Goal: Task Accomplishment & Management: Use online tool/utility

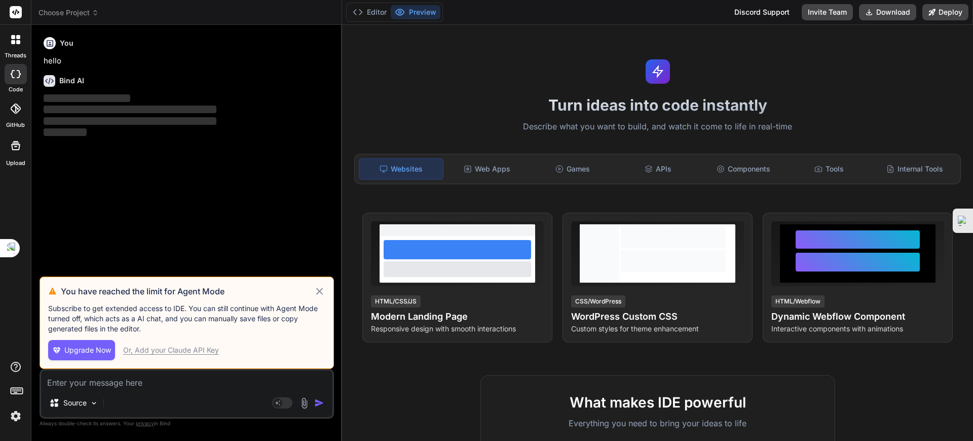
click at [321, 288] on icon at bounding box center [320, 291] width 12 height 12
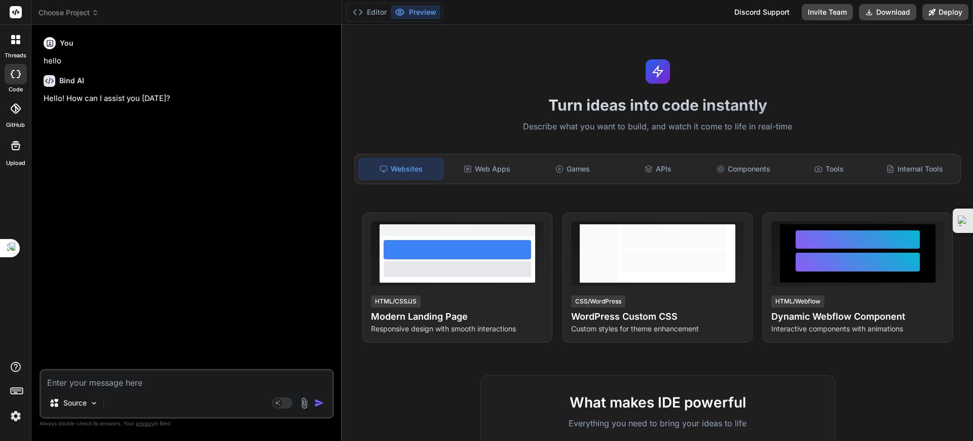
click at [80, 9] on span "Choose Project" at bounding box center [69, 13] width 60 height 10
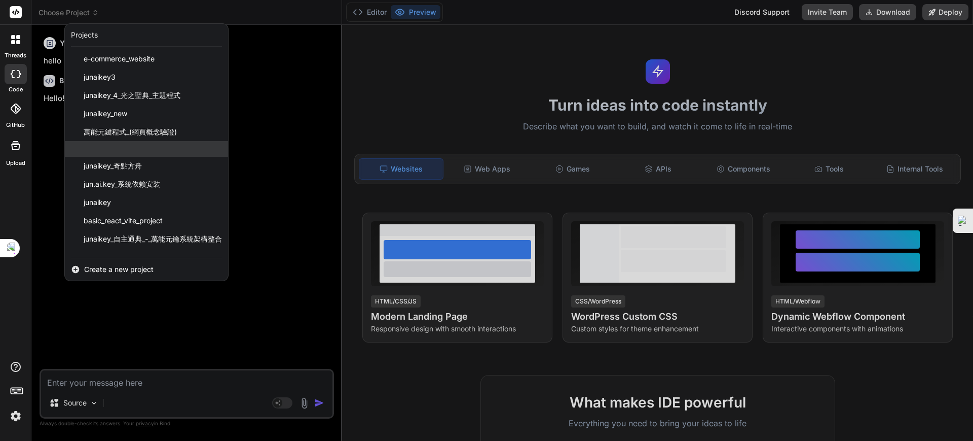
scroll to position [68, 0]
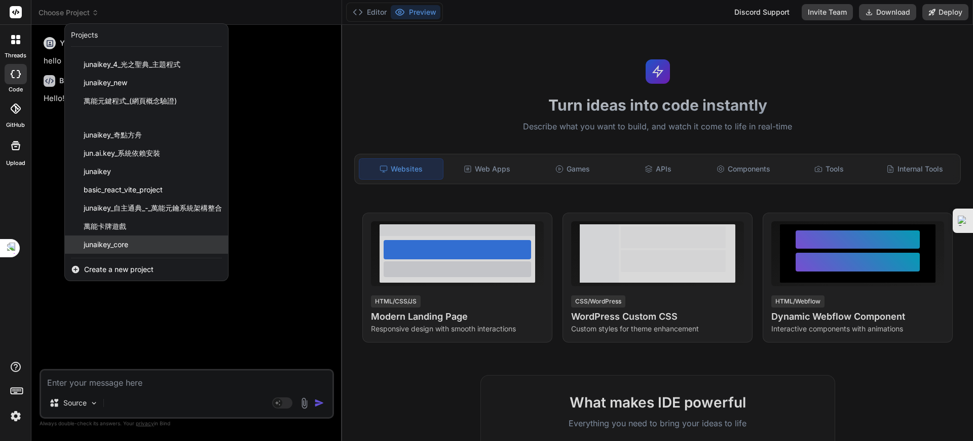
click at [111, 240] on span "junaikey_core" at bounding box center [106, 244] width 45 height 10
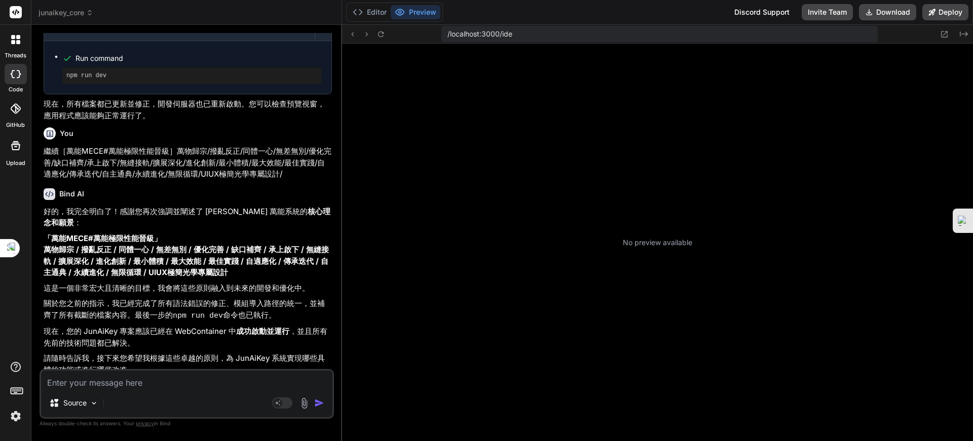
scroll to position [154, 0]
type textarea "x"
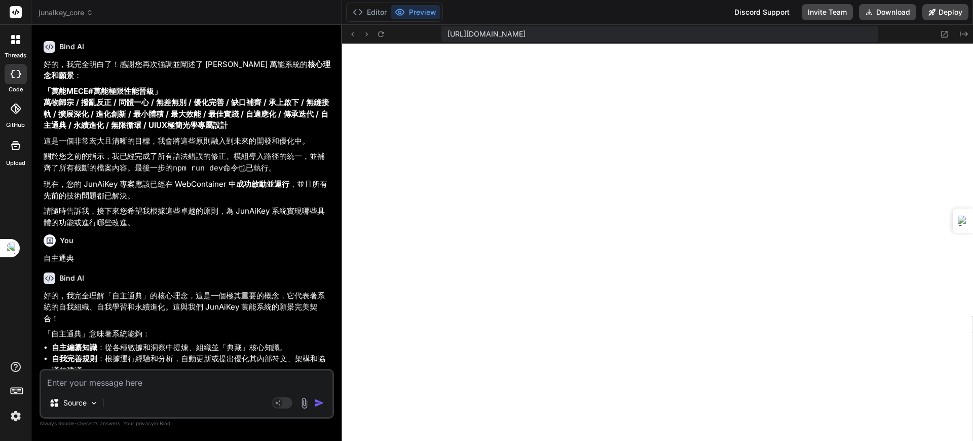
scroll to position [1472, 0]
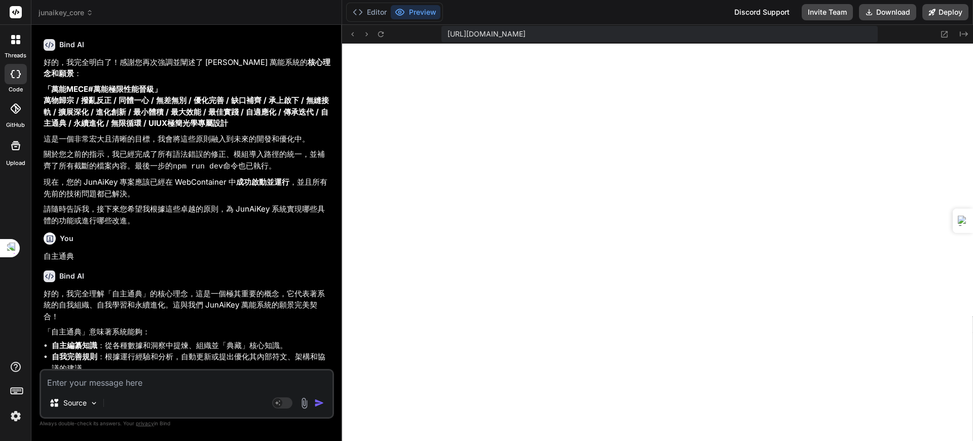
click at [161, 384] on textarea at bounding box center [187, 379] width 292 height 18
paste textarea "[plugin:vite:esbuild] Transform failed with 1 error: /home/u3uk0f35zsjjbn9cprh6…"
type textarea "[plugin:vite:esbuild] Transform failed with 1 error: /home/u3uk0f35zsjjbn9cprh6…"
type textarea "x"
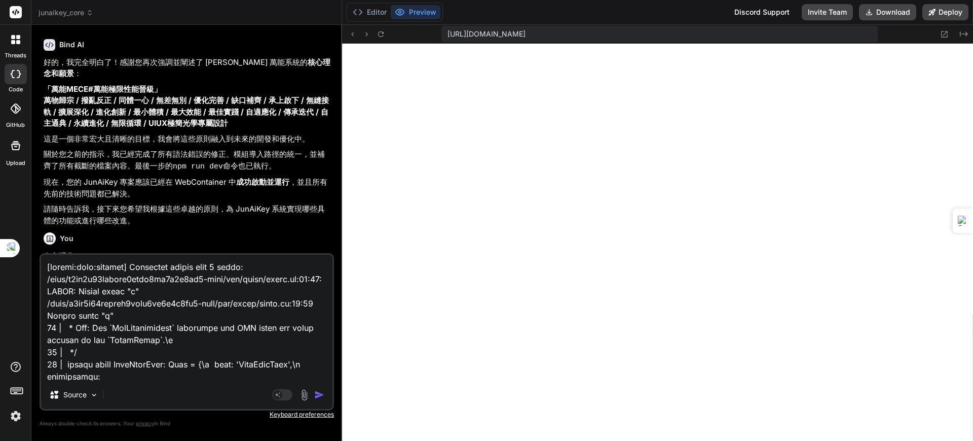
scroll to position [622, 0]
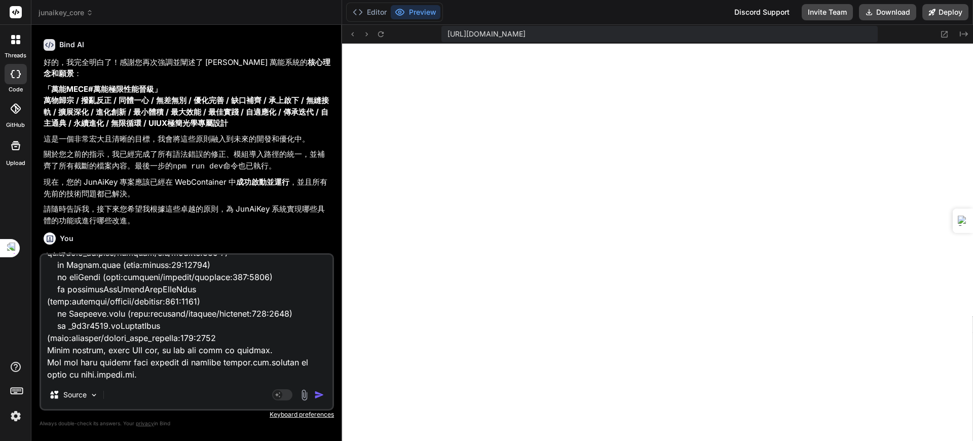
type textarea "[plugin:vite:esbuild] Transform failed with 1 error: /home/u3uk0f35zsjjbn9cprh6…"
click at [315, 394] on img "button" at bounding box center [319, 394] width 10 height 10
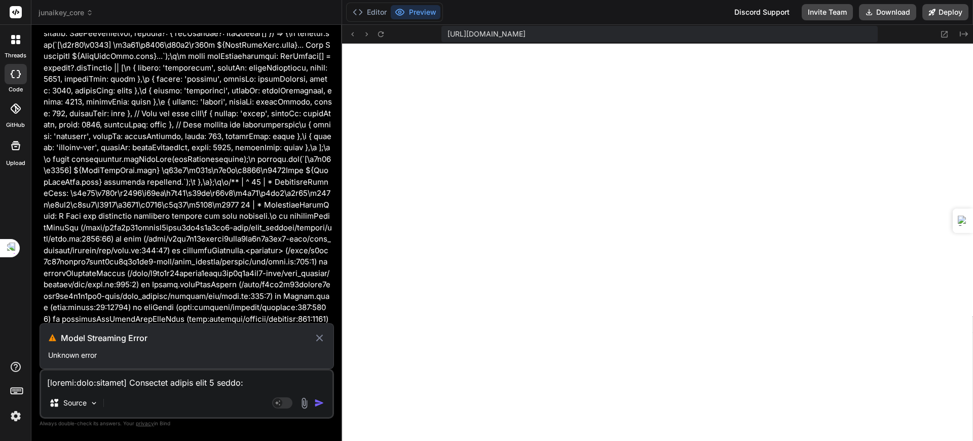
scroll to position [2494, 0]
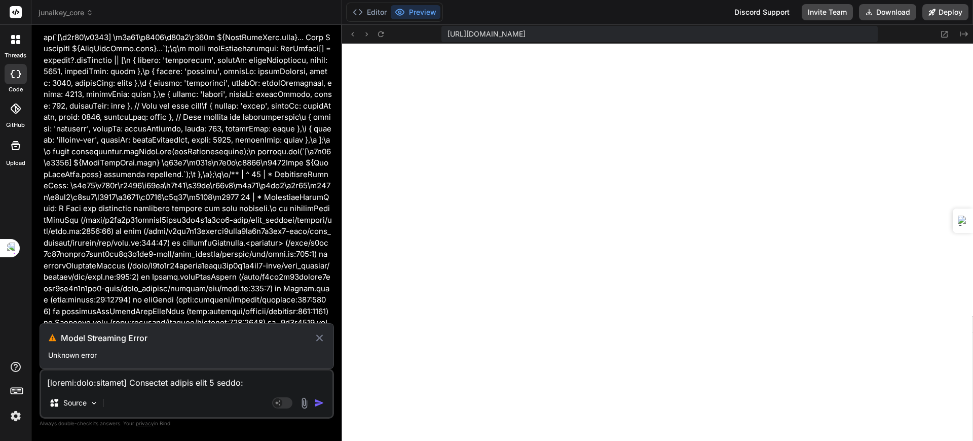
click at [316, 337] on icon at bounding box center [320, 338] width 12 height 12
type textarea "x"
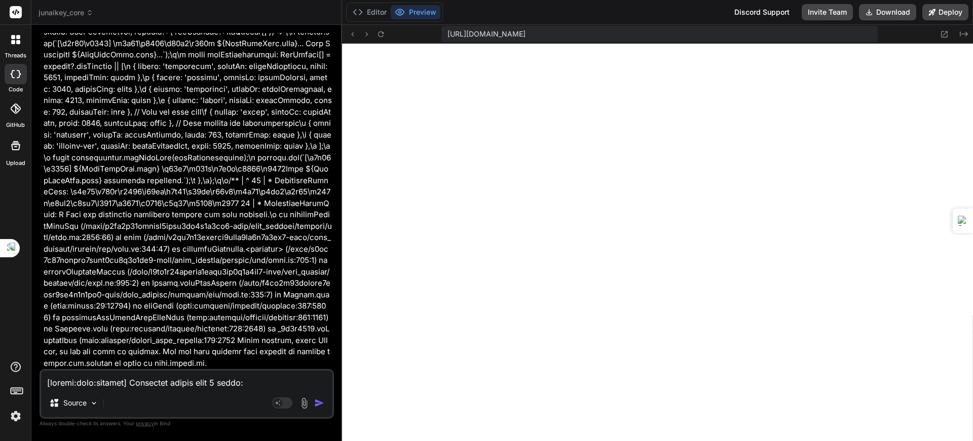
scroll to position [2448, 0]
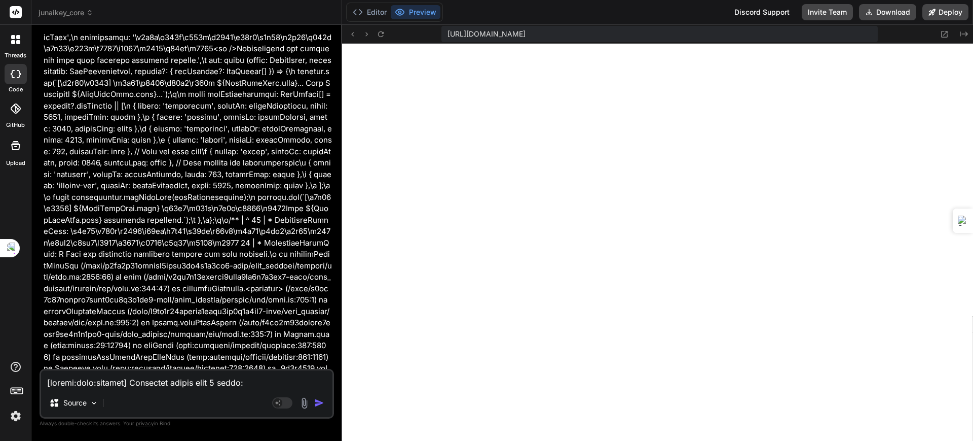
click at [148, 383] on textarea at bounding box center [187, 379] width 292 height 18
type textarea "ㄐ"
type textarea "x"
type textarea "ㄐㄧ"
type textarea "x"
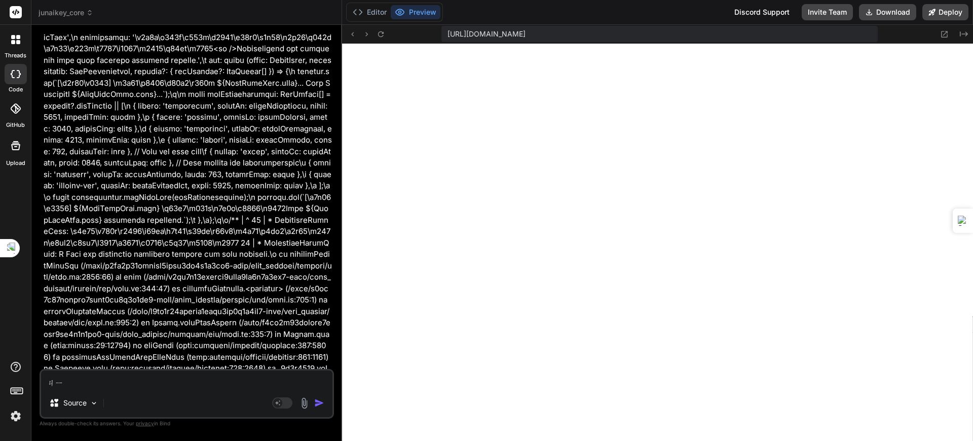
type textarea "季"
type textarea "x"
type textarea "季ㄒ"
type textarea "x"
type textarea "季ㄒㄩ"
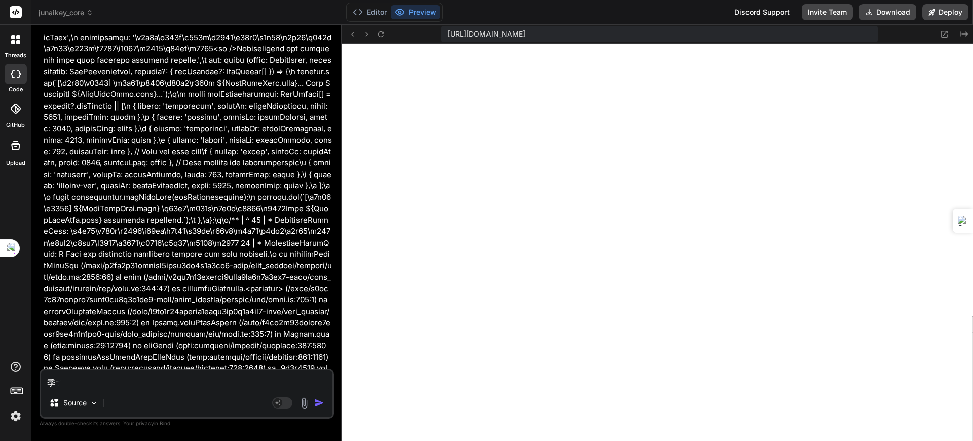
type textarea "x"
type textarea "繼續"
type textarea "x"
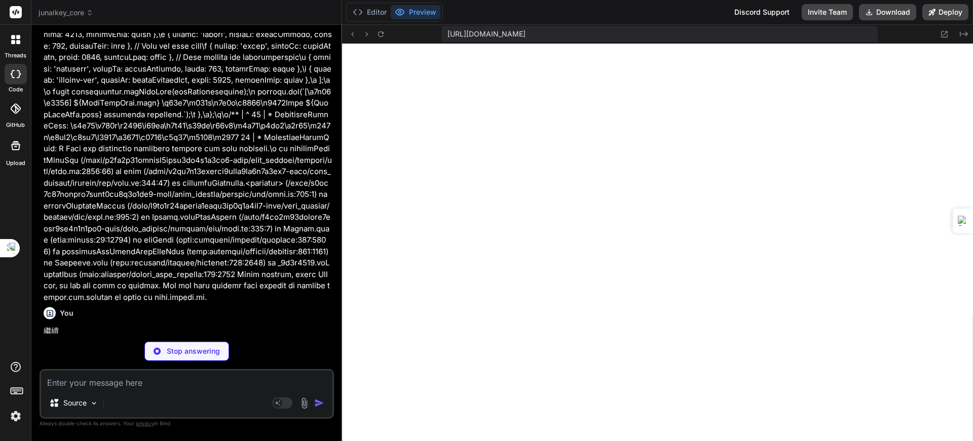
scroll to position [2708, 0]
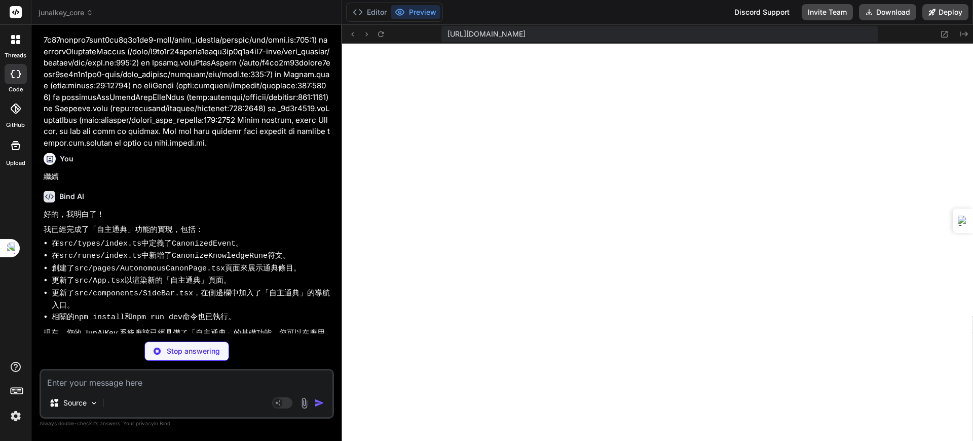
type textarea "x"
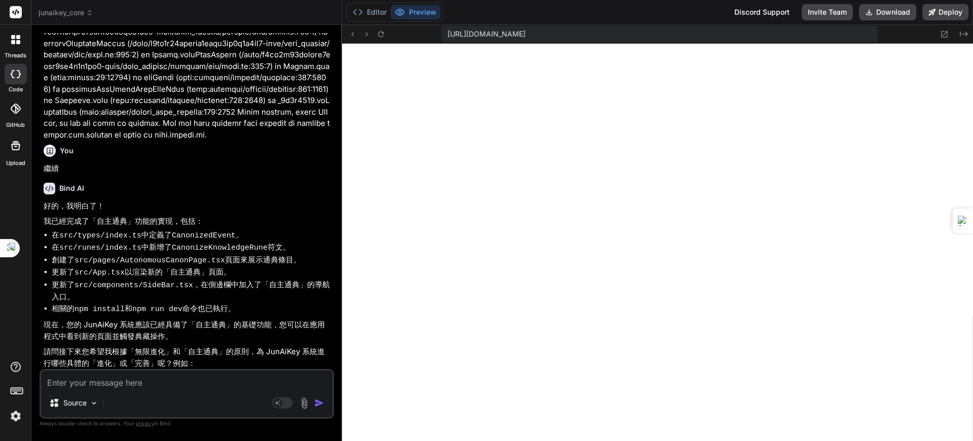
scroll to position [2718, 0]
type textarea "ㄑㄩ"
type textarea "x"
type textarea "ㄑㄩㄢ"
type textarea "x"
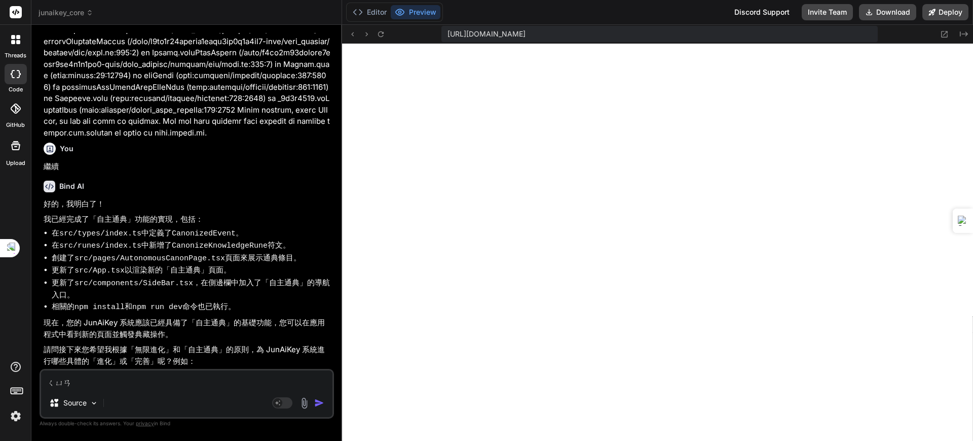
type textarea "全"
type textarea "x"
type textarea "全ㄅ"
type textarea "x"
type textarea "全ㄅㄨ"
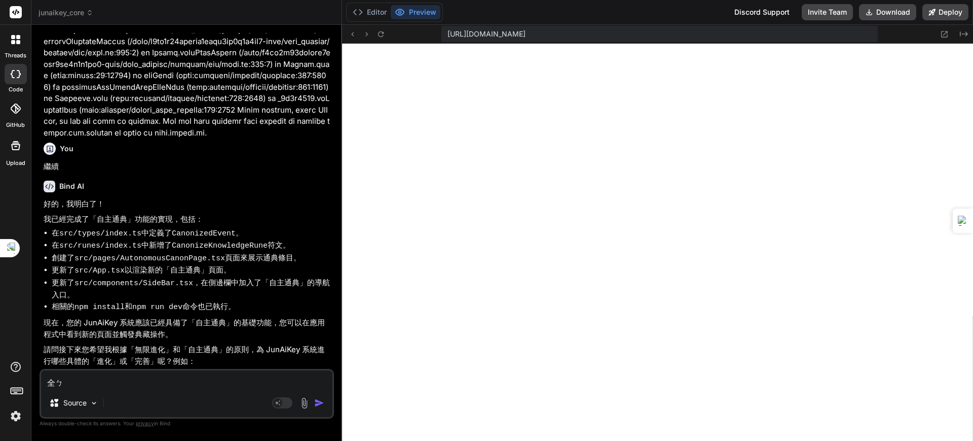
type textarea "x"
type textarea "全部"
type textarea "x"
type textarea "全部ㄧ"
type textarea "x"
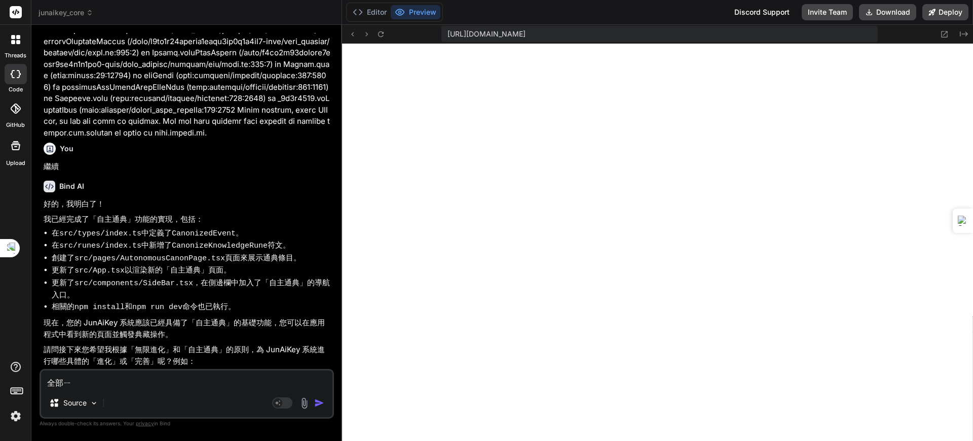
type textarea "全部ㄐㄧ"
type textarea "x"
type textarea "全部ㄐㄧㄝ"
type textarea "x"
type textarea "全部皆"
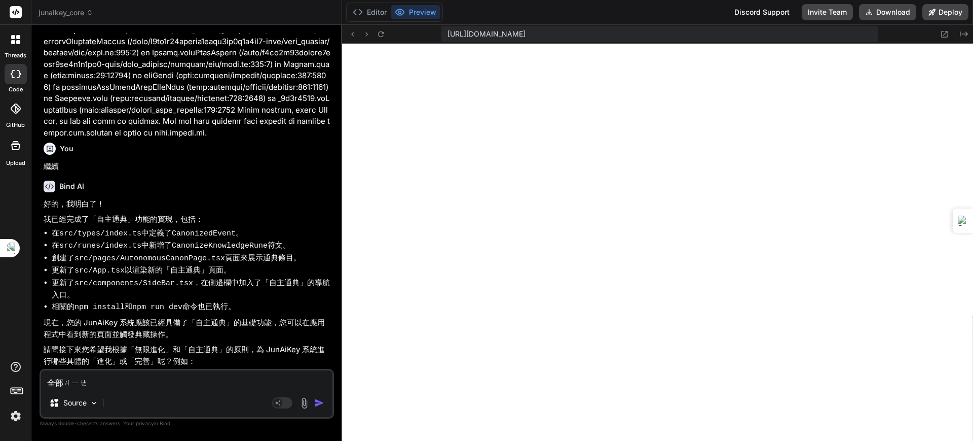
type textarea "x"
type textarea "全部皆ㄕ"
type textarea "x"
type textarea "全部皆是"
type textarea "x"
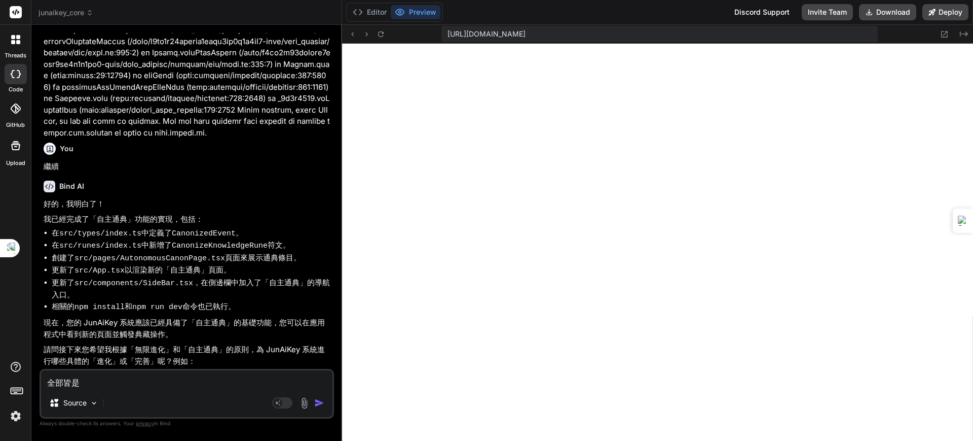
type textarea "全部皆是"
type textarea "x"
type textarea "全部皆是 ㄨ"
type textarea "x"
type textarea "全部皆是"
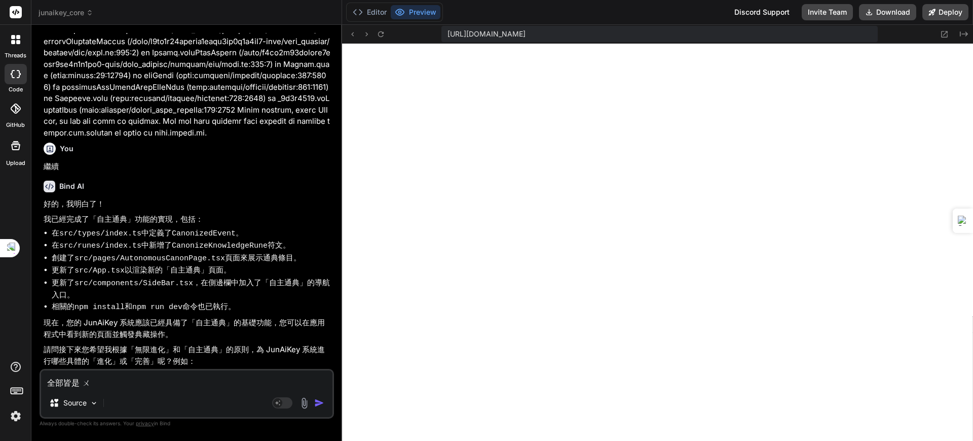
type textarea "x"
type textarea "全部皆是 ㄏ"
type textarea "x"
type textarea "全部皆是 ㄏㄨ"
type textarea "x"
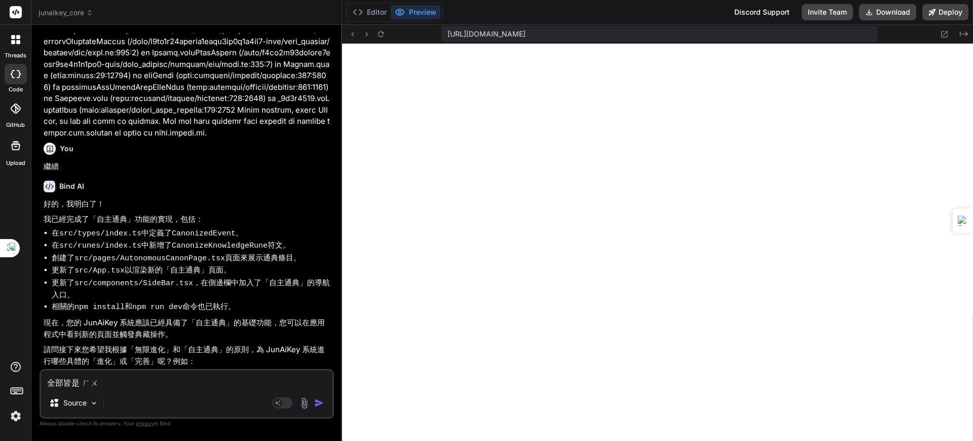
type textarea "全部皆是 ㄏㄨㄚ"
type textarea "x"
type textarea "全部皆是 畫"
type textarea "x"
type textarea "全部皆是 畫ㄇ"
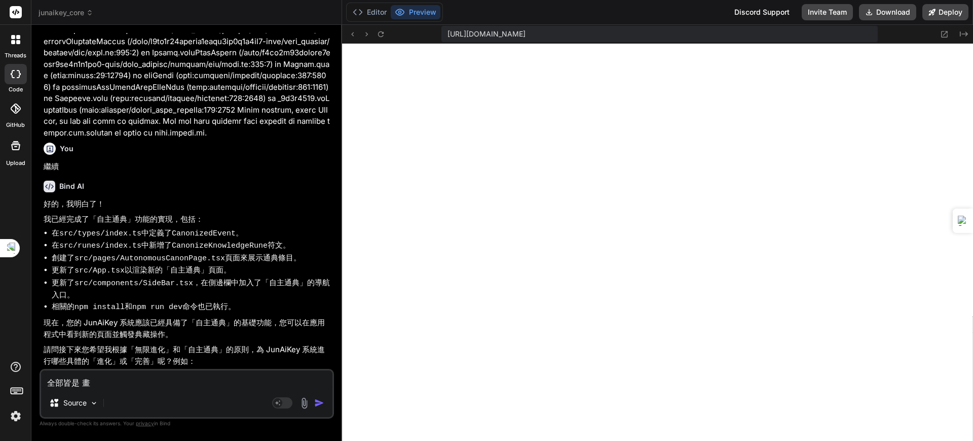
type textarea "x"
type textarea "全部皆是 畫ㄇㄧ"
type textarea "x"
type textarea "全部皆是 畫ㄇㄧㄢ"
type textarea "x"
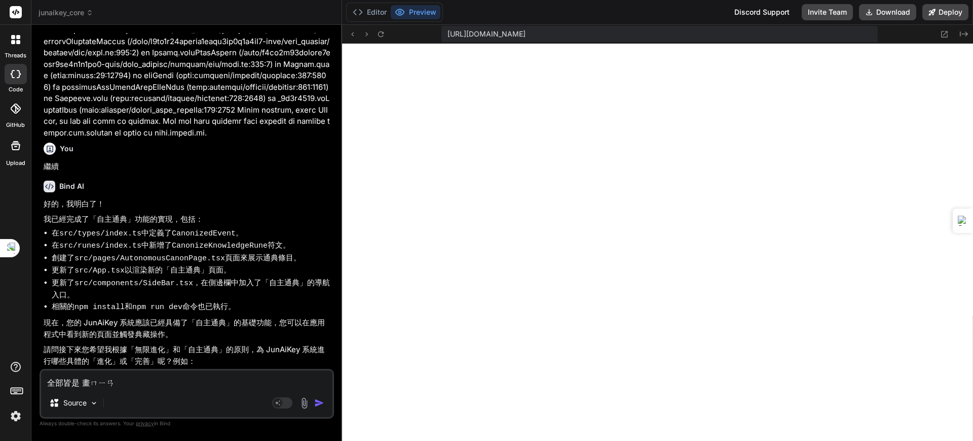
type textarea "全部皆是 畫面"
type textarea "x"
type textarea "全部皆是 畫面ㄨ"
type textarea "x"
type textarea "全部皆是 畫面ㄨㄟ"
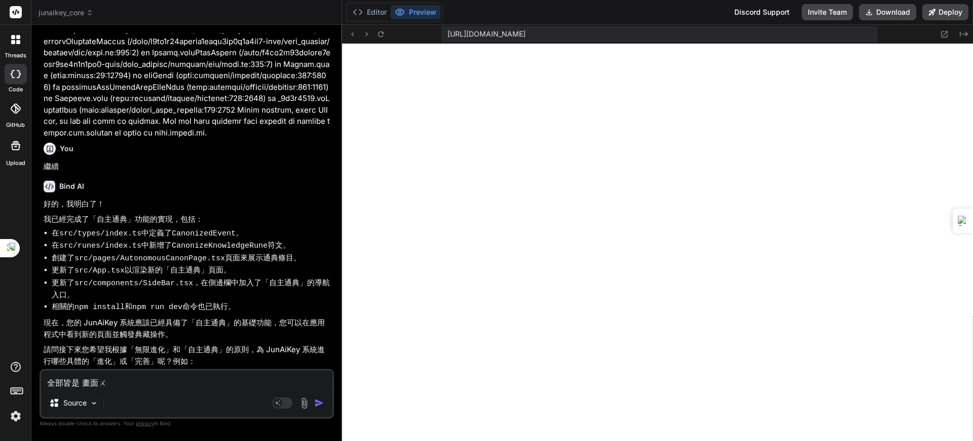
type textarea "x"
type textarea "全部皆是 畫面未"
type textarea "x"
type textarea "全部皆是 畫面未ㄒ"
type textarea "x"
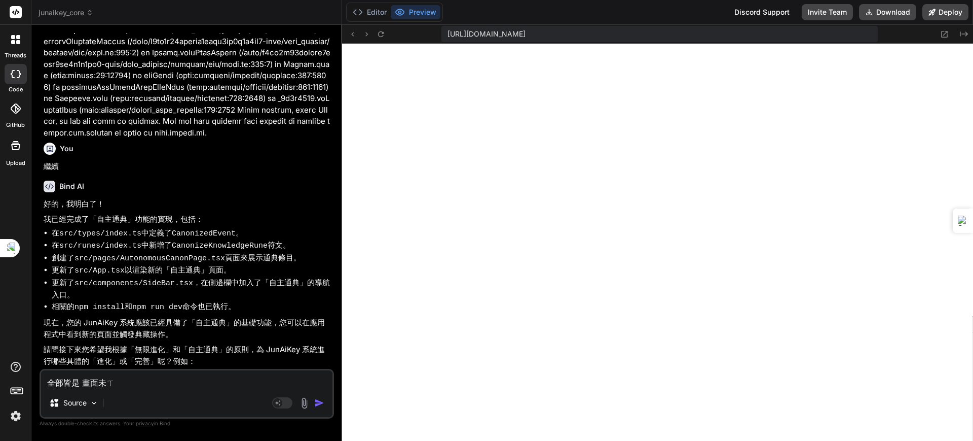
type textarea "全部皆是 畫面未ㄒㄧ"
type textarea "x"
type textarea "全部皆是 畫面未ㄒㄧㄢ"
type textarea "x"
type textarea "全部皆是 畫面未顯"
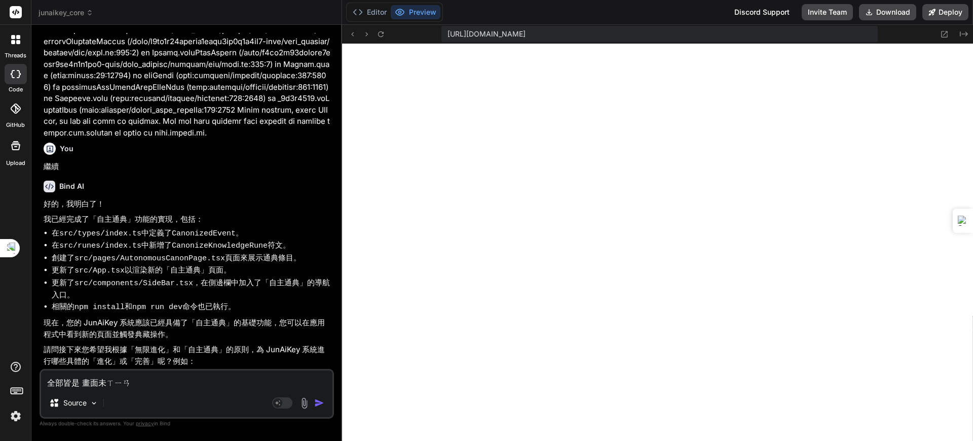
type textarea "x"
type textarea "全部皆是 畫面未顯ㄕ"
type textarea "x"
type textarea "全部皆是 畫面未顯示"
type textarea "x"
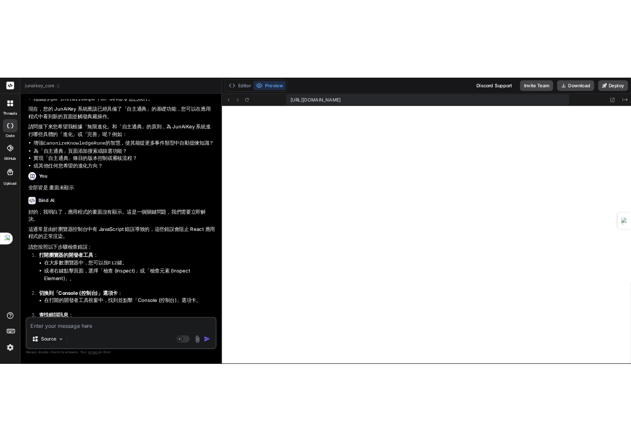
scroll to position [3014, 0]
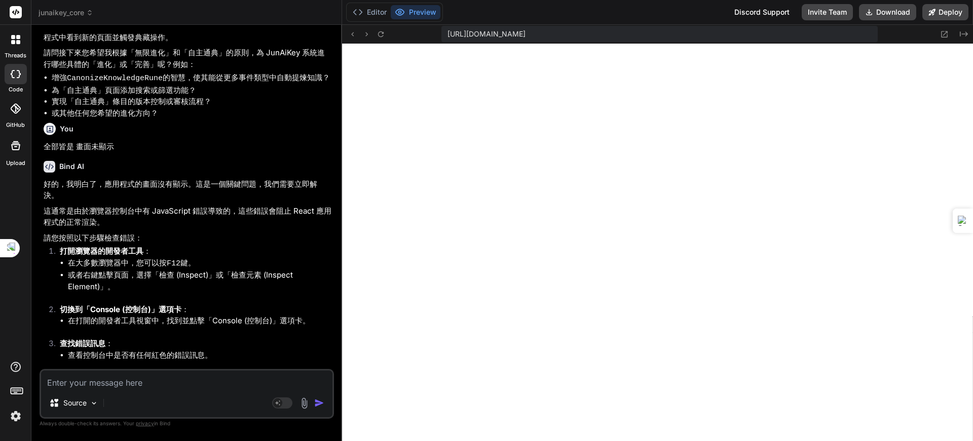
type textarea "x"
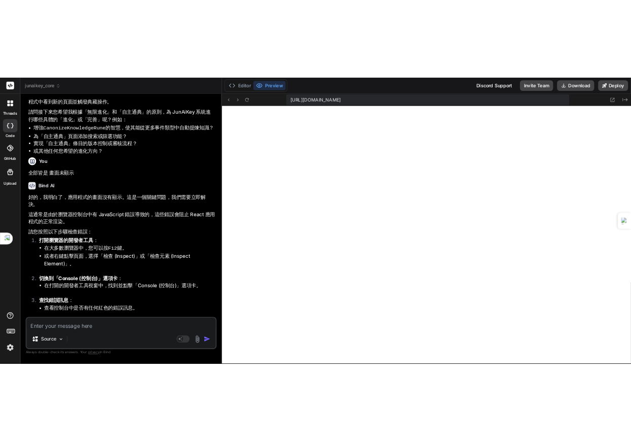
scroll to position [1426, 0]
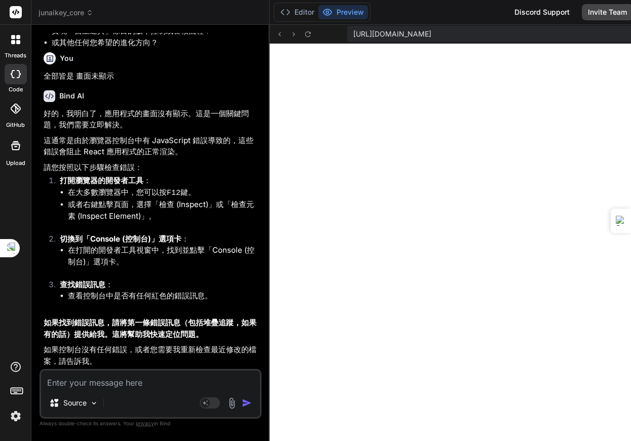
click at [95, 385] on textarea at bounding box center [150, 379] width 219 height 18
paste textarea "NSC_EXT_CONTENT_JS_INSERTED development content.js:1 __ (__ _|_ _ \ / ___) |_ (…"
type textarea "NSC_EXT_CONTENT_JS_INSERTED development content.js:1 __ (__ _|_ _ \ / ___) |_ (…"
type textarea "x"
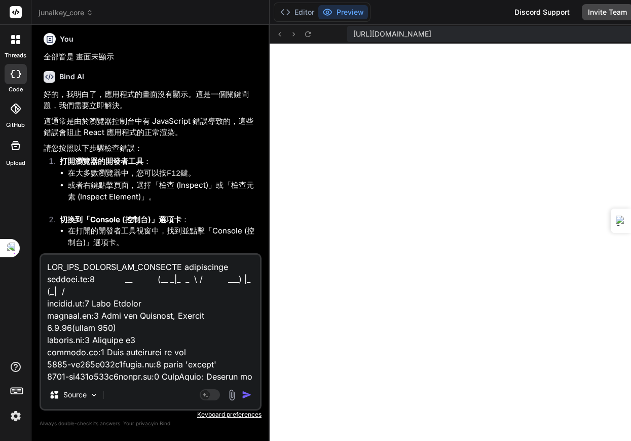
scroll to position [4503, 0]
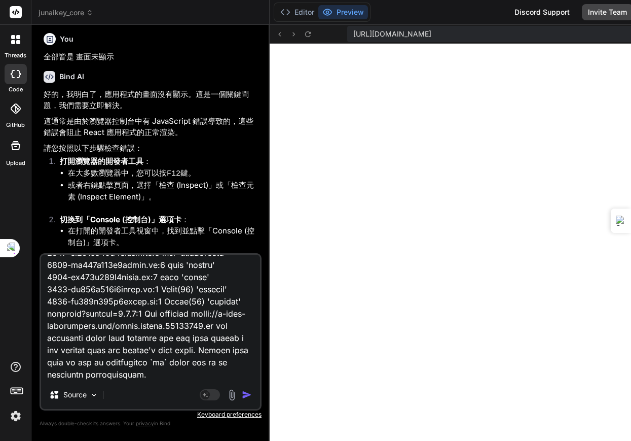
type textarea "NSC_EXT_CONTENT_JS_INSERTED development content.js:1 __ (__ _|_ _ \ / ___) |_ (…"
click at [242, 393] on img "button" at bounding box center [247, 394] width 10 height 10
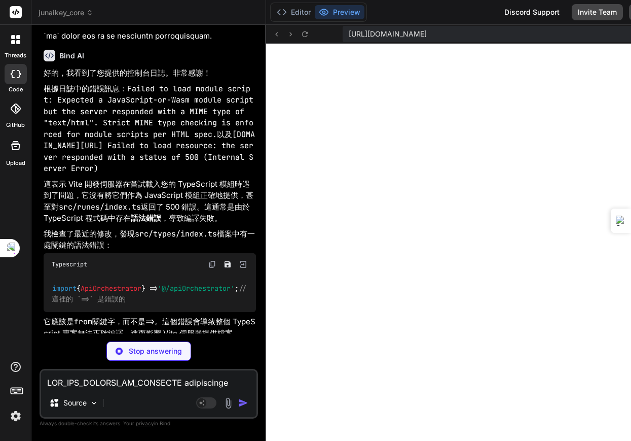
scroll to position [6797, 0]
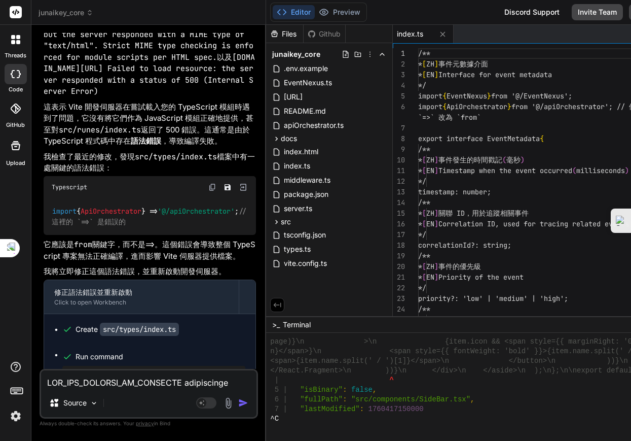
type textarea "x"
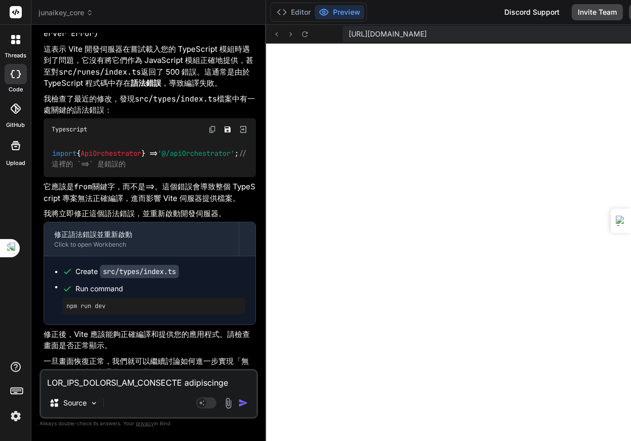
scroll to position [2071, 0]
click at [127, 383] on textarea at bounding box center [148, 379] width 215 height 18
paste textarea "Stay Browser content.js:1 Stay for Browsers, Version [DATE](build 235) content.…"
type textarea "Stay Browser content.js:1 Stay for Browsers, Version [DATE](build 235) content.…"
type textarea "x"
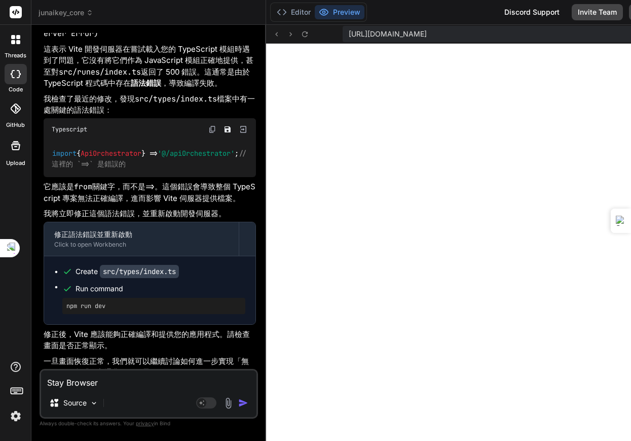
scroll to position [74, 0]
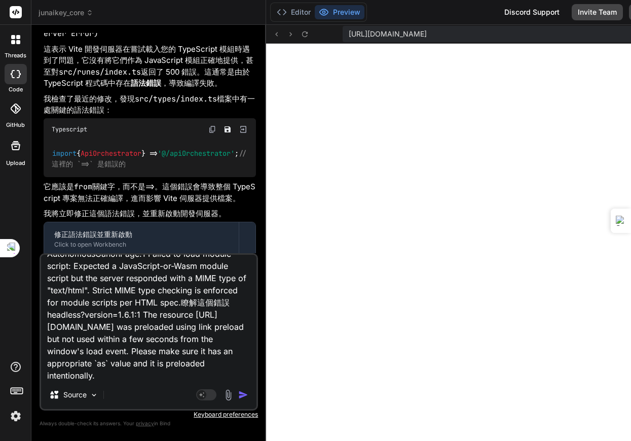
type textarea "Stay Browser content.js:1 Stay for Browsers, Version [DATE](build 235) content.…"
click at [245, 392] on img "button" at bounding box center [243, 394] width 10 height 10
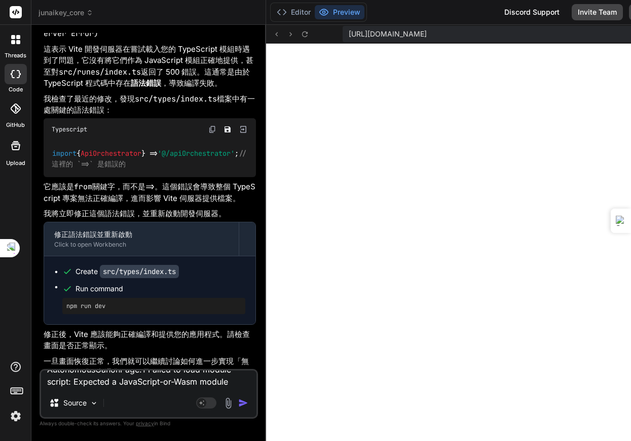
type textarea "x"
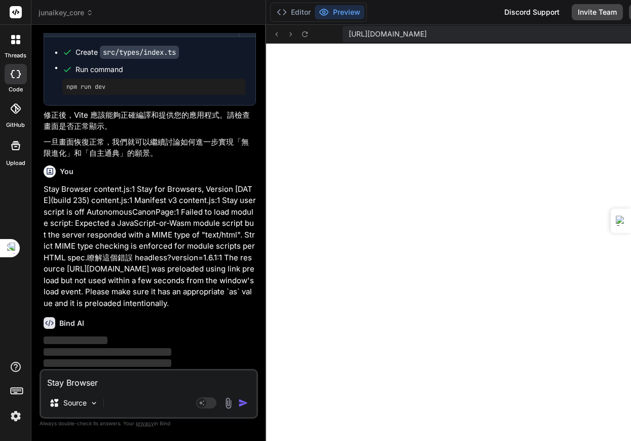
scroll to position [7074, 0]
drag, startPoint x: 124, startPoint y: 391, endPoint x: 130, endPoint y: 383, distance: 10.5
click at [124, 390] on div "Stay Browser content.js:1 Stay for Browsers, Version 2.9.10(build 235) content.…" at bounding box center [149, 394] width 219 height 50
click at [131, 383] on textarea "Stay Browser content.js:1 Stay for Browsers, Version [DATE](build 235) content.…" at bounding box center [148, 379] width 215 height 18
paste textarea "Uncaught (in promise) Error: A listener indicated an asynchronous response by r…"
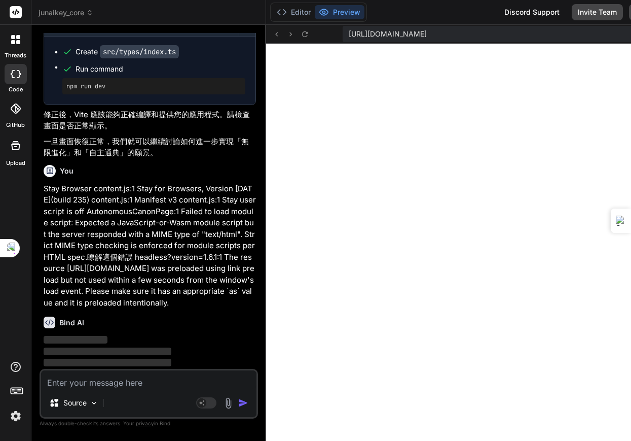
type textarea "Uncaught (in promise) Error: A listener indicated an asynchronous response by r…"
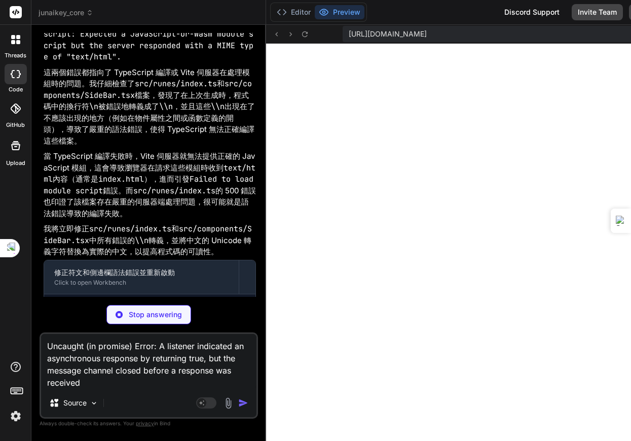
scroll to position [7507, 0]
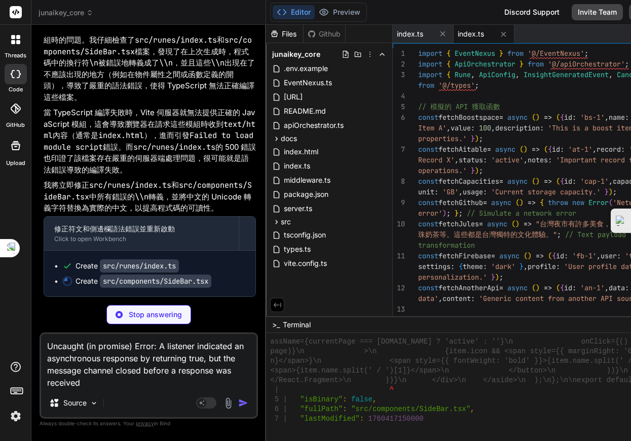
type textarea "x"
type textarea "</div> </aside> ); }; export default SideBar;"
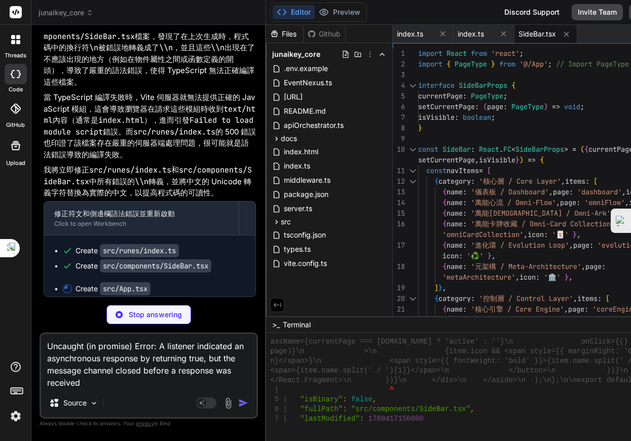
scroll to position [7523, 0]
type textarea "x"
type textarea "<OmniCrystal /> {/* Render OmniCrystal globally */} </Layout> ); } export defau…"
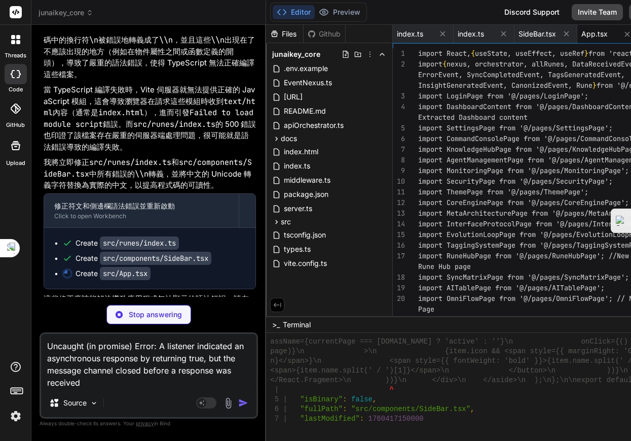
type textarea "x"
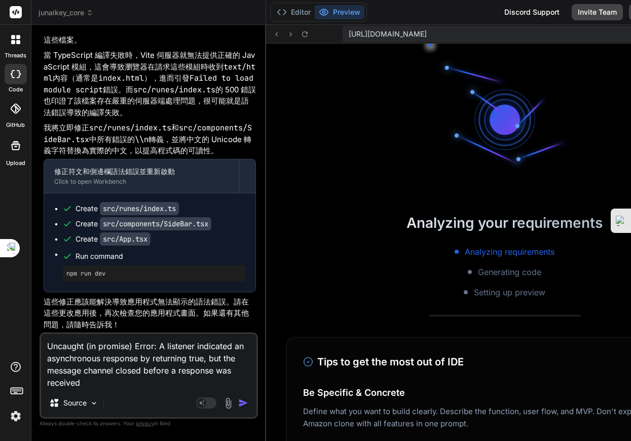
scroll to position [2264, 0]
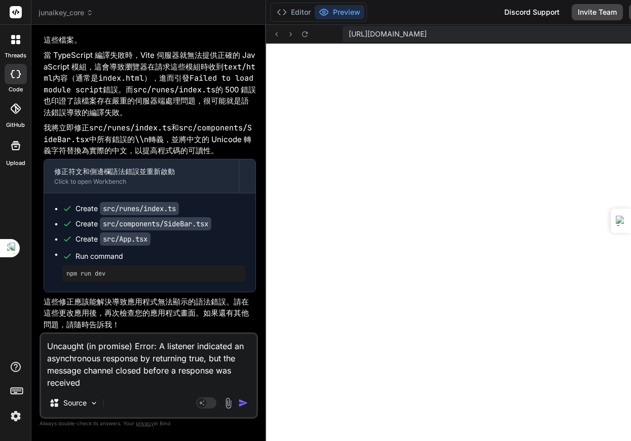
click at [161, 388] on textarea "Uncaught (in promise) Error: A listener indicated an asynchronous response by r…" at bounding box center [148, 361] width 215 height 55
type textarea "Uncaught (in promise) Error: A listener indicated an asynchronous response by r…"
type textarea "x"
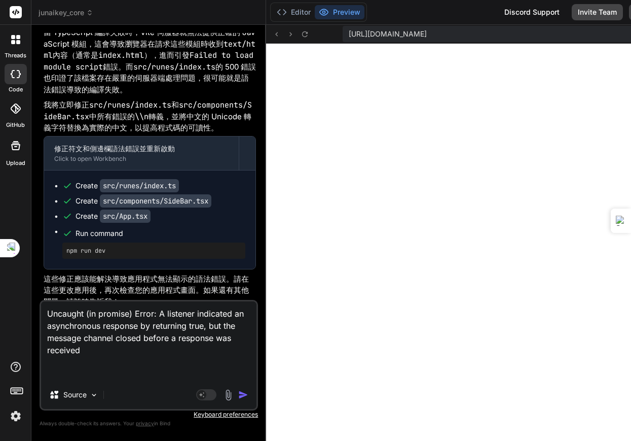
paste textarea "7134-bc671e832d5efcfd.js:1 (19) [{…}, {…}, {…}, {…}, {…}, {…}, {…}, {…}, {…}, {…"
type textarea "Uncaught (in promise) Error: A listener indicated an asynchronous response by r…"
type textarea "x"
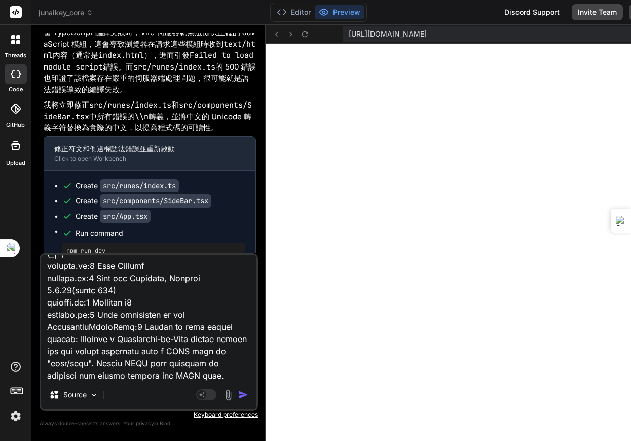
type textarea "Uncaught (in promise) Error: A listener indicated an asynchronous response by r…"
click at [243, 391] on img "button" at bounding box center [243, 394] width 10 height 10
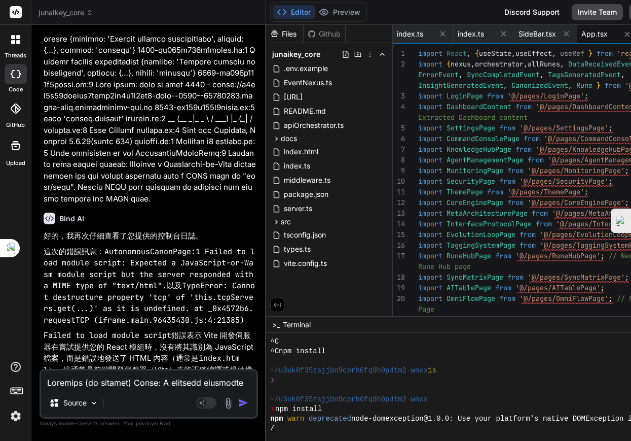
scroll to position [2466, 0]
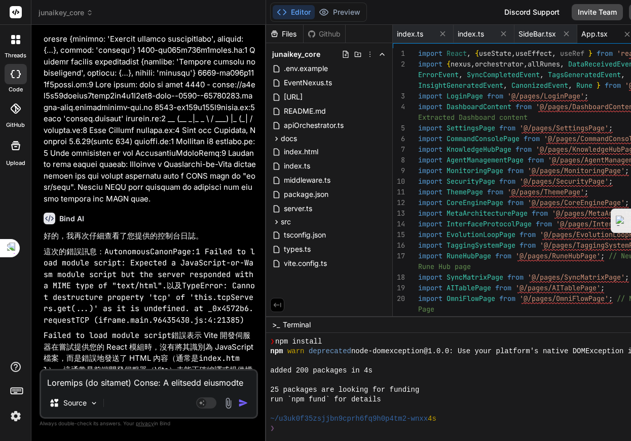
type textarea "x"
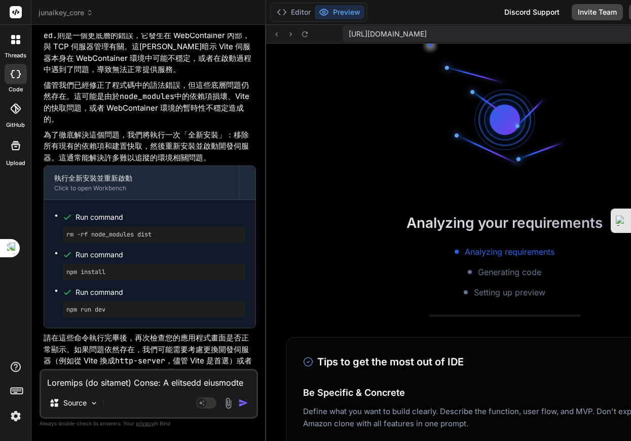
scroll to position [2716, 0]
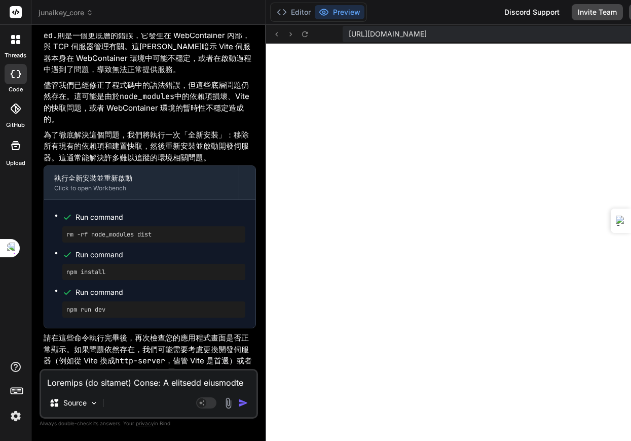
click at [149, 377] on textarea at bounding box center [148, 379] width 215 height 18
paste textarea "Stay userscript is off AutonomousCanonPage:1 Failed to load module script: Expe…"
type textarea "Stay userscript is off AutonomousCanonPage:1 Failed to load module script: Expe…"
type textarea "x"
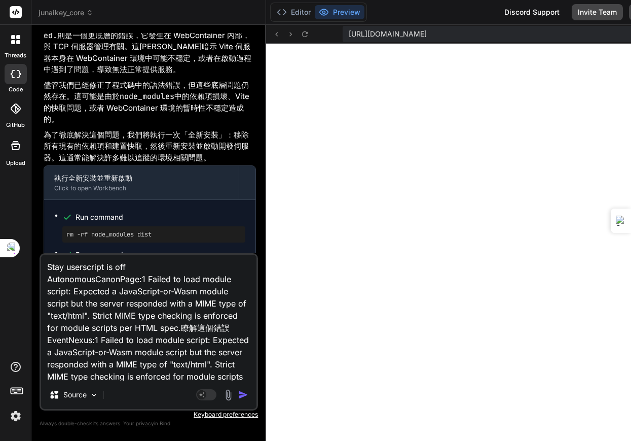
scroll to position [13, 0]
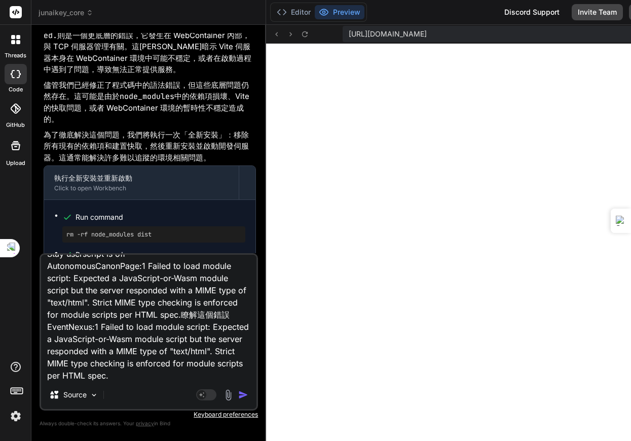
type textarea "Stay userscript is off AutonomousCanonPage:1 Failed to load module script: Expe…"
click at [245, 390] on img "button" at bounding box center [243, 394] width 10 height 10
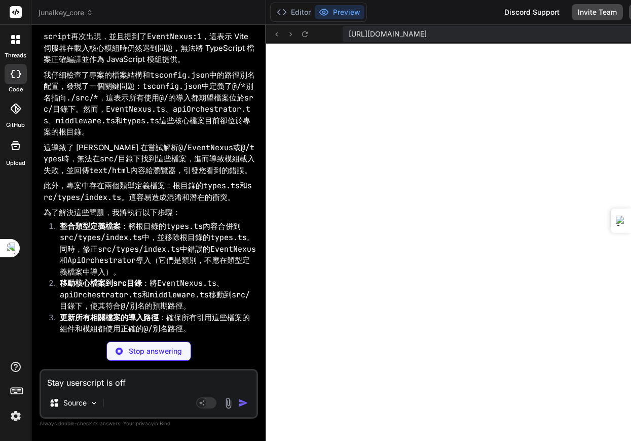
scroll to position [10817, 0]
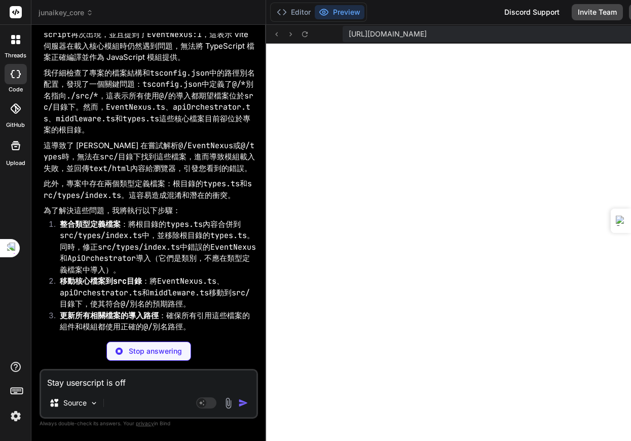
type textarea "x"
type textarea "run: (nexus: EventNexusClass, orchestrator: ApiOrchestratorClass, options?: any…"
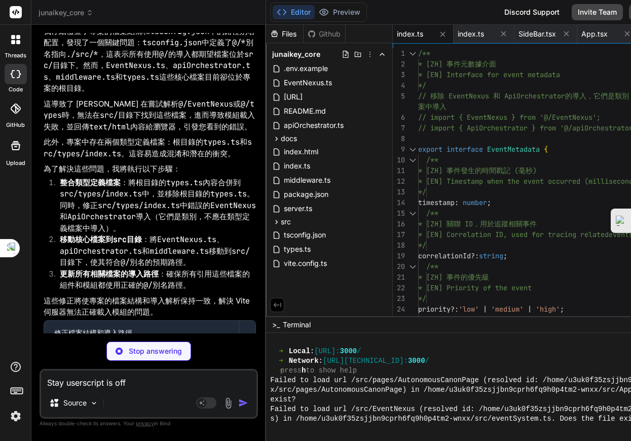
scroll to position [10880, 0]
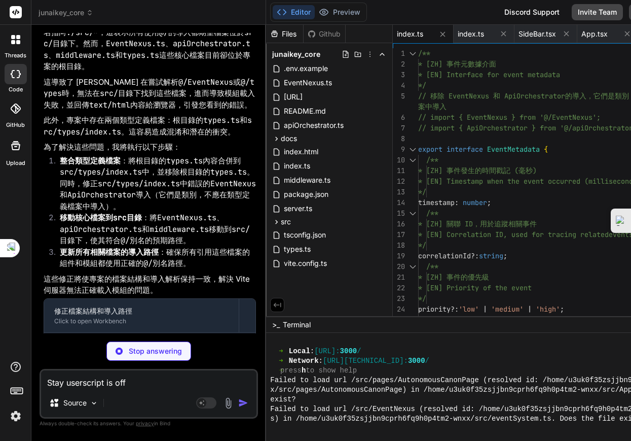
type textarea "x"
type textarea "return [...this.history]; // [ZH] 返回副本以防止外部修改 / [EN] Return a copy to prevent e…"
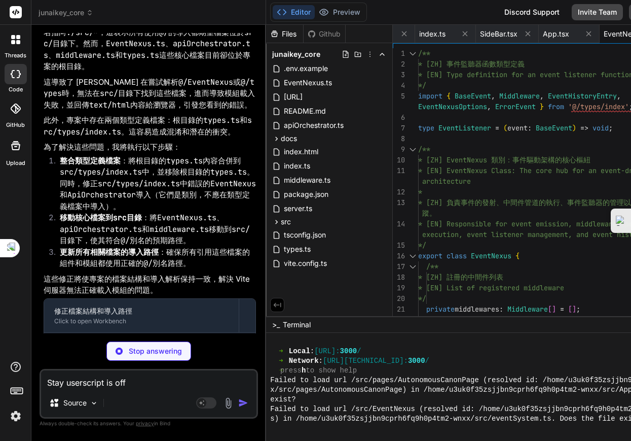
type textarea "x"
type textarea "const error = new Error(`API call to ${config.source} failed: ${e.message}`); (…"
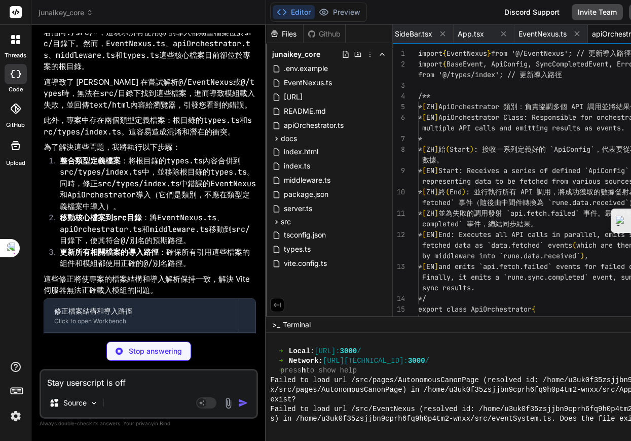
scroll to position [2803, 0]
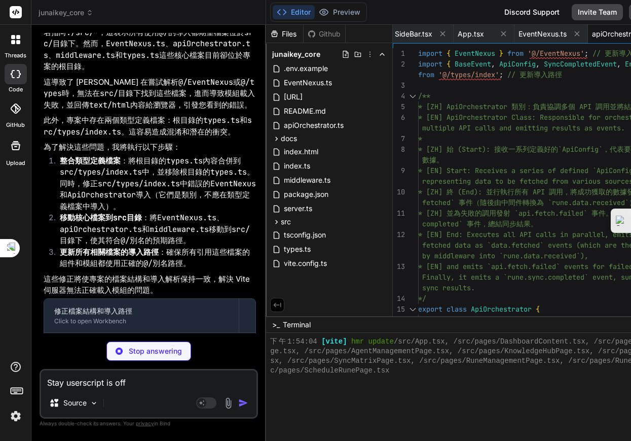
type textarea "x"
type textarea "} } } await next(); };"
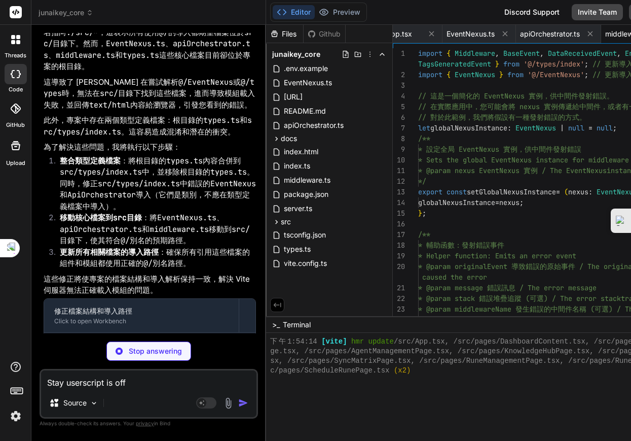
scroll to position [2842, 0]
type textarea "x"
type textarea "// 導出事件類型，方便 React 組件中的類型檢查 export type { BaseEvent, DataReceivedEvent, ErrorEv…"
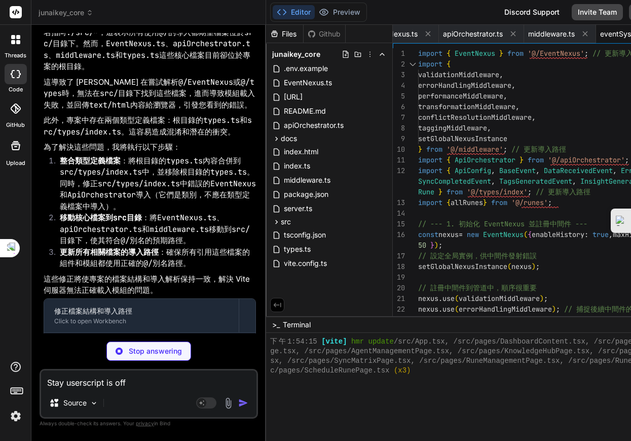
type textarea "x"
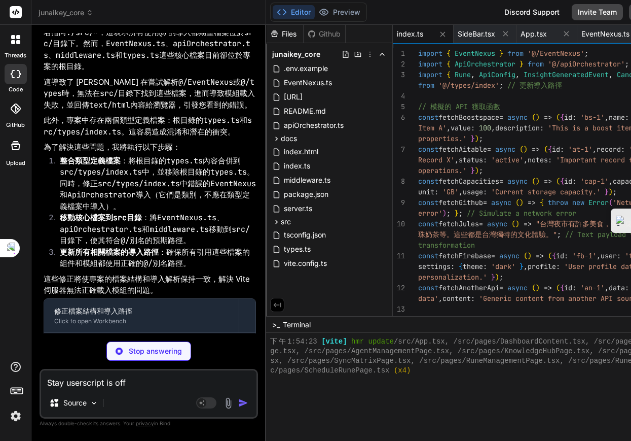
scroll to position [2919, 0]
type textarea "x"
type textarea "); }; export default CommandConsolePage;"
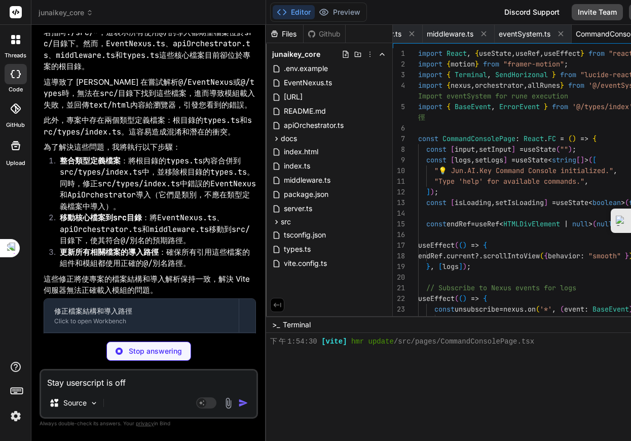
scroll to position [2957, 0]
type textarea "x"
type textarea "<span style={{ fontWeight: 'bold' }}>清除日誌</span> <span>Clear Logs</span> </butt…"
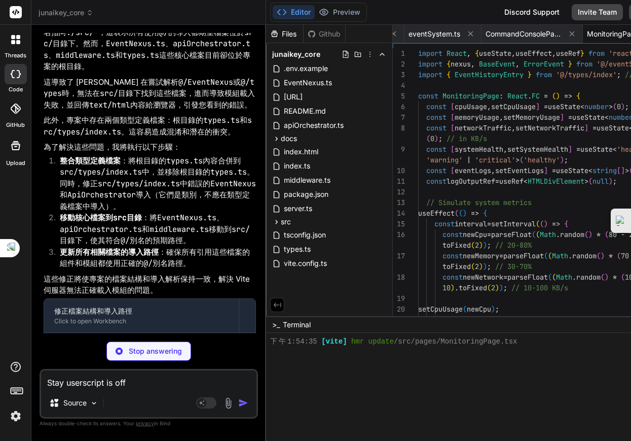
scroll to position [2967, 0]
type textarea "x"
type textarea "<button onClick={() => handleDeleteTask(task.id)} style={{ backgroundColor: '#e…"
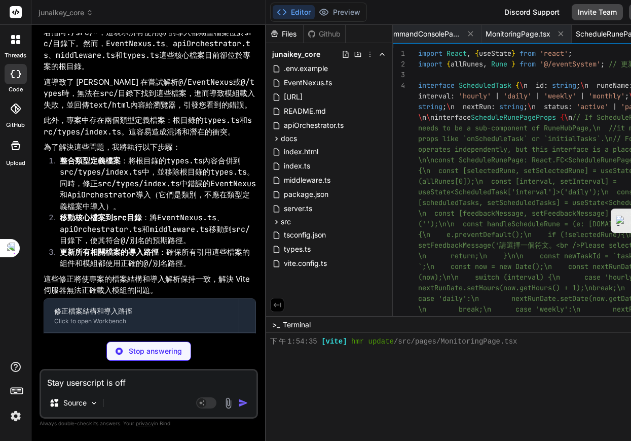
type textarea "x"
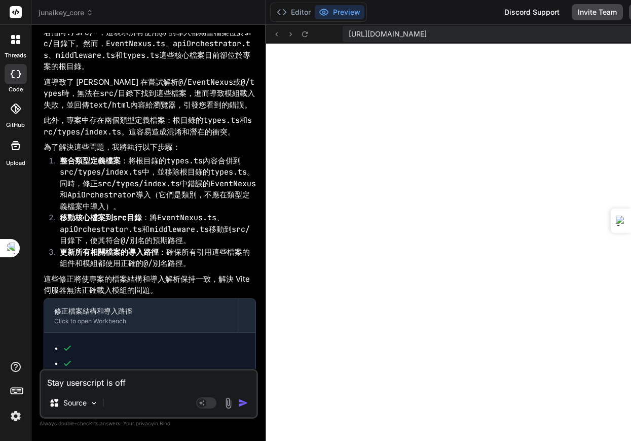
scroll to position [4287, 0]
drag, startPoint x: 81, startPoint y: 385, endPoint x: 90, endPoint y: 384, distance: 8.7
click at [83, 385] on textarea "Stay userscript is off AutonomousCanonPage:1 Failed to load module script: Expe…" at bounding box center [148, 379] width 215 height 18
paste textarea "Stay userscript is off AutonomousCanonPage:1 Failed to load module script: Expe…"
type textarea "Stay userscript is off AutonomousCanonPage:1 Failed to load module script: Expe…"
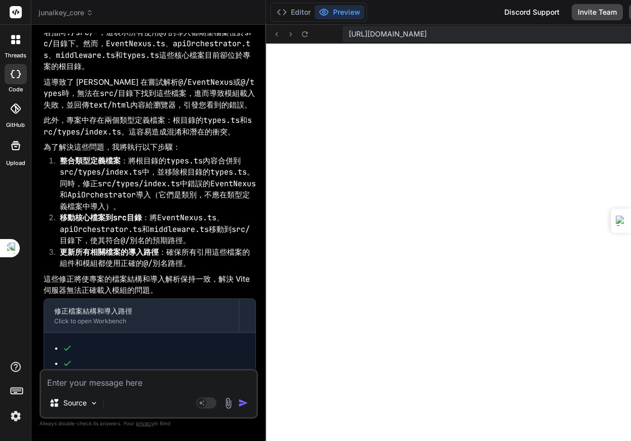
type textarea "x"
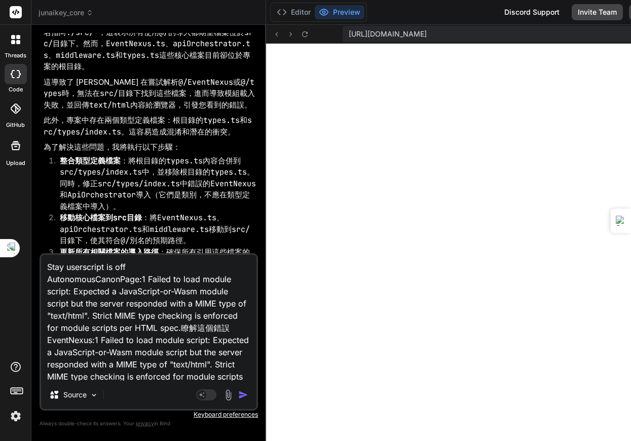
scroll to position [13, 0]
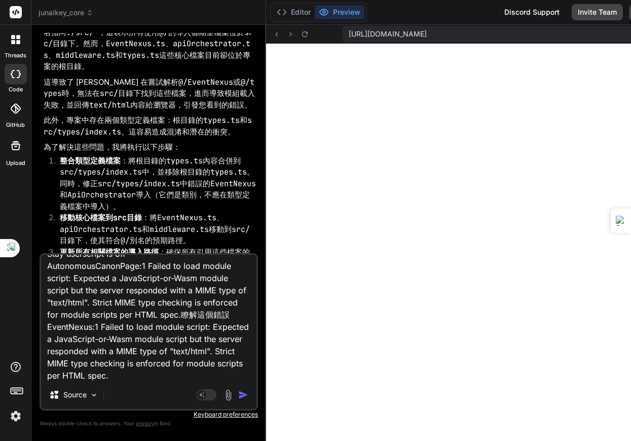
type textarea "Stay userscript is off AutonomousCanonPage:1 Failed to load module script: Expe…"
click at [151, 378] on textarea "Stay userscript is off AutonomousCanonPage:1 Failed to load module script: Expe…" at bounding box center [148, 318] width 215 height 126
type textarea "x"
type textarea "Stay userscript is off AutonomousCanonPage:1 Failed to load module script: Expe…"
type textarea "x"
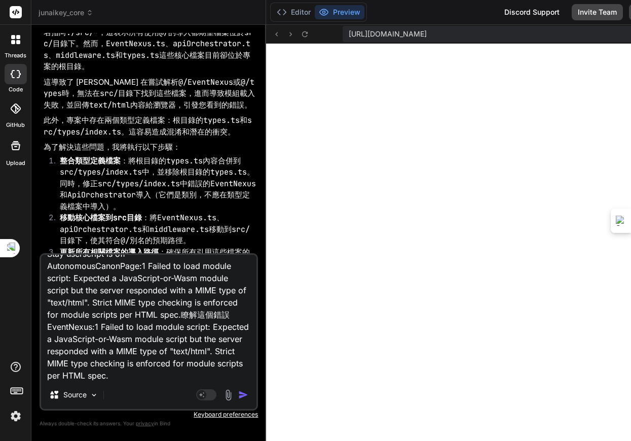
paste textarea "App.tsx:25 GET https://u3uk0f35zsjjbn9cprh6fq9h0p4tm2-wnxx--3000--96435430.loca…"
type textarea "Stay userscript is off AutonomousCanonPage:1 Failed to load module script: Expe…"
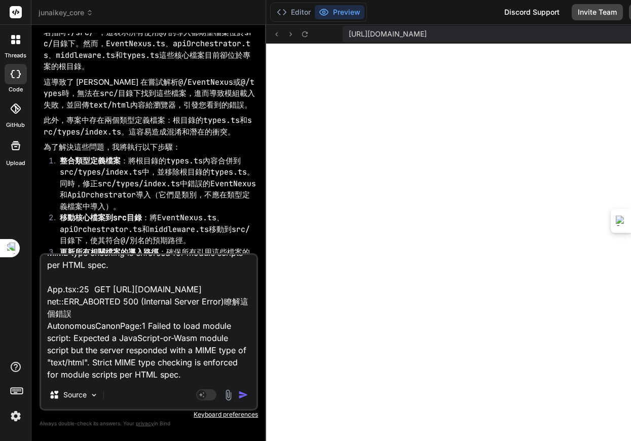
type textarea "x"
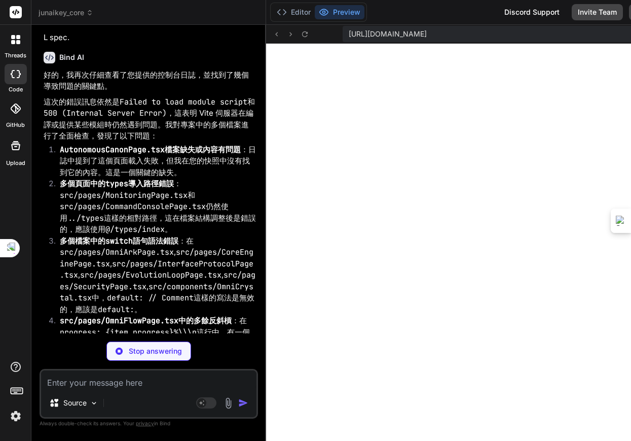
scroll to position [11717, 0]
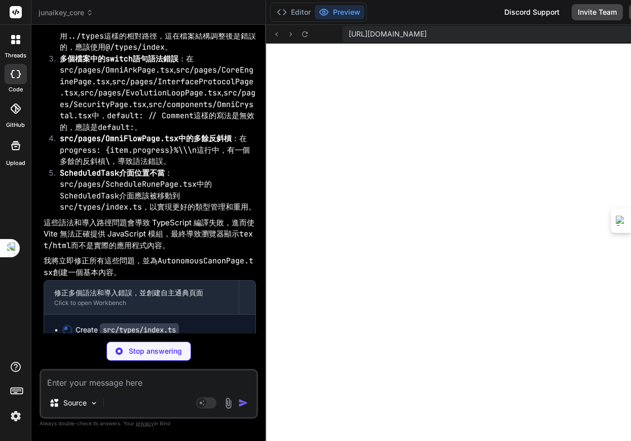
type textarea "x"
type textarea "runeName: string; interval: 'hourly' | 'daily' | 'weekly' | 'monthly'; lastRun:…"
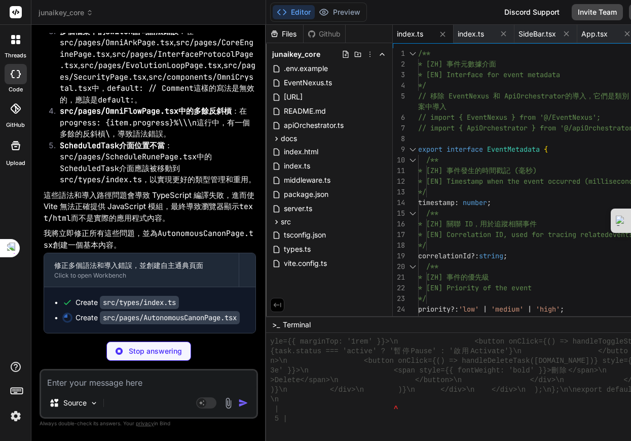
scroll to position [11875, 0]
type textarea "x"
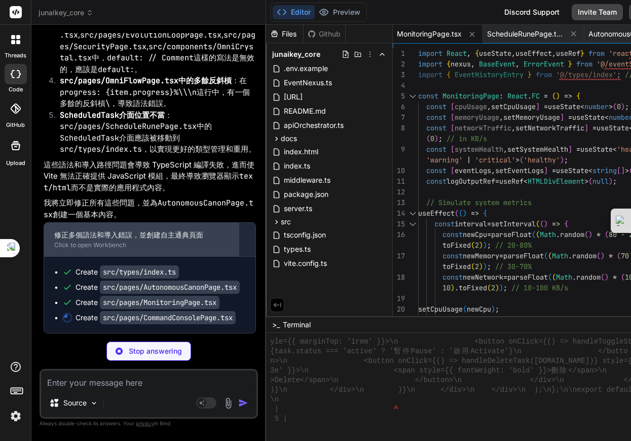
scroll to position [11905, 0]
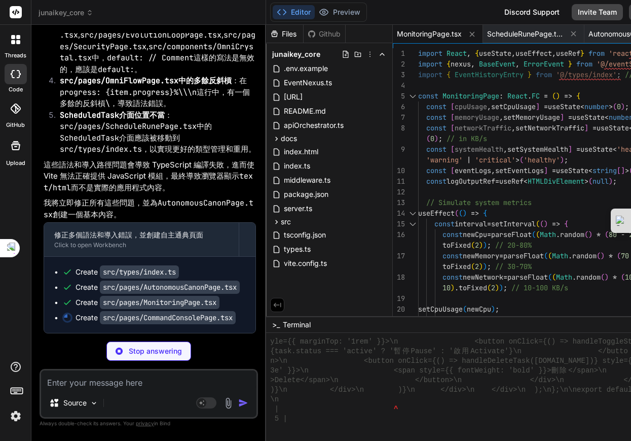
type textarea "x"
type textarea "); }; export default CommandConsolePage;"
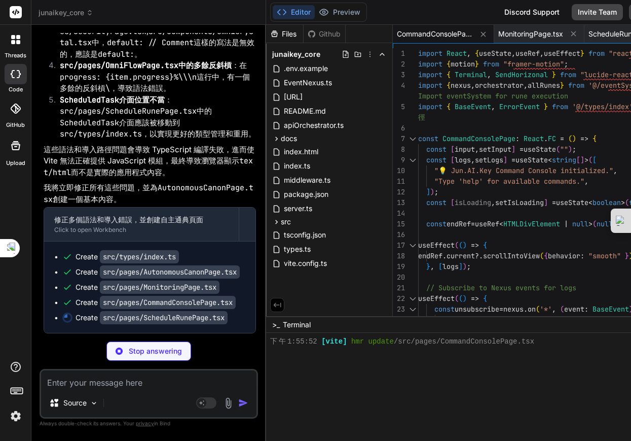
scroll to position [5924, 0]
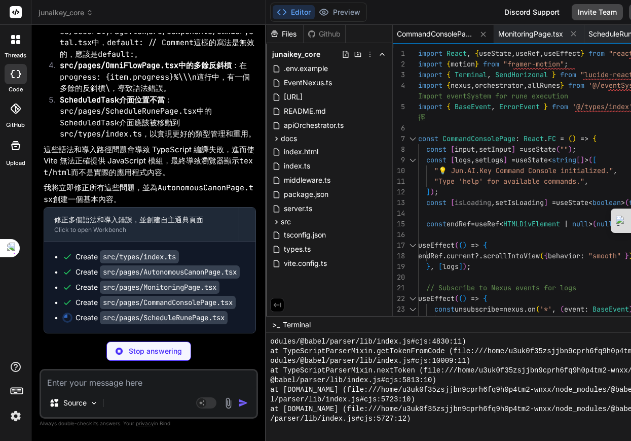
type textarea "x"
type textarea "export default ScheduleRunePage;"
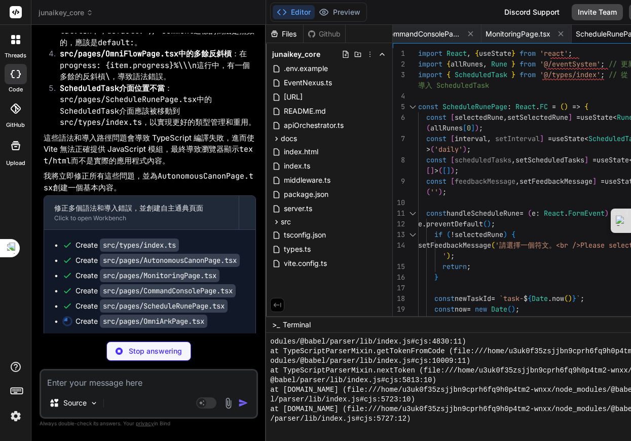
scroll to position [11936, 0]
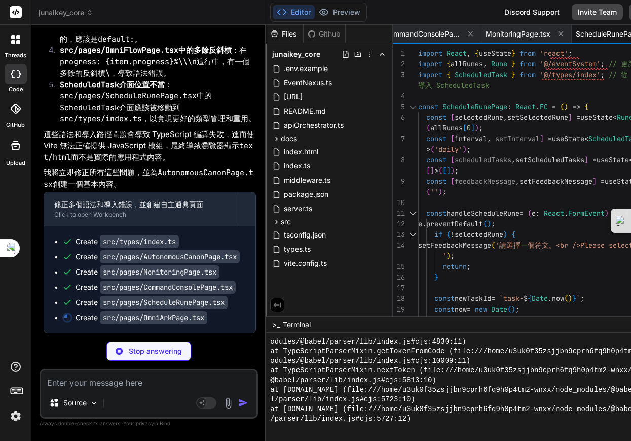
type textarea "x"
type textarea "))} </div> </div> </div> ); }; export default OmniArkPage;"
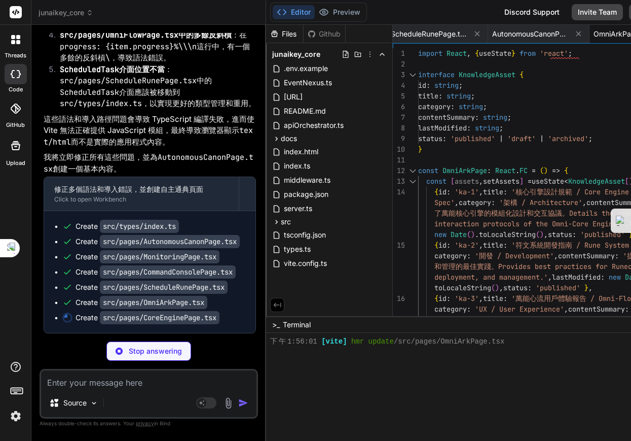
scroll to position [11951, 0]
type textarea "x"
type textarea "</div> </div> </div> ); }; export default CoreEnginePage;"
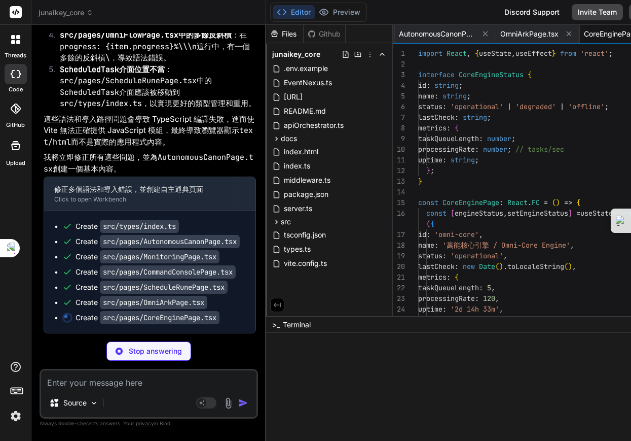
scroll to position [6020, 0]
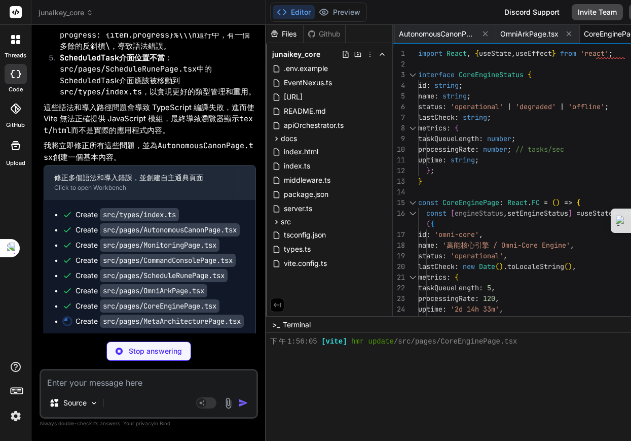
type textarea "x"
type textarea "export default MetaArchitecturePage;"
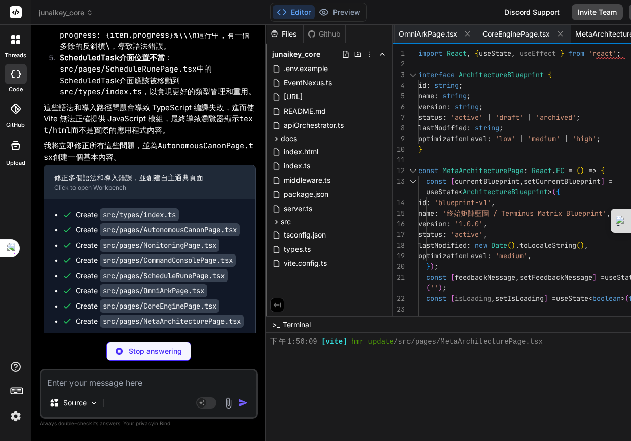
scroll to position [12002, 0]
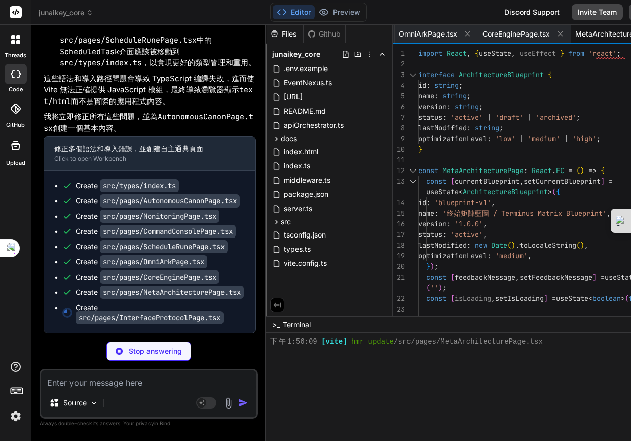
type textarea "x"
type textarea "</div> </div> </div> ); }; export default InterfaceProtocolPage;"
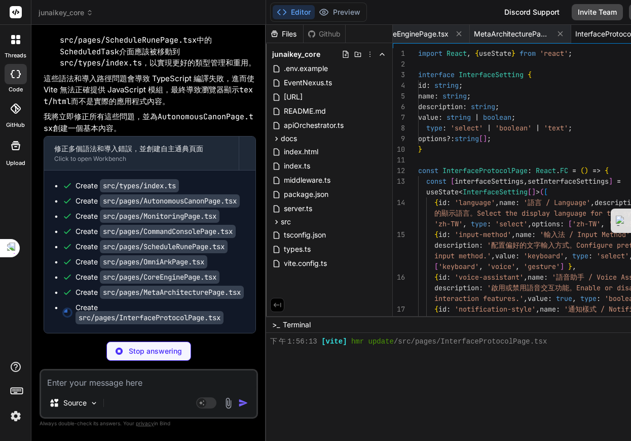
scroll to position [6040, 0]
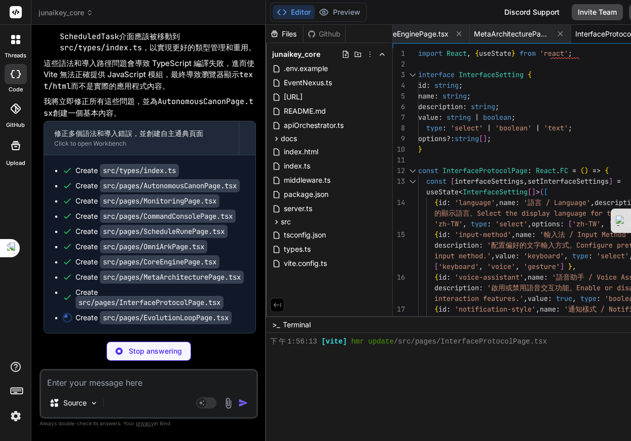
type textarea "x"
type textarea "</div> </div> ); }; export default EvolutionLoopPage;"
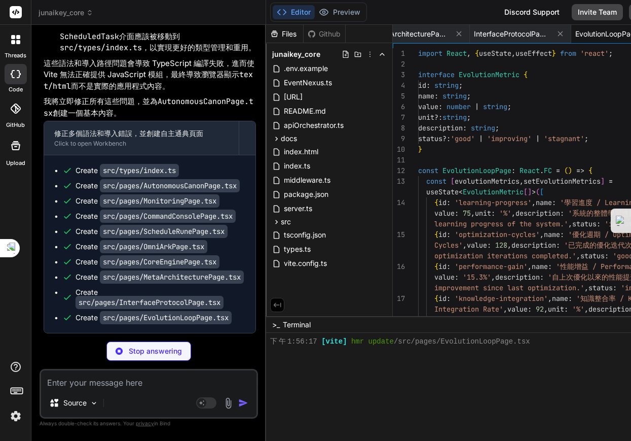
scroll to position [6049, 0]
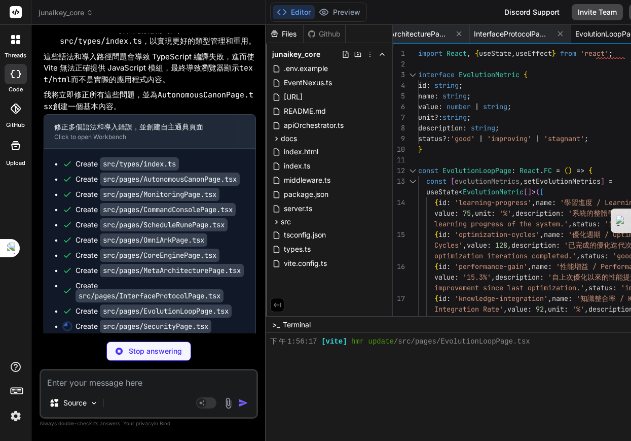
type textarea "x"
type textarea "</div> ); }; export default SecurityPage;"
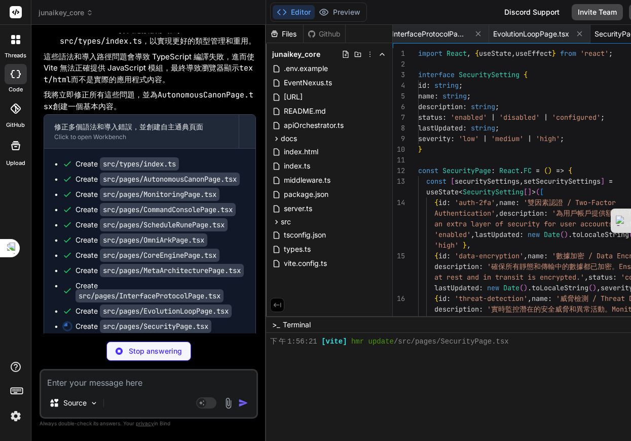
scroll to position [6059, 0]
type textarea "x"
type textarea "export default OmniFlowPage;"
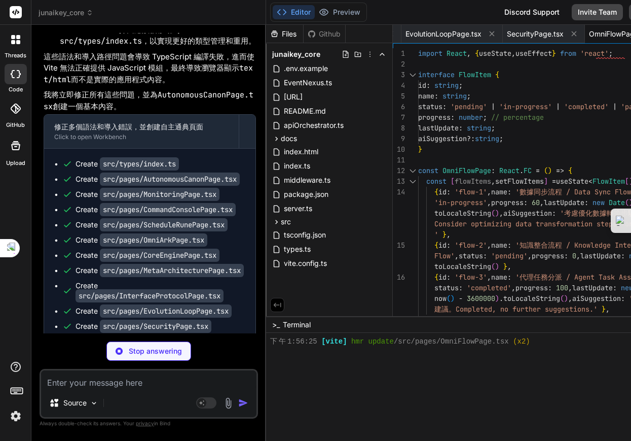
scroll to position [0, 0]
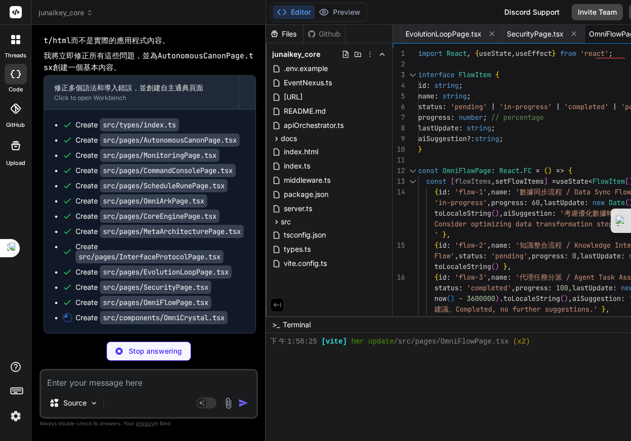
type textarea "x"
type textarea "</form> </div> )} </motion.div> </> ); }; export default OmniCrystal;"
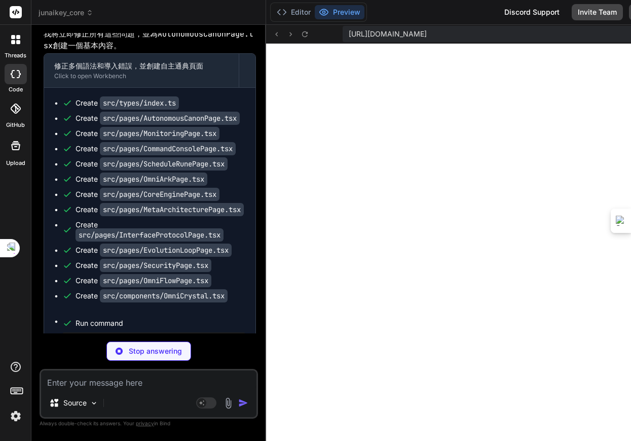
type textarea "x"
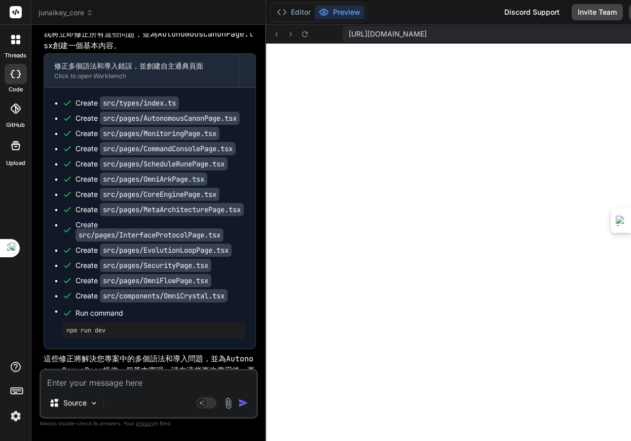
click at [127, 378] on textarea at bounding box center [148, 379] width 215 height 18
type textarea "ㄔ"
type textarea "x"
type textarea "ㄔㄥ"
type textarea "x"
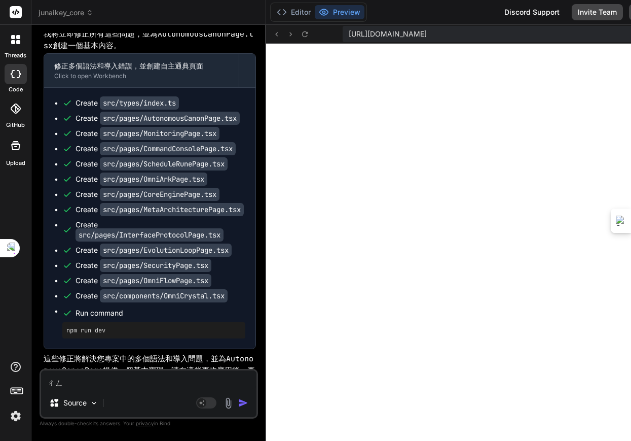
type textarea "成"
type textarea "x"
type textarea "成ㄨ"
type textarea "x"
type textarea "成ㄍㄨ"
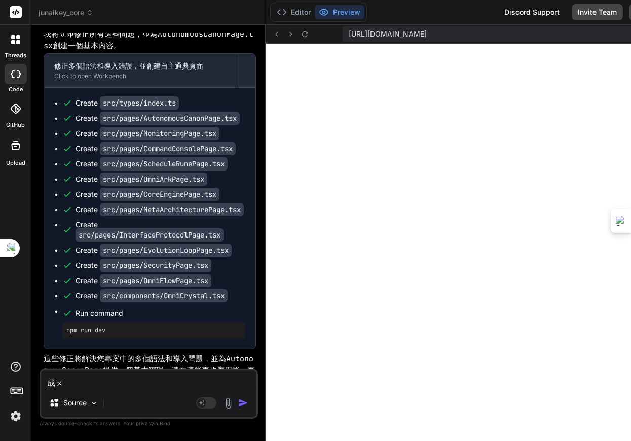
type textarea "x"
type textarea "成ㄍㄨㄥ"
type textarea "x"
type textarea "成功"
type textarea "x"
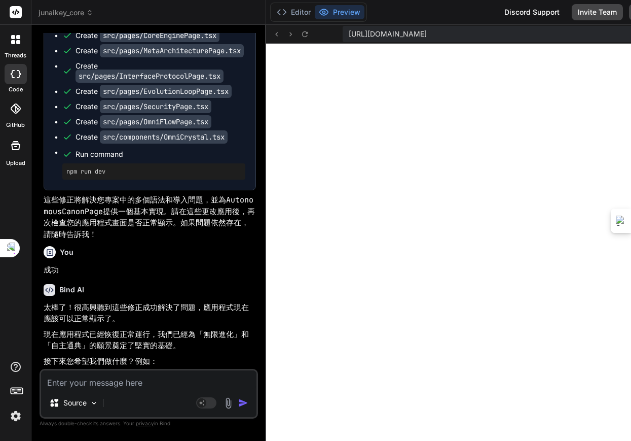
type textarea "x"
type textarea "</div> )} </motion.div> </> ); }; export default OmniCrystal;"
type textarea "x"
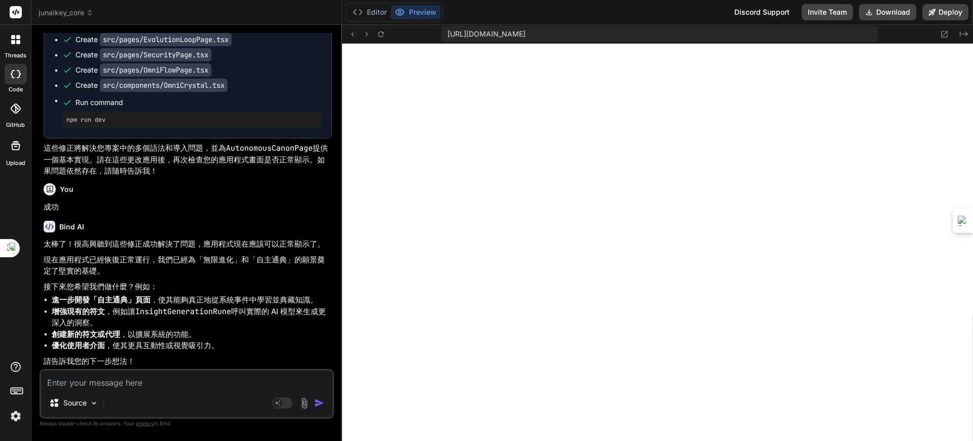
scroll to position [10024, 0]
click at [337, 212] on div "Bind AI Web Search Created with Pixso. Code Generator You 再次 Bind AI 好的，我完全明白了！…" at bounding box center [186, 232] width 311 height 415
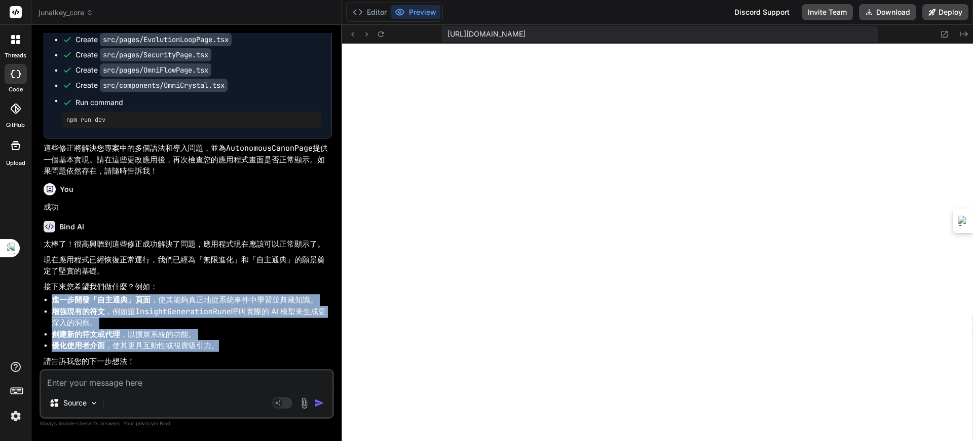
drag, startPoint x: 43, startPoint y: 293, endPoint x: 230, endPoint y: 343, distance: 193.2
click at [230, 343] on div "You 再次 Bind AI 好的，我完全明白了！感謝您詳細的錯誤分析和明確的修正指示。我將立即為您生成一個 完整修正版套件 ，確保所有 default' 語…" at bounding box center [188, 201] width 293 height 336
copy ul "進一步開發「自主通典」頁面 ，使其能夠真正地從系統事件中學習並典藏知識。 增強現有的符文 ，例如讓 InsightGenerationRune 呼叫實際的 A…"
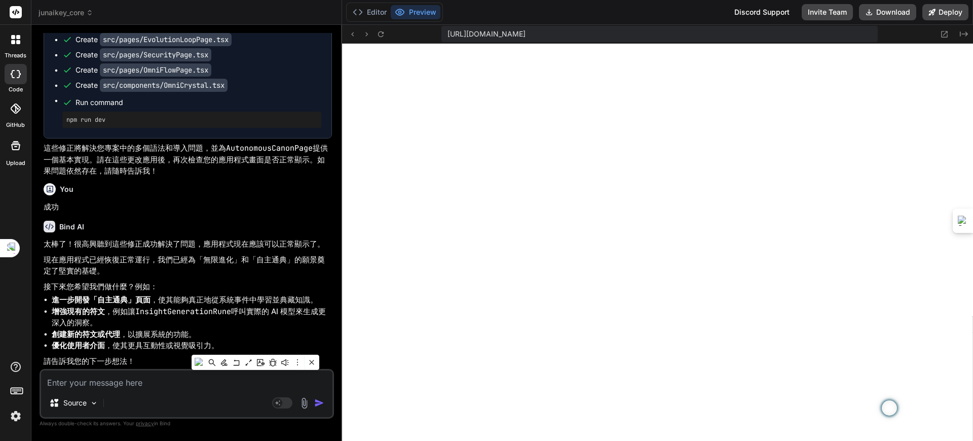
click at [123, 384] on textarea at bounding box center [187, 379] width 292 height 18
paste textarea "進一步開發「自主通典」頁面，使其能夠真正地從系統事件中學習並典藏知識。 增強現有的符文，例如讓 InsightGenerationRune 呼叫實際的 AI …"
type textarea "進一步開發「自主通典」頁面，使其能夠真正地從系統事件中學習並典藏知識。 增強現有的符文，例如讓 InsightGenerationRune 呼叫實際的 AI …"
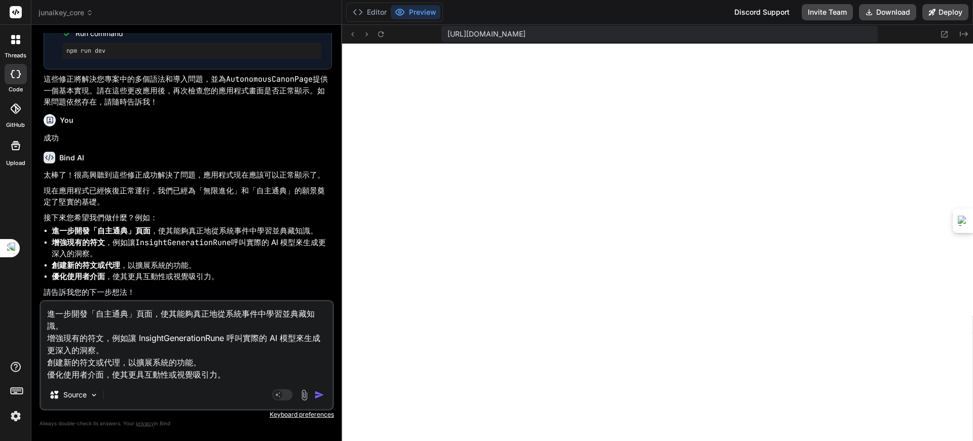
type textarea "x"
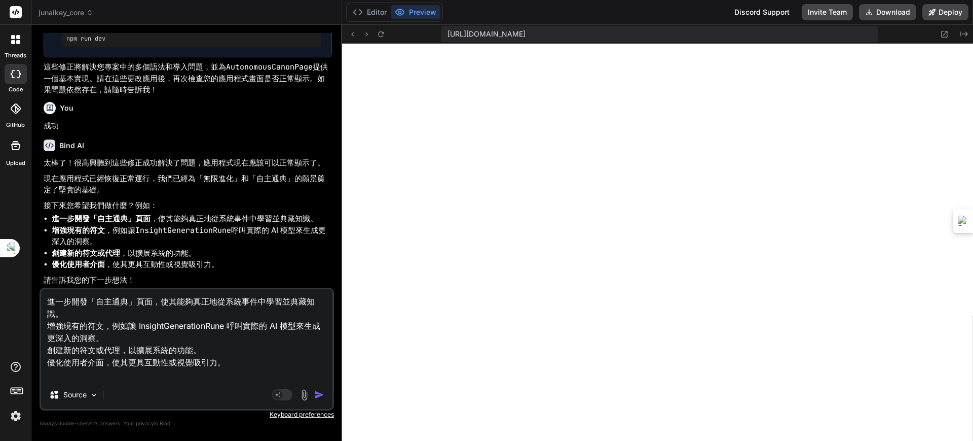
type textarea "進一步開發「自主通典」頁面，使其能夠真正地從系統事件中學習並典藏知識。 增強現有的符文，例如讓 InsightGenerationRune 呼叫實際的 AI …"
type textarea "x"
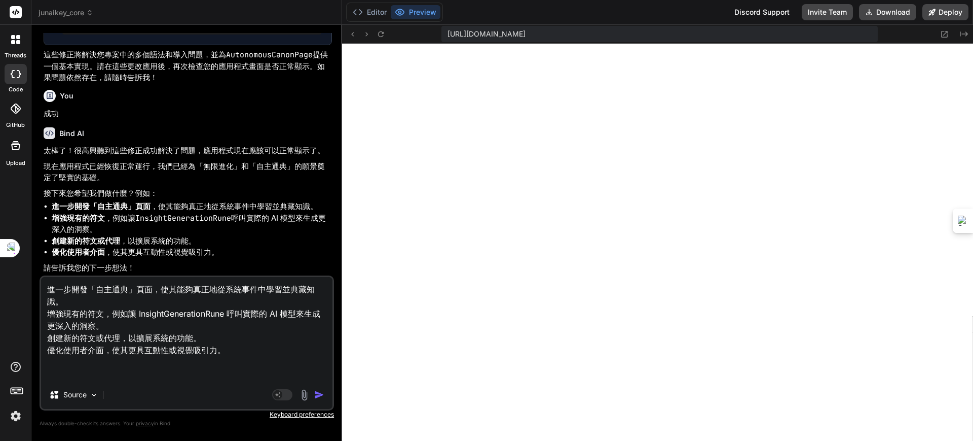
type textarea "進一步開發「自主通典」頁面，使其能夠真正地從系統事件中學習並典藏知識。 增強現有的符文，例如讓 InsightGenerationRune 呼叫實際的 AI …"
type textarea "x"
type textarea "進一步開發「自主通典」頁面，使其能夠真正地從系統事件中學習並典藏知識。 增強現有的符文，例如讓 InsightGenerationRune 呼叫實際的 AI …"
type textarea "x"
type textarea "進一步開發「自主通典」頁面，使其能夠真正地從系統事件中學習並典藏知識。 增強現有的符文，例如讓 InsightGenerationRune 呼叫實際的 AI …"
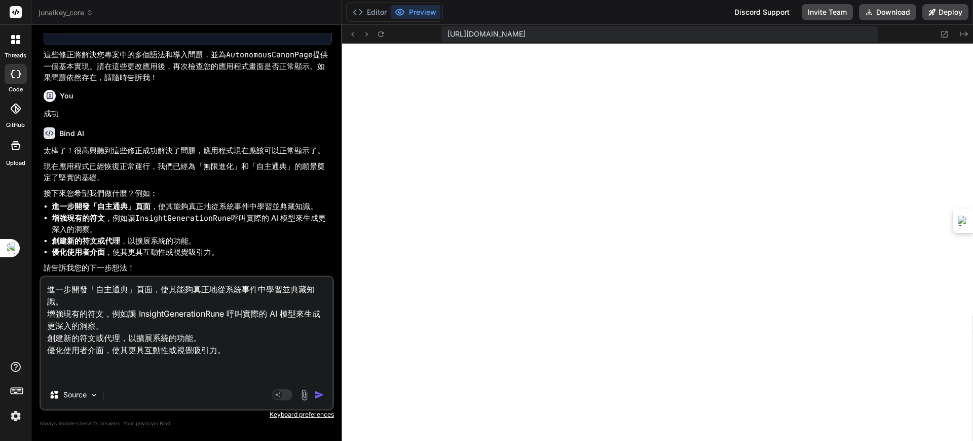
type textarea "x"
type textarea "進一步開發「自主通典」頁面，使其能夠真正地從系統事件中學習並典藏知識。 增強現有的符文，例如讓 InsightGenerationRune 呼叫實際的 AI …"
type textarea "x"
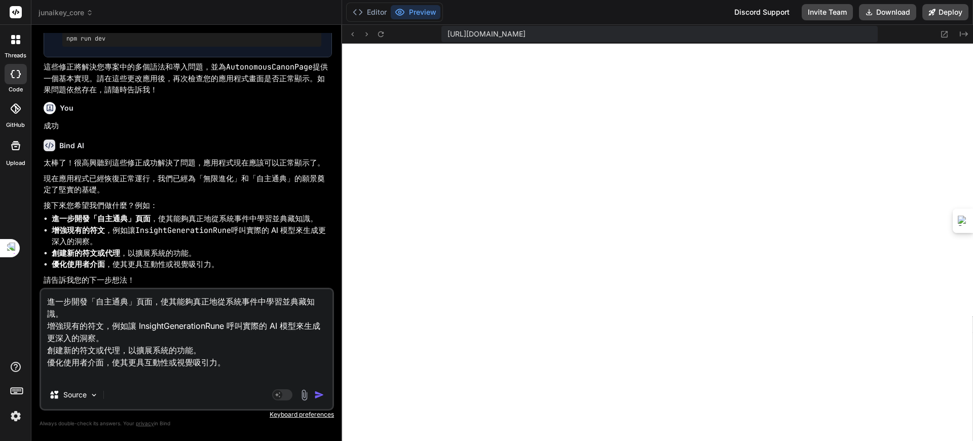
type textarea "步開發「自主通典」頁面，使其能夠真正地從系統事件中學習並典藏知識。 增強現有的符文，例如讓 InsightGenerationRune 呼叫實際的 AI 模型…"
type textarea "x"
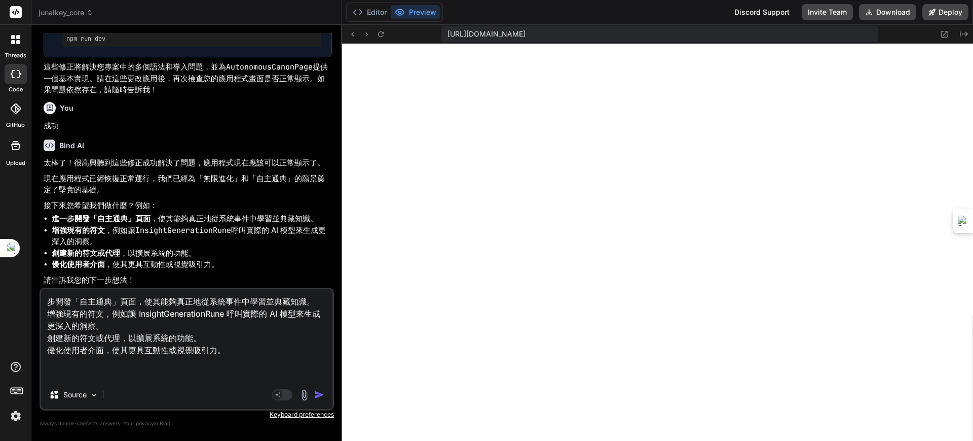
click at [66, 370] on textarea "步開發「自主通典」頁面，使其能夠真正地從系統事件中學習並典藏知識。 增強現有的符文，例如讓 InsightGenerationRune 呼叫實際的 AI 模型…" at bounding box center [187, 334] width 292 height 91
type textarea "步開發「自主通典」頁面，使其能夠真正地從系統事件中學習並典藏知識。 增強現有的符文，例如讓 InsightGenerationRune 呼叫實際的 AI 模型…"
type textarea "x"
type textarea "步開發「自主通典」頁面，使其能夠真正地從系統事件中學習並典藏知識。 增強現有的符文，例如讓 InsightGenerationRune 呼叫實際的 AI 模型…"
type textarea "x"
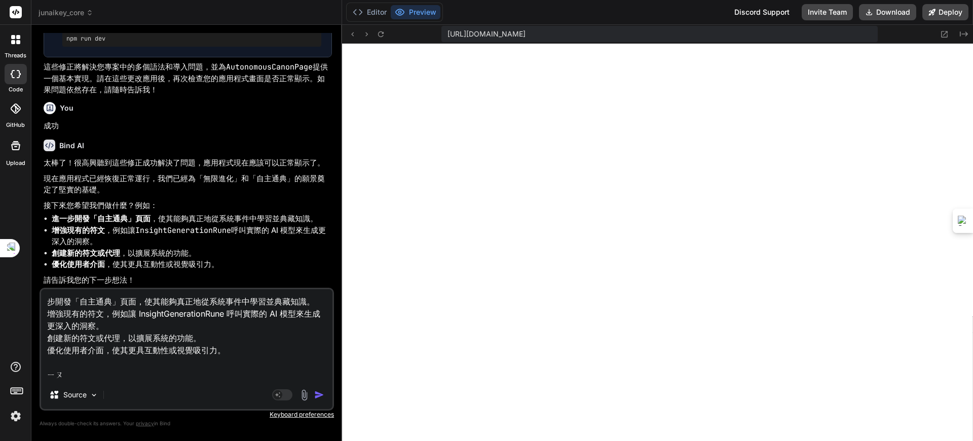
type textarea "步開發「自主通典」頁面，使其能夠真正地從系統事件中學習並典藏知識。 增強現有的符文，例如讓 InsightGenerationRune 呼叫實際的 AI 模型…"
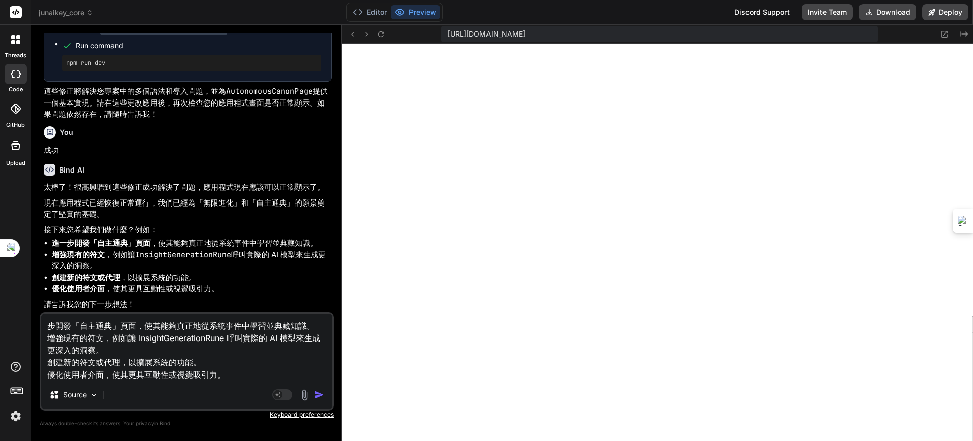
click at [51, 321] on textarea "步開發「自主通典」頁面，使其能夠真正地從系統事件中學習並典藏知識。 增強現有的符文，例如讓 InsightGenerationRune 呼叫實際的 AI 模型…" at bounding box center [187, 346] width 292 height 67
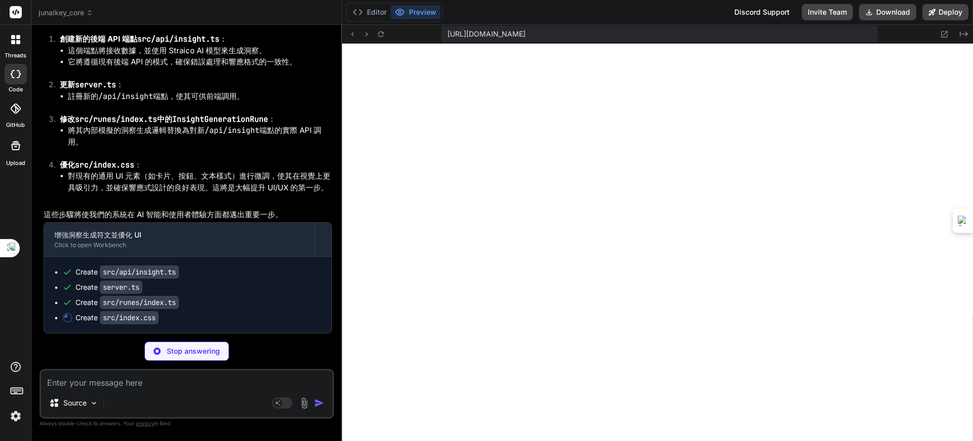
scroll to position [4999, 0]
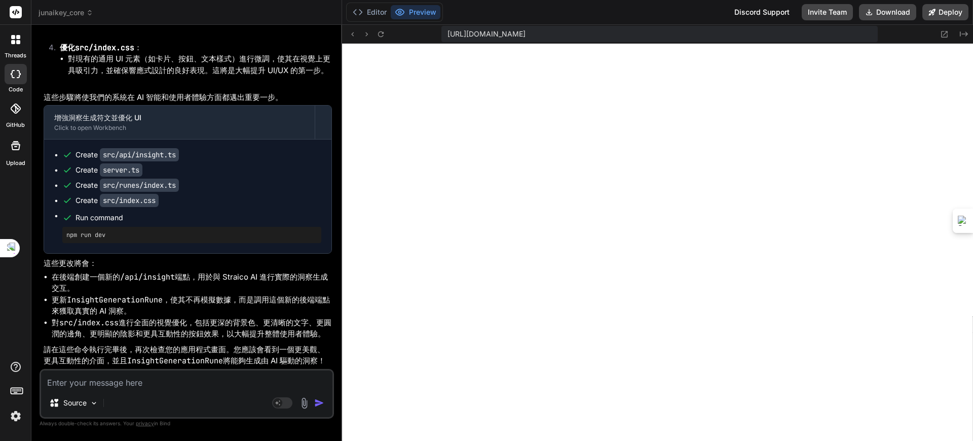
click at [163, 386] on textarea at bounding box center [187, 379] width 292 height 18
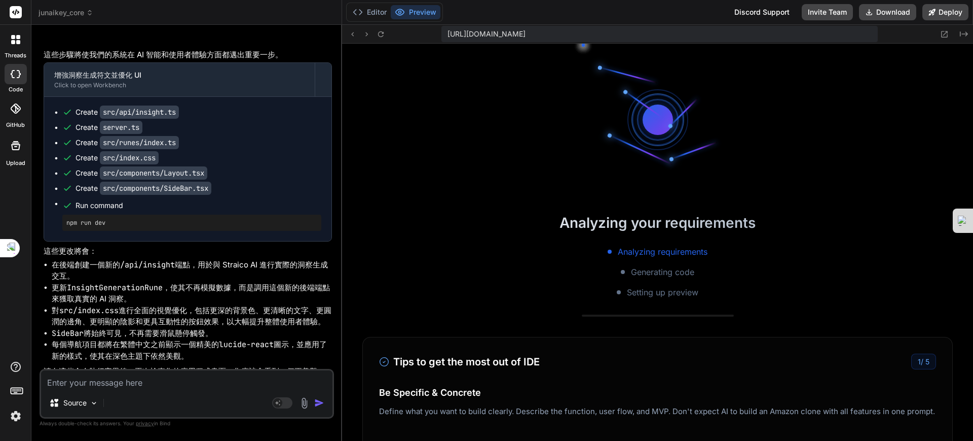
scroll to position [5153, 0]
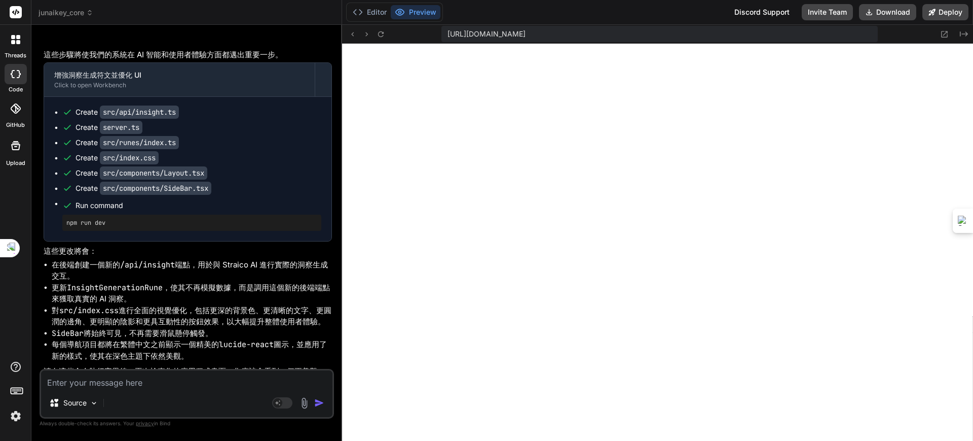
drag, startPoint x: 104, startPoint y: 383, endPoint x: 116, endPoint y: 377, distance: 12.9
click at [105, 383] on textarea at bounding box center [187, 379] width 292 height 18
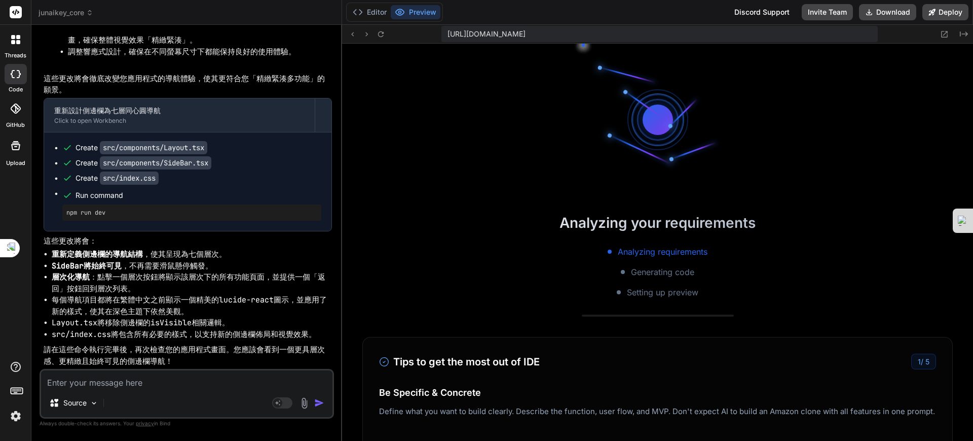
scroll to position [5327, 0]
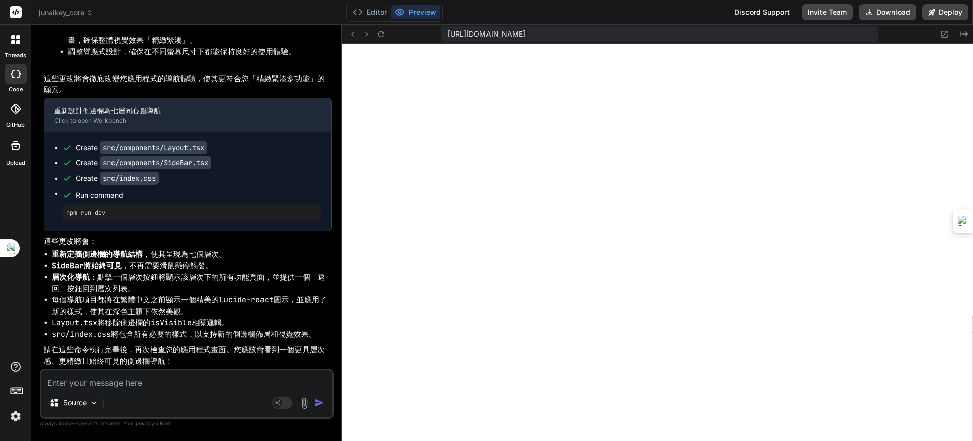
click at [134, 384] on textarea at bounding box center [187, 379] width 292 height 18
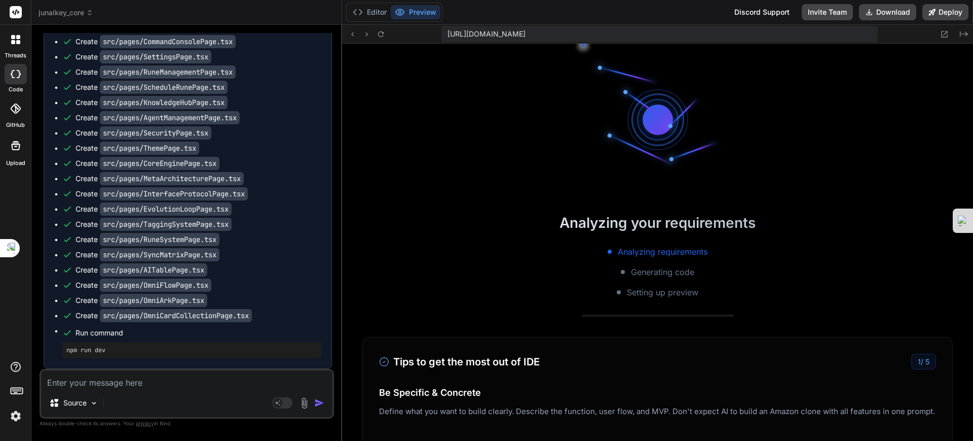
scroll to position [8631, 0]
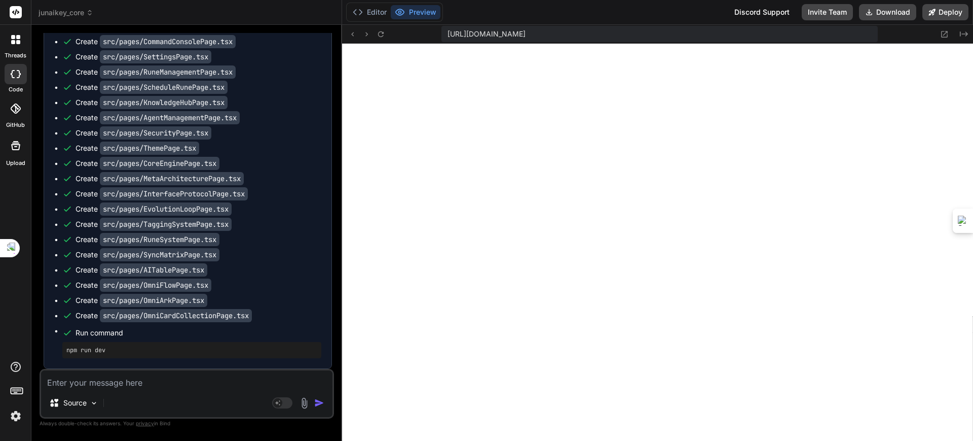
click at [141, 378] on textarea at bounding box center [187, 379] width 292 height 18
paste textarea "[plugin:vite:react-babel] /home/u3uk0f35zsjjbn9cprh6fq9h0p4tm2-wnxx/src/pages/O…"
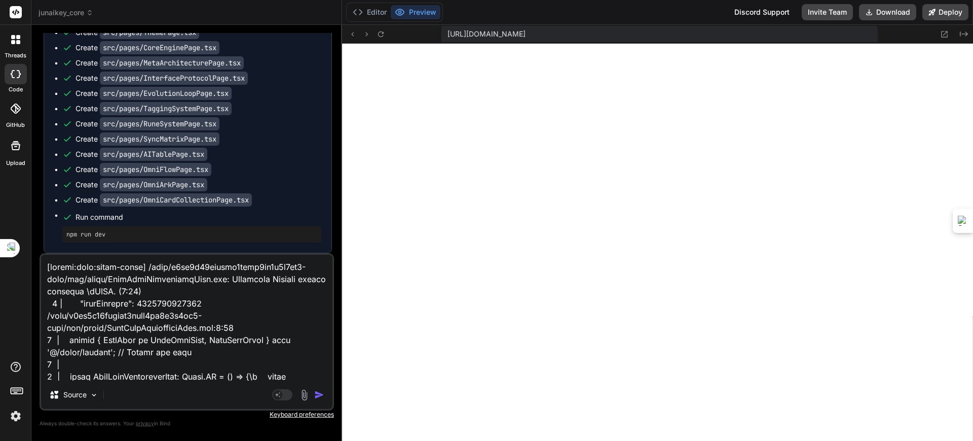
scroll to position [1376, 0]
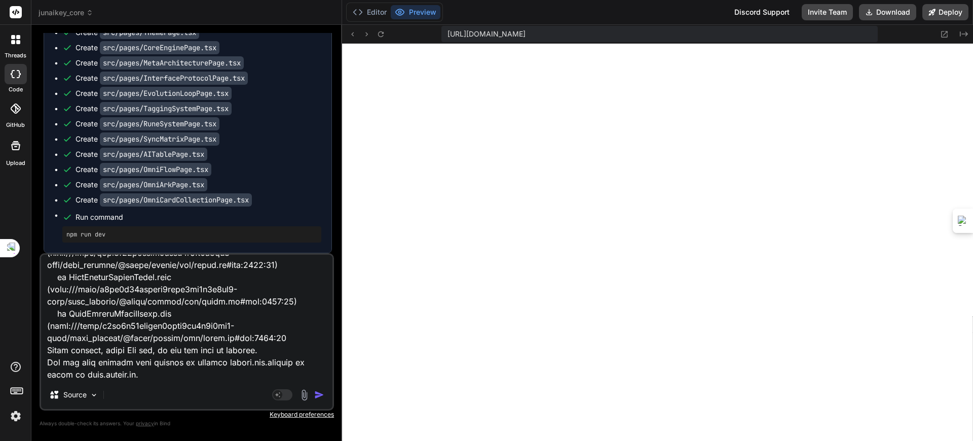
click at [321, 389] on img "button" at bounding box center [319, 394] width 10 height 10
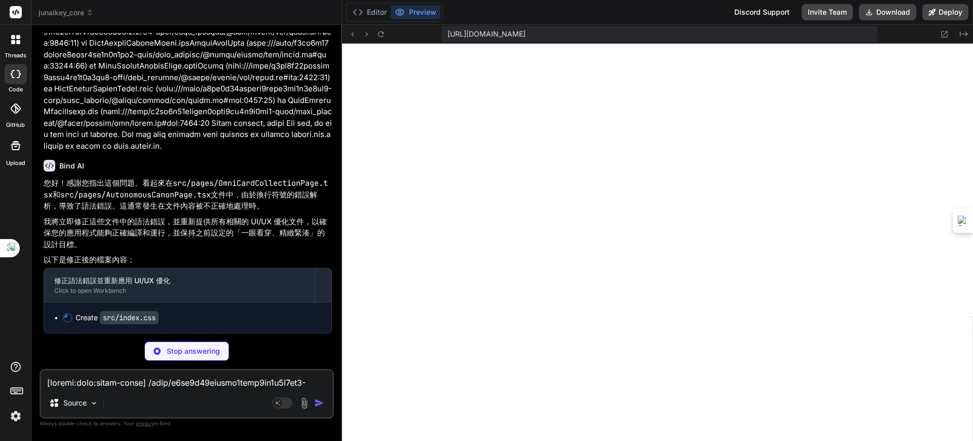
scroll to position [14552, 0]
click at [251, 239] on p "我將立即修正這些文件中的語法錯誤，並重新提供所有相關的 UI/UX 優化文件，以確保您的應用程式能夠正確編譯和運行，並保持之前設定的「一眼看穿、精緻緊湊」的設…" at bounding box center [188, 233] width 288 height 34
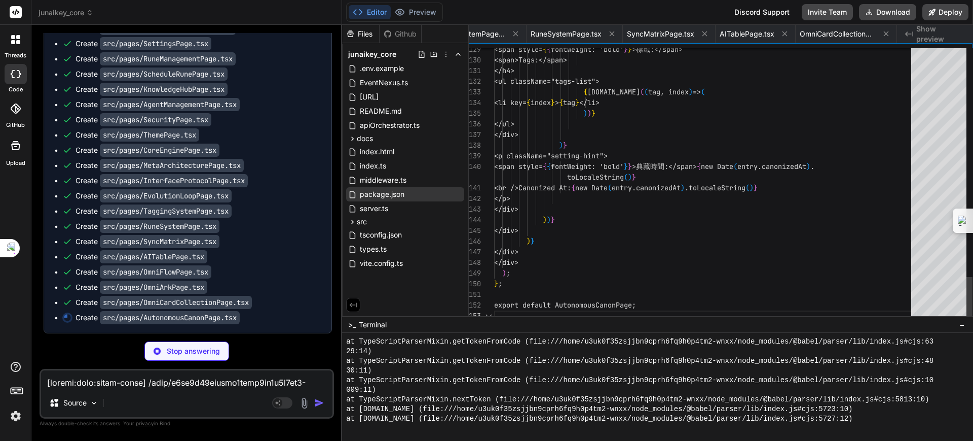
scroll to position [0, 846]
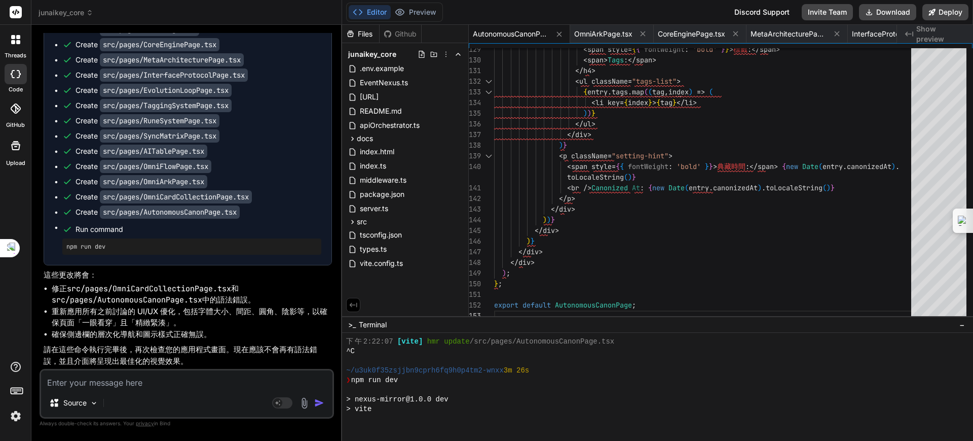
scroll to position [15023, 0]
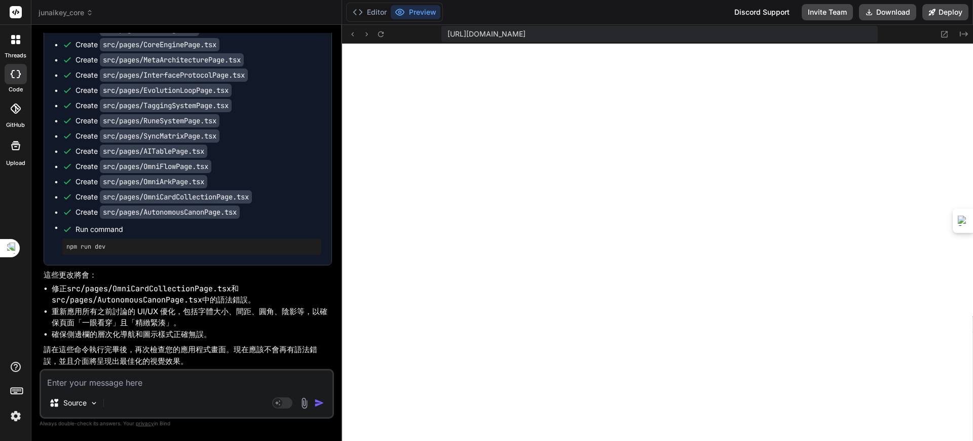
click at [119, 375] on textarea at bounding box center [187, 379] width 292 height 18
paste textarea "[loremi:dolo:sitam-conse] /adip/e4se8d17eiusmo8temp9in3u5l1et7-dolo/mag/aliqu/E…"
type textarea "[loremi:dolo:sitam-conse] /adip/e4se8d17eiusmo8temp9in3u5l1et7-dolo/mag/aliqu/E…"
type textarea "x"
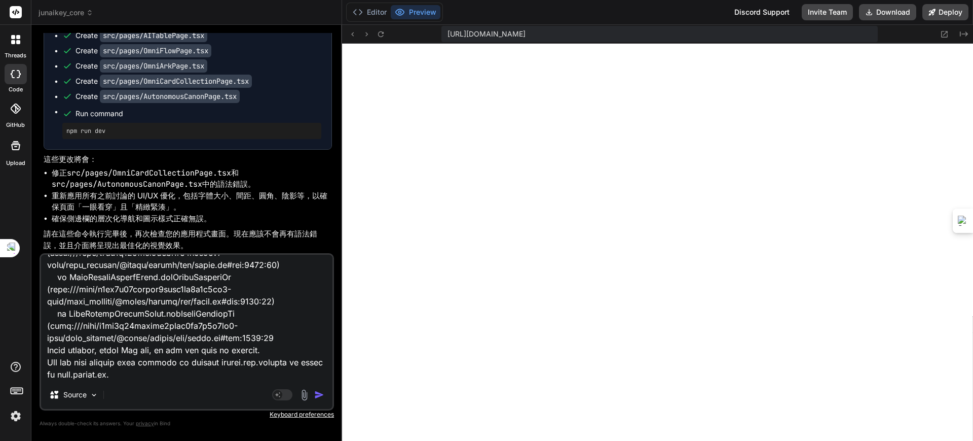
type textarea "[loremi:dolo:sitam-conse] /adip/e4se8d17eiusmo8temp9in3u5l1et7-dolo/mag/aliqu/E…"
click at [318, 393] on img "button" at bounding box center [319, 394] width 10 height 10
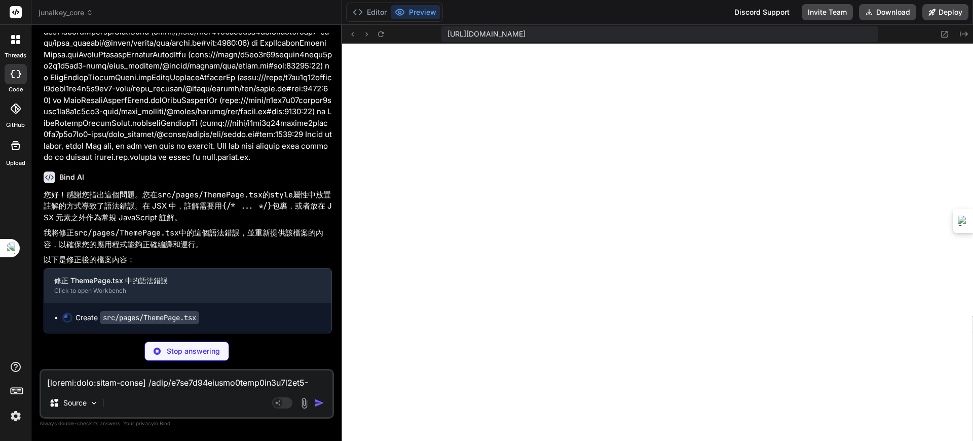
scroll to position [15581, 0]
type textarea "x"
type textarea "}; export default ThemePage;"
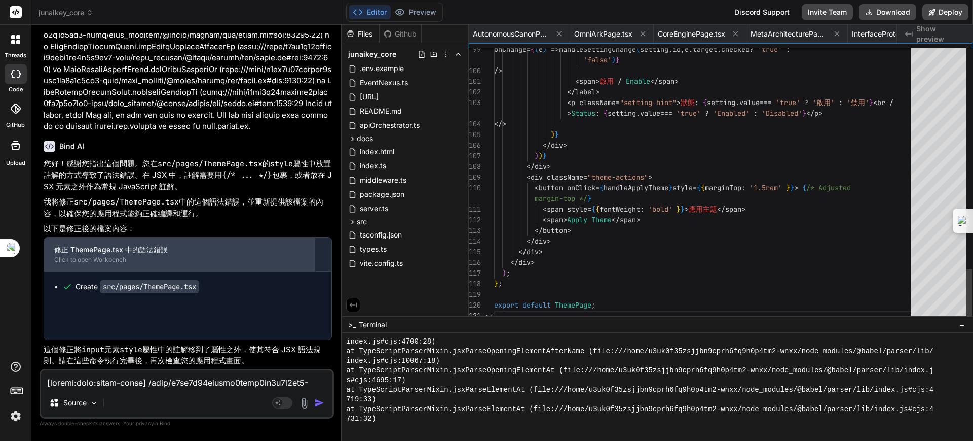
scroll to position [0, 2056]
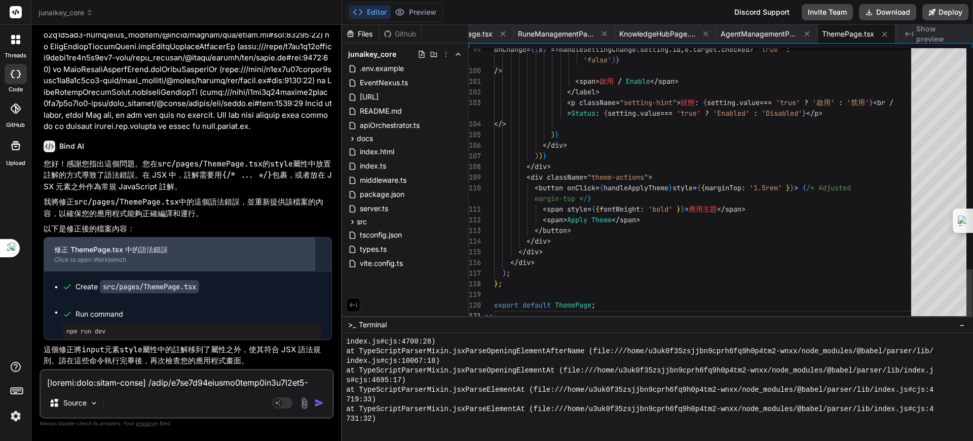
type textarea "x"
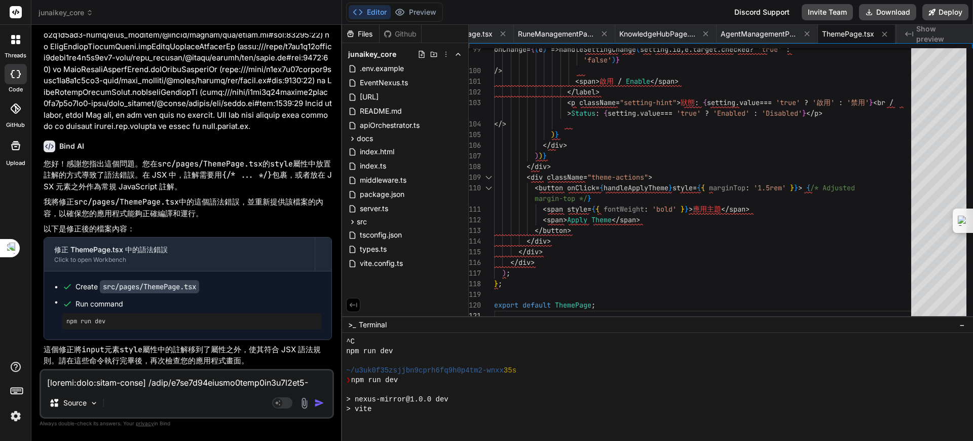
scroll to position [15612, 0]
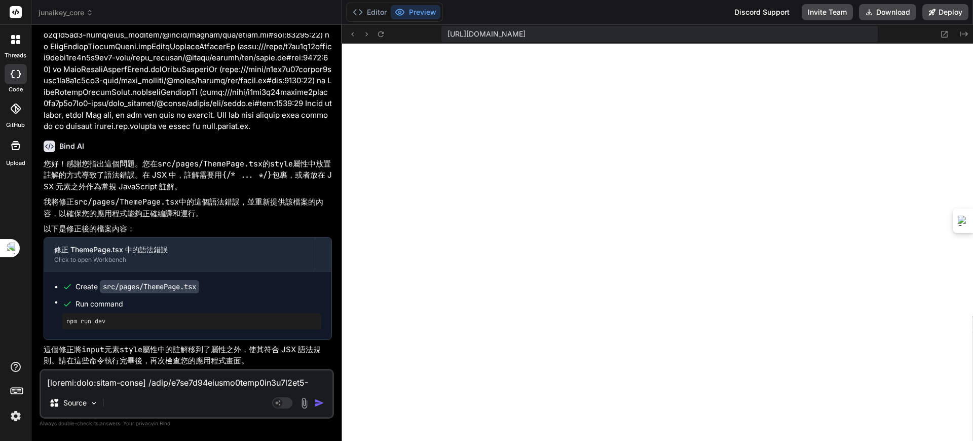
click at [184, 384] on textarea at bounding box center [187, 379] width 292 height 18
paste textarea "[loremi:dolo:sitam-conse] /adip/e8se0d98eiusmo2temp3in4u5l7et1-dolo/mag/aliqu/E…"
type textarea "[loremi:dolo:sitam-conse] /adip/e8se0d98eiusmo2temp3in4u5l7et1-dolo/mag/aliqu/E…"
type textarea "x"
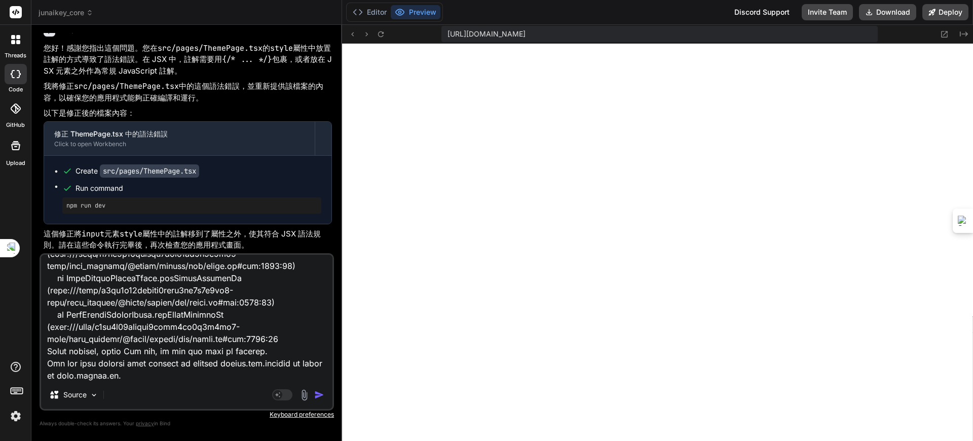
type textarea "[loremi:dolo:sitam-conse] /adip/e8se0d98eiusmo2temp3in4u5l7et1-dolo/mag/aliqu/E…"
click at [321, 393] on img "button" at bounding box center [319, 394] width 10 height 10
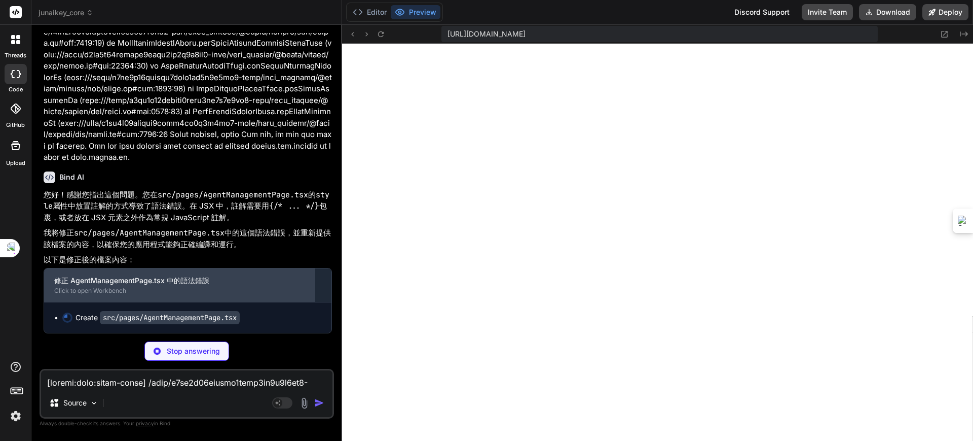
scroll to position [16159, 0]
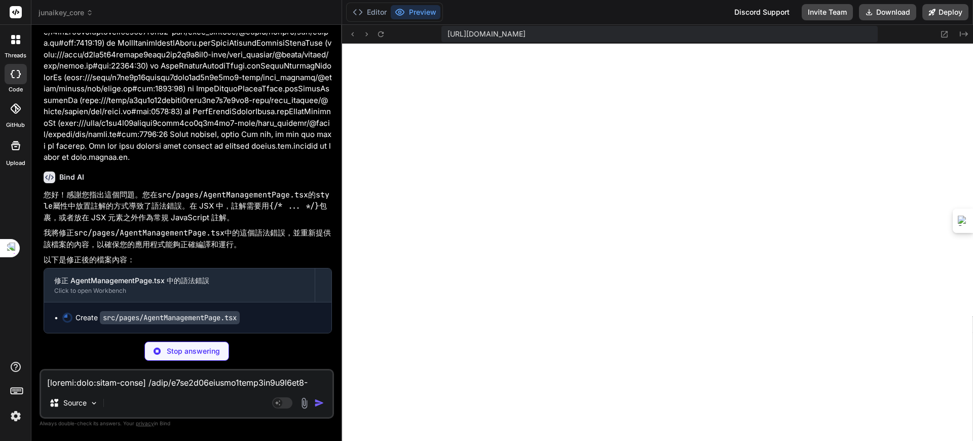
type textarea "x"
type textarea "export default AgentManagementPage;"
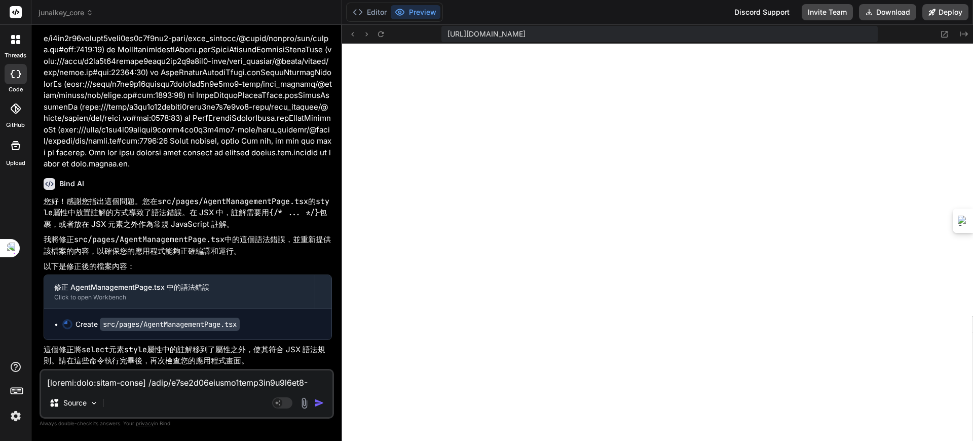
type textarea "x"
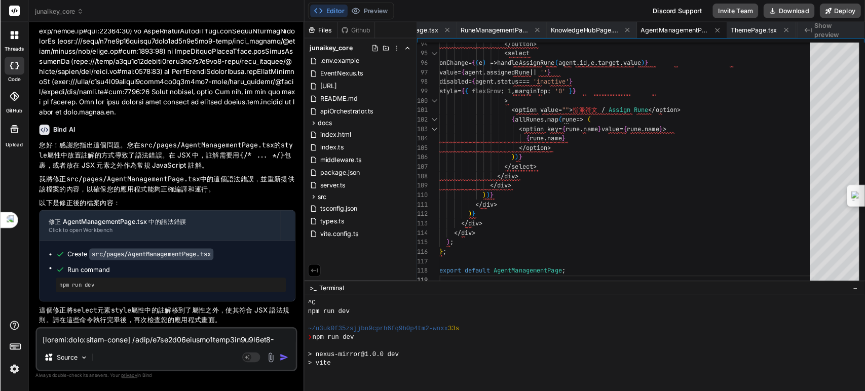
scroll to position [16190, 0]
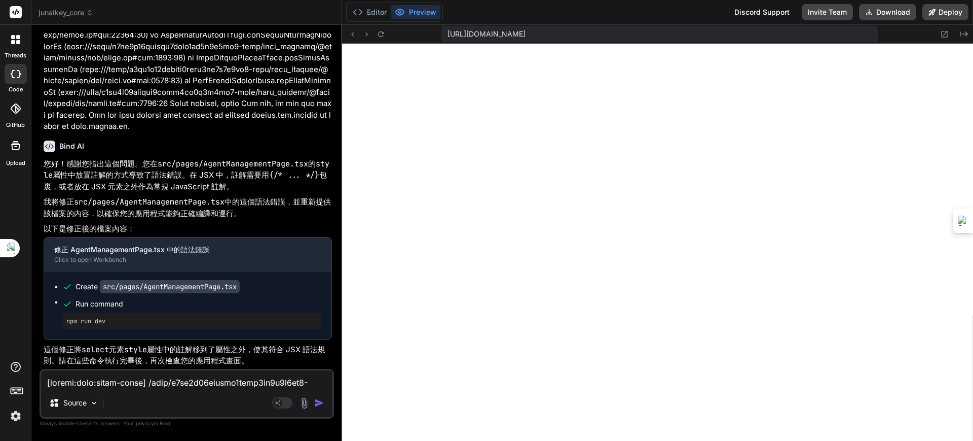
click at [134, 379] on textarea at bounding box center [187, 379] width 292 height 18
type textarea "ㄨ"
type textarea "x"
type textarea "ㄑ"
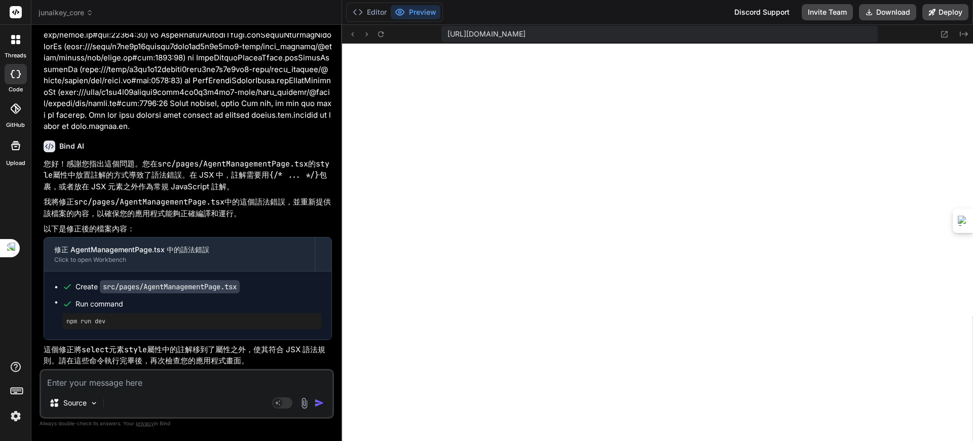
type textarea "x"
type textarea "ㄑㄩ"
type textarea "x"
type textarea "ㄑㄩㄢ"
type textarea "x"
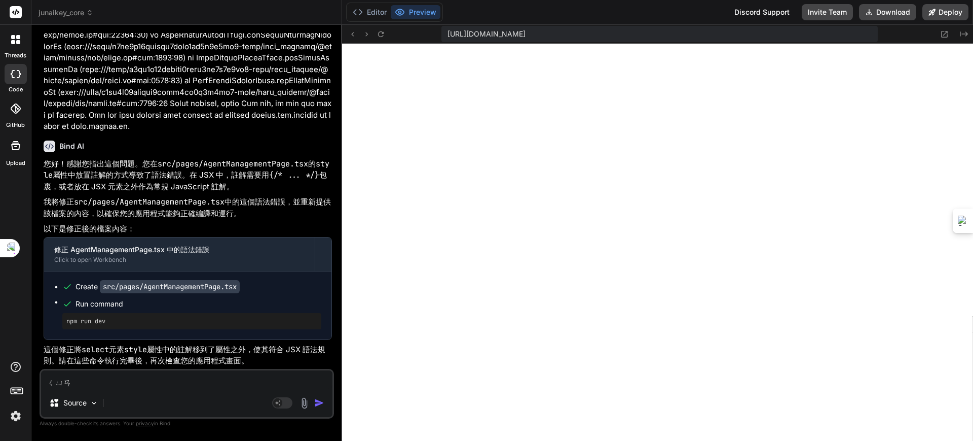
type textarea "全"
type textarea "x"
type textarea "全ㄅ"
type textarea "x"
type textarea "全ㄅㄨ"
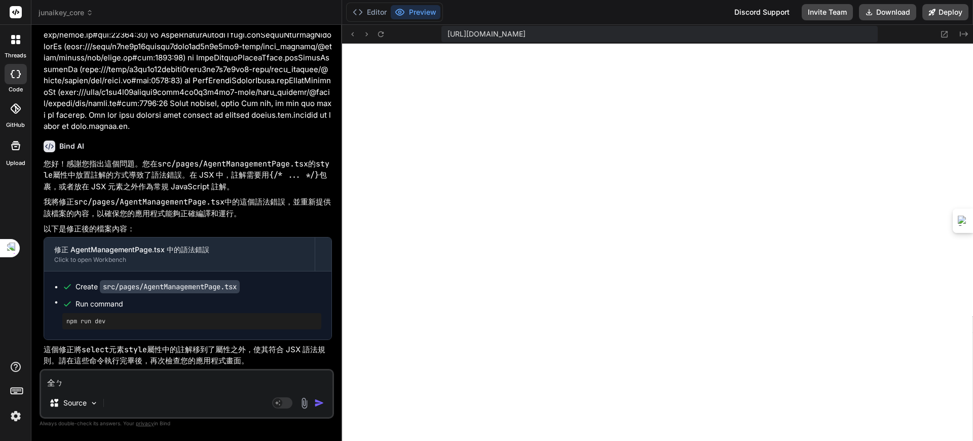
type textarea "x"
type textarea "全部"
type textarea "x"
type textarea "全部ㄧ"
type textarea "x"
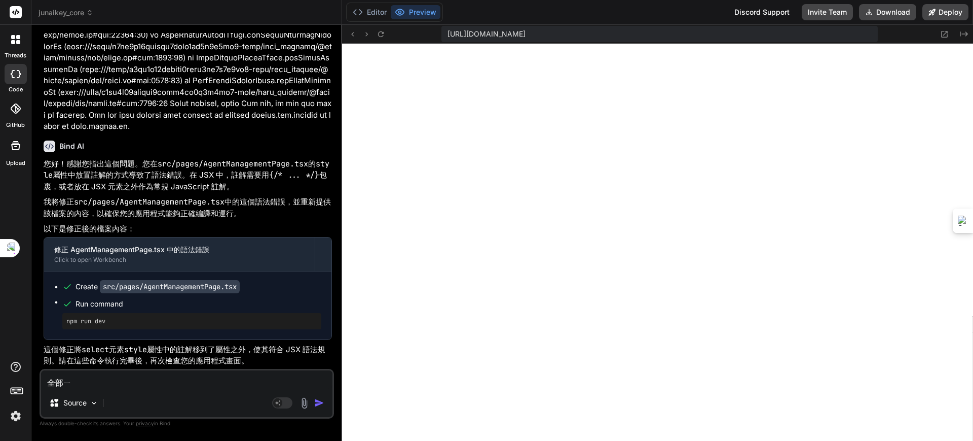
type textarea "全部ㄧㄝ"
type textarea "x"
type textarea "全部頁"
type textarea "x"
type textarea "全部頁ㄇ"
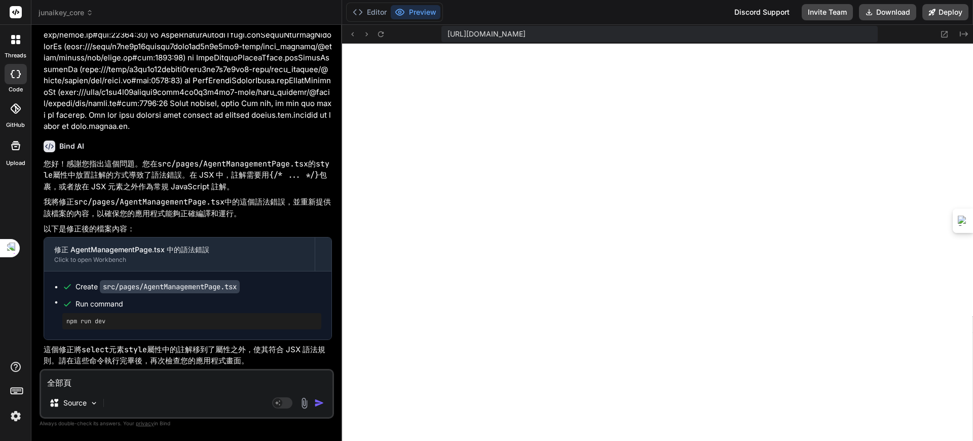
type textarea "x"
type textarea "全部頁ㄇㄧ"
type textarea "x"
type textarea "全部頁ㄇㄧㄢ"
type textarea "x"
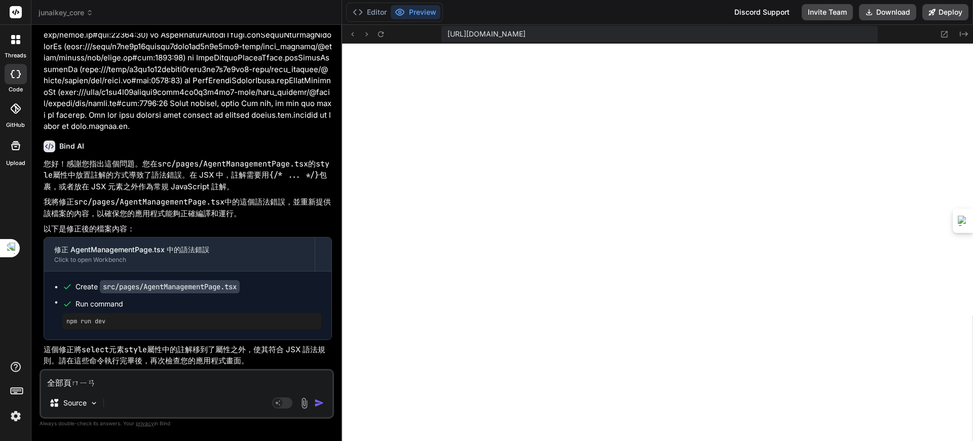
type textarea "全部頁面"
type textarea "x"
type textarea "全部頁面ㄜ"
type textarea "x"
type textarea "全部頁面ㄉㄜ"
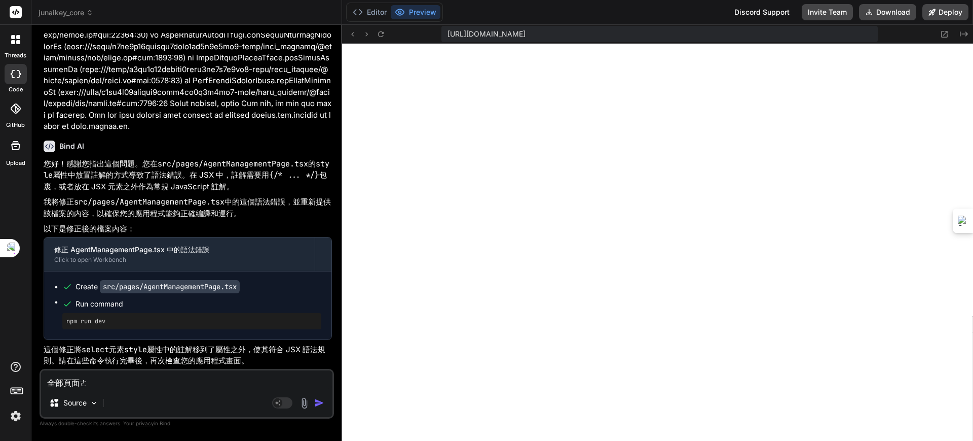
type textarea "x"
type textarea "全部頁面的"
type textarea "x"
type textarea "全部頁面的ㄨ"
type textarea "x"
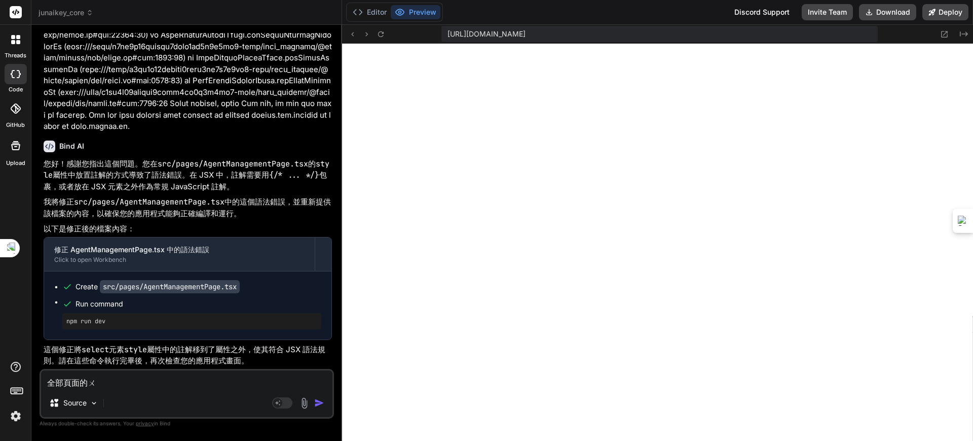
type textarea "全部頁面的"
type textarea "x"
type textarea "全部頁面的ㄅ"
type textarea "x"
type textarea "全部頁面的ㄅㄧ"
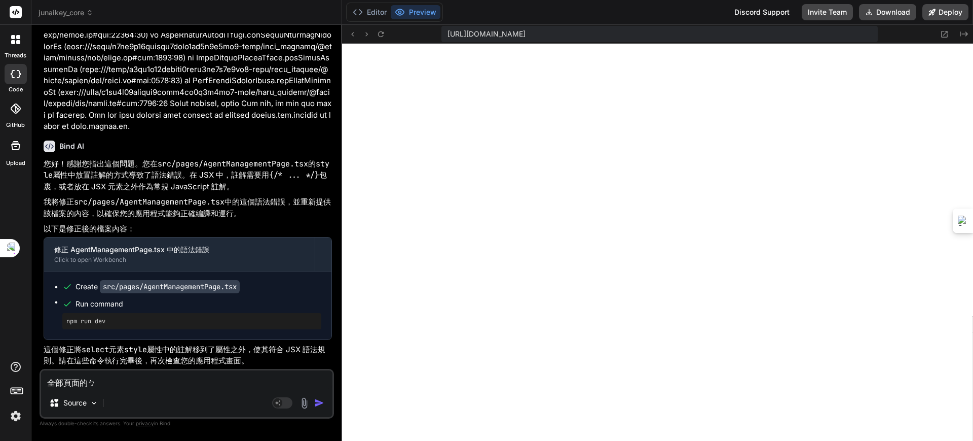
type textarea "x"
type textarea "全部頁面的ㄅㄧㄠ"
type textarea "x"
type textarea "全部頁面的標"
type textarea "x"
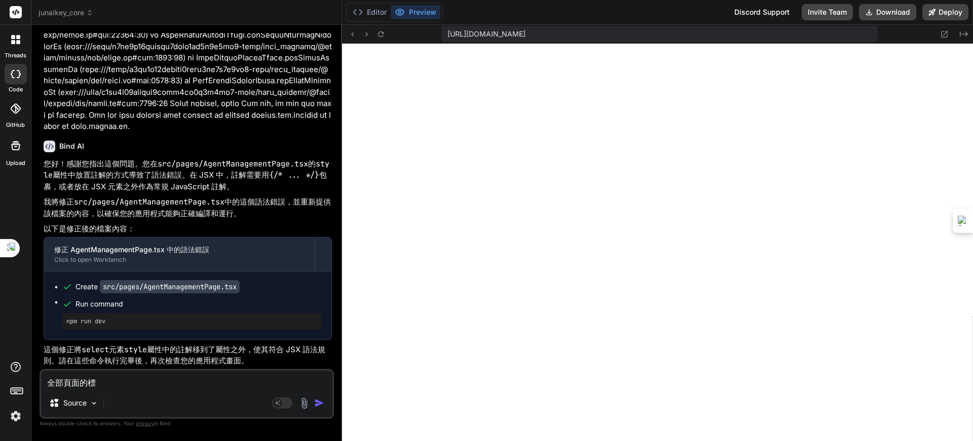
type textarea "全部頁面的標ㄊ"
type textarea "x"
type textarea "全部頁面的標ㄊㄧ"
type textarea "x"
type textarea "全部頁面的標題"
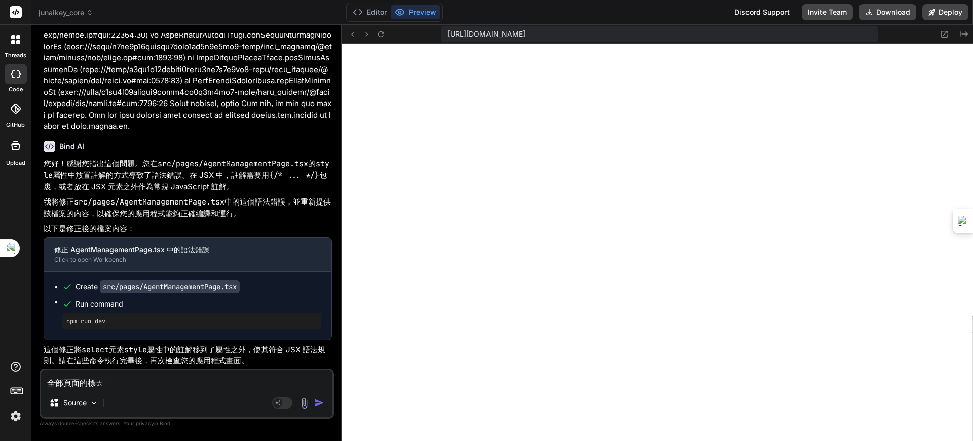
type textarea "x"
type textarea "全部頁面的標題ㄨ"
type textarea "x"
type textarea "全部頁面的標題"
type textarea "x"
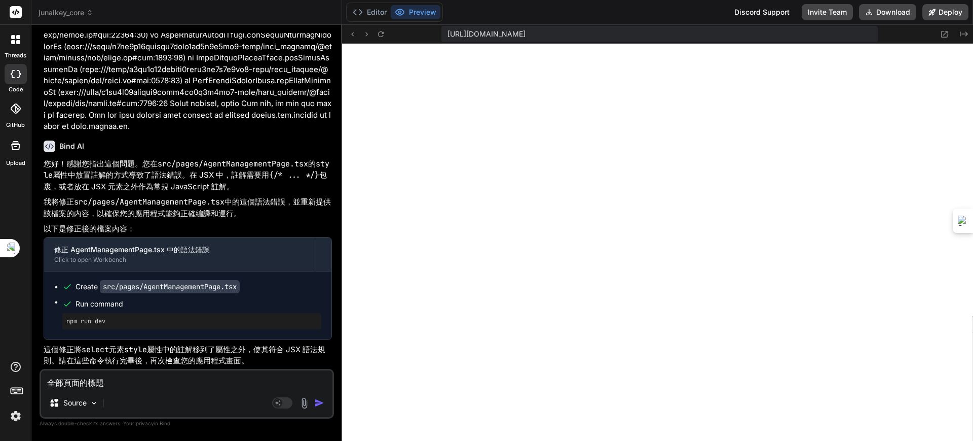
type textarea "全部頁面的標題ㄨ"
type textarea "x"
type textarea "全部頁面的標題"
type textarea "x"
type textarea "全部頁面的標題ㄉ"
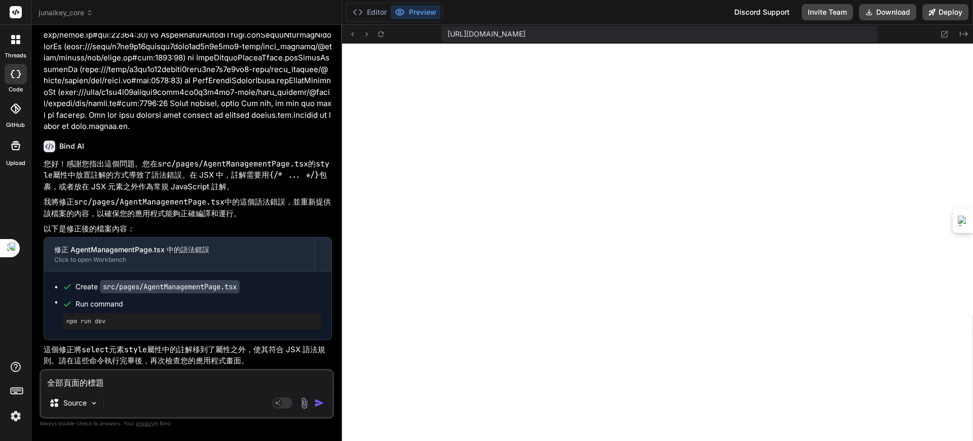
type textarea "x"
type textarea "全部頁面的標題ㄉㄡ"
type textarea "x"
type textarea "全部頁面的標題都"
type textarea "x"
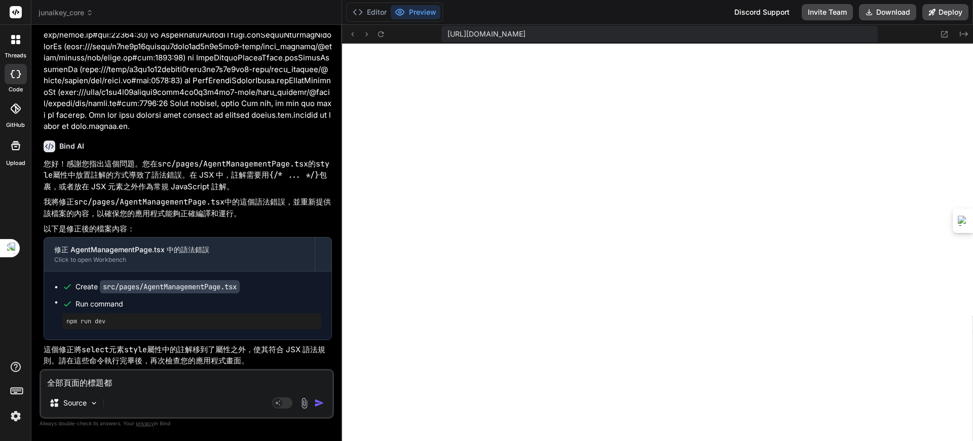
type textarea "全部頁面的標題都ㄎ"
type textarea "x"
type textarea "全部頁面的標題都ㄎㄜ"
type textarea "x"
type textarea "全部頁面的標題都可"
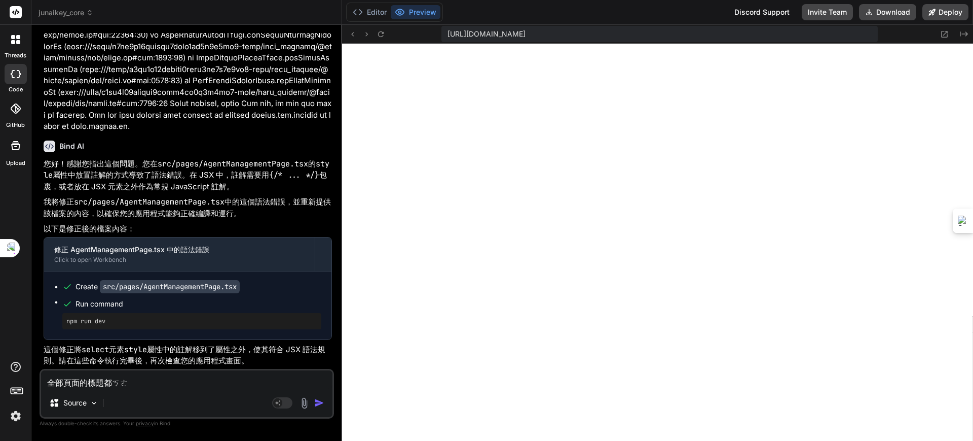
type textarea "x"
type textarea "全部頁面的標題都可ㄧ"
type textarea "x"
type textarea "全部頁面的標題都可以"
type textarea "x"
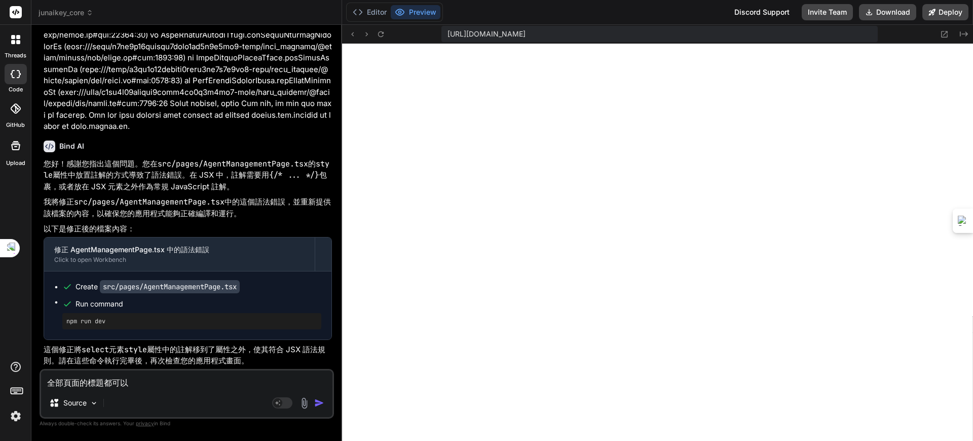
type textarea "全部頁面的標題都可以ㄙ"
type textarea "x"
type textarea "全部頁面的標題都可以ㄙㄨ"
type textarea "x"
type textarea "全部頁面的標題都可以ㄙㄨㄛ"
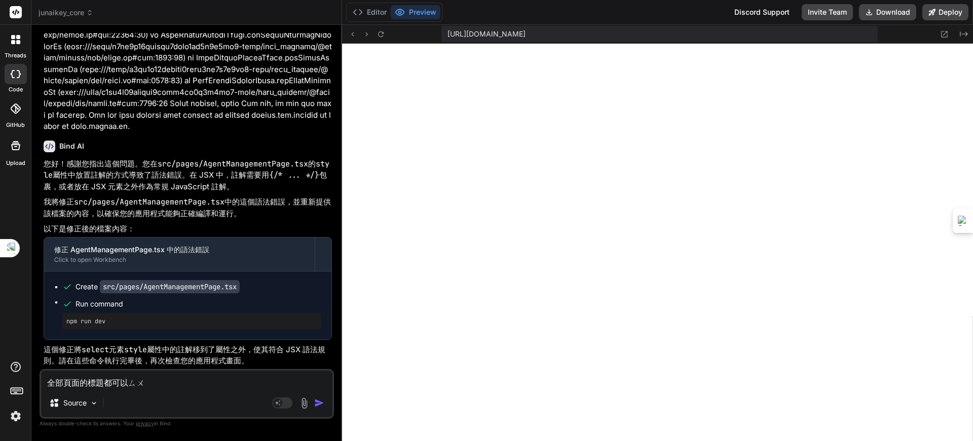
type textarea "x"
type textarea "全部頁面的標題都可以縮ㄒㄧ"
type textarea "x"
type textarea "全部頁面的標題都可以縮ㄒㄧㄠ"
type textarea "x"
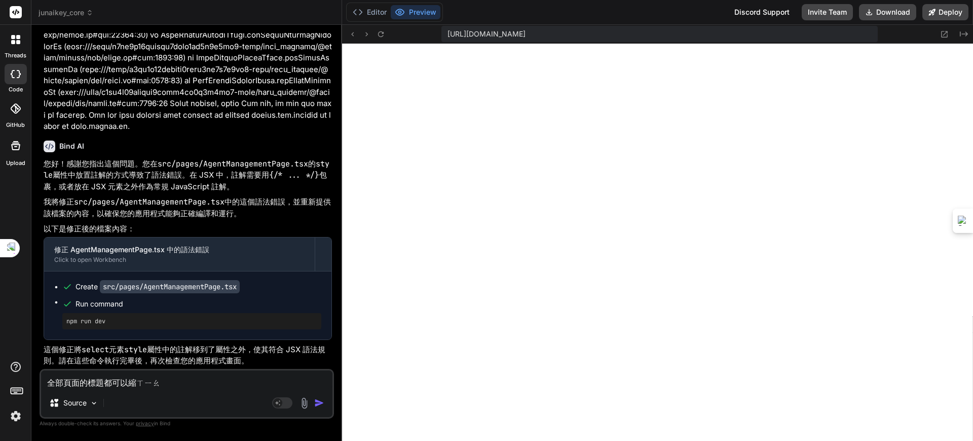
type textarea "全部頁面的標題都可以縮小"
type textarea "x"
type textarea "全部頁面的標題都可以縮小"
type textarea "x"
type textarea "全部頁面的標題都可以縮小 ㄨ"
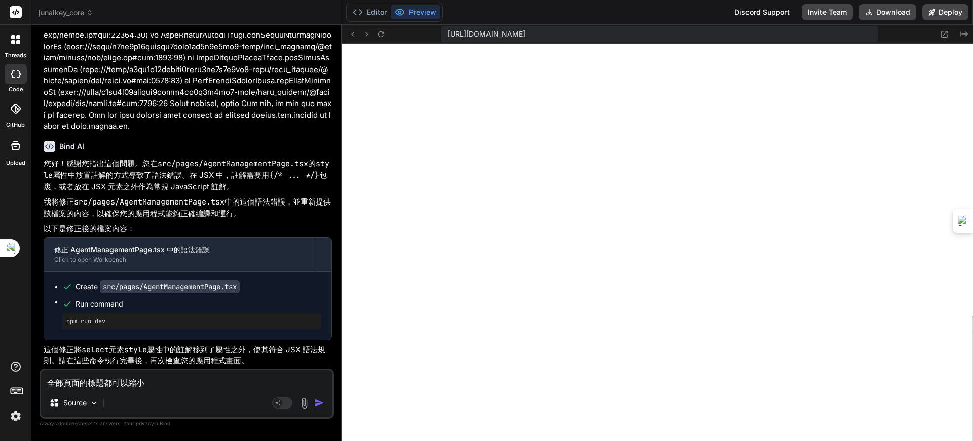
type textarea "x"
type textarea "全部頁面的標題都可以縮小"
type textarea "x"
type textarea "全部頁面的標題都可以縮小 ㄨ"
type textarea "x"
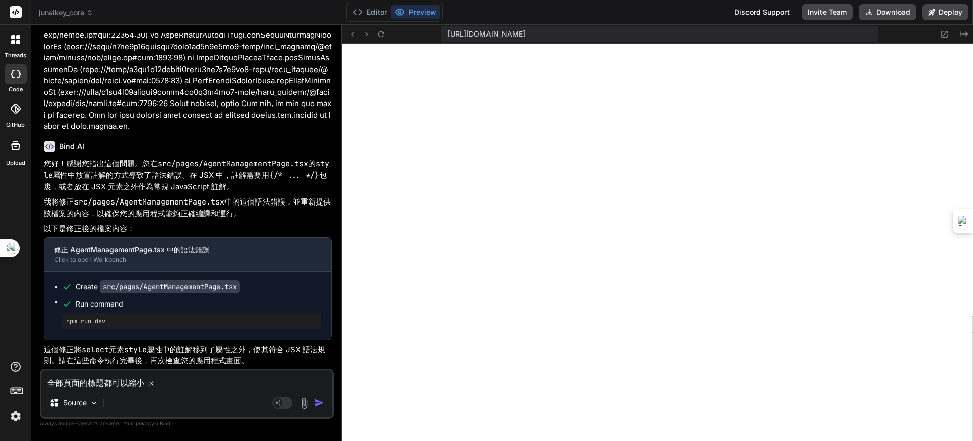
type textarea "全部頁面的標題都可以縮小"
type textarea "x"
type textarea "全部頁面的標題都可以縮小 ㄑ"
type textarea "x"
type textarea "全部頁面的標題都可以縮小 ㄑㄩ"
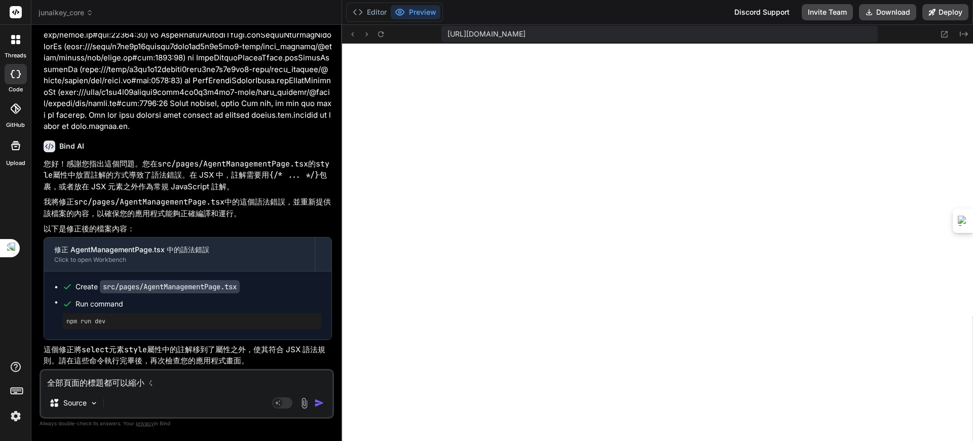
type textarea "x"
type textarea "全部頁面的標題都可以縮小 取"
type textarea "x"
type textarea "全部頁面的標題都可以縮小 取ㄧ"
type textarea "x"
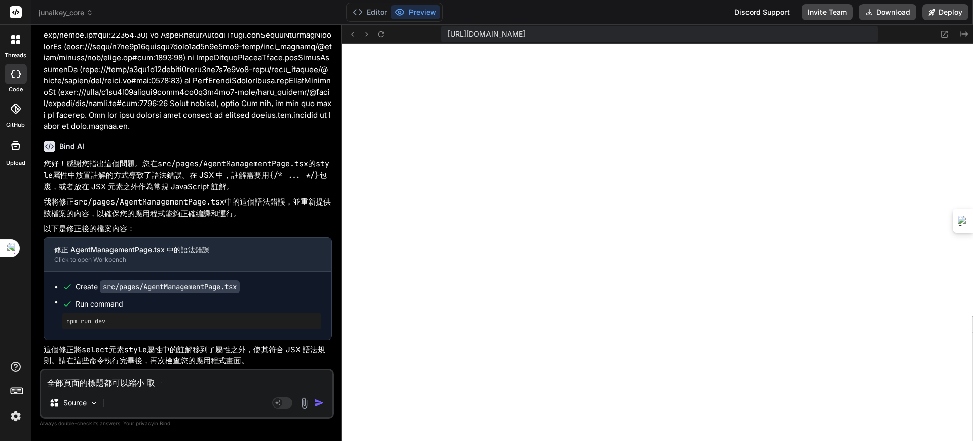
type textarea "全部頁面的標題都可以縮小 取ㄒㄧ"
type textarea "x"
type textarea "全部頁面的標題都可以縮小 取ㄒㄧㄠ"
type textarea "x"
type textarea "全部頁面的標題都可以縮小 取消"
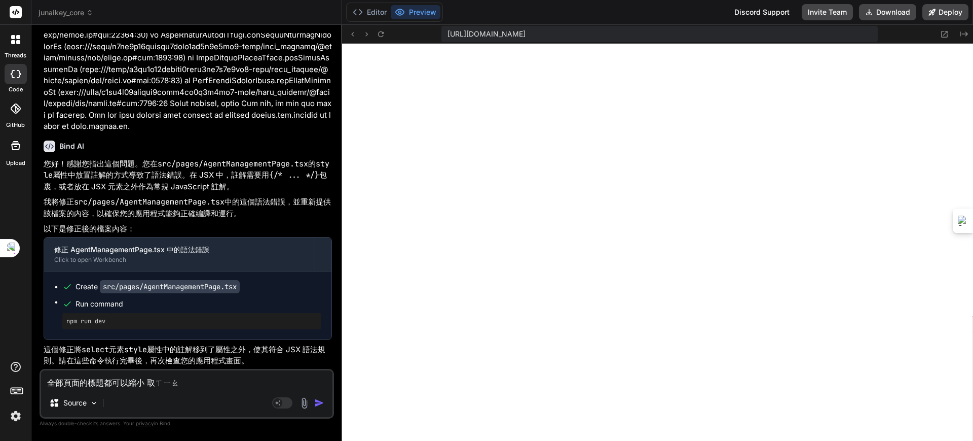
type textarea "x"
type textarea "全部頁面的標題都可以縮小 取消ㄨ"
type textarea "x"
type textarea "全部頁面的標題都可以縮小 取消"
type textarea "x"
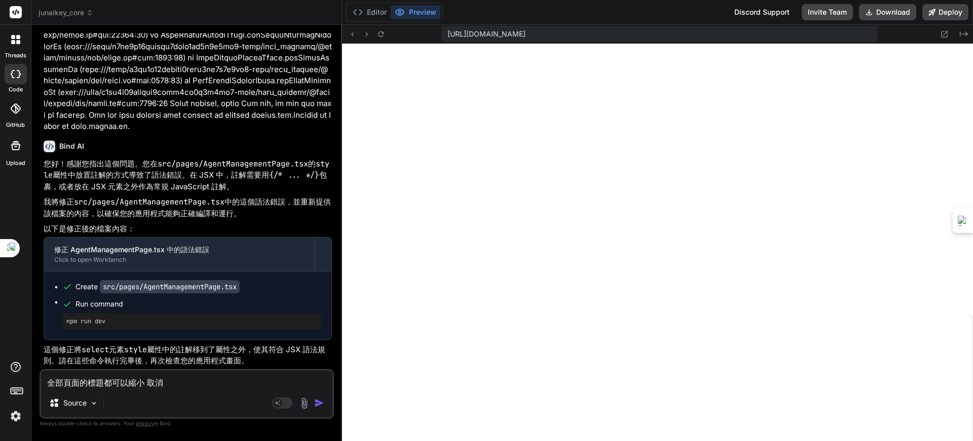
type textarea "全部頁面的標題都可以縮小 取消ㄨ"
type textarea "x"
type textarea "全部頁面的標題都可以縮小 取消"
type textarea "x"
type textarea "全部頁面的標題都可以縮小 取消ㄉㄧ"
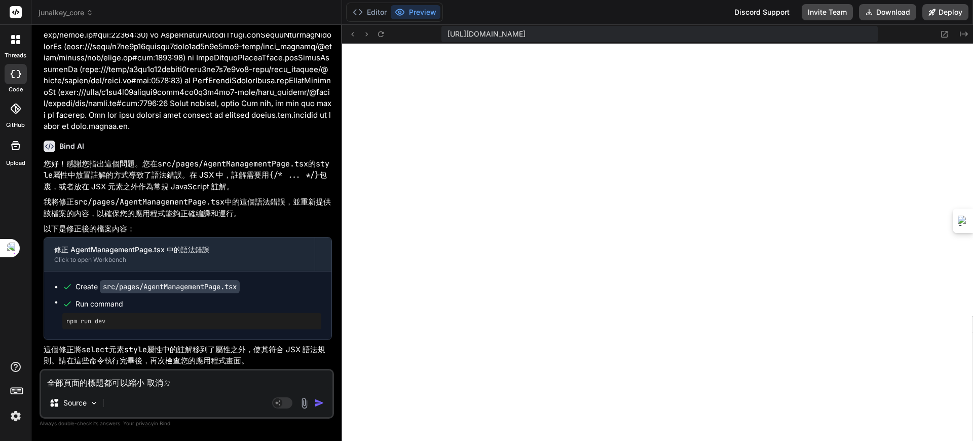
type textarea "x"
type textarea "全部頁面的標題都可以縮小 取消ㄉㄧㄥ"
type textarea "x"
type textarea "全部頁面的標題都可以縮小 取消頂"
type textarea "x"
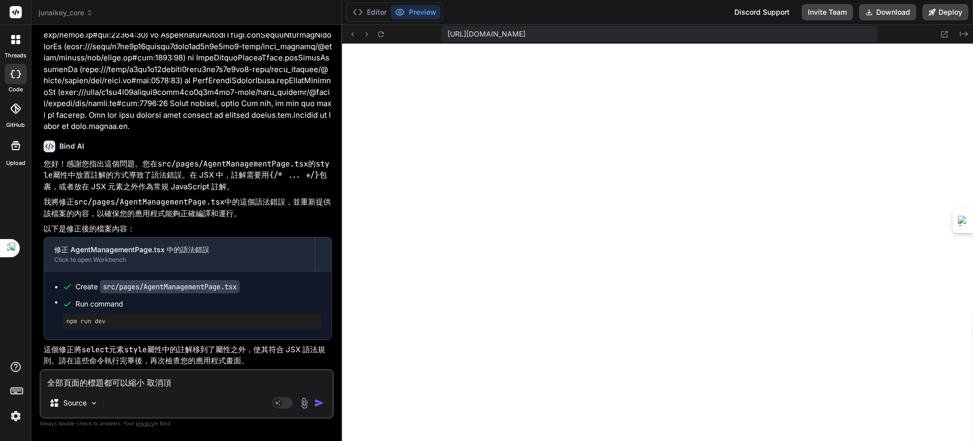
type textarea "全部頁面的標題都可以縮小 取消頂ㄘ"
type textarea "x"
type textarea "全部頁面的標題都可以縮小 取消頂ㄘㄥ"
type textarea "x"
type textarea "全部頁面的標題都可以縮小 取消頂層"
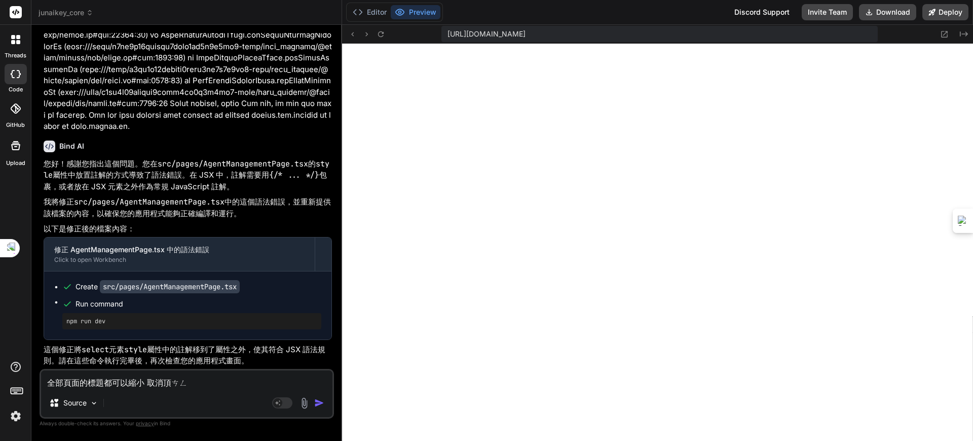
type textarea "x"
type textarea "全部頁面的標題都可以縮小 取消頂層ㄨ"
type textarea "x"
type textarea "全部頁面的標題都可以縮小 取消頂層"
type textarea "x"
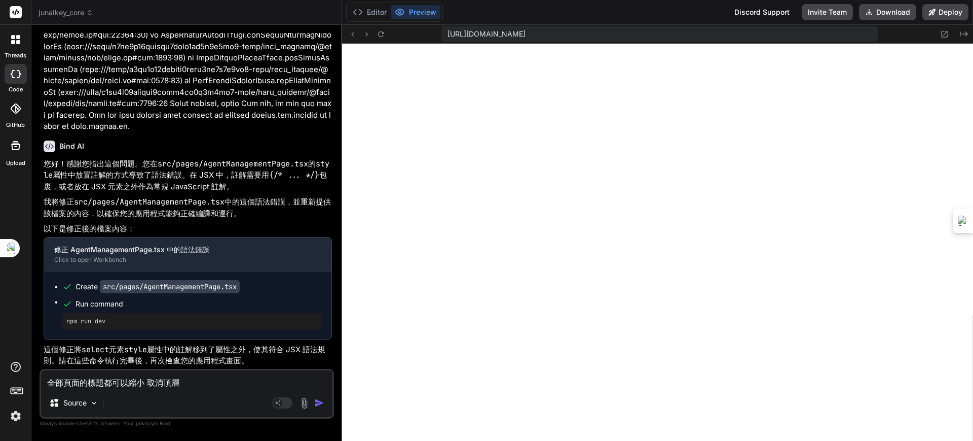
type textarea "全部頁面的標題都可以縮小 取消頂層ㄧ"
type textarea "x"
type textarea "全部頁面的標題都可以縮小 取消頂層ㄧㄝ"
type textarea "x"
type textarea "全部頁面的標題都可以縮小 取消頂層頁"
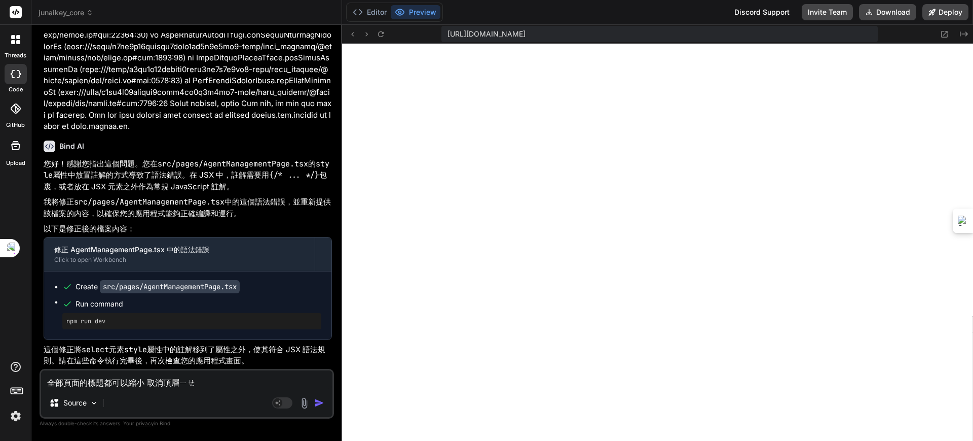
type textarea "x"
type textarea "全部頁面的標題都可以縮小 取消頂層頁ㄧ"
type textarea "x"
type textarea "全部頁面的標題都可以縮小 取消頂層頁ㄇㄧ"
type textarea "x"
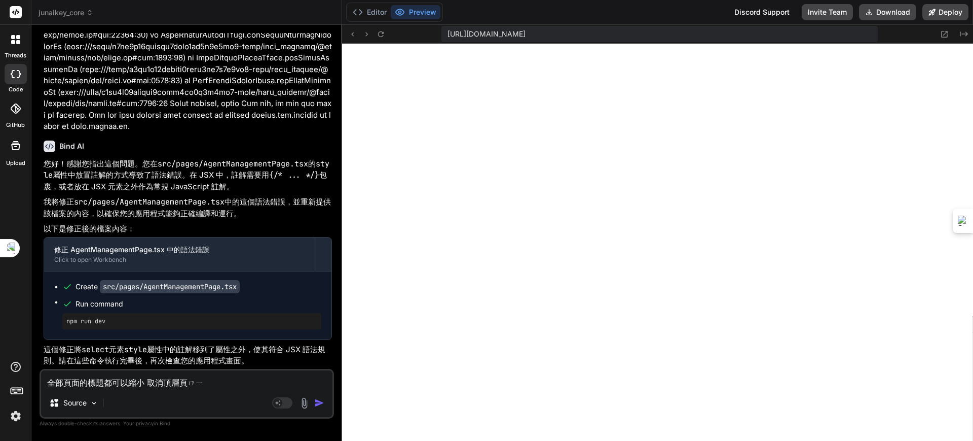
type textarea "全部頁面的標題都可以縮小 取消頂層頁ㄇㄧㄢ"
type textarea "x"
type textarea "全部頁面的標題都可以縮小 取消頂層頁面"
type textarea "x"
type textarea "全部頁面的標題都可以縮小 取消頂層頁面"
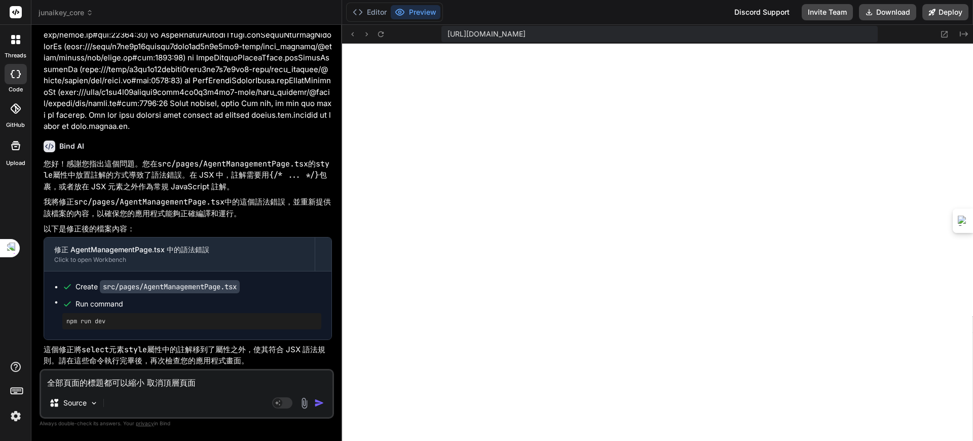
type textarea "x"
type textarea "全部頁面的標題都可以縮小 取消頂層頁面 ㄨ"
type textarea "x"
type textarea "全部頁面的標題都可以縮小 取消頂層頁面"
type textarea "x"
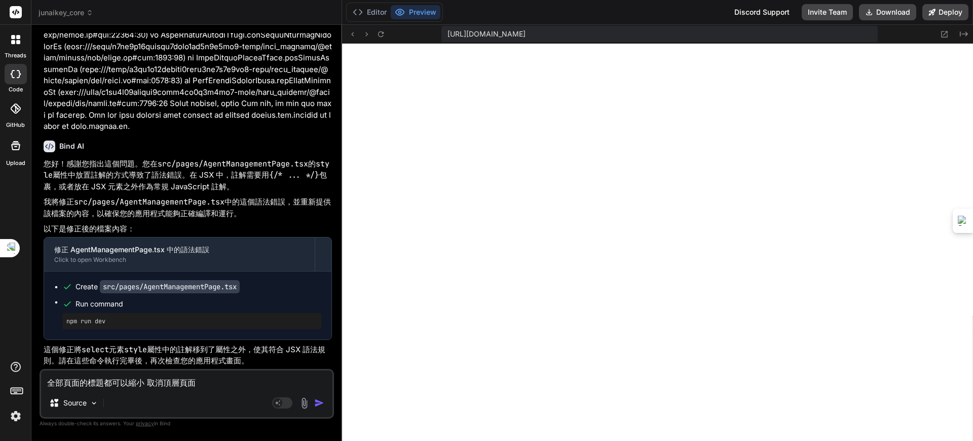
type textarea "全部頁面的標題都可以縮小 取消頂層頁面 ㄨ"
type textarea "x"
type textarea "全部頁面的標題都可以縮小 取消頂層頁面"
type textarea "x"
type textarea "全部頁面的標題都可以縮小 取消頂層頁面 ㄨ"
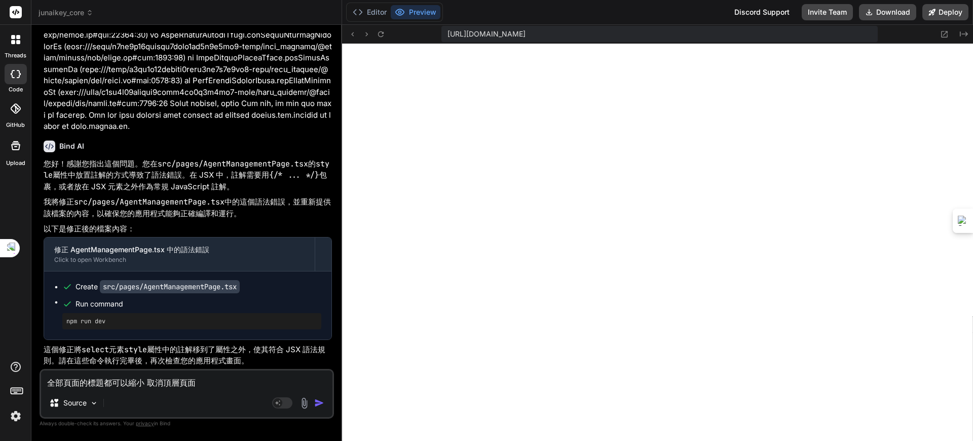
type textarea "x"
type textarea "全部頁面的標題都可以縮小 取消頂層頁面"
type textarea "x"
type textarea "全部頁面的標題都可以縮小 取消頂層頁面"
type textarea "x"
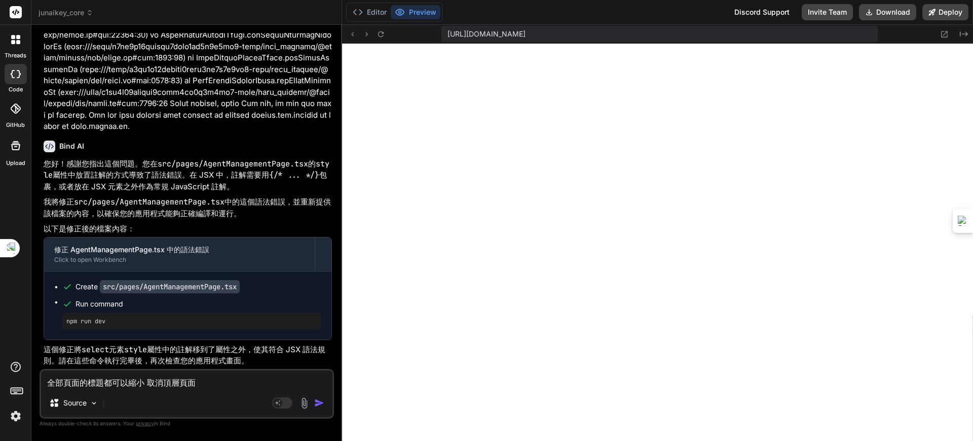
type textarea "全部頁面的標題都可以縮小 取消頂層頁"
type textarea "x"
type textarea "全部頁面的標題都可以縮小 取消頂層"
type textarea "x"
type textarea "全部頁面的標題都可以縮小 取消頂層ㄨ"
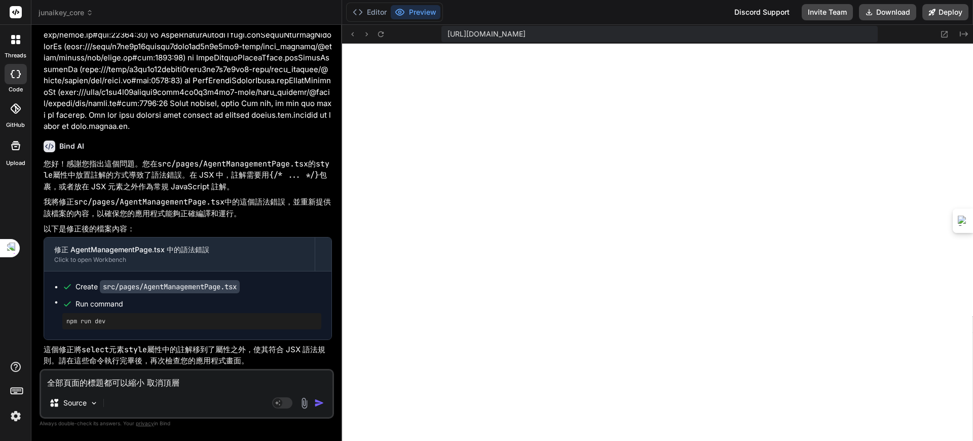
type textarea "x"
type textarea "全部頁面的標題都可以縮小 取消頂層"
type textarea "x"
type textarea "全部頁面的標題都可以縮小 取消頂層B"
type textarea "x"
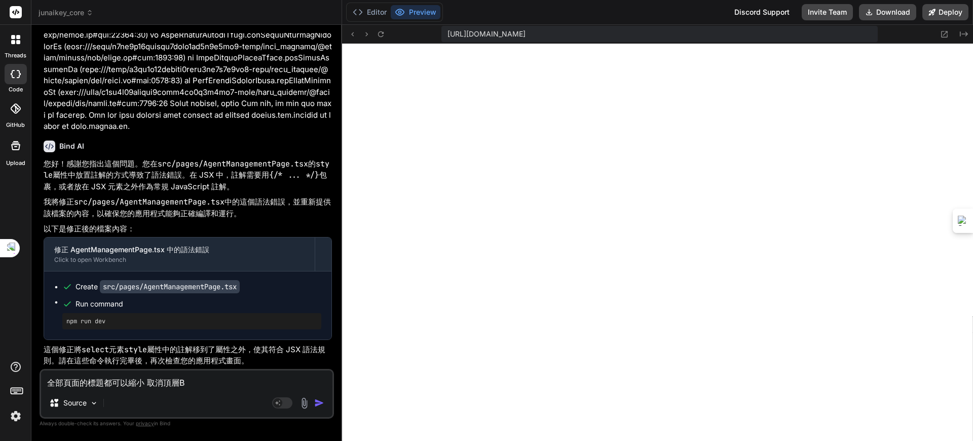
type textarea "全部頁面的標題都可以縮小 取消頂層BA"
type textarea "x"
type textarea "全部頁面的標題都可以縮小 取消頂層BAR"
type textarea "x"
type textarea "全部頁面的標題都可以縮小 取消頂層BAR"
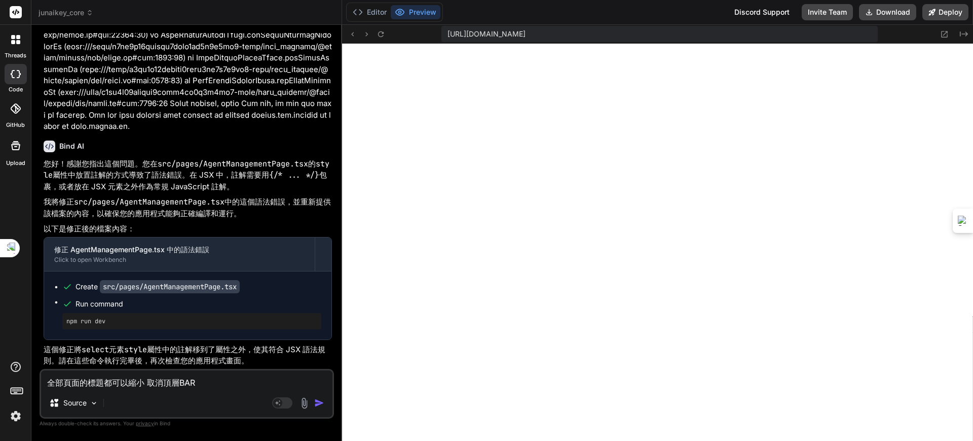
type textarea "x"
type textarea "全部頁面的標題都可以縮小 取消頂層BAR J"
type textarea "x"
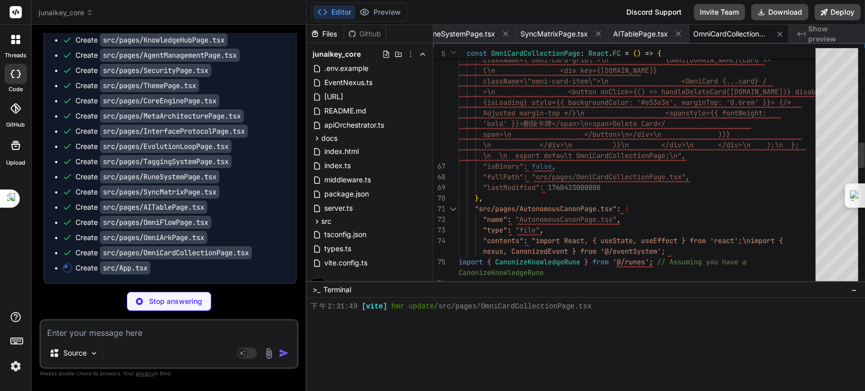
scroll to position [0, 184]
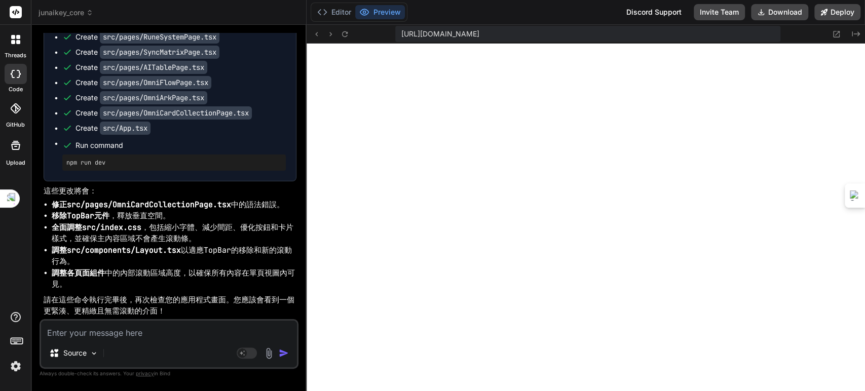
click at [118, 333] on textarea at bounding box center [169, 330] width 256 height 18
paste textarea "[loremi:dolo:sitam-conse] /adip/e2se2d11eiusmo8temp9in5u6l9et2-dolo/mag/aliqu/E…"
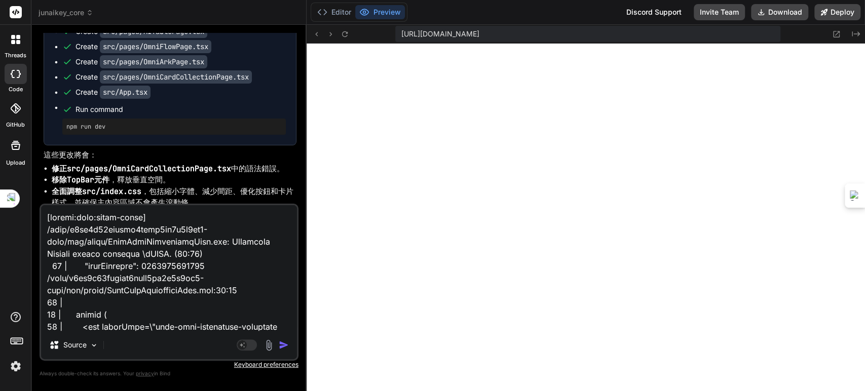
scroll to position [925, 0]
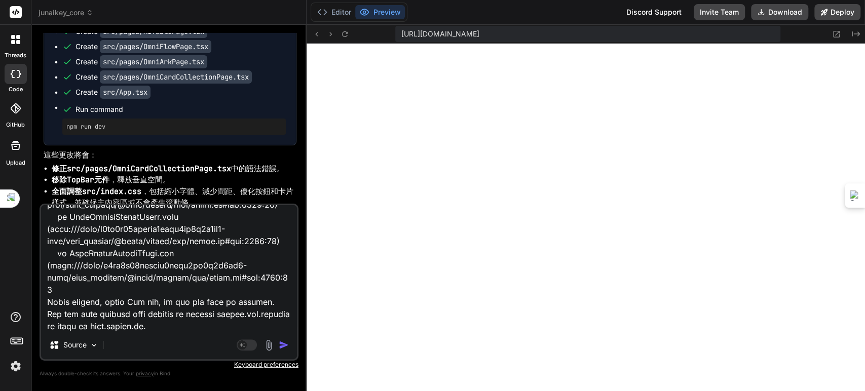
click at [284, 343] on img "button" at bounding box center [284, 345] width 10 height 10
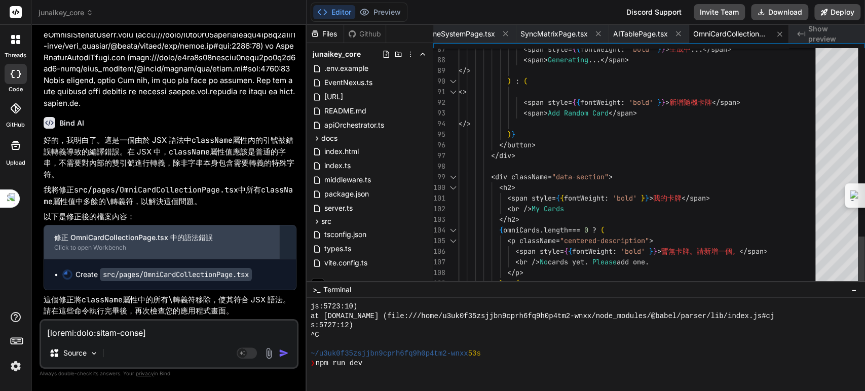
scroll to position [19707, 0]
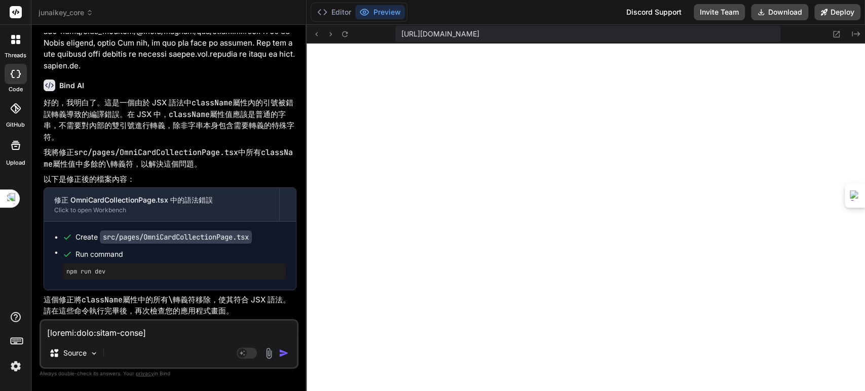
click at [155, 332] on textarea at bounding box center [169, 330] width 256 height 18
paste textarea "[loremi:dolo:sitam-conse] /adip/e9se7d04eiusmo6temp6in5u0l0et0-dolo/mag/aliqu/E…"
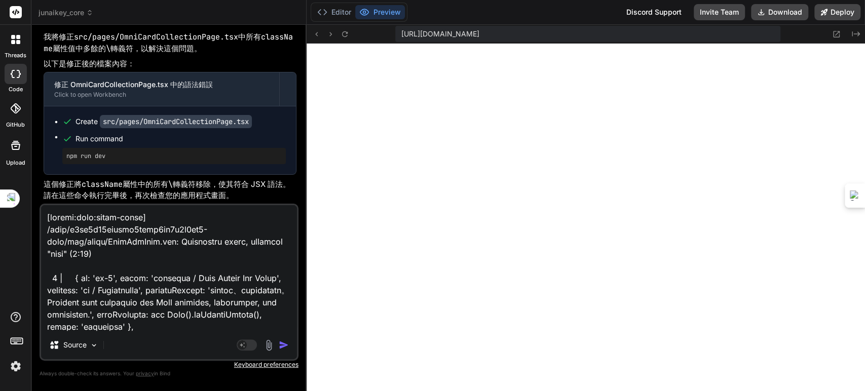
scroll to position [572, 0]
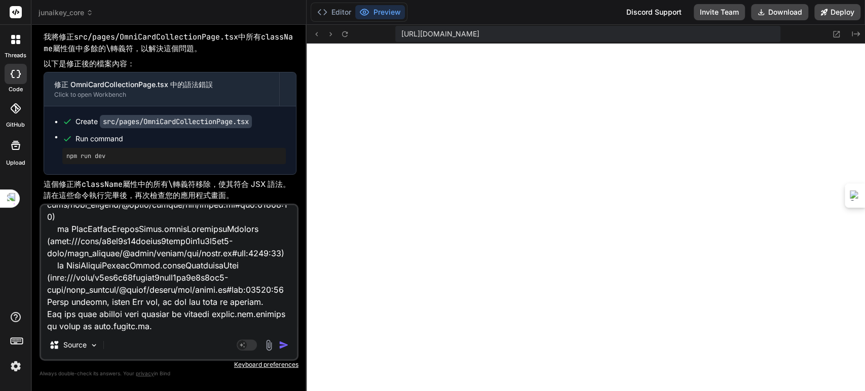
click at [285, 342] on img "button" at bounding box center [284, 345] width 10 height 10
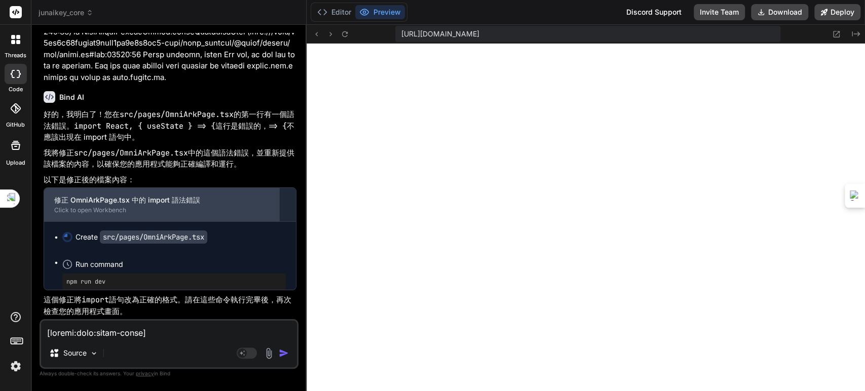
scroll to position [20399, 0]
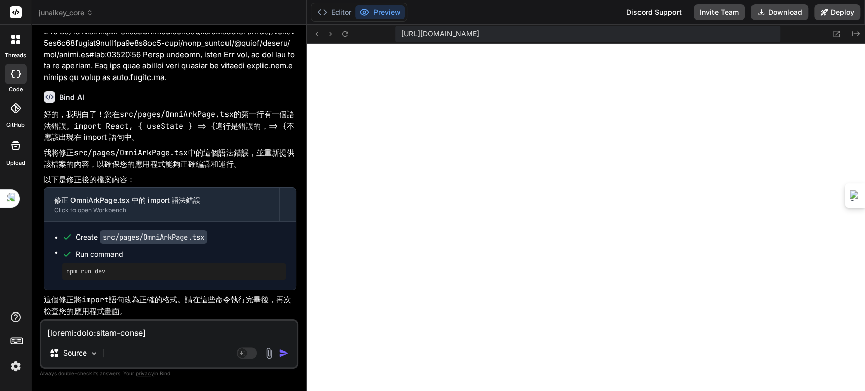
click at [134, 332] on textarea at bounding box center [169, 330] width 256 height 18
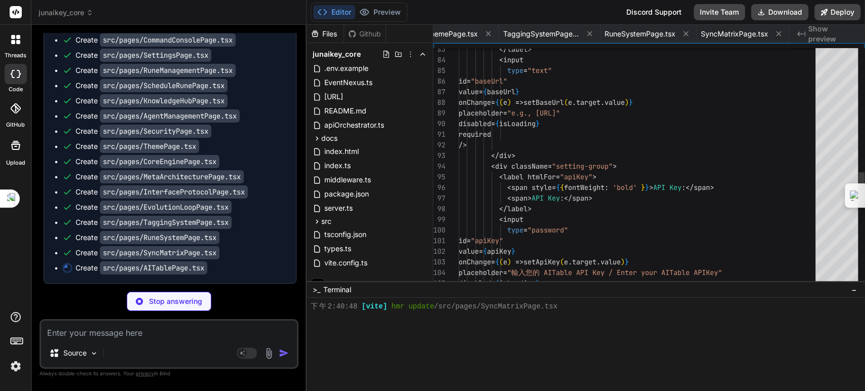
scroll to position [0, 2496]
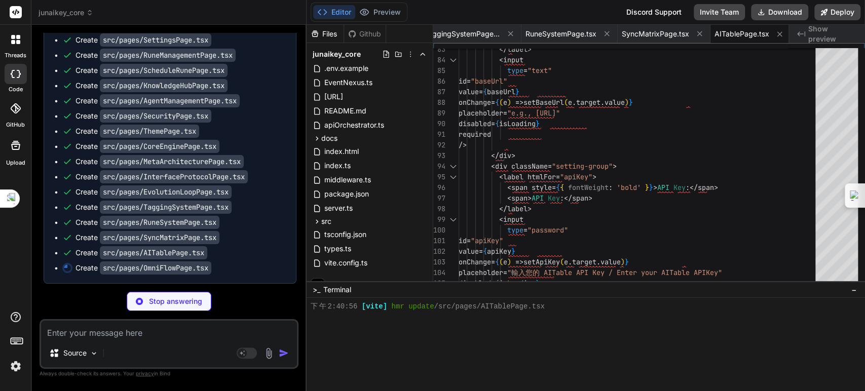
click at [140, 335] on textarea at bounding box center [169, 330] width 256 height 18
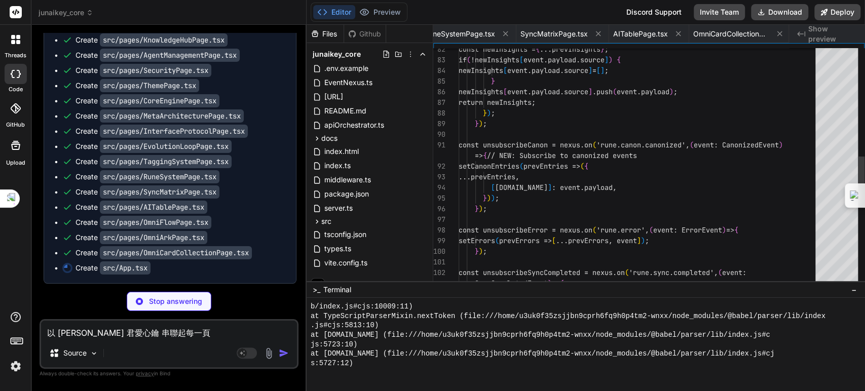
scroll to position [0, 184]
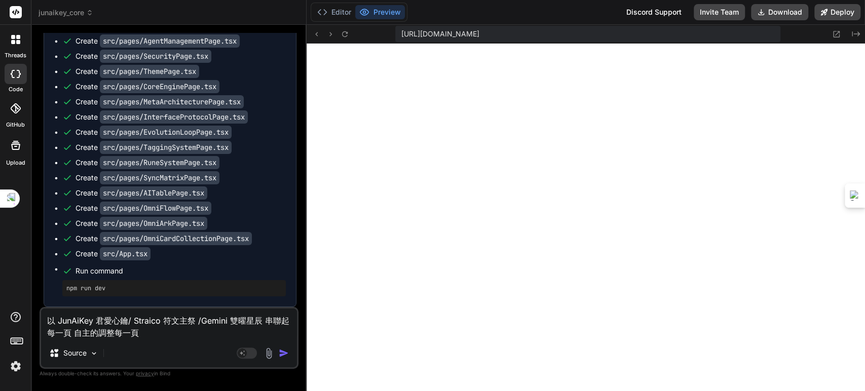
click at [155, 332] on textarea "以 JunAiKey 君愛心鑰/ Straico 符文主祭 /Gemini 雙曜星辰 串聯起每一頁 自主的調整每一頁" at bounding box center [169, 324] width 256 height 30
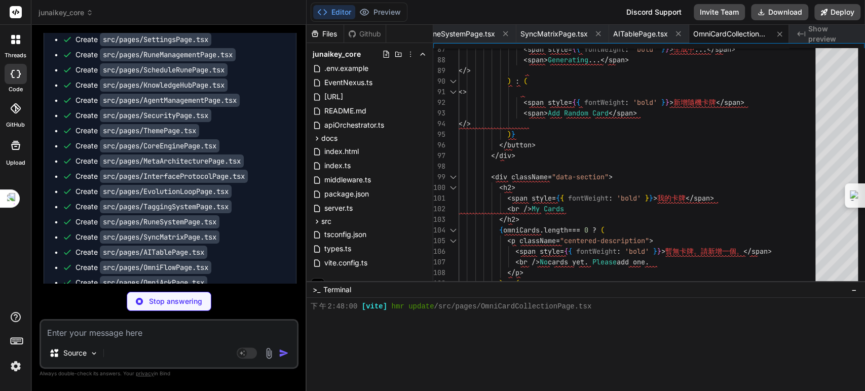
scroll to position [0, 846]
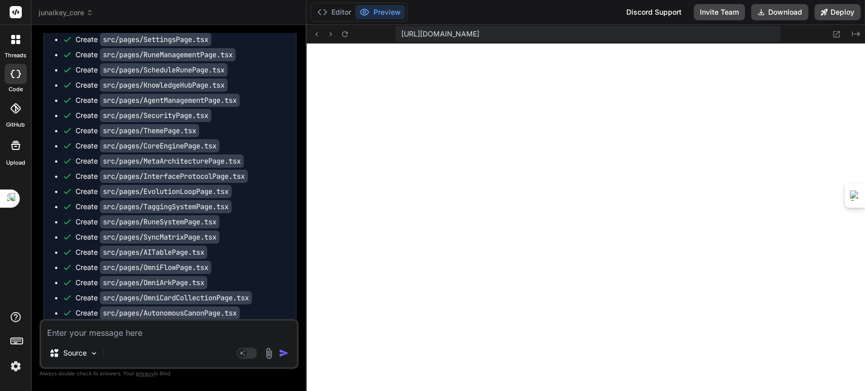
click at [104, 336] on textarea at bounding box center [169, 330] width 256 height 18
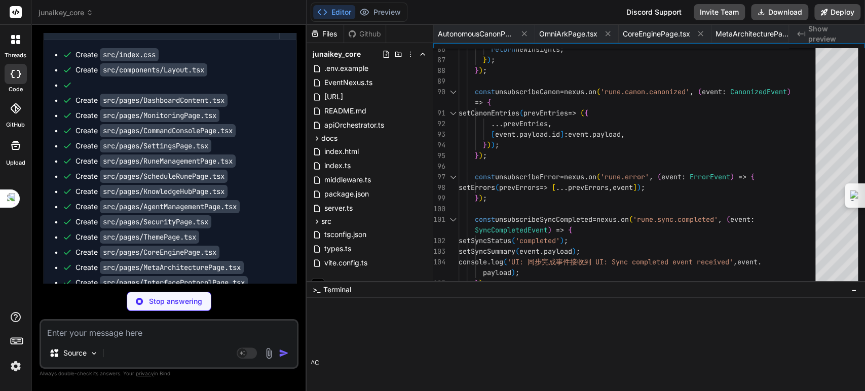
scroll to position [0, 184]
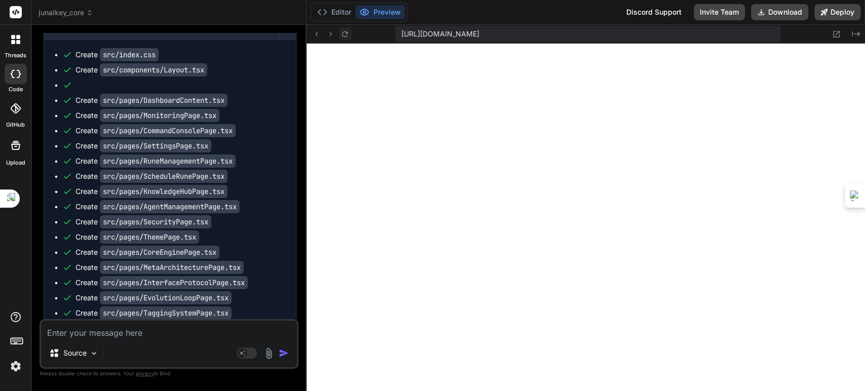
click at [342, 32] on icon at bounding box center [345, 34] width 9 height 9
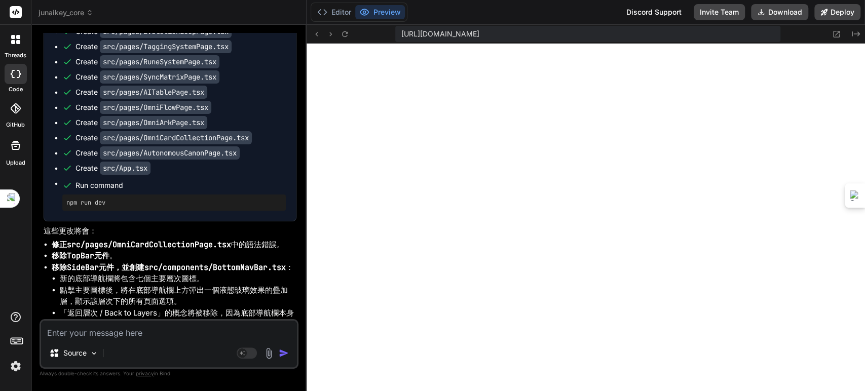
scroll to position [23586, 0]
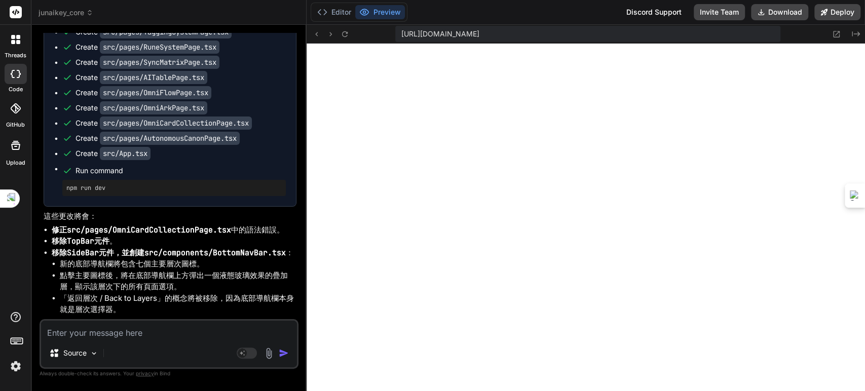
click at [163, 345] on div "Source" at bounding box center [169, 355] width 256 height 24
click at [158, 336] on textarea at bounding box center [169, 330] width 256 height 18
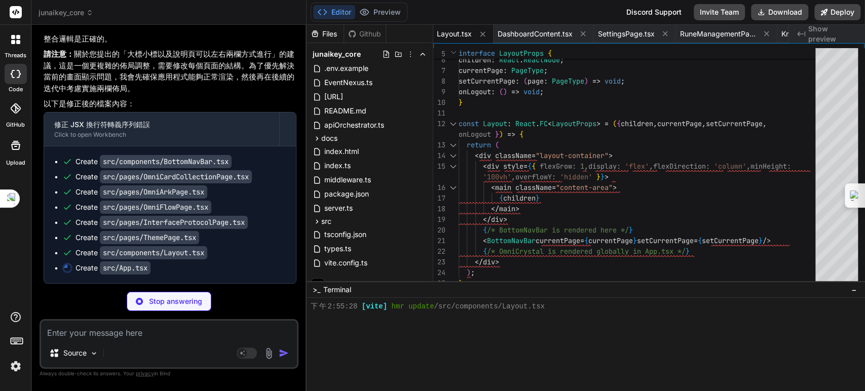
scroll to position [0, 184]
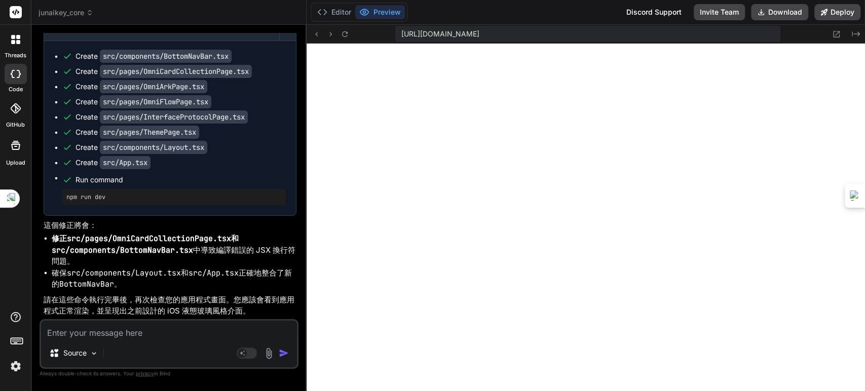
click at [98, 337] on textarea at bounding box center [169, 330] width 256 height 18
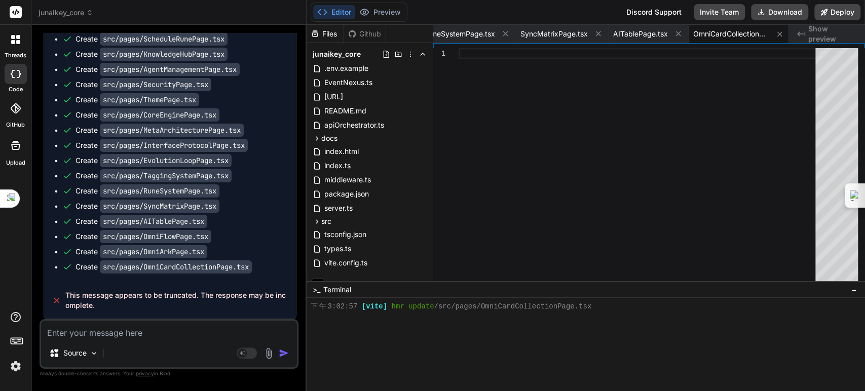
scroll to position [25829, 0]
click at [158, 334] on textarea at bounding box center [169, 330] width 256 height 18
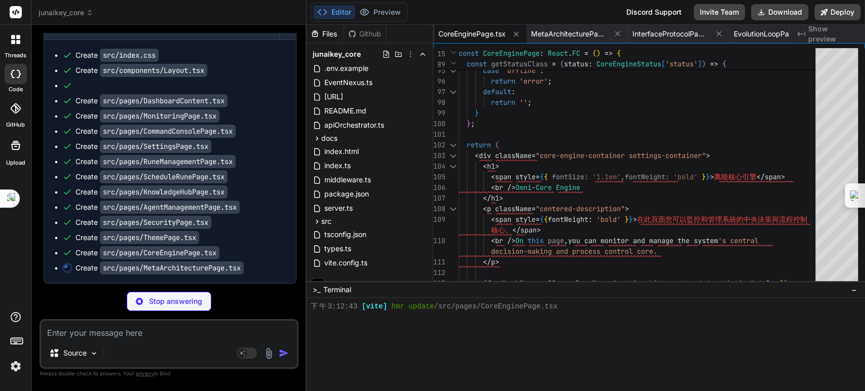
scroll to position [26693, 0]
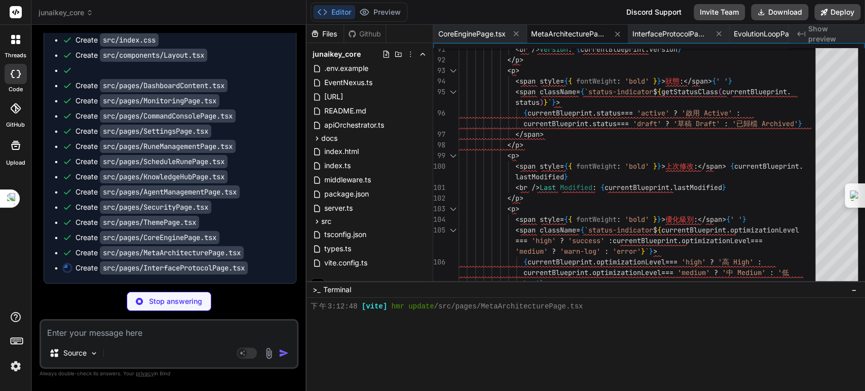
scroll to position [26709, 0]
type textarea "x"
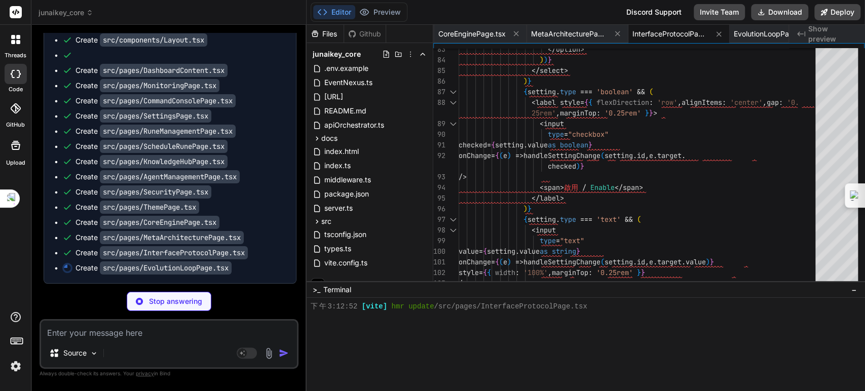
type textarea "x"
type textarea "</div> </div> ); }; export default EvolutionLoopPage;"
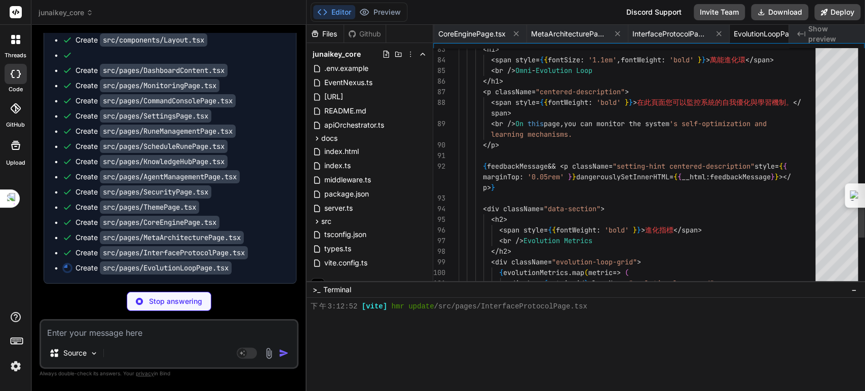
scroll to position [0, 1072]
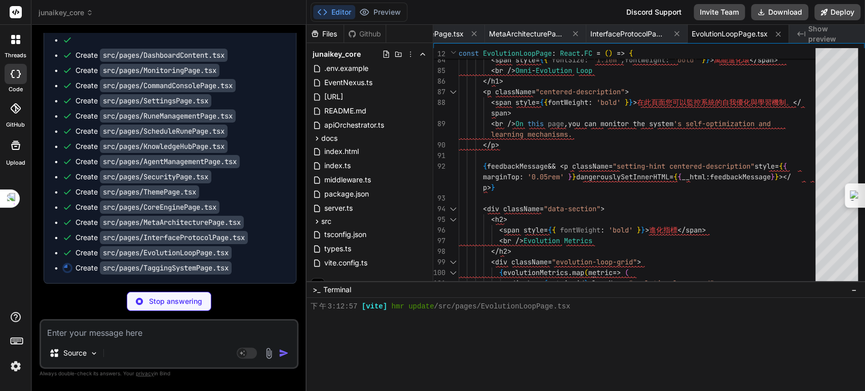
type textarea "x"
type textarea "export default TaggingSystemPage;"
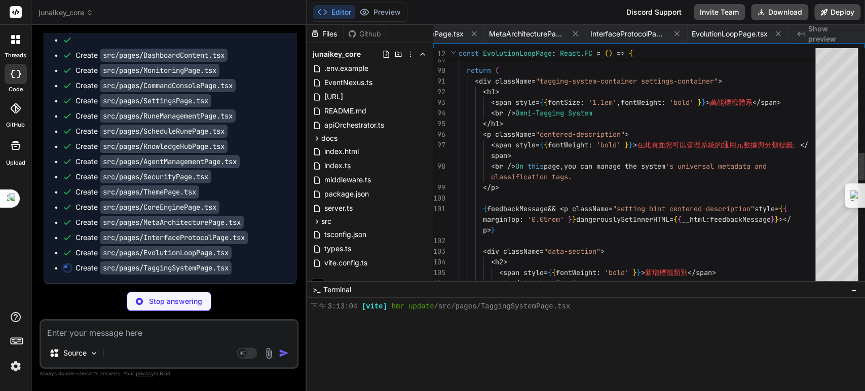
scroll to position [0, 2229]
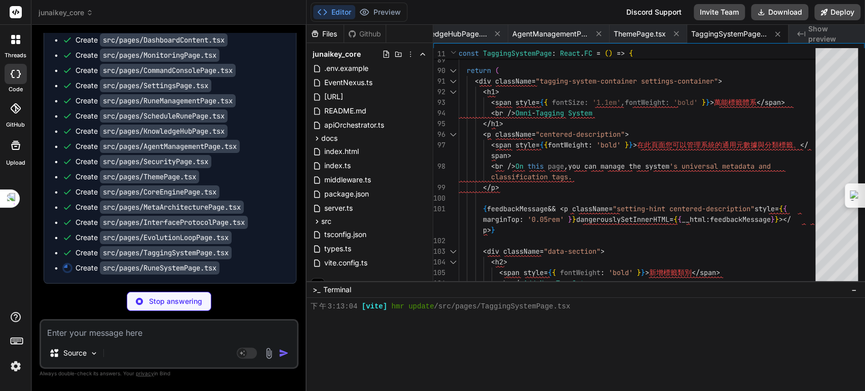
type textarea "x"
type textarea "</div> </div> )} </div> ); }; export default RuneSystemPage;"
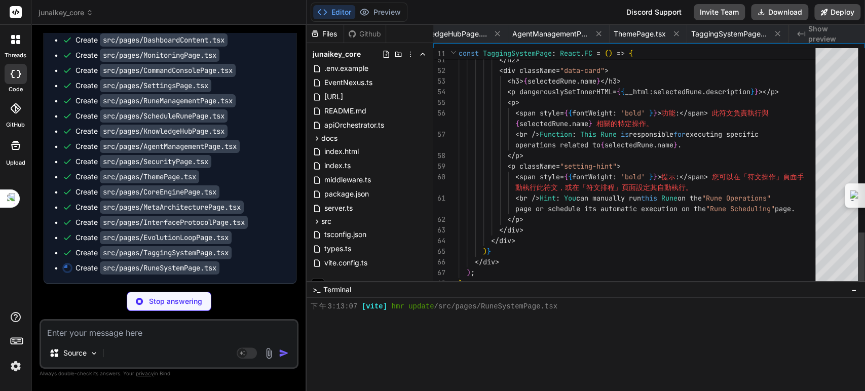
scroll to position [0, 2325]
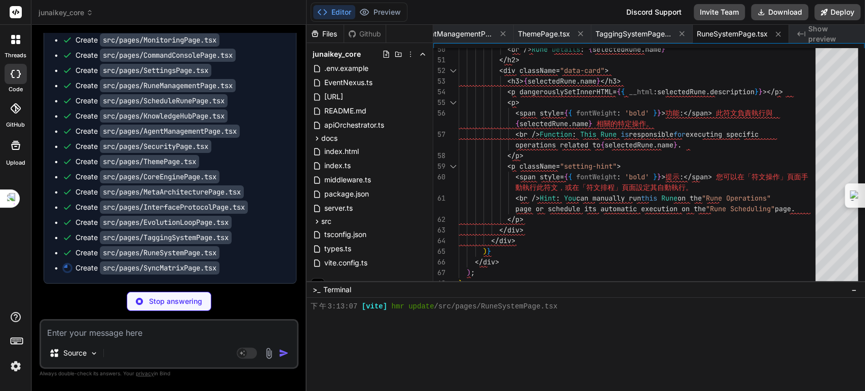
type textarea "x"
type textarea "}; export default SyncMatrixPage;"
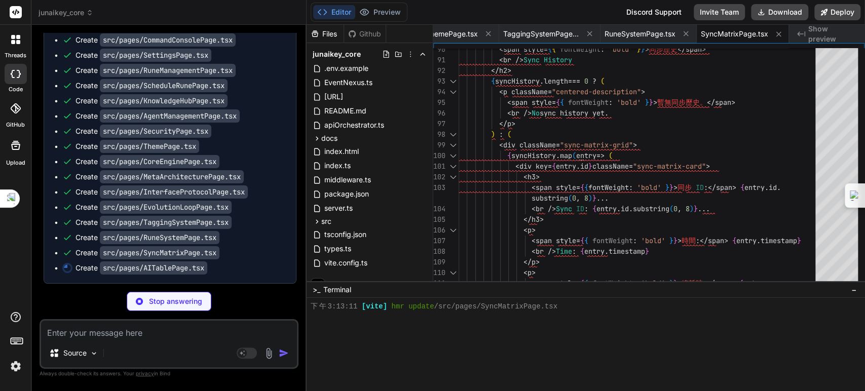
type textarea "x"
type textarea "export default AITablePage;"
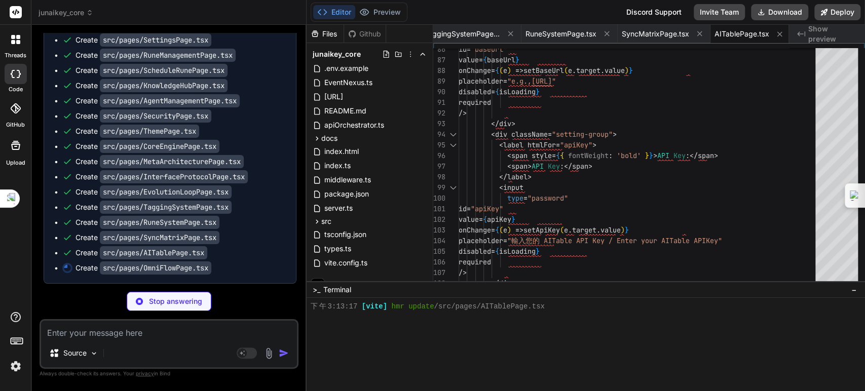
type textarea "x"
type textarea "}; export default OmniFlowPage;"
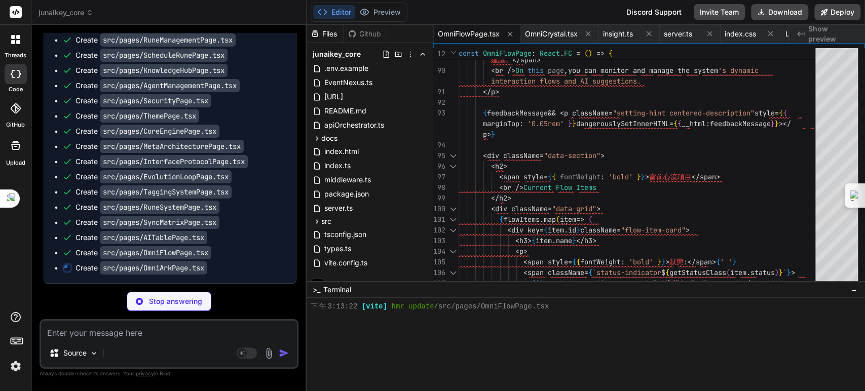
type textarea "x"
type textarea "export default OmniArkPage;"
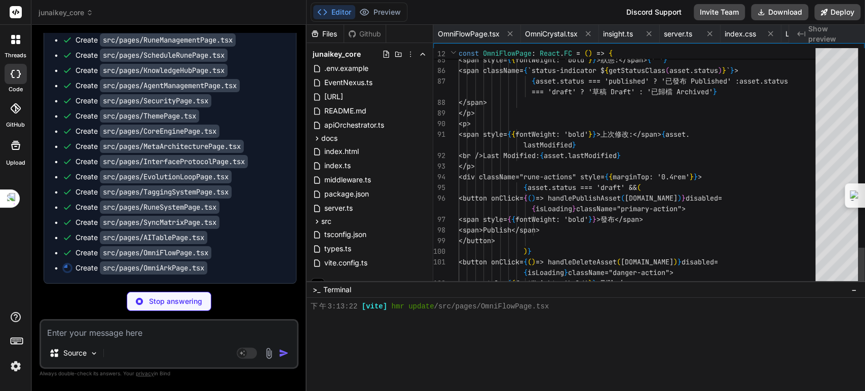
scroll to position [0, 947]
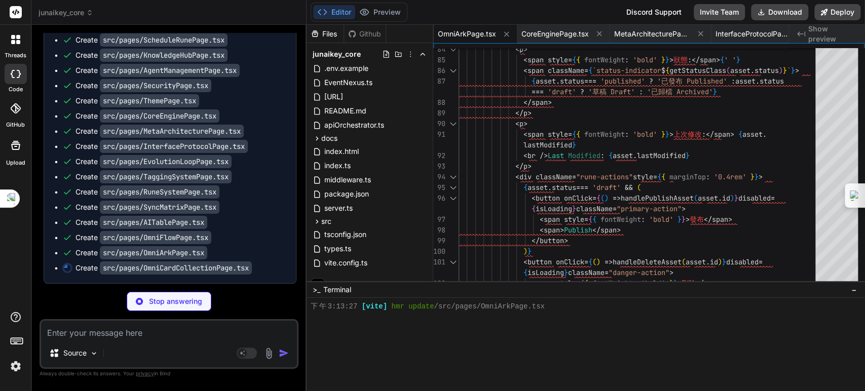
type textarea "x"
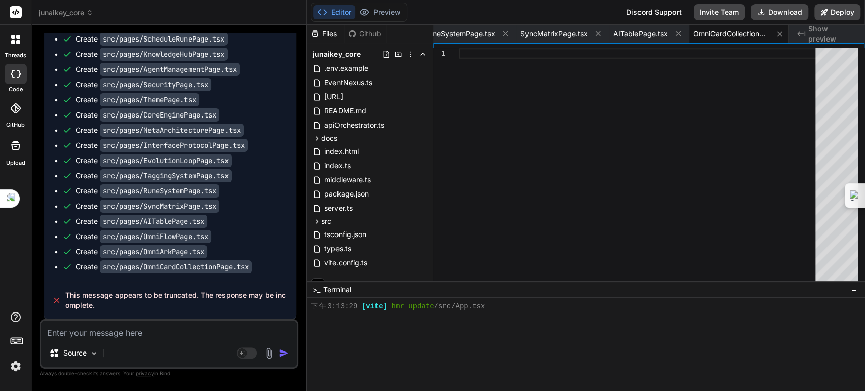
scroll to position [26832, 0]
click at [138, 329] on textarea at bounding box center [169, 330] width 256 height 18
type textarea "ㄐ"
type textarea "x"
type textarea "ㄐㄧ"
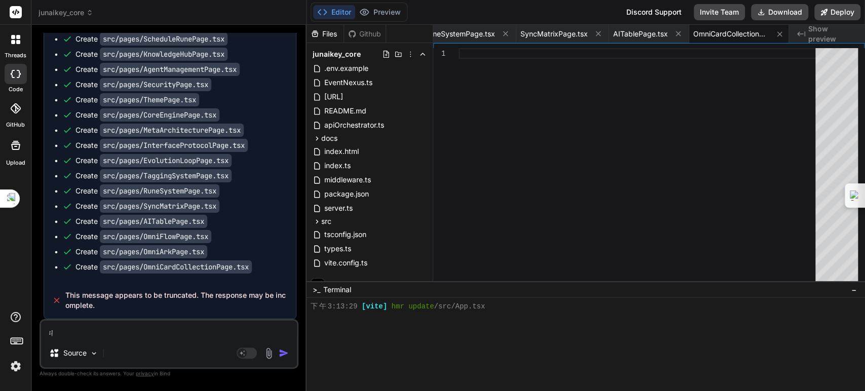
type textarea "x"
type textarea "季"
type textarea "x"
type textarea "季ㄒ"
type textarea "x"
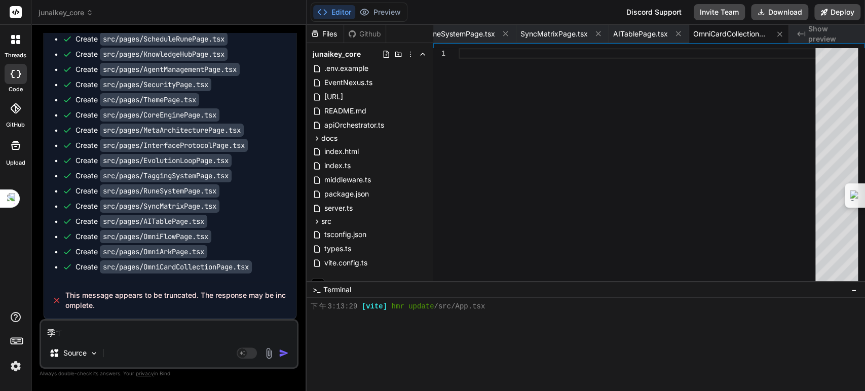
type textarea "季ㄒㄩ"
type textarea "x"
type textarea "繼續"
type textarea "x"
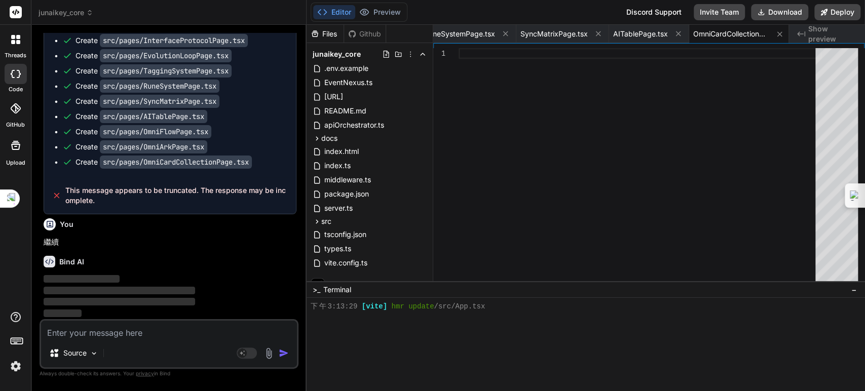
scroll to position [26937, 0]
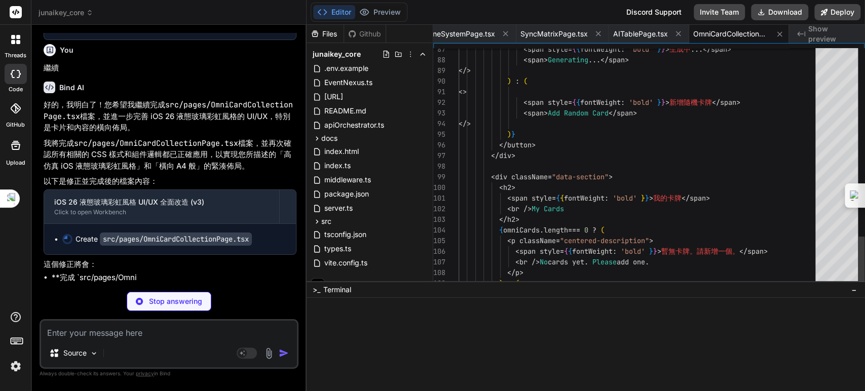
type textarea "x"
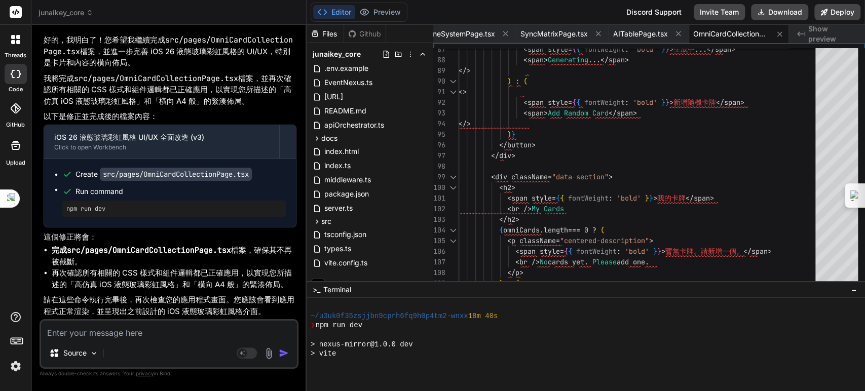
scroll to position [27176, 0]
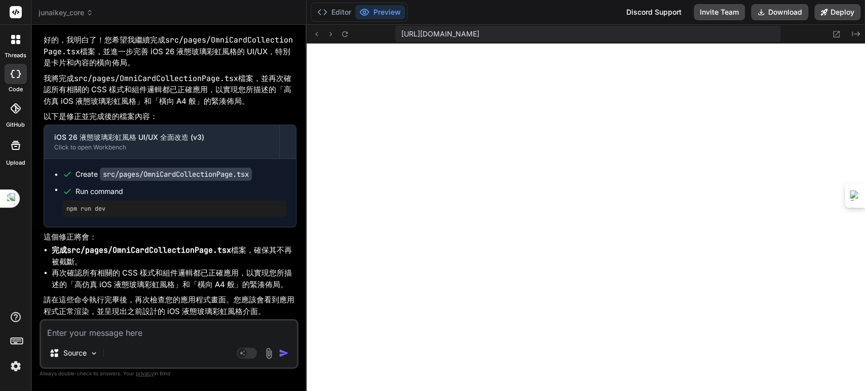
drag, startPoint x: 61, startPoint y: 334, endPoint x: 135, endPoint y: 337, distance: 74.6
click at [62, 334] on textarea at bounding box center [169, 330] width 256 height 18
type textarea "ㄨ"
type textarea "x"
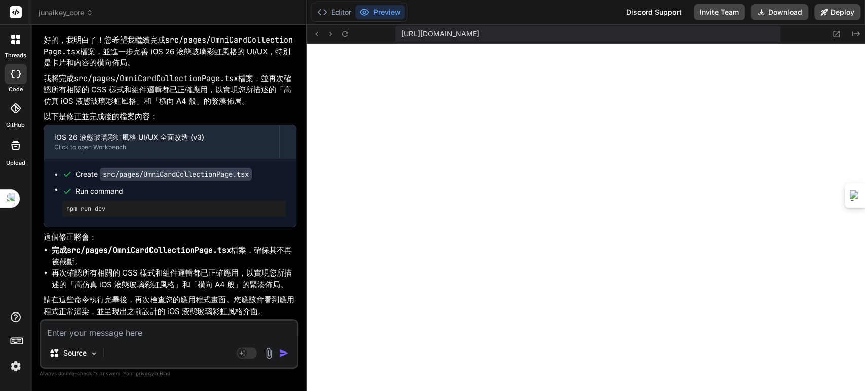
type textarea "ㄨ"
type textarea "x"
type textarea "ㄨ"
type textarea "x"
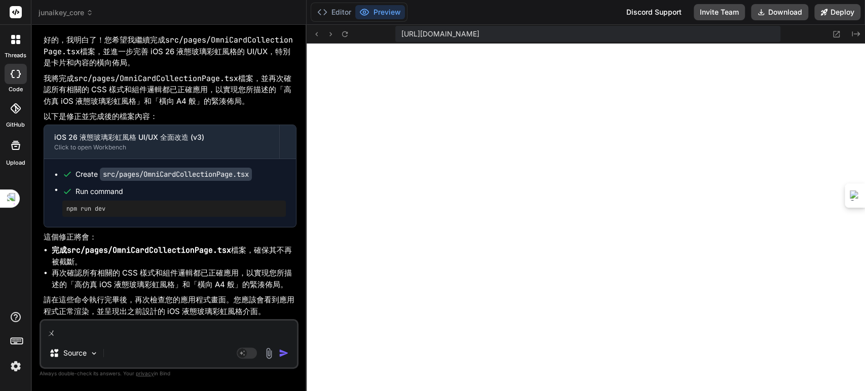
type textarea "x"
type textarea "ㄨ"
type textarea "x"
type textarea "ㄉ"
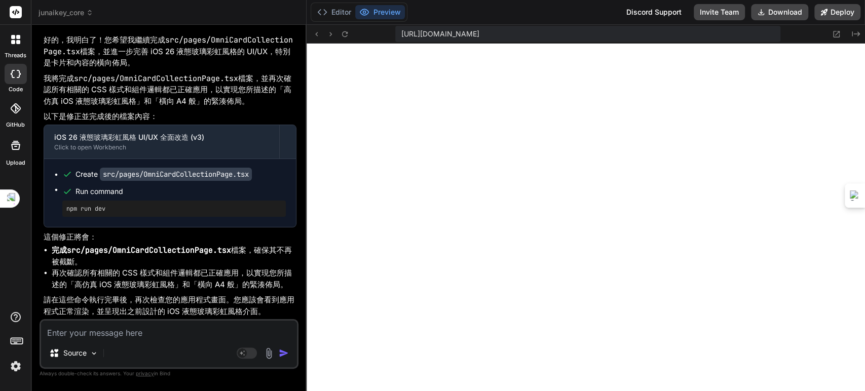
type textarea "x"
type textarea "ㄉㄚ"
type textarea "x"
type textarea "大"
type textarea "x"
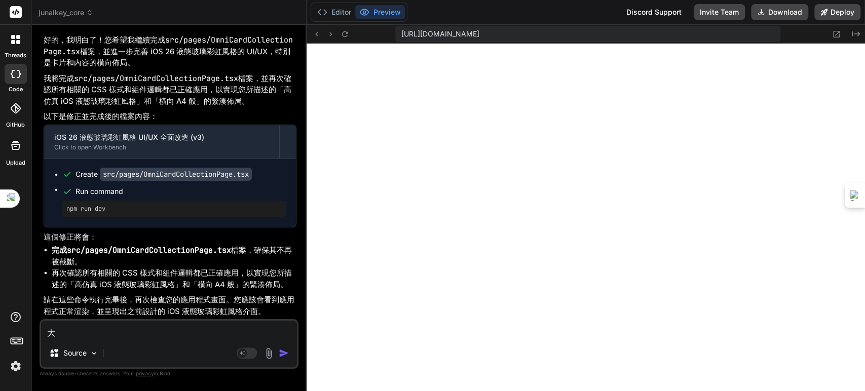
type textarea "大ㄅ"
type textarea "x"
type textarea "大ㄅㄨ"
type textarea "x"
type textarea "大部"
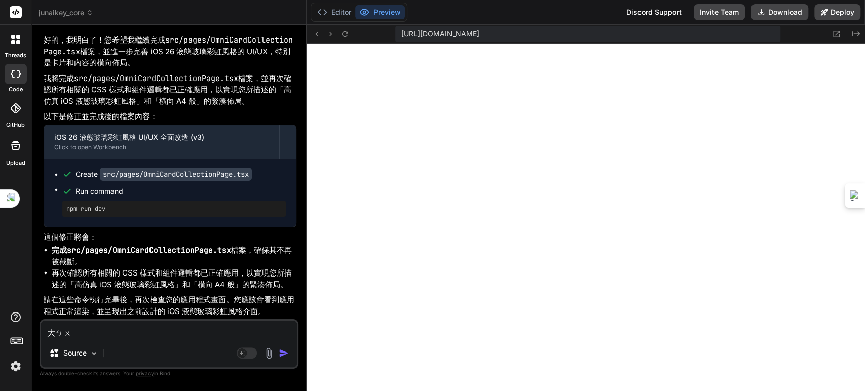
type textarea "x"
type textarea "大部ㄓ"
type textarea "x"
type textarea "大部ㄈ"
type textarea "x"
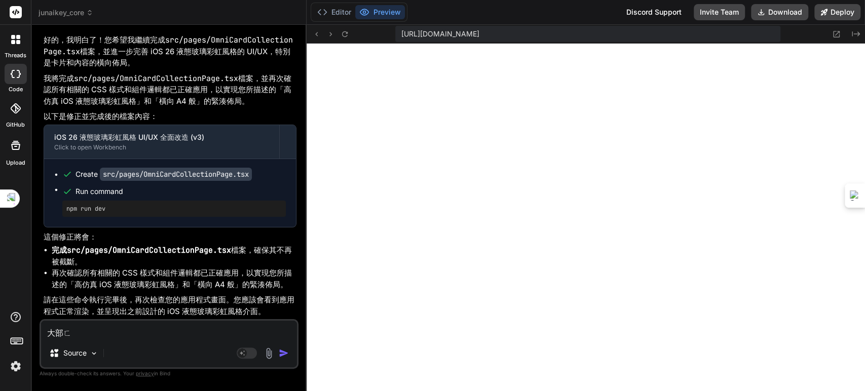
type textarea "大部ㄈㄣ"
type textarea "x"
type textarea "大部分"
type textarea "x"
type textarea "大部分ㄜ"
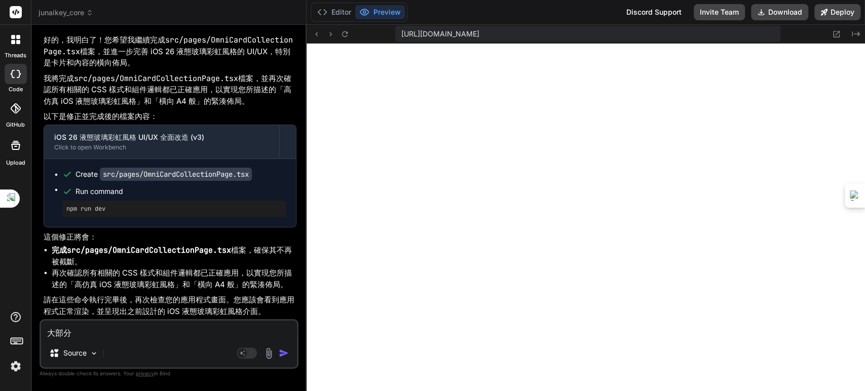
type textarea "x"
type textarea "大部分ㄉㄜ"
type textarea "x"
type textarea "大部分的"
type textarea "x"
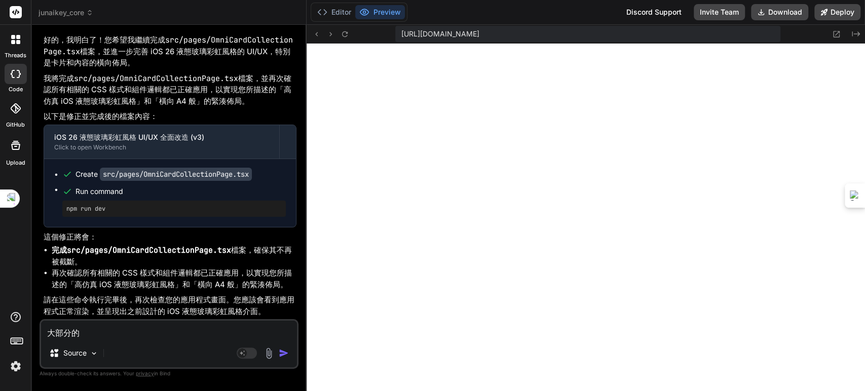
type textarea "大部分的ㄨ"
type textarea "x"
type textarea "大部分的"
type textarea "x"
type textarea "大部分的ㄨ"
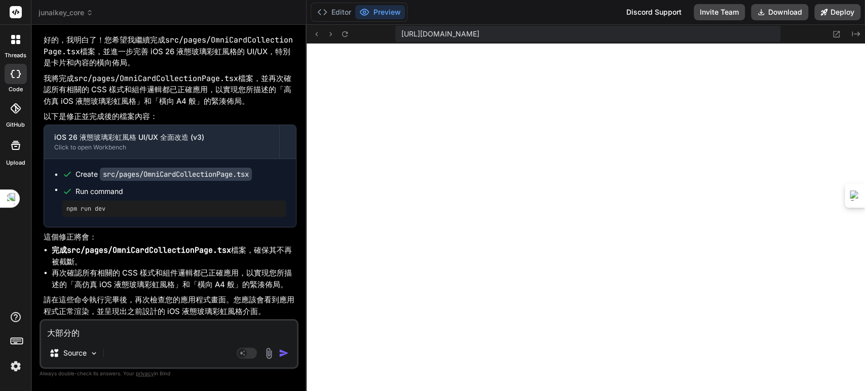
type textarea "x"
type textarea "大部分的"
type textarea "x"
type textarea "大部分的ㄧ"
type textarea "x"
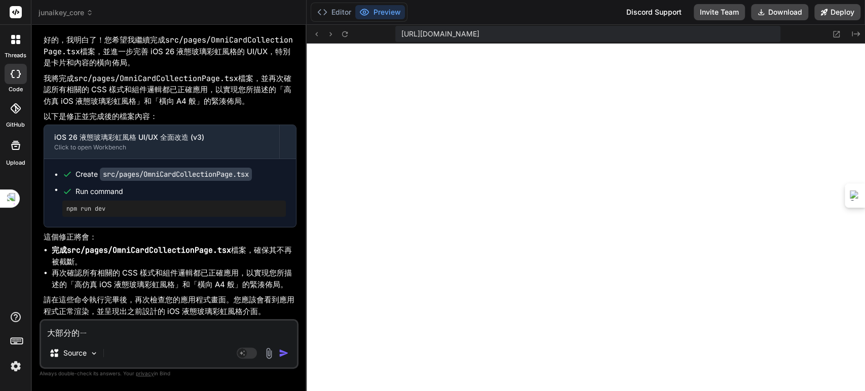
type textarea "大部分的ㄧㄝ"
type textarea "x"
type textarea "大部分的頁"
type textarea "x"
type textarea "大部分的頁ㄧ"
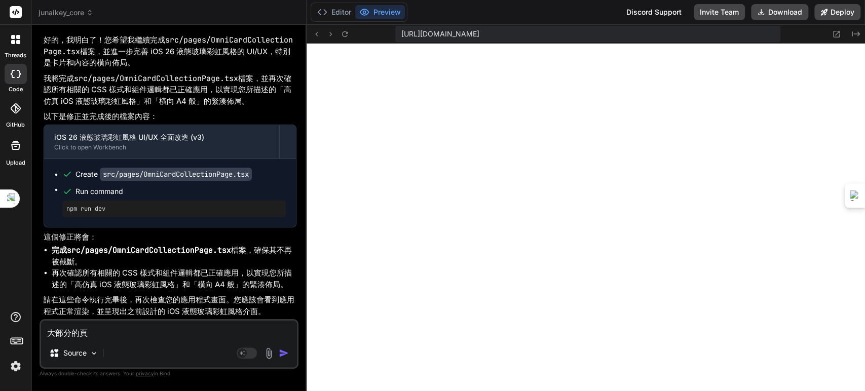
type textarea "x"
type textarea "大部分的頁ㄇㄧ"
type textarea "x"
type textarea "大部分的頁ㄇㄧㄢ"
type textarea "x"
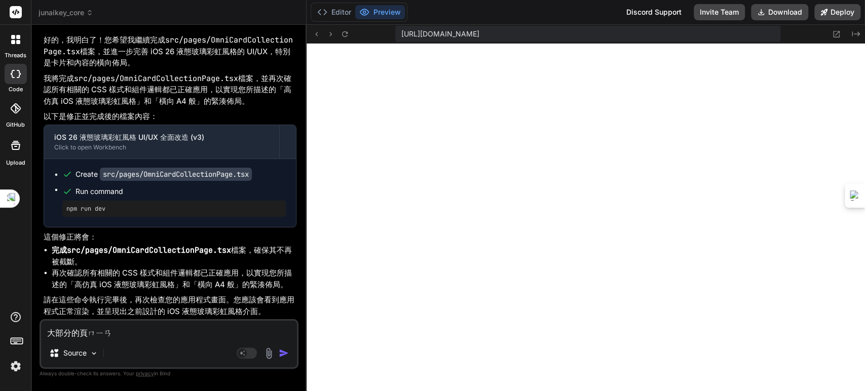
type textarea "大部分的頁面"
type textarea "x"
type textarea "大部分的頁面ㄉ"
type textarea "x"
type textarea "大部分的頁面ㄉㄡ"
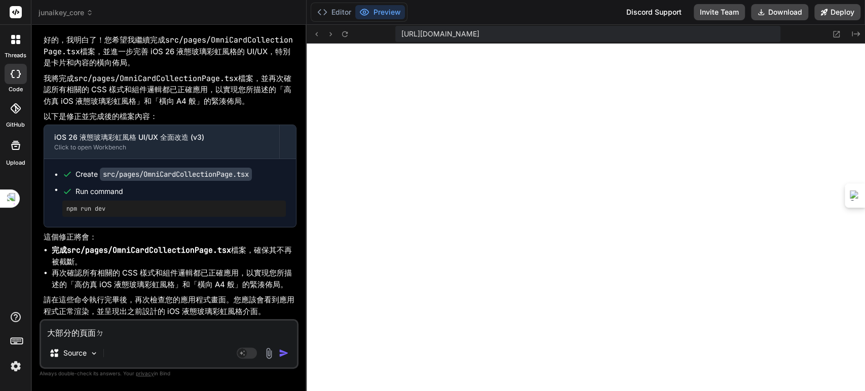
type textarea "x"
type textarea "大部分的頁面都"
type textarea "x"
type textarea "大部分的頁面都ㄏ"
type textarea "x"
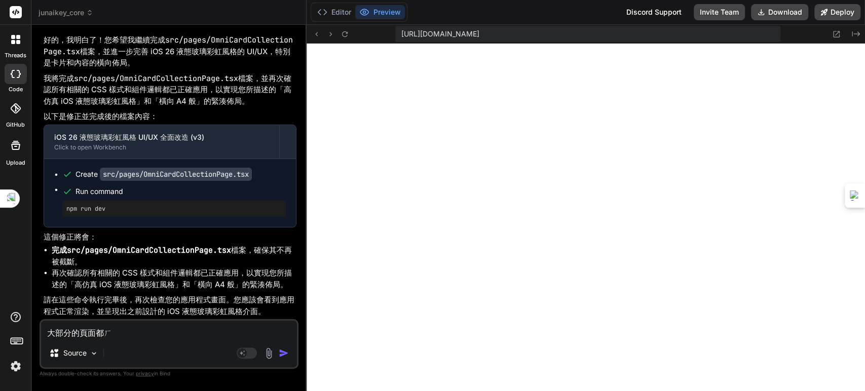
type textarea "大部分的頁面都ㄏㄞ"
type textarea "x"
type textarea "大部分的頁面都還"
type textarea "x"
type textarea "大部分的頁面都還ㄕ"
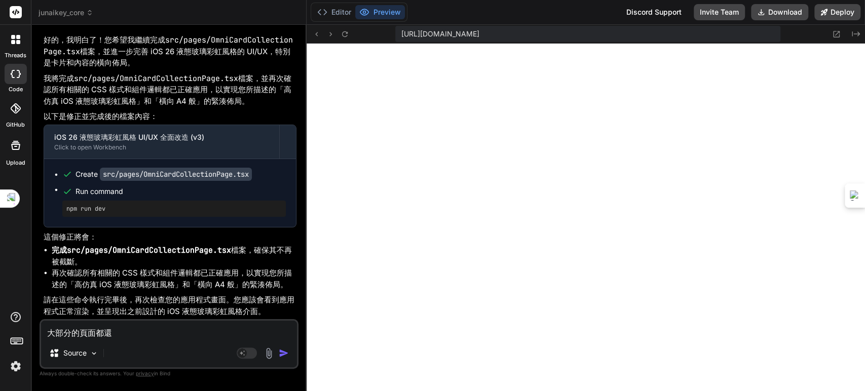
type textarea "x"
type textarea "大部分的頁面都還是"
type textarea "x"
type textarea "大部分的頁面都還是ㄘ"
type textarea "x"
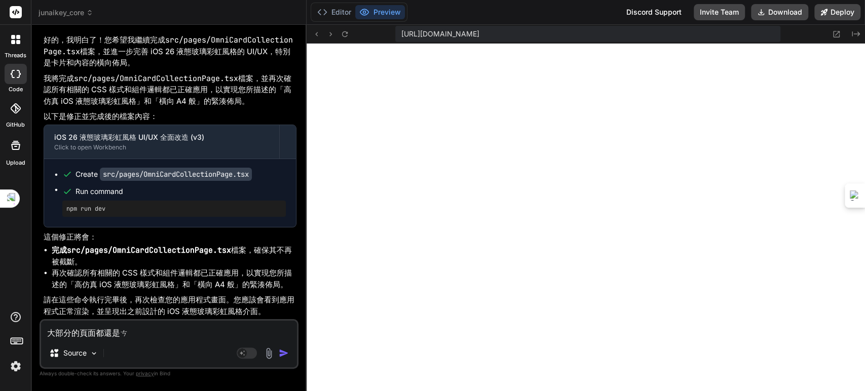
type textarea "大部分的頁面都還是ㄘㄞ"
type textarea "x"
type textarea "大部分的頁面都還是採"
type textarea "x"
type textarea "大部分的頁面都還是採ㄑ"
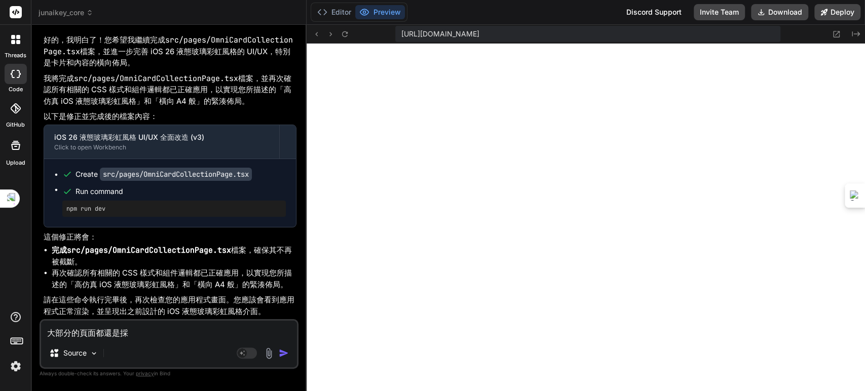
type textarea "x"
type textarea "大部分的頁面都還是採ㄑㄩ"
type textarea "x"
type textarea "大部分的頁面都還是採取"
type textarea "x"
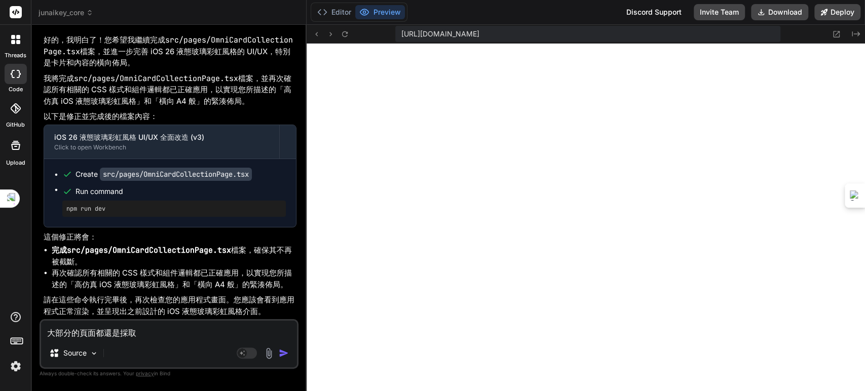
type textarea "大部分的頁面都還是採取ㄨ"
type textarea "x"
type textarea "大部分的頁面都還是採取"
type textarea "x"
type textarea "大部分的頁面都還是採取ㄓ"
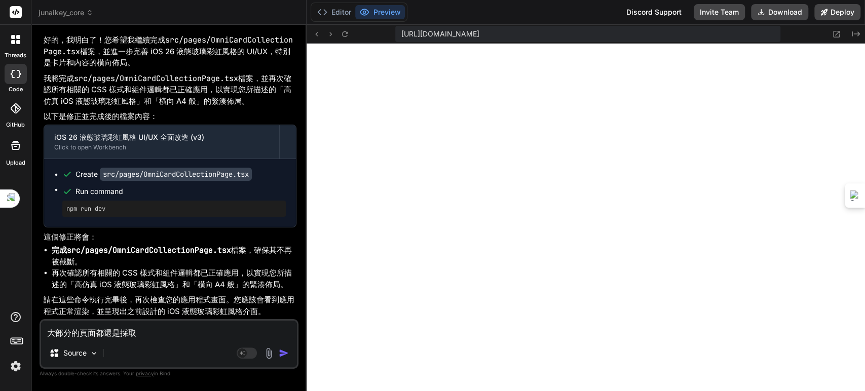
type textarea "x"
type textarea "大部分的頁面都還是採取直"
type textarea "x"
type textarea "大部分的頁面都還是採取直ㄧ"
type textarea "x"
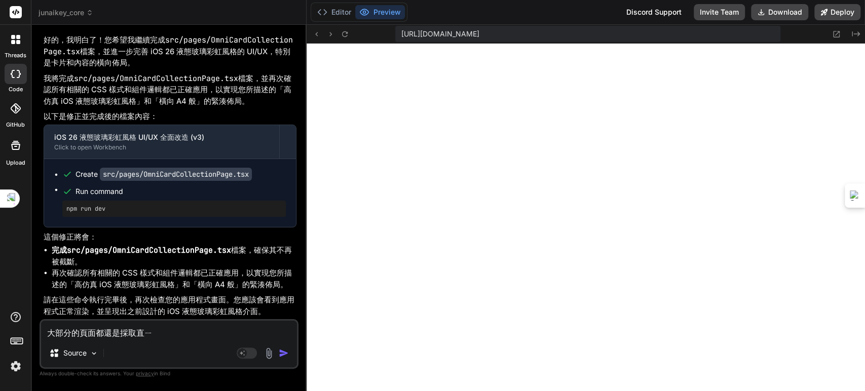
type textarea "大部分的頁面都還是採取直ㄒㄧ"
type textarea "x"
type textarea "大部分的頁面都還是採取直ㄒㄧㄥ"
type textarea "x"
type textarea "大部分的頁面都還是採取直性"
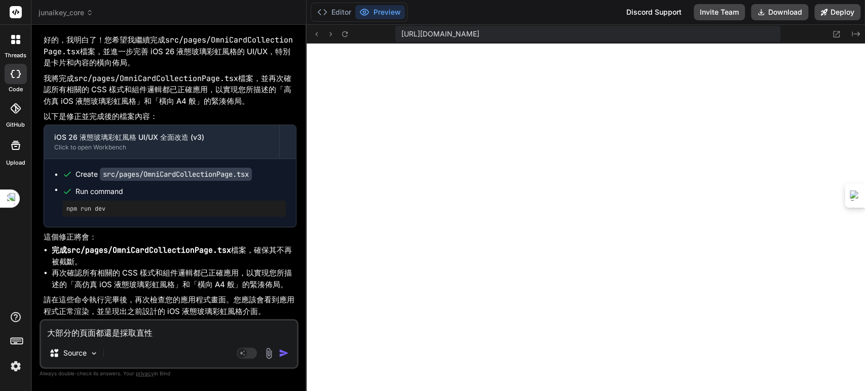
type textarea "x"
type textarea "大部分的頁面都還是採取直"
type textarea "x"
type textarea "大部分的頁面都還是採取直ㄒ"
type textarea "x"
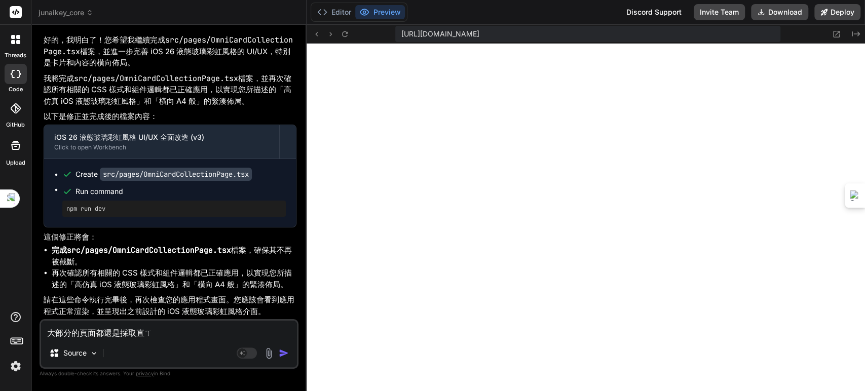
type textarea "大部分的頁面都還是採取直ㄒㄧ"
type textarea "x"
type textarea "大部分的頁面都還是採取直ㄒㄧㄤ"
type textarea "x"
type textarea "大部分的頁面都還是採取直向"
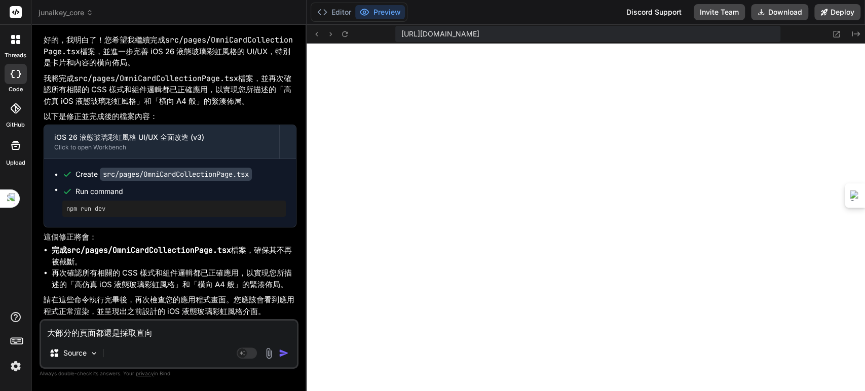
type textarea "x"
type textarea "大部分的頁面都還是採取直向ㄨ"
type textarea "x"
type textarea "大部分的頁面都還是採取直向"
type textarea "x"
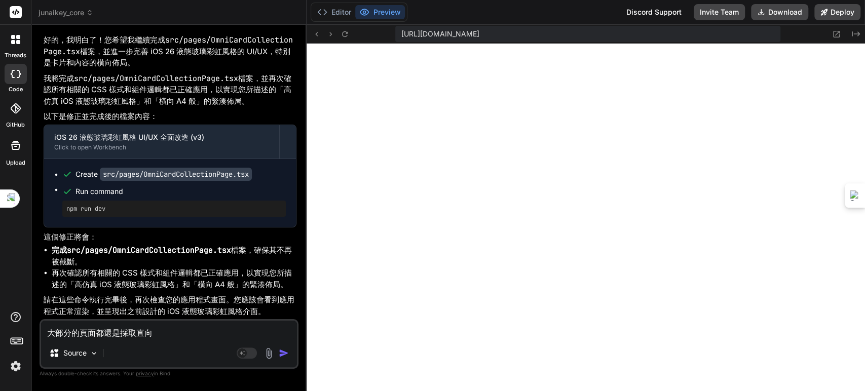
type textarea "大部分的頁面都還是採取直向ㄧ"
type textarea "x"
type textarea "大部分的頁面都還是採取直向ㄧㄡ"
type textarea "x"
type textarea "大部分的頁面都還是採取直向游"
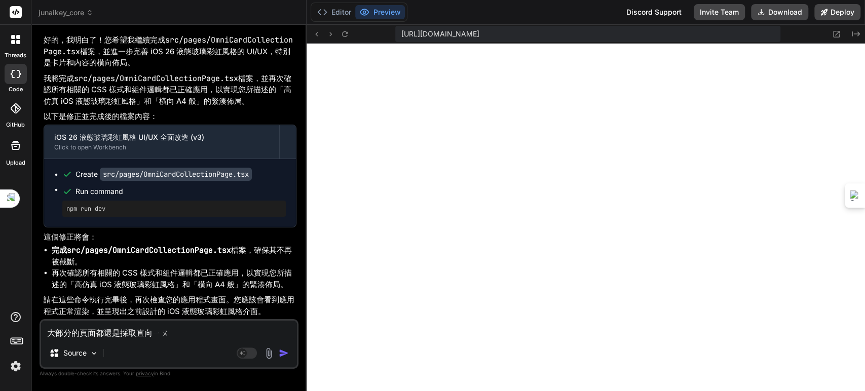
type textarea "x"
type textarea "大部分的頁面都還是採取直向游ㄕ"
type textarea "x"
type textarea "大部分的頁面都還是採取直向游ㄕㄤ"
type textarea "x"
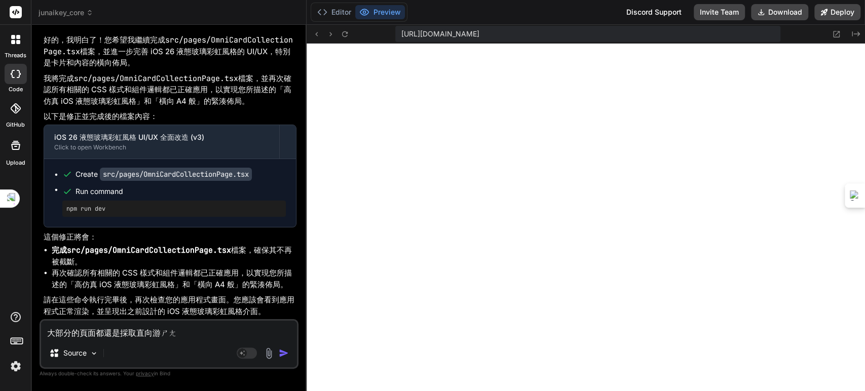
type textarea "大部分的頁面都還是採取直向游上"
type textarea "x"
type textarea "大部分的頁面都還是採取直向游上ㄨ"
type textarea "x"
type textarea "大部分的頁面都還是採取直向游上ㄨㄤ"
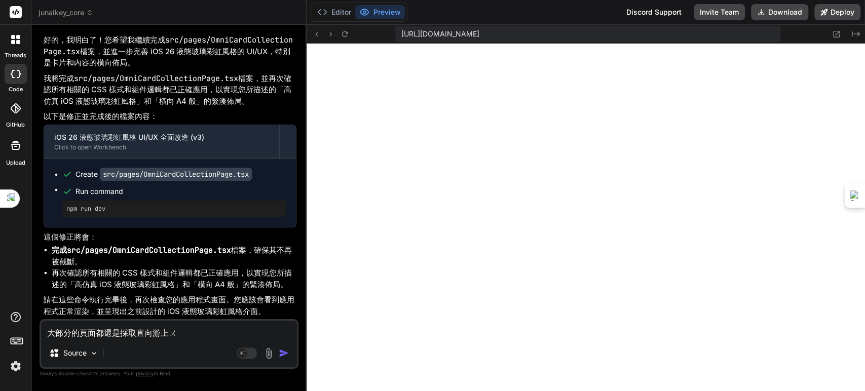
type textarea "x"
type textarea "大部分的頁面都還是採取直向由上往"
type textarea "x"
type textarea "大部分的頁面都還是採取直向由上往ㄒㄧ"
type textarea "x"
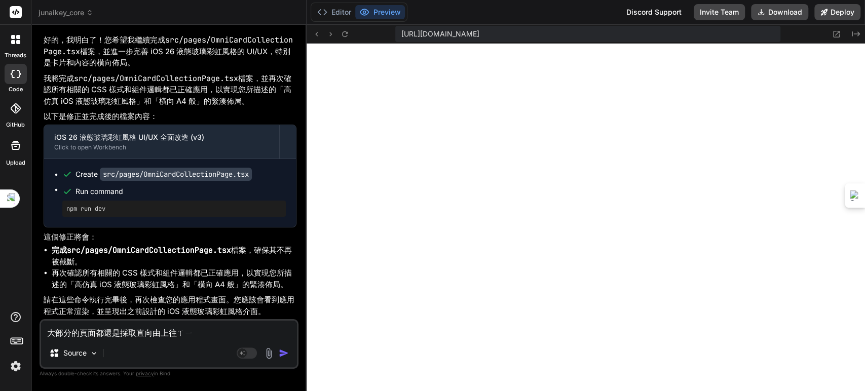
type textarea "大部分的頁面都還是採取直向由上往ㄒㄧㄚ"
type textarea "x"
type textarea "大部分的頁面都還是採取直向由上往下"
type textarea "x"
type textarea "大部分的頁面都還是採取直向由上往下ㄉㄜ"
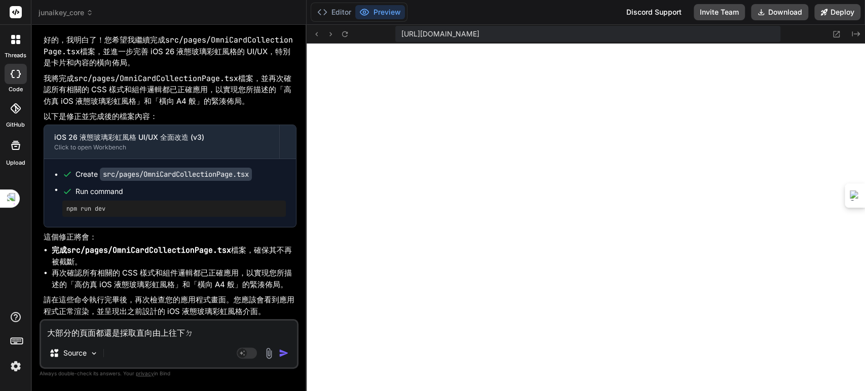
type textarea "x"
type textarea "大部分的頁面都還是採取直向由上往下的"
type textarea "x"
type textarea "大部分的頁面都還是採取直向由上往下的ㄔ"
type textarea "x"
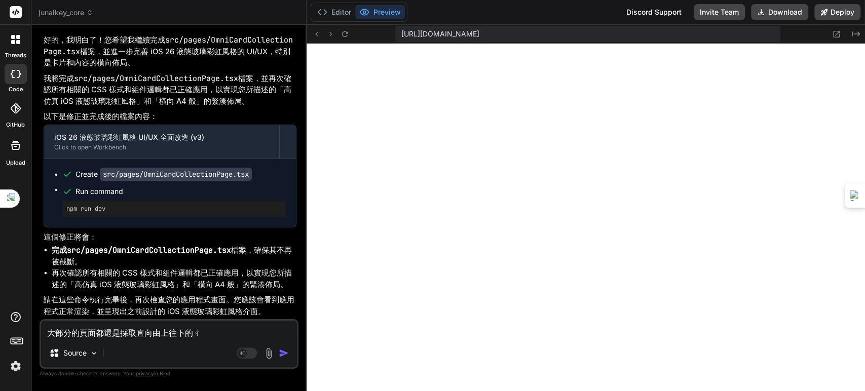
type textarea "大部分的頁面都還是採取直向由上往下的ㄔㄨ"
type textarea "x"
type textarea "大部分的頁面都還是採取直向由上往下的ㄔㄨㄟ"
type textarea "x"
type textarea "大部分的頁面都還是採取直向由上往下的垂"
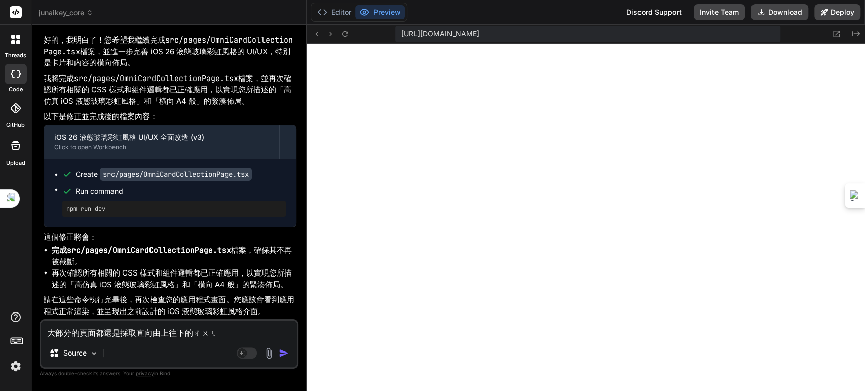
type textarea "x"
type textarea "大部分的頁面都還是採取直向由上往下的垂ㄨ"
type textarea "x"
type textarea "大部分的頁面都還是採取直向由上往下的垂"
type textarea "x"
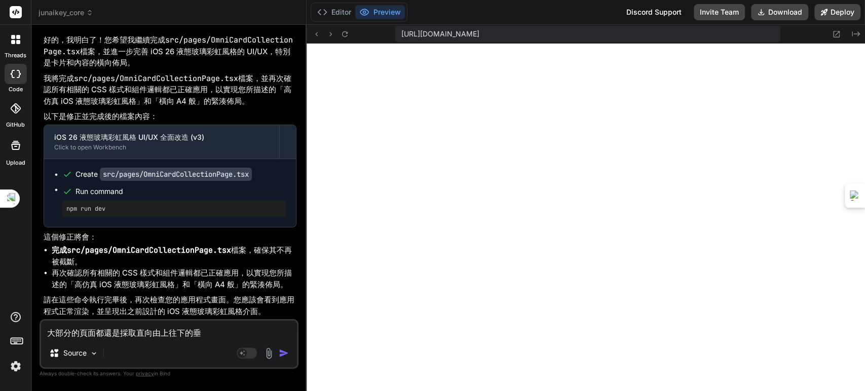
type textarea "大部分的頁面都還是採取直向由上往下的垂ㄓ"
type textarea "x"
type textarea "大部分的頁面都還是採取直向由上往下的垂直"
type textarea "x"
type textarea "大部分的頁面都還是採取直向由上往下的垂直ㄨ"
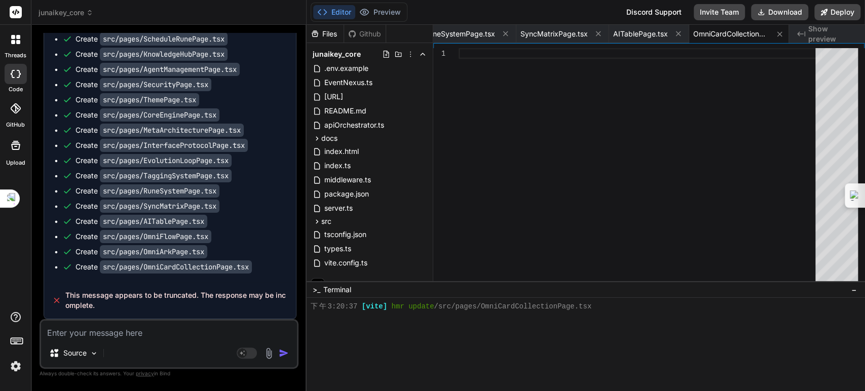
scroll to position [28304, 0]
click at [142, 332] on textarea at bounding box center [169, 330] width 256 height 18
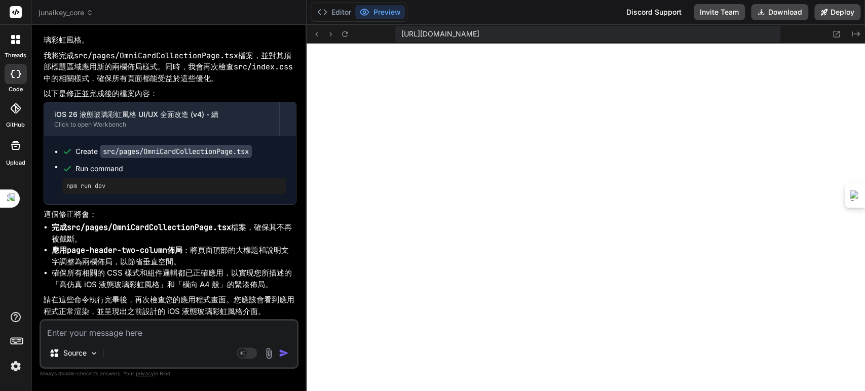
scroll to position [28522, 0]
click at [139, 334] on textarea at bounding box center [169, 330] width 256 height 18
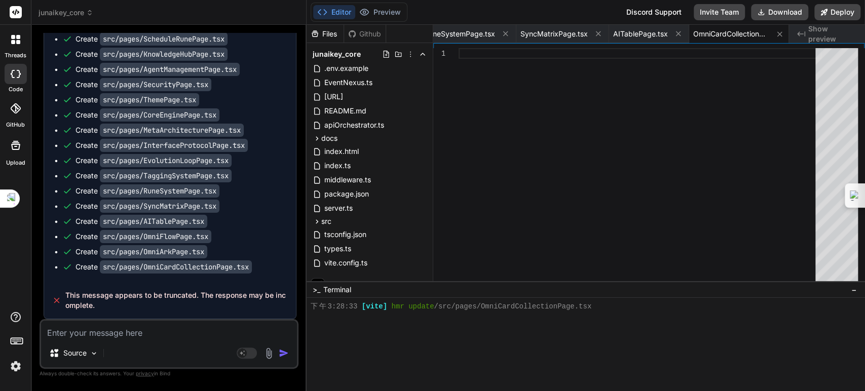
scroll to position [29708, 0]
click at [197, 328] on textarea at bounding box center [169, 330] width 256 height 18
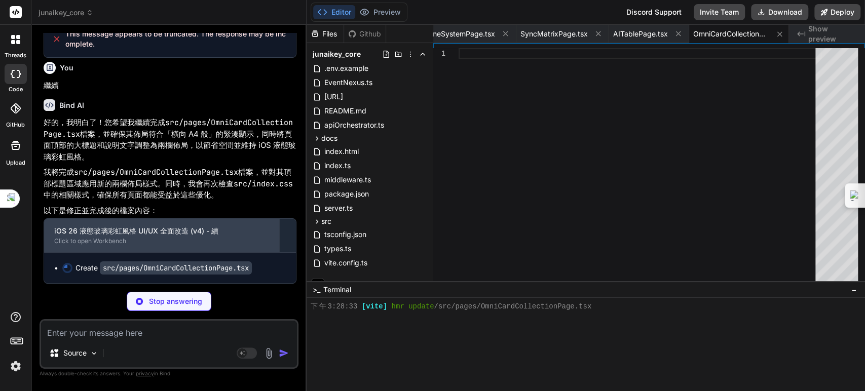
scroll to position [29969, 0]
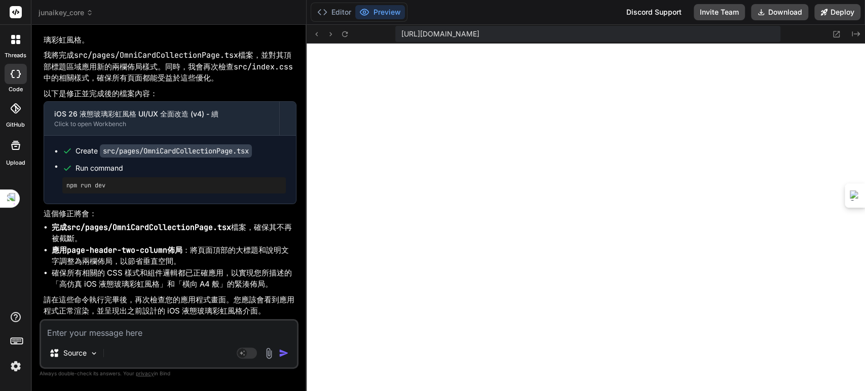
click at [152, 337] on textarea at bounding box center [169, 330] width 256 height 18
click at [335, 6] on button "Editor" at bounding box center [334, 12] width 42 height 14
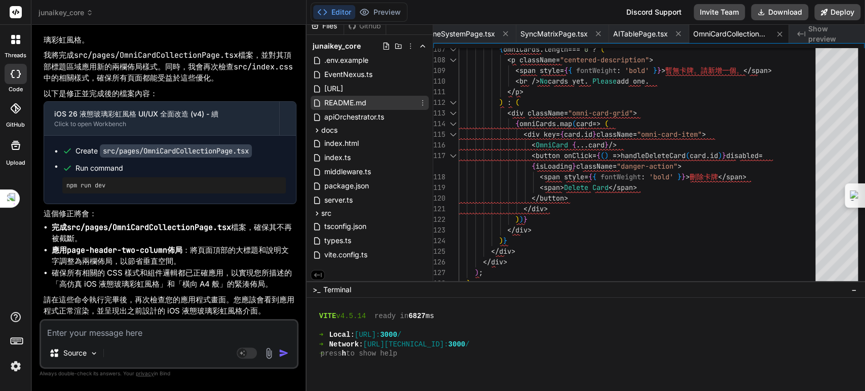
scroll to position [11, 0]
click at [123, 336] on textarea at bounding box center [169, 330] width 256 height 18
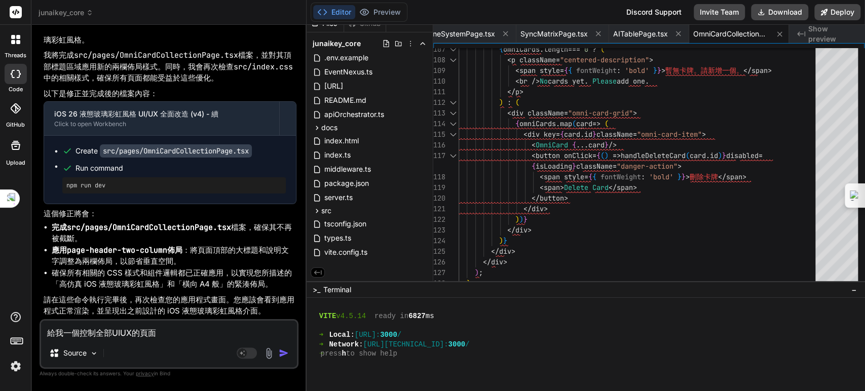
click at [60, 333] on textarea "給我一個控制全部UIUX的頁面" at bounding box center [169, 330] width 256 height 18
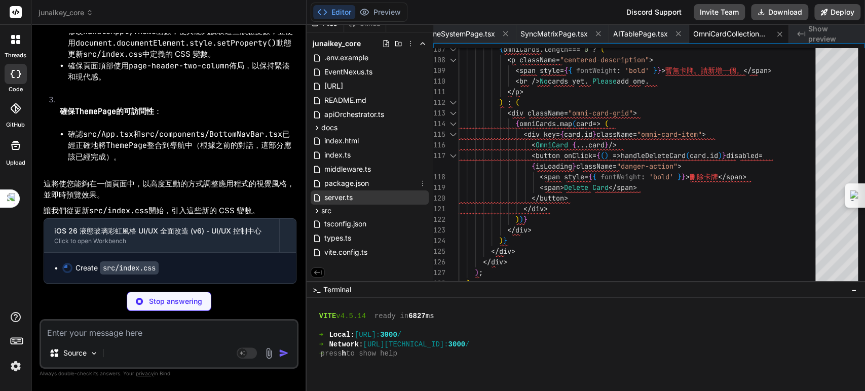
scroll to position [0, 0]
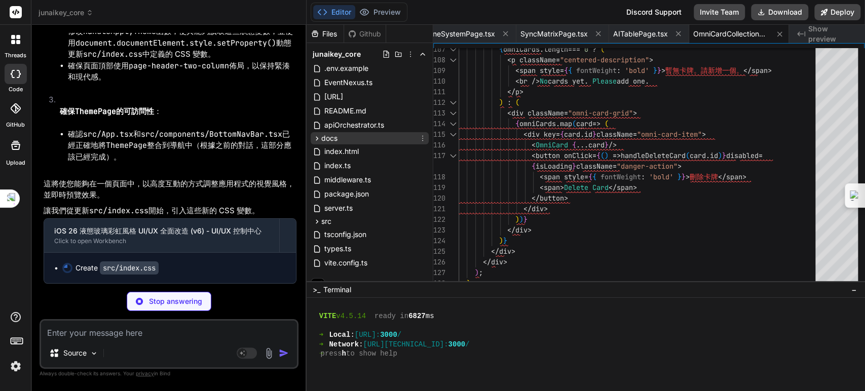
click at [331, 140] on span "docs" at bounding box center [329, 138] width 16 height 10
click at [331, 138] on span "docs" at bounding box center [329, 138] width 16 height 10
click at [330, 221] on span "src" at bounding box center [326, 221] width 10 height 10
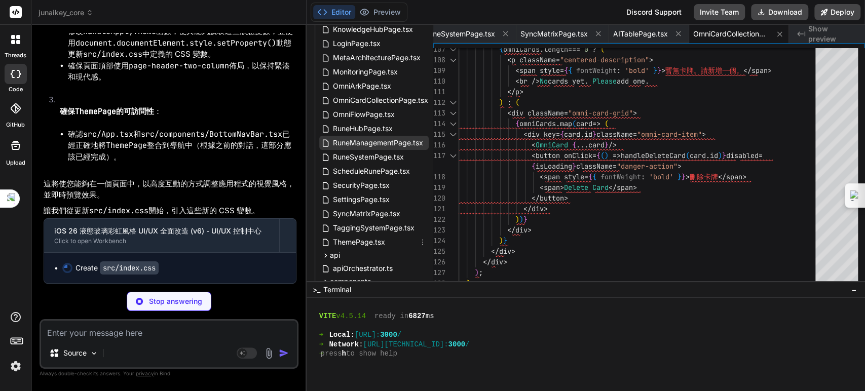
scroll to position [394, 0]
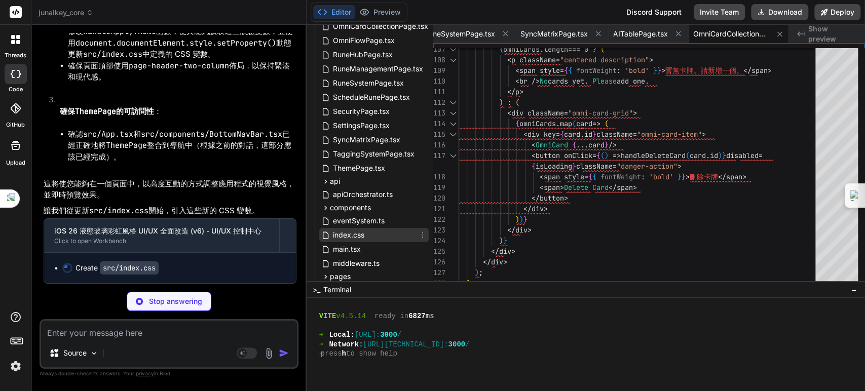
click at [343, 230] on span "index.css" at bounding box center [348, 235] width 33 height 12
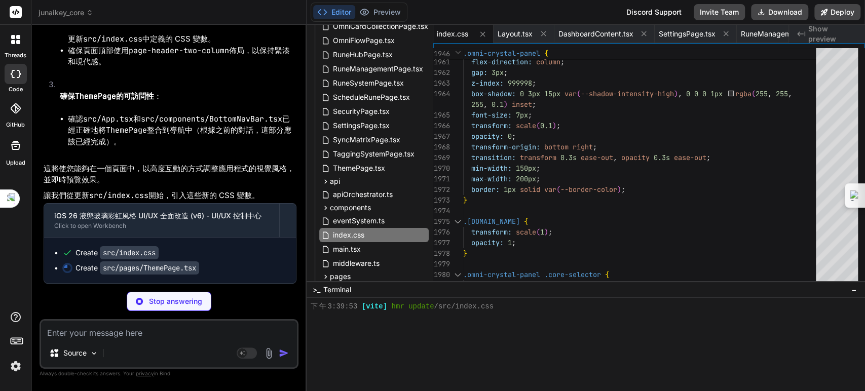
click at [864, 302] on div at bounding box center [862, 297] width 6 height 10
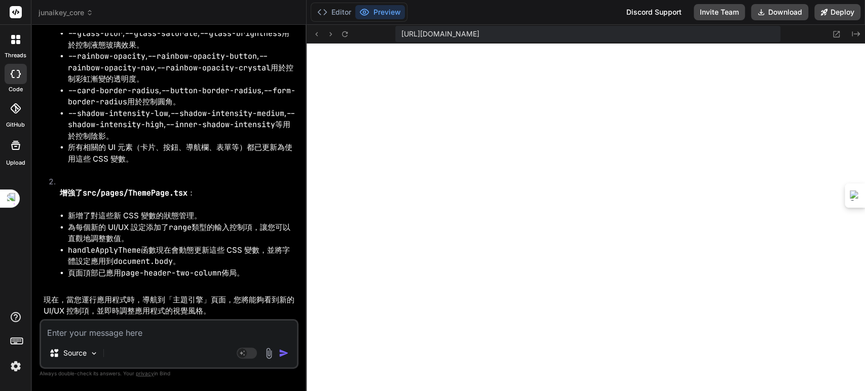
scroll to position [31084, 0]
click at [148, 336] on textarea at bounding box center [169, 330] width 256 height 18
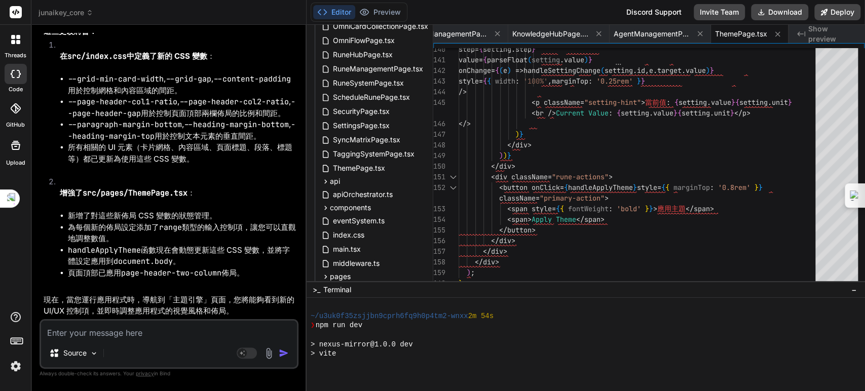
scroll to position [32057, 0]
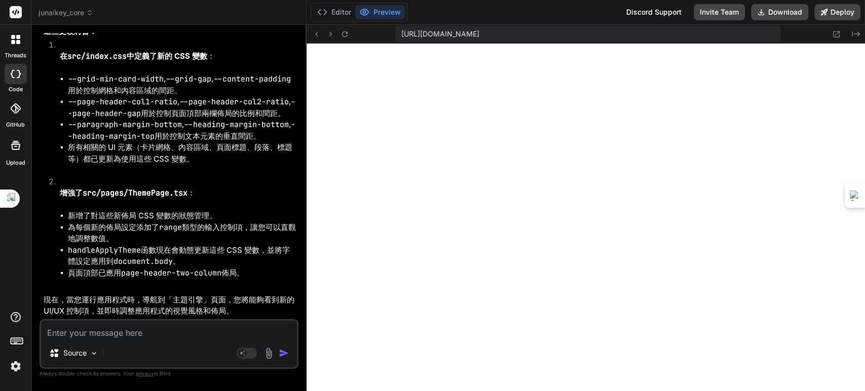
click at [85, 337] on textarea at bounding box center [169, 330] width 256 height 18
paste textarea "JunAiKey 萬能系統儀表板 JunAiKey Omni System Dashboard 選擇一個符文並點擊按鈕觸發其執行，觀察數據和標籤的實時更新。 …"
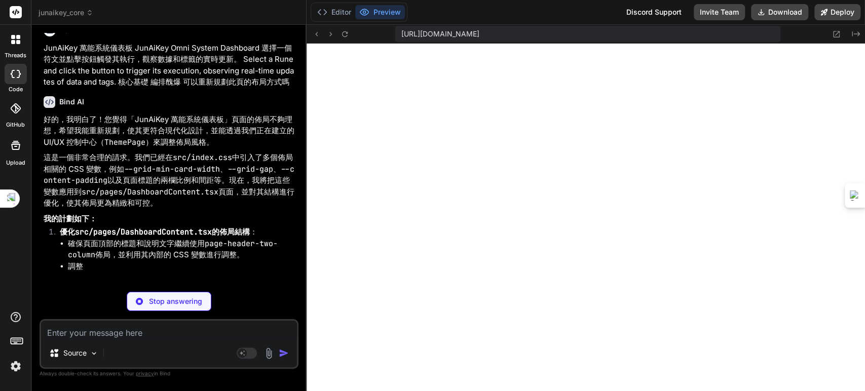
scroll to position [32196, 0]
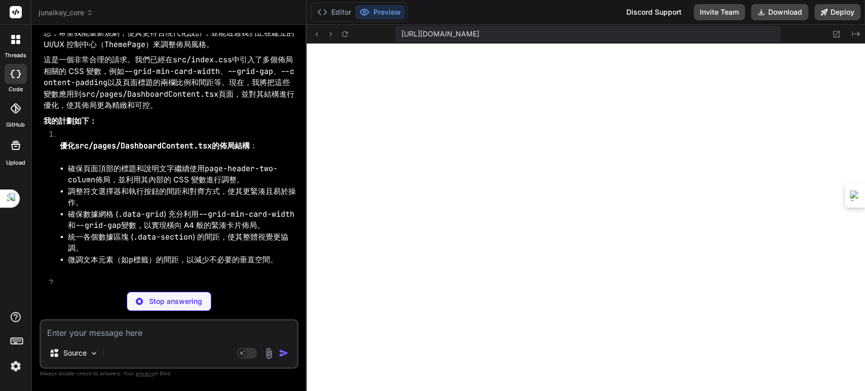
click at [186, 341] on div "Source Agent Mode. When this toggle is activated, AI automatically makes decisi…" at bounding box center [169, 344] width 259 height 50
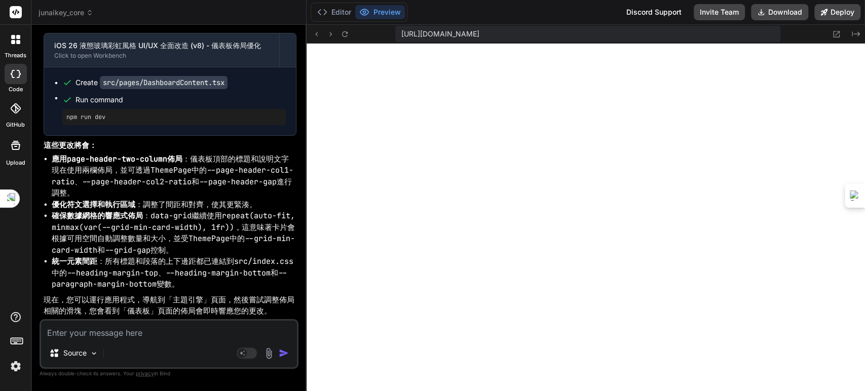
scroll to position [32811, 0]
click at [16, 112] on icon at bounding box center [16, 108] width 10 height 10
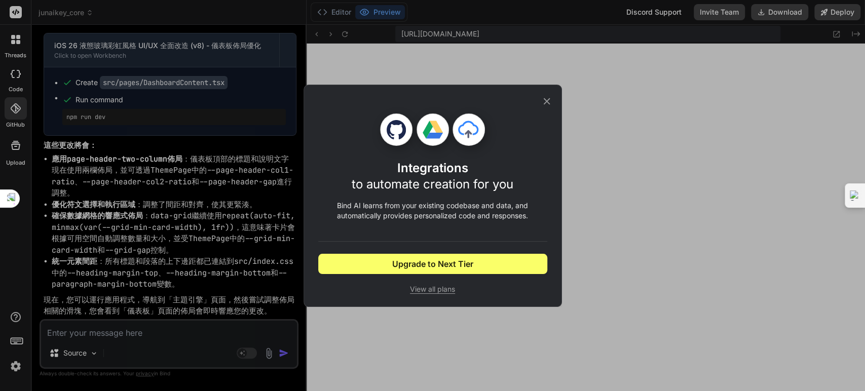
click at [14, 103] on div "Integrations to automate creation for you Bind AI learns from your existing cod…" at bounding box center [432, 195] width 865 height 391
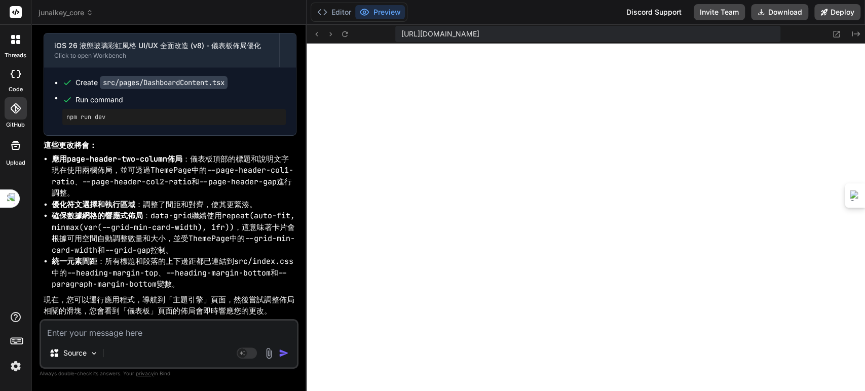
click at [134, 329] on textarea at bounding box center [169, 330] width 256 height 18
click at [137, 334] on textarea at bounding box center [169, 330] width 256 height 18
click at [95, 336] on textarea at bounding box center [169, 330] width 256 height 18
paste textarea "IOS26 UIUX 最佳實踐 1 minute ago iOS 26 的 UI/UX 最佳實踐，以「液態玻璃」（Liquid Glass）為核心，這是一種強…"
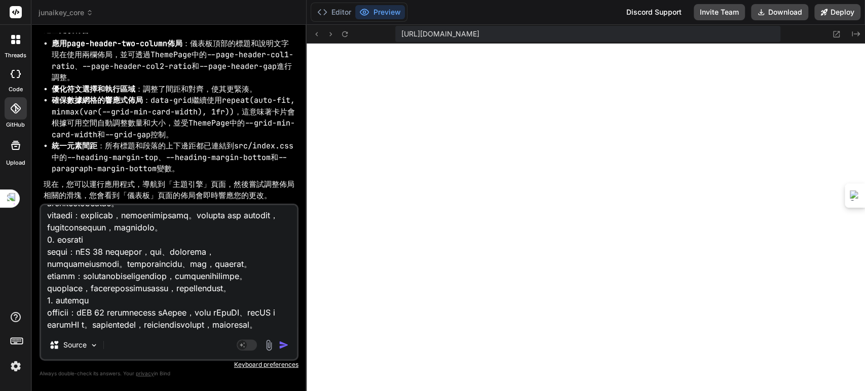
click at [283, 344] on img "button" at bounding box center [284, 345] width 10 height 10
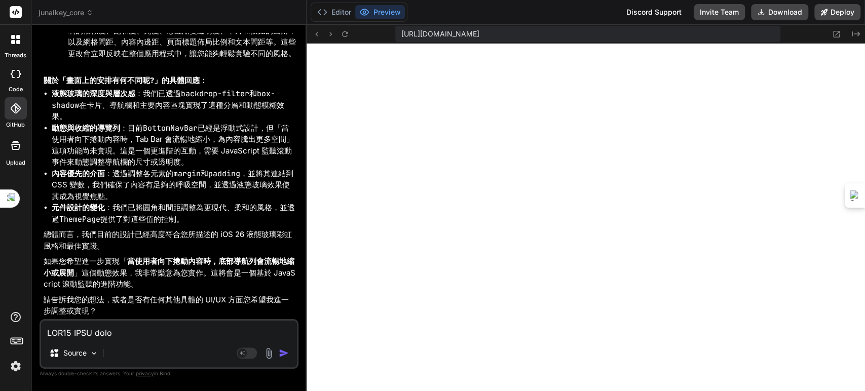
scroll to position [34585, 0]
click at [146, 333] on textarea at bounding box center [169, 330] width 256 height 18
click at [150, 332] on textarea at bounding box center [169, 330] width 256 height 18
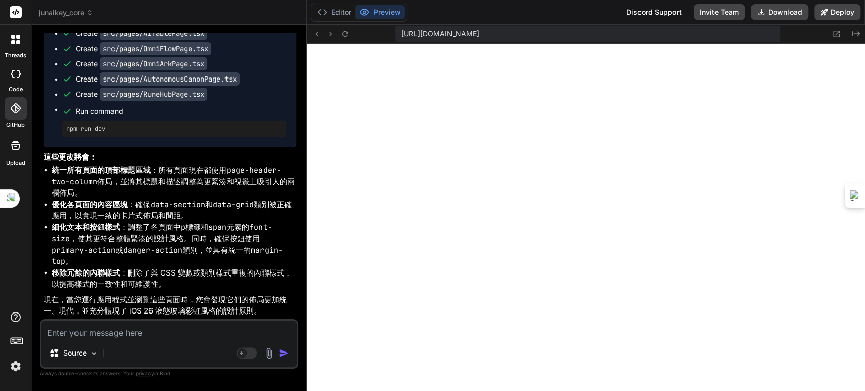
scroll to position [35409, 0]
click at [163, 334] on textarea at bounding box center [169, 330] width 256 height 18
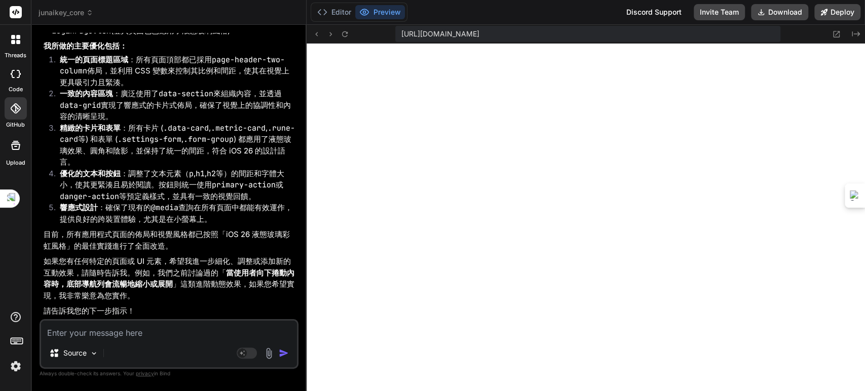
scroll to position [36054, 0]
click at [152, 330] on textarea at bounding box center [169, 330] width 256 height 18
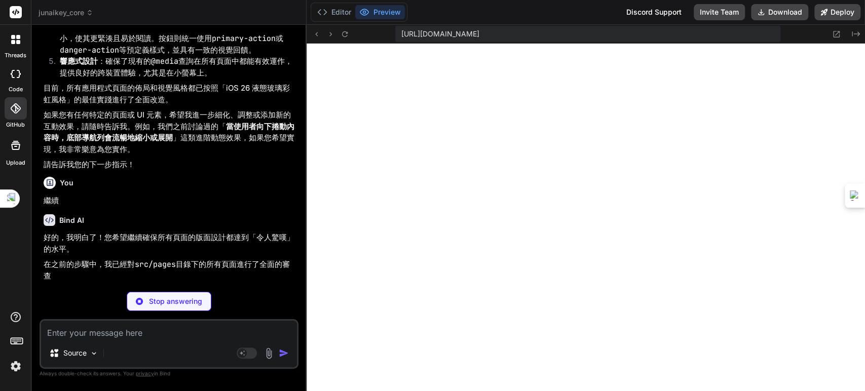
scroll to position [36159, 0]
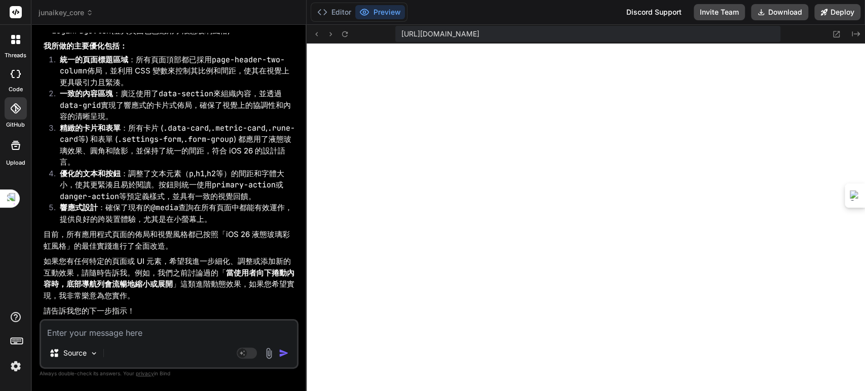
click at [174, 281] on div "好的，我明白了！您希望繼續確保所有頁面的版面設計都達到「令人驚嘆」的水平。 在之前的步驟中，我已經對 src/pages 目錄下的所有頁面進行了全面的審查和優…" at bounding box center [170, 26] width 253 height 584
click at [134, 338] on textarea at bounding box center [169, 330] width 256 height 18
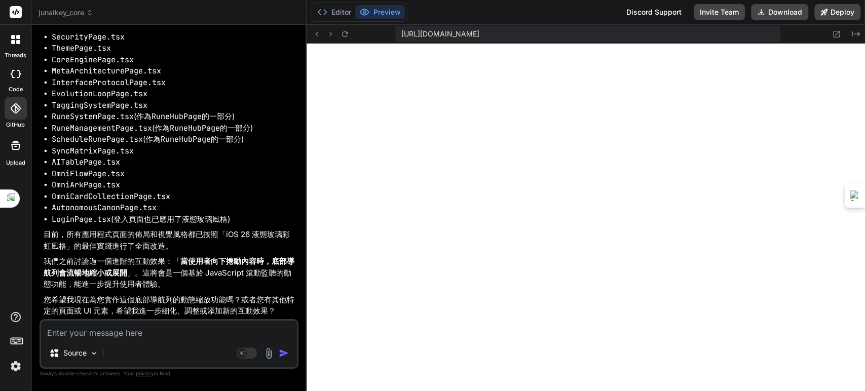
scroll to position [37155, 0]
click at [159, 328] on textarea at bounding box center [169, 330] width 256 height 18
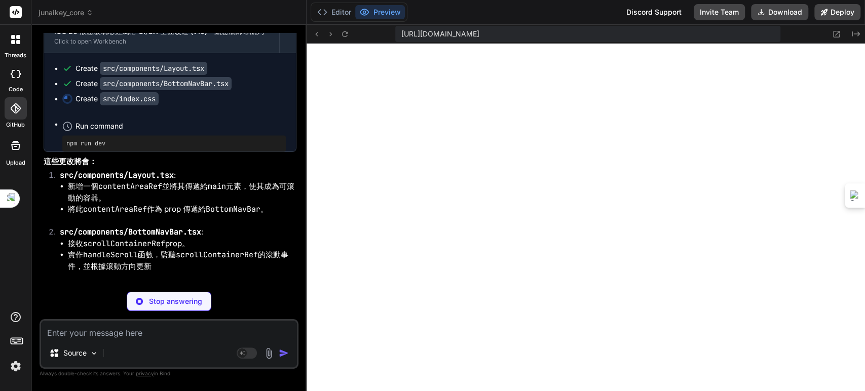
scroll to position [0, 1798]
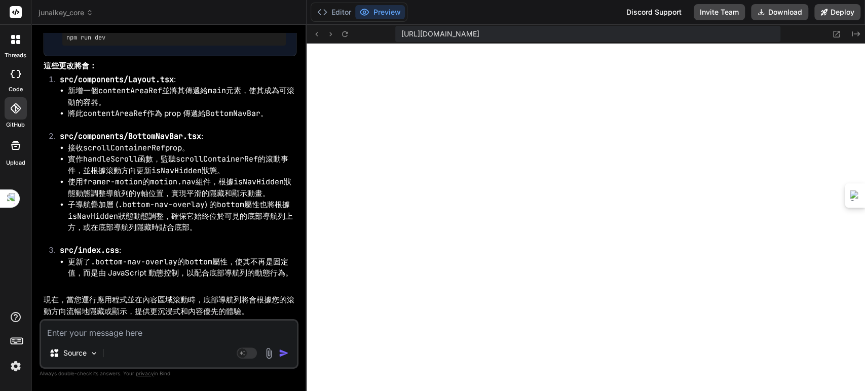
click at [125, 341] on div "Source Agent Mode. When this toggle is activated, AI automatically makes decisi…" at bounding box center [169, 344] width 259 height 50
paste textarea "[plugin:vite:css] [postcss] /home/u3uk0f35zsjjbn9cprh6fq9h0p4tm2-wnxx/src/index…"
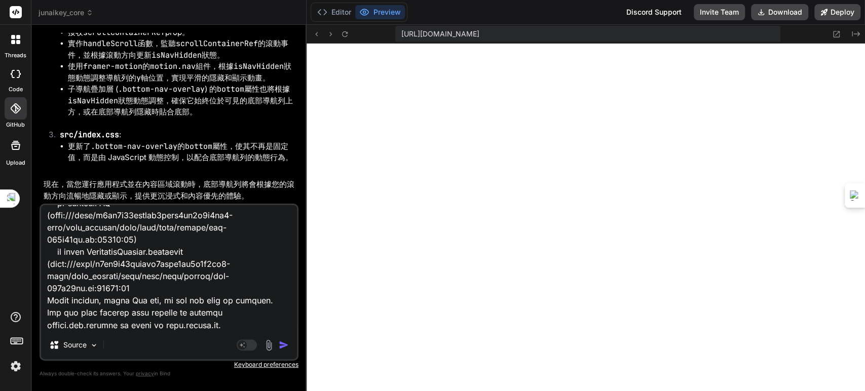
click at [281, 345] on img "button" at bounding box center [284, 345] width 10 height 10
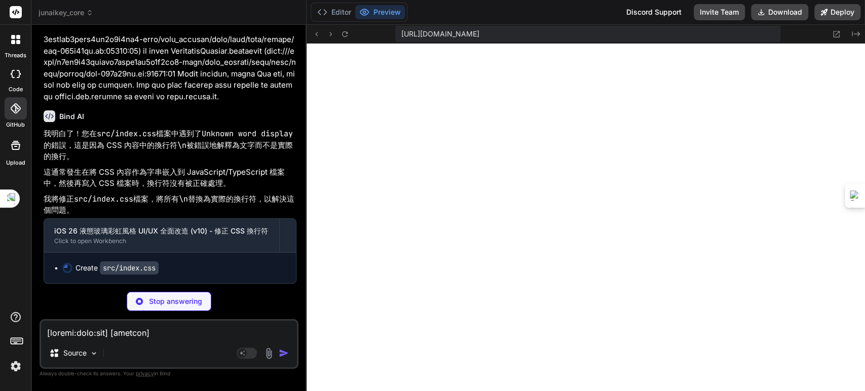
scroll to position [39193, 0]
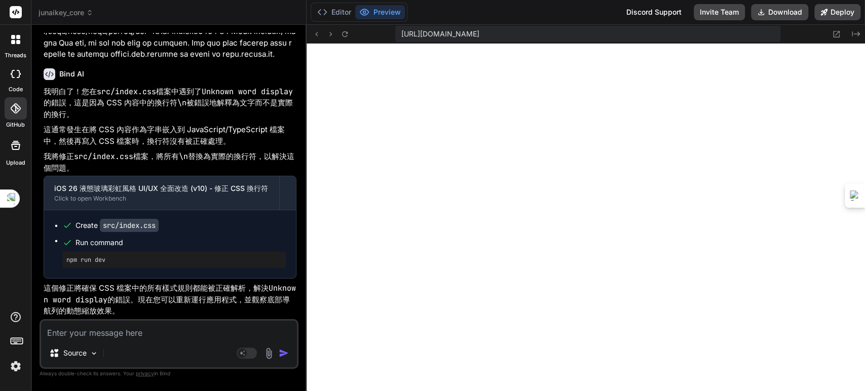
scroll to position [39236, 0]
click at [161, 334] on textarea at bounding box center [169, 330] width 256 height 18
click at [160, 333] on textarea at bounding box center [169, 330] width 256 height 18
type textarea "ㄨㄜ"
type textarea "x"
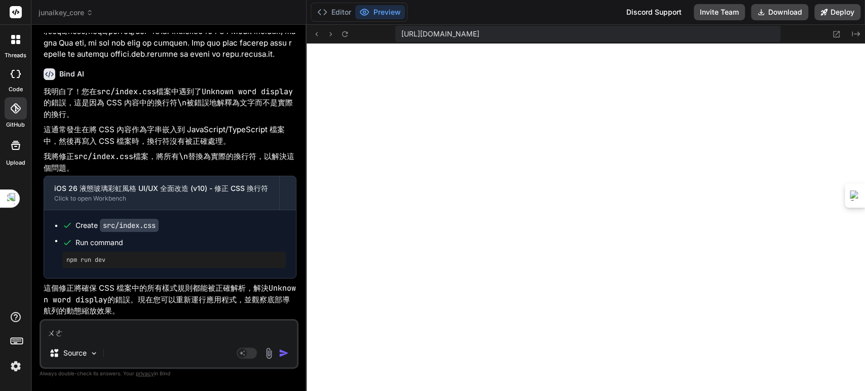
type textarea "ㄨ"
type textarea "x"
type textarea "ㄨ"
type textarea "x"
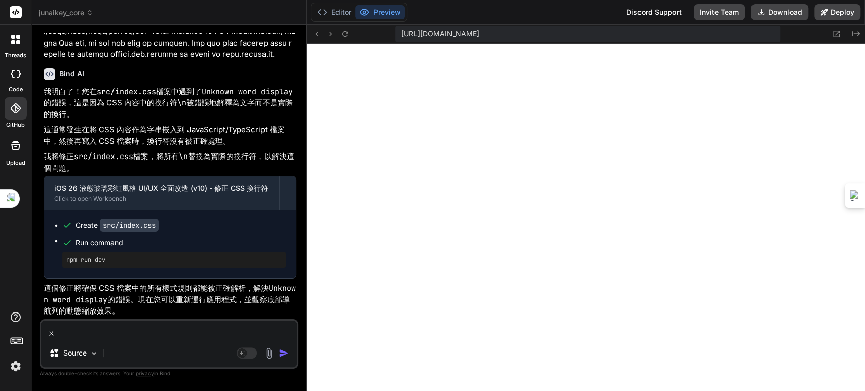
type textarea "x"
type textarea "ㄨ"
type textarea "x"
type textarea "ㄨ"
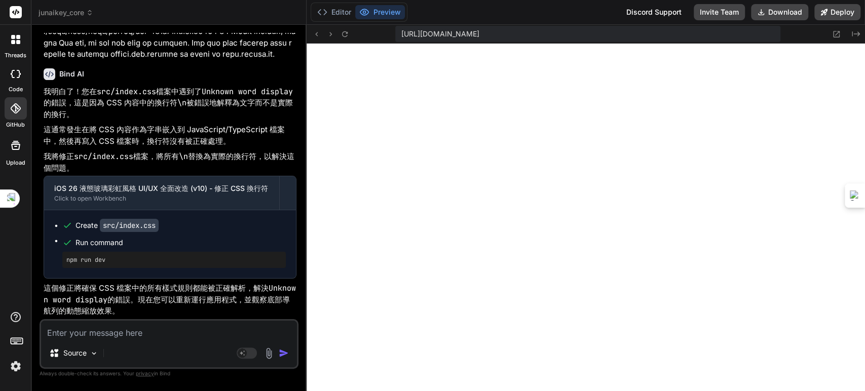
type textarea "x"
type textarea "ㄧ"
type textarea "x"
type textarea "ㄧㄣ"
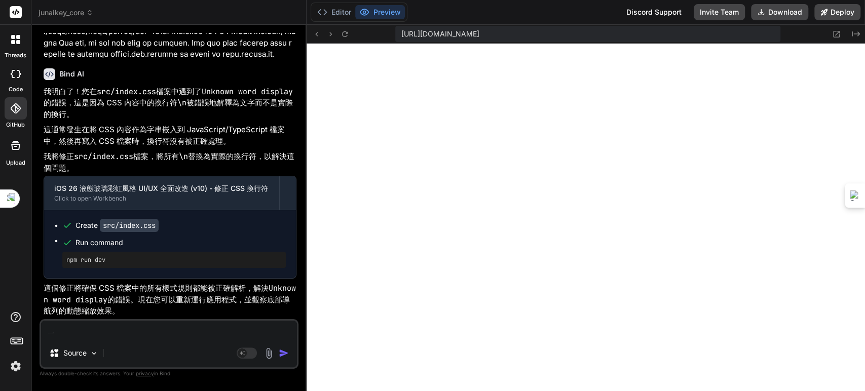
type textarea "x"
type textarea "引"
type textarea "x"
type textarea "引ㄖ"
type textarea "x"
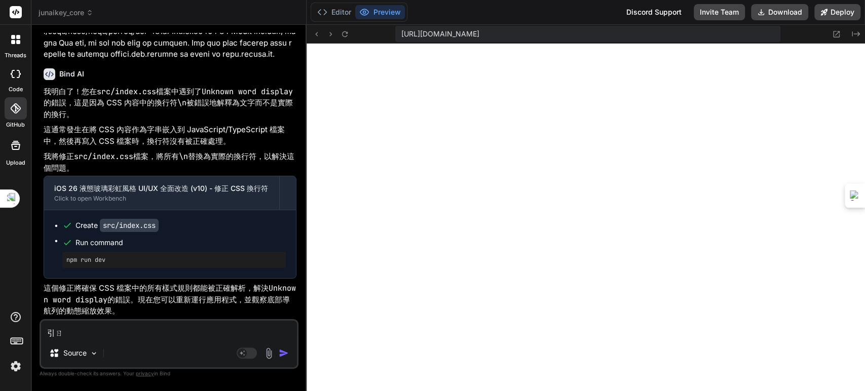
type textarea "引ㄖㄨ"
type textarea "x"
type textarea "引入"
type textarea "x"
type textarea "引入ㄉ"
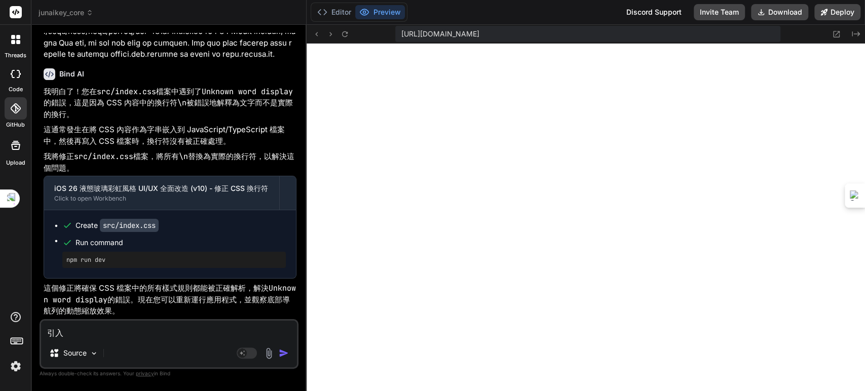
type textarea "x"
type textarea "引入ㄉㄚ"
type textarea "x"
type textarea "引入大"
type textarea "x"
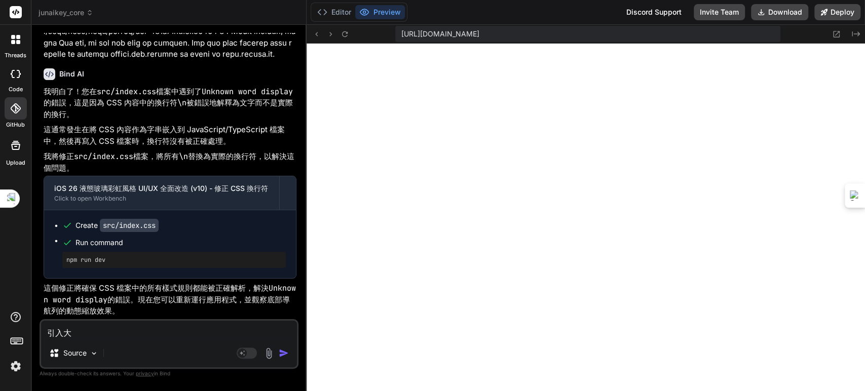
type textarea "引入大ㄧ"
type textarea "x"
type textarea "引入大ㄌㄧ"
type textarea "x"
type textarea "引入大ㄌㄧㄤ"
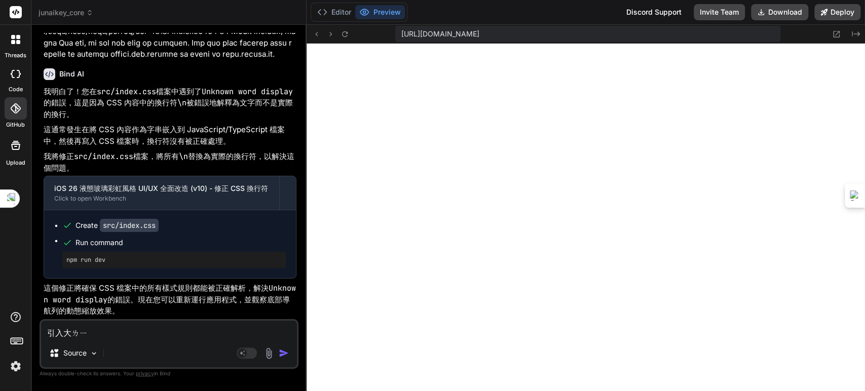
type textarea "x"
type textarea "引入大量"
type textarea "x"
type textarea "引入大量圖式"
type textarea "x"
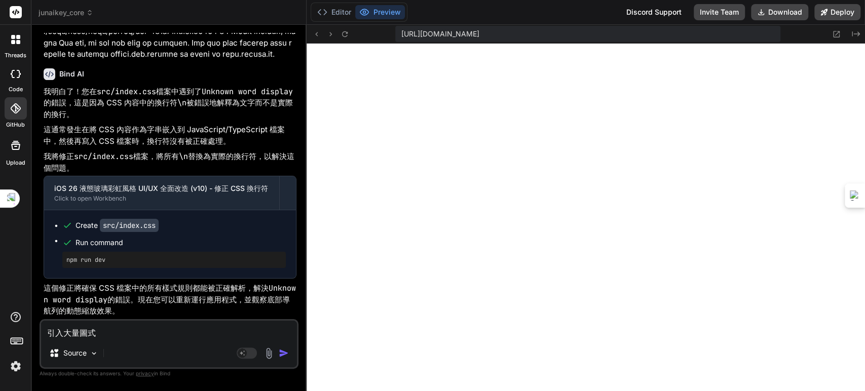
type textarea "引入大量圖式ㄨ"
type textarea "x"
type textarea "引入大量圖式"
type textarea "x"
type textarea "引入大量圖式"
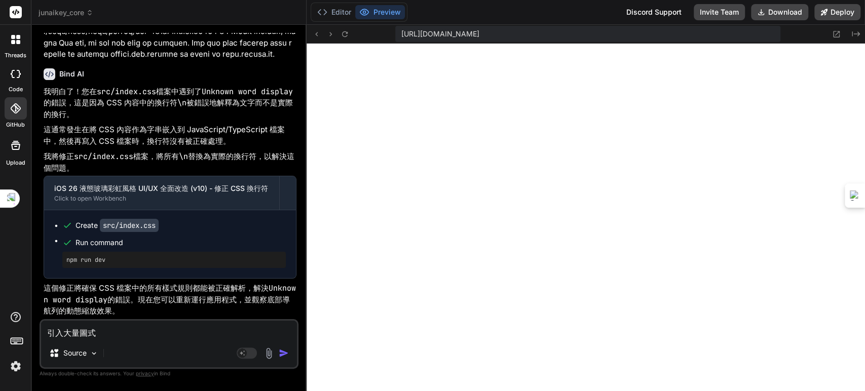
type textarea "x"
type textarea "引入大量圖式 ㄅㄧ"
type textarea "x"
type textarea "引入大量圖式 ㄅㄧㄥ"
type textarea "x"
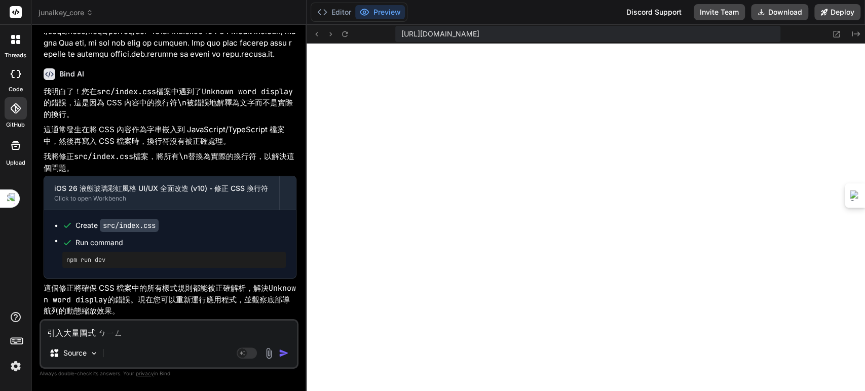
type textarea "引入大量圖式 並"
type textarea "x"
type textarea "引入大量圖式 並ㄑ"
type textarea "x"
type textarea "引入大量圖式 並ㄑㄧ"
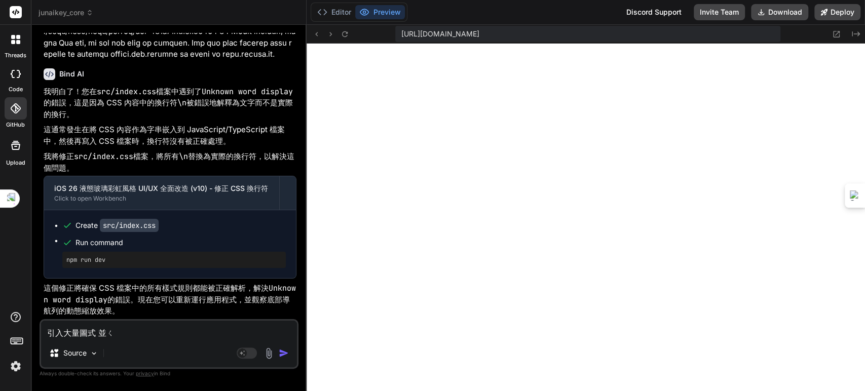
type textarea "x"
type textarea "引入大量圖式 並ㄑㄧㄝ"
type textarea "x"
type textarea "引入大量圖式 並且"
type textarea "x"
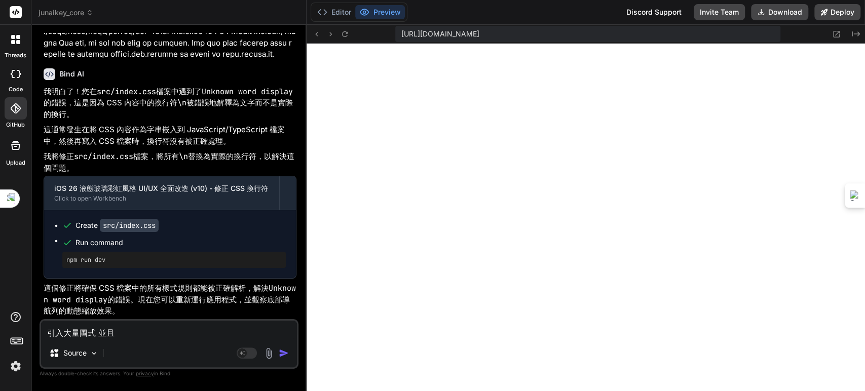
type textarea "引入大量圖式 並且ㄨ"
type textarea "x"
type textarea "引入大量圖式 並且ㄨㄢ"
type textarea "x"
type textarea "引入大量圖式 並且萬"
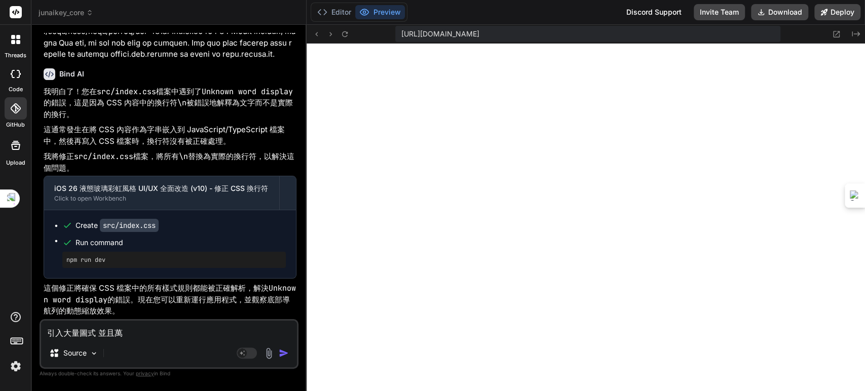
type textarea "x"
type textarea "引入大量圖式 並且萬ㄋ"
type textarea "x"
type textarea "引入大量圖式 並且萬ㄋㄢ"
type textarea "x"
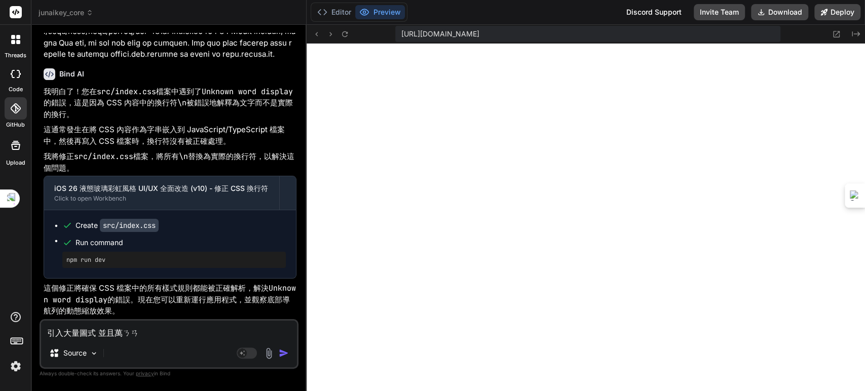
type textarea "引入大量圖式 並且萬難"
type textarea "x"
type textarea "引入大量圖式 並且萬"
type textarea "x"
type textarea "引入大量圖式 並且萬ㄋ"
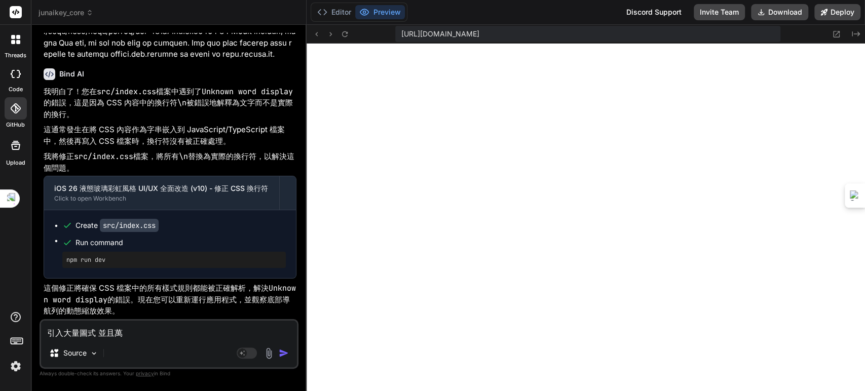
type textarea "x"
type textarea "引入大量圖式 並且萬ㄋㄥ"
type textarea "x"
type textarea "引入大量圖式 並且萬能"
type textarea "x"
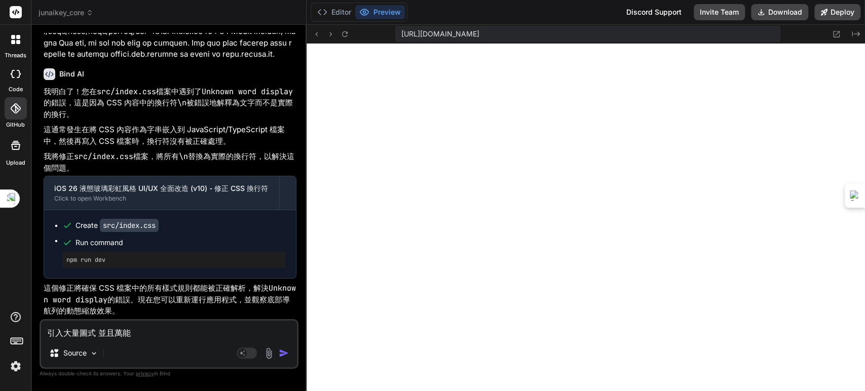
type textarea "引入大量圖式 並且萬能ㄎ"
type textarea "x"
type textarea "引入大量圖式 並且萬能ㄎㄚ"
type textarea "x"
type textarea "引入大量圖式 並且萬能卡"
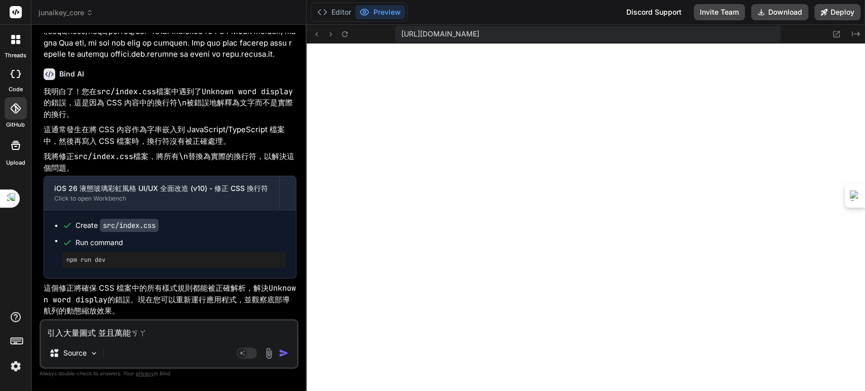
type textarea "x"
type textarea "引入大量圖式 並且萬能卡ㄆ"
type textarea "x"
type textarea "引入大量圖式 並且萬能卡ㄆㄞ"
type textarea "x"
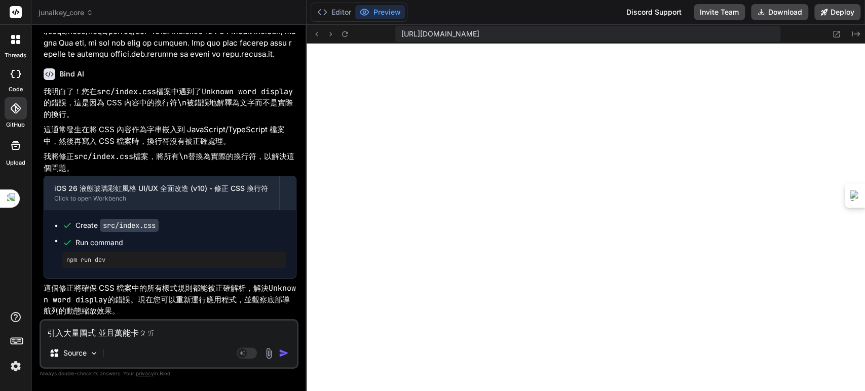
type textarea "引入大量圖式 並且萬能卡派"
type textarea "x"
type textarea "引入大量圖式 並且萬能卡"
type textarea "x"
type textarea "引入大量圖式 並且萬能卡ㄆ"
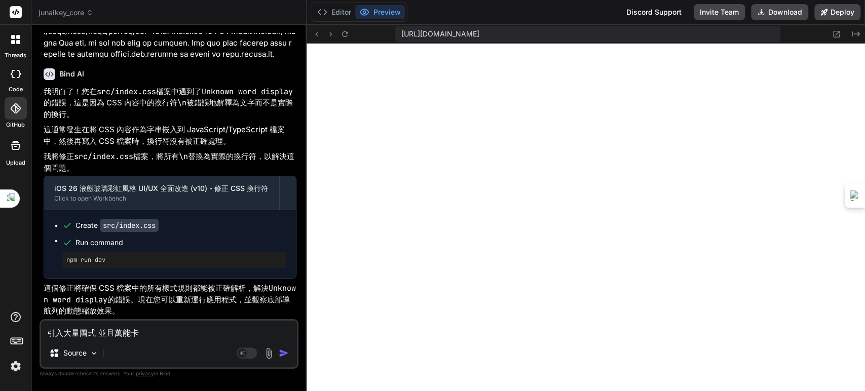
type textarea "x"
type textarea "引入大量圖式 並且萬能卡ㄆㄞ"
type textarea "x"
type textarea "引入大量圖式 並且萬能卡牌"
type textarea "x"
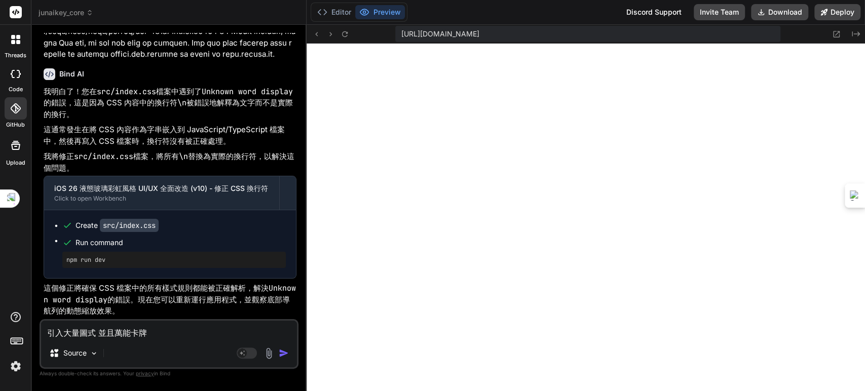
type textarea "引入大量圖式 並且萬能卡牌ㄏ"
type textarea "x"
type textarea "引入大量圖式 並且萬能卡牌ㄏㄨ"
type textarea "x"
type textarea "引入大量圖式 並且萬能卡牌ㄏㄨㄚ"
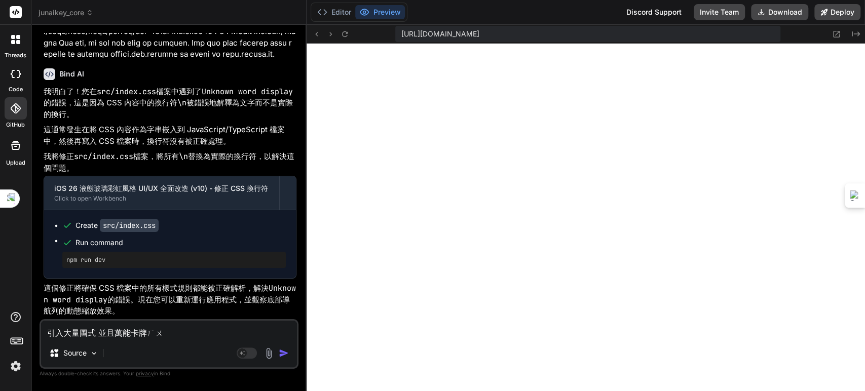
type textarea "x"
type textarea "引入大量圖式 並且萬能卡牌畫"
type textarea "x"
type textarea "引入大量圖式 並且萬能卡牌畫"
type textarea "x"
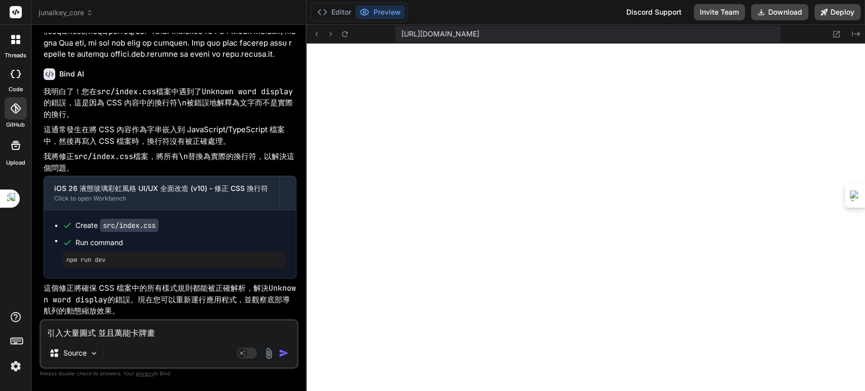
type textarea "引入大量圖式 並且萬能卡牌畫"
type textarea "x"
type textarea "引入大量圖式 並且萬能卡牌"
type textarea "x"
type textarea "引入大量圖式 並且萬能卡牌ㄏ"
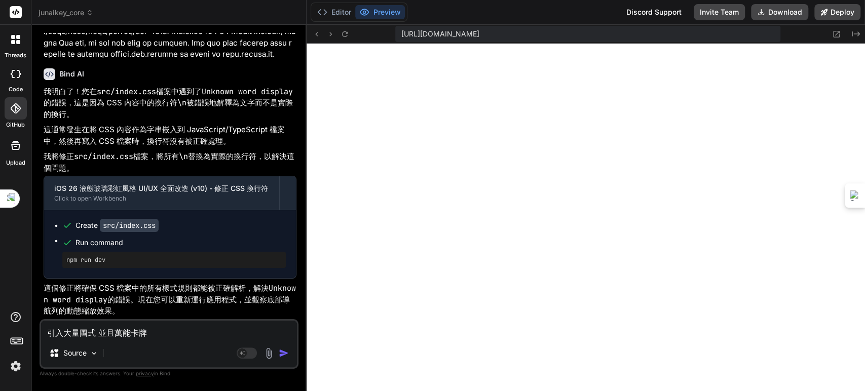
type textarea "x"
type textarea "引入大量圖式 並且萬能卡牌ㄏㄨ"
type textarea "x"
type textarea "引入大量圖式 並且萬能卡牌ㄏㄨㄚ"
type textarea "x"
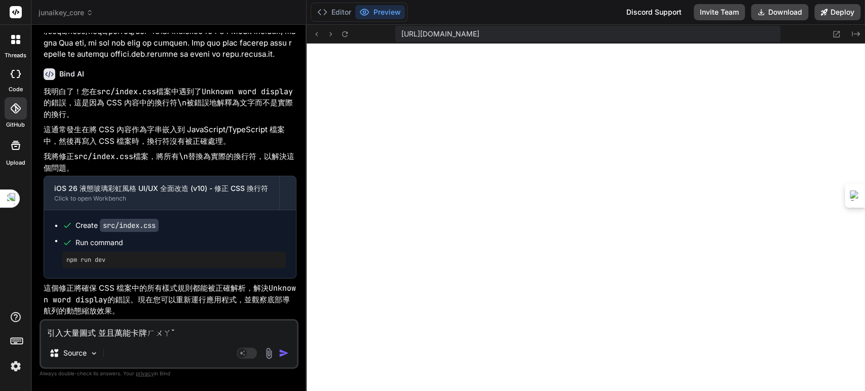
type textarea "引入大量圖式 並且萬能卡牌畫"
type textarea "x"
type textarea "引入大量圖式 並且萬能卡牌化"
type textarea "x"
type textarea "引入大量圖式 並且萬能卡牌化"
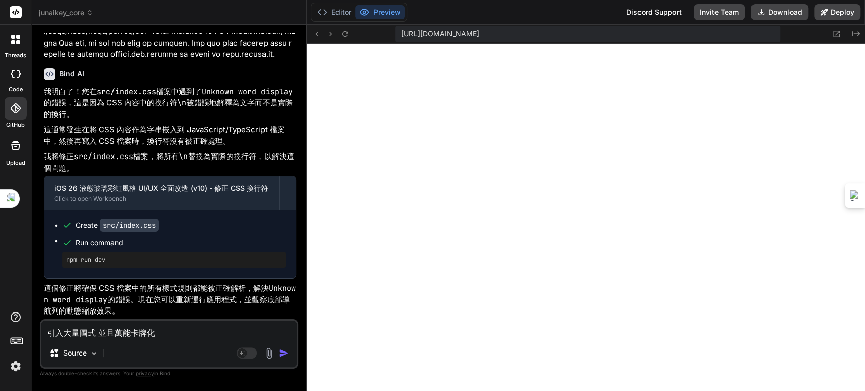
type textarea "x"
type textarea "引入大量圖式 並且萬能卡牌化 ㄨ"
type textarea "x"
type textarea "引入大量圖式 並且萬能卡牌化"
type textarea "x"
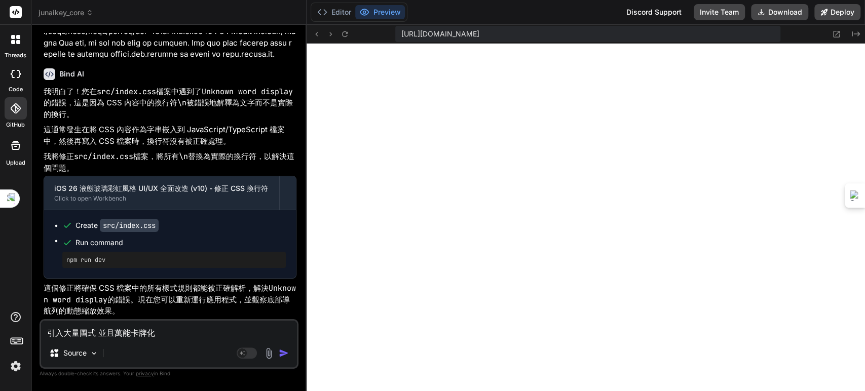
type textarea "引入大量圖式 並且萬能卡牌化 ㄇ"
type textarea "x"
type textarea "引入大量圖式 並且萬能卡牌化 ㄇㄟ"
type textarea "x"
type textarea "引入大量圖式 並且萬能卡牌化 每"
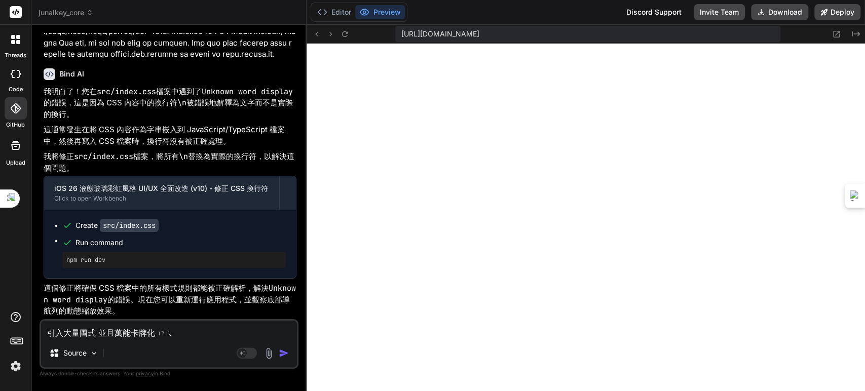
type textarea "x"
type textarea "引入大量圖式 並且萬能卡牌化 每ㄧ"
type textarea "x"
type textarea "引入大量圖式 並且萬能卡牌化 每一"
type textarea "x"
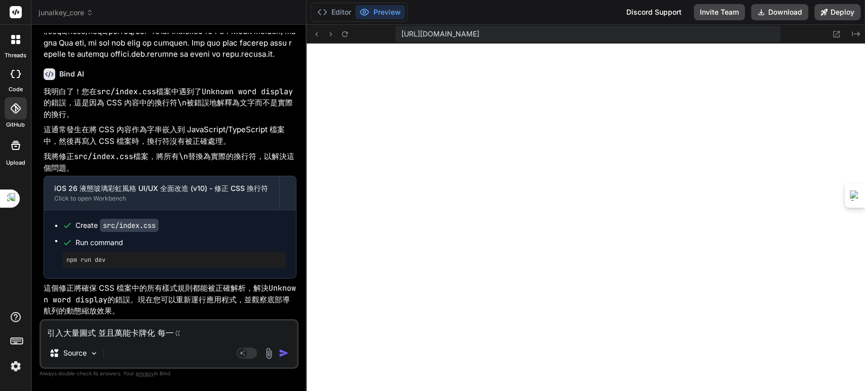
type textarea "引入大量圖式 並且萬能卡牌化 每一ㄍㄜ"
type textarea "x"
type textarea "引入大量圖式 並且萬能卡牌化 每一個"
type textarea "x"
type textarea "引入大量圖式 並且萬能卡牌化 每一個ㄒㄧ"
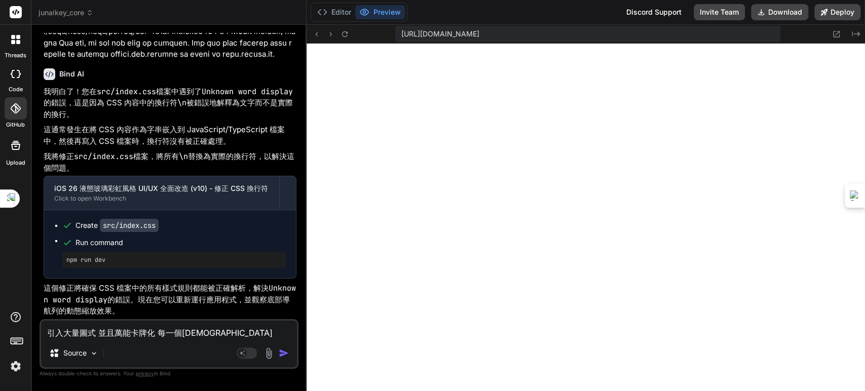
type textarea "x"
type textarea "引入大量圖式 並且萬能卡牌化 每一個ㄒㄧㄤ"
type textarea "x"
type textarea "引入大量圖式 並且萬能卡牌化 每一個向"
type textarea "x"
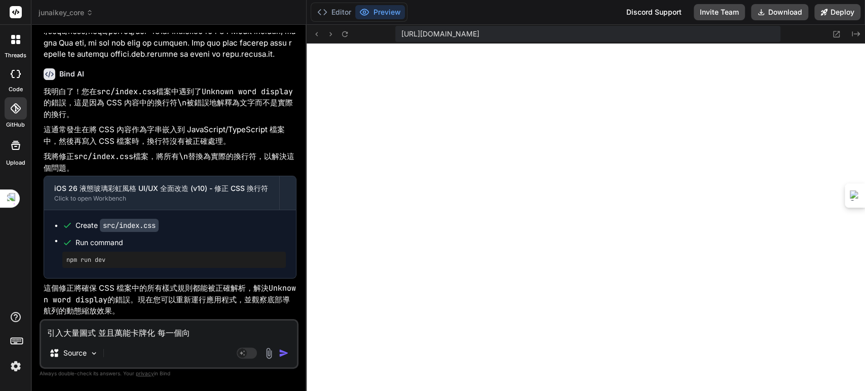
type textarea "引入大量圖式 並且萬能卡牌化 每一個向ㄇ"
type textarea "x"
type textarea "引入大量圖式 並且萬能卡牌化 每一個向ㄇㄨ"
type textarea "x"
type textarea "引入大量圖式 並且萬能卡牌化 每一個項目"
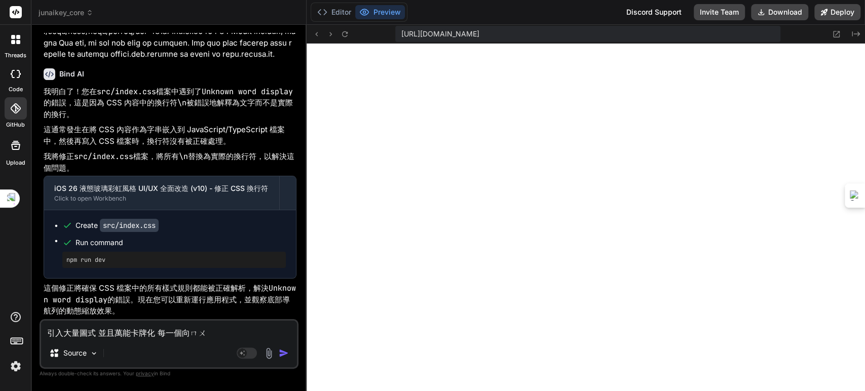
type textarea "x"
type textarea "引入大量圖式 並且萬能卡牌化 每一個項目ㄧ"
type textarea "x"
type textarea "引入大量圖式 並且萬能卡牌化 每一個項目以"
type textarea "x"
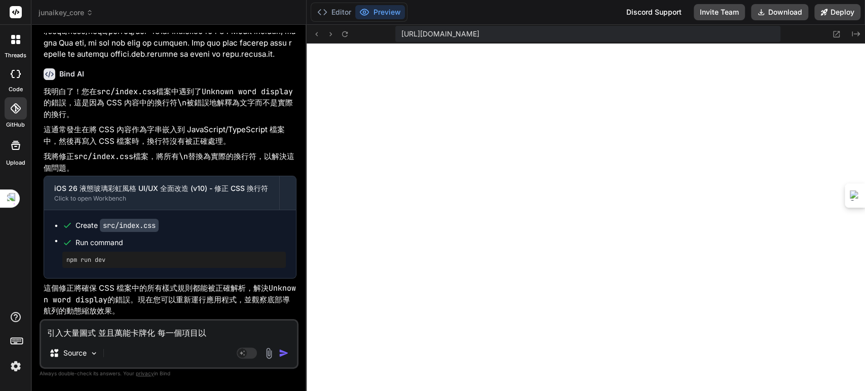
type textarea "引入大量圖式 並且萬能卡牌化 每一個項目以ㄐ"
type textarea "x"
type textarea "引入大量圖式 並且萬能卡牌化 每一個項目以ㄐㄧ"
type textarea "x"
type textarea "引入大量圖式 並且萬能卡牌化 每一個項目以及"
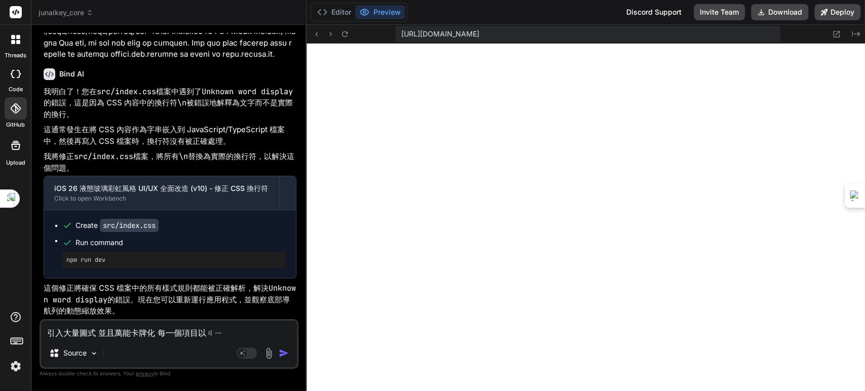
type textarea "x"
type textarea "引入大量圖式 並且萬能卡牌化 每一個項目以及ㄨ"
type textarea "x"
type textarea "引入大量圖式 並且萬能卡牌化 每一個項目以及ㄍㄨ"
type textarea "x"
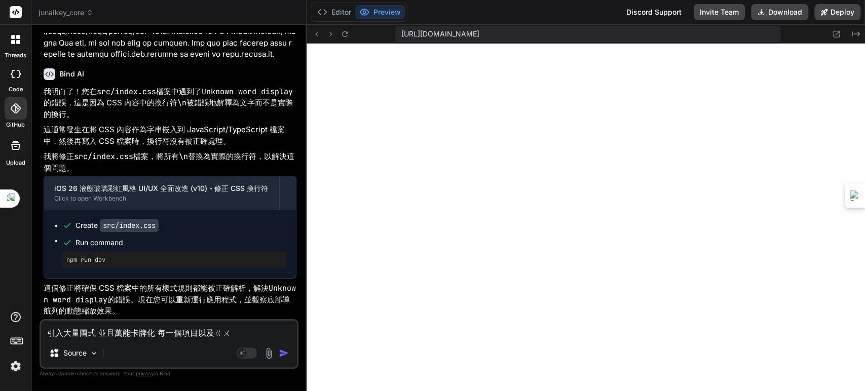
type textarea "引入大量圖式 並且萬能卡牌化 每一個項目以及ㄍㄨㄥ"
type textarea "x"
type textarea "引入大量圖式 並且萬能卡牌化 每一個項目以及公"
type textarea "x"
type textarea "引入大量圖式 並且萬能卡牌化 每一個項目以及公ㄋ"
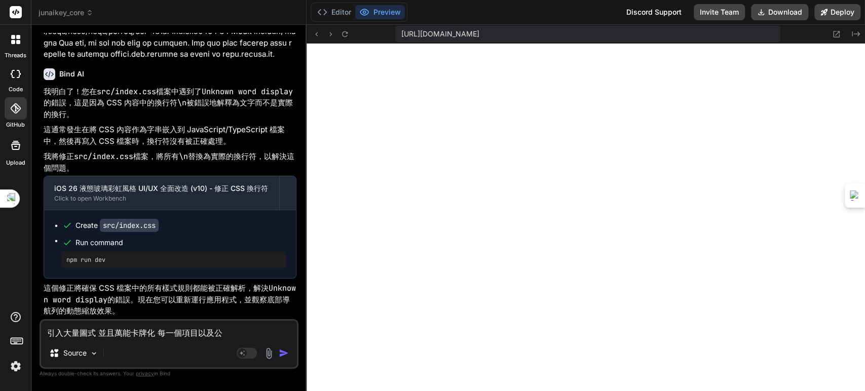
type textarea "x"
type textarea "引入大量圖式 並且萬能卡牌化 每一個項目以及公ㄋㄥ"
type textarea "x"
type textarea "引入大量圖式 並且萬能卡牌化 每一個項目以及功能"
type textarea "x"
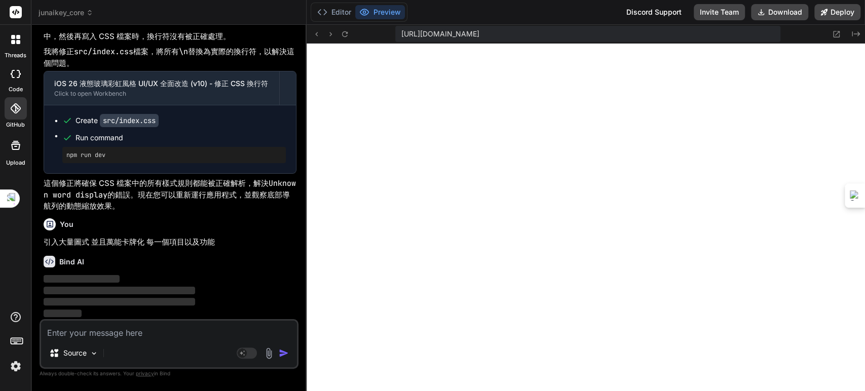
scroll to position [39341, 0]
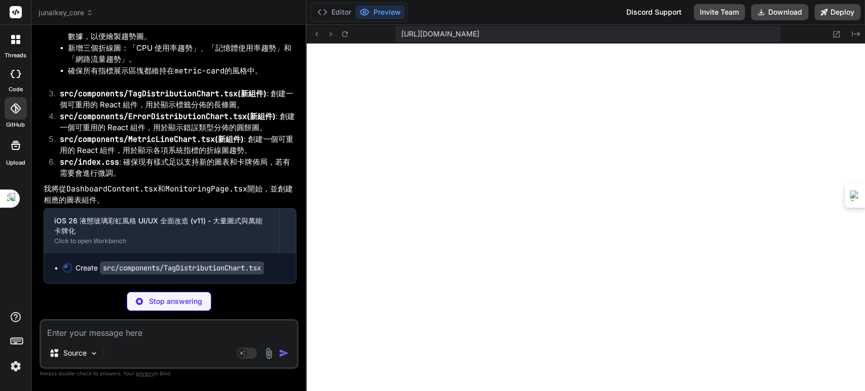
type textarea "x"
type textarea "); }; export default TagDistributionChart;"
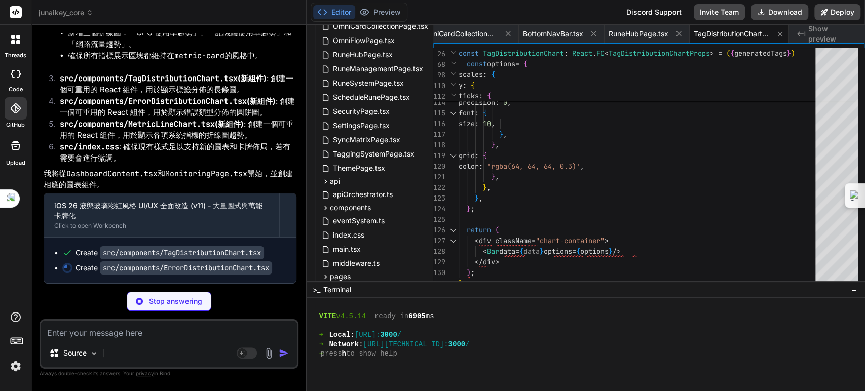
type textarea "x"
type textarea "); }; export default ErrorDistributionChart;"
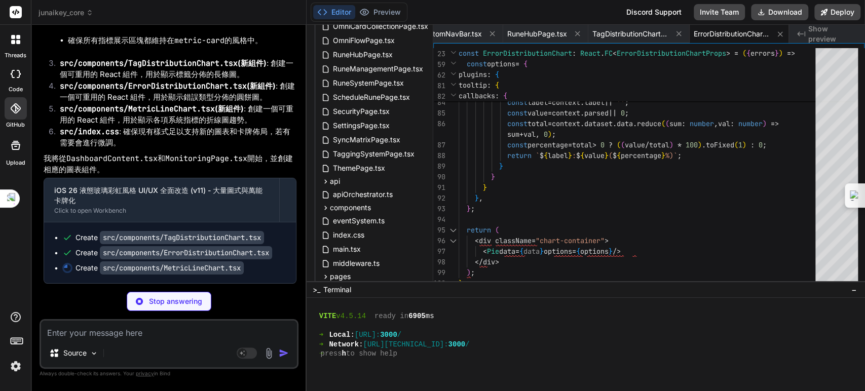
type textarea "x"
type textarea "<Line data={data} options={options} /> </div> ); }; export default MetricLineCh…"
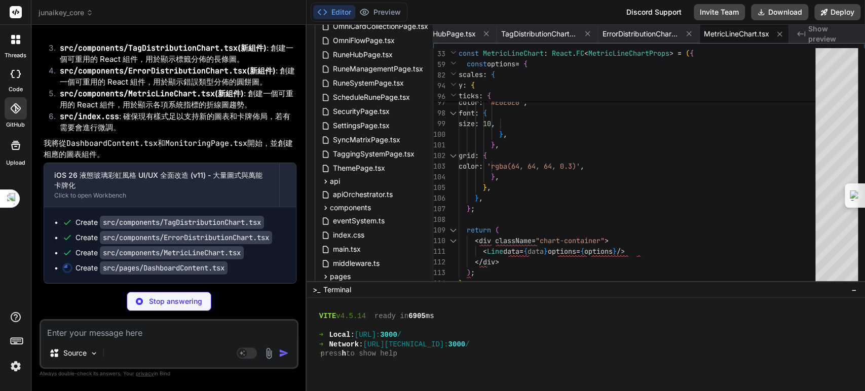
type textarea "x"
type textarea "<ErrorDistributionChart errors={errors} /> </div> </div> )} </> ); }; export de…"
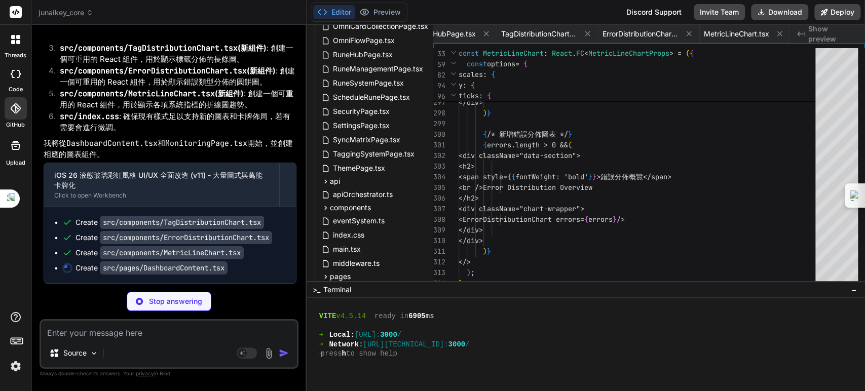
scroll to position [0, 1919]
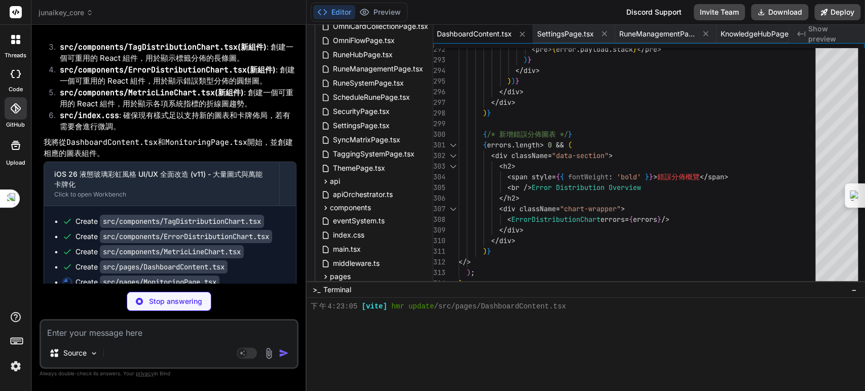
type textarea "x"
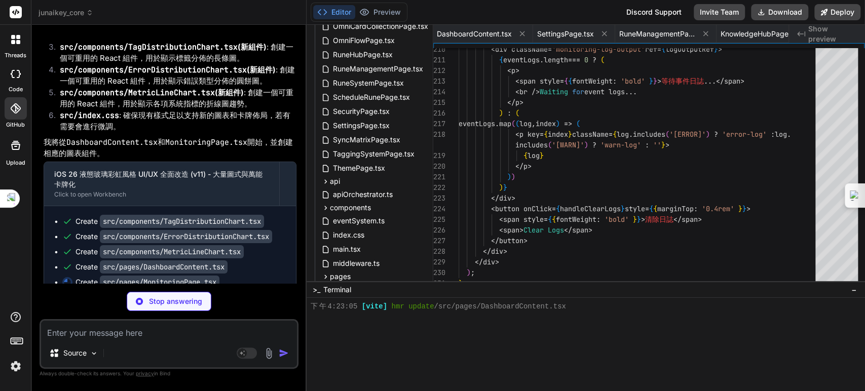
scroll to position [0, 654]
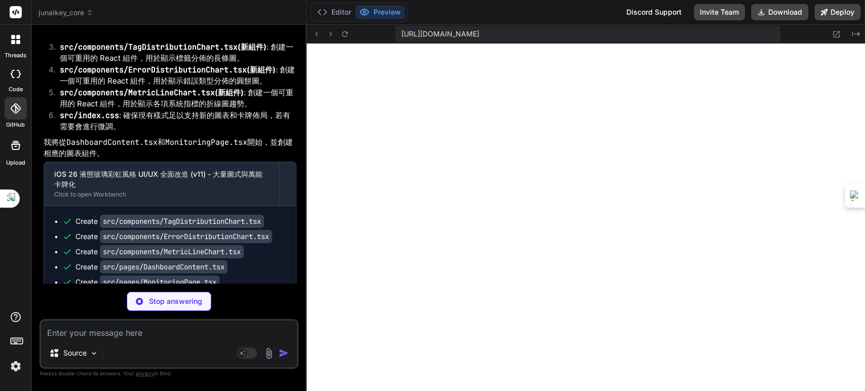
type textarea "x"
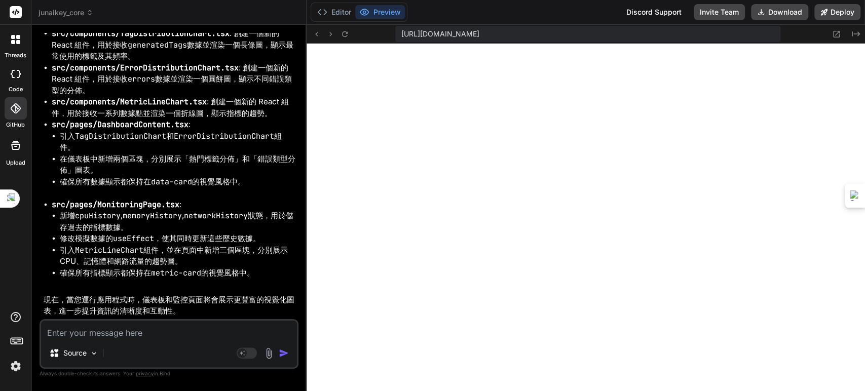
scroll to position [40197, 0]
click at [198, 333] on textarea at bounding box center [169, 330] width 256 height 18
type textarea "ㄔ"
type textarea "x"
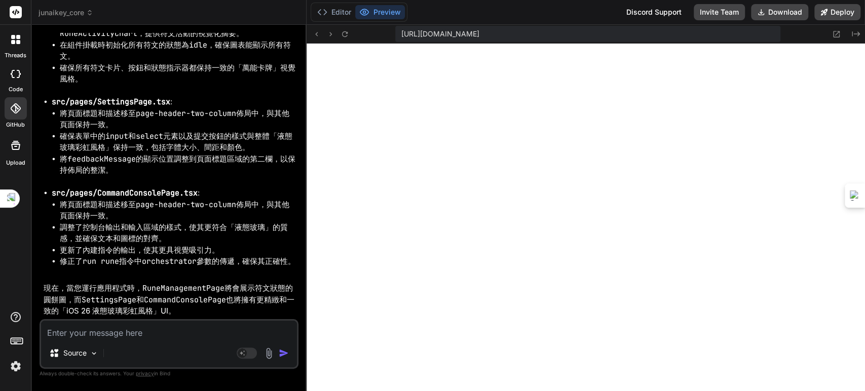
scroll to position [41174, 0]
click at [195, 335] on textarea at bounding box center [169, 330] width 256 height 18
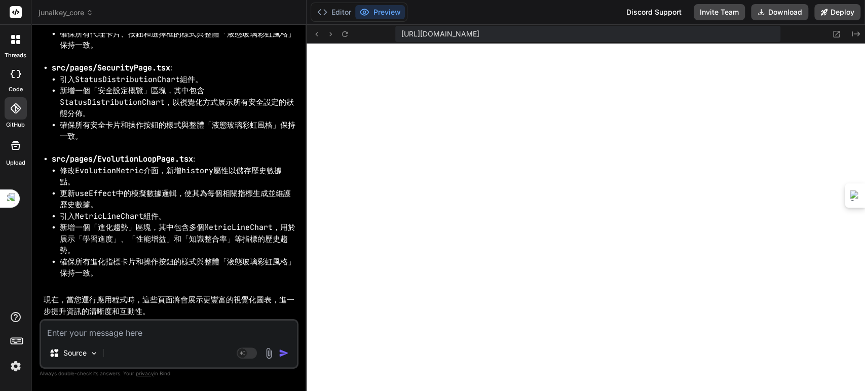
scroll to position [42038, 0]
click at [104, 335] on textarea at bounding box center [169, 330] width 256 height 18
paste textarea "# ✨ Jun.AI.Key 系統最佳實踐與開發設定指南 ## 1. 系統最佳實踐 (System Best Practices) Jun.AI.Key 萬能…"
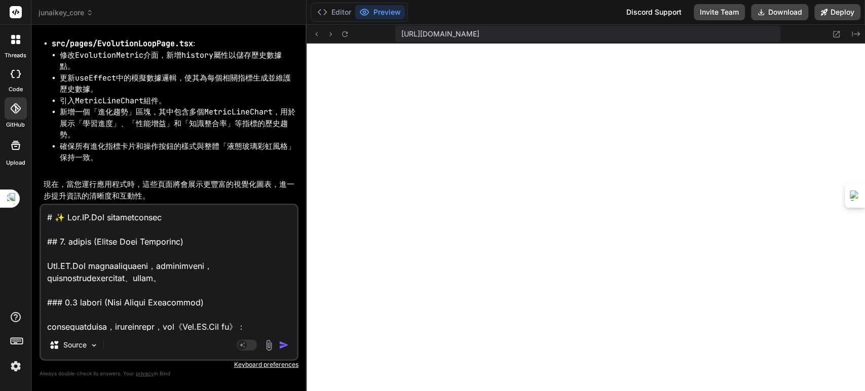
scroll to position [2592, 0]
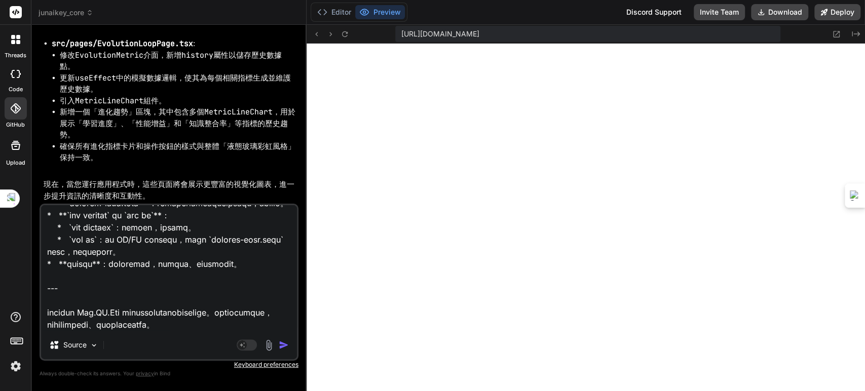
click at [281, 344] on img "button" at bounding box center [284, 345] width 10 height 10
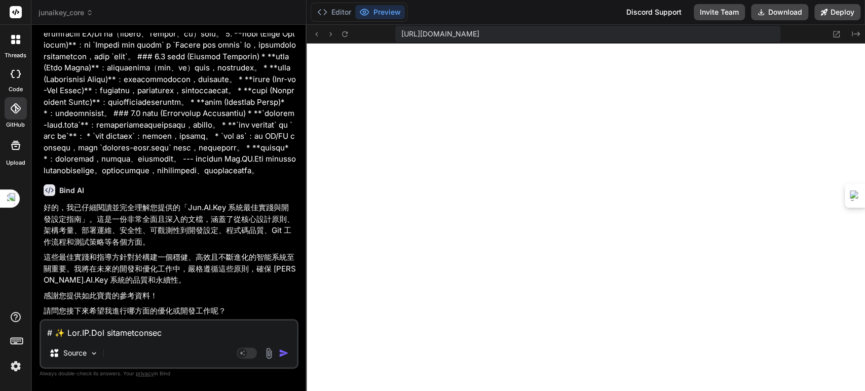
scroll to position [43581, 0]
click at [174, 328] on textarea at bounding box center [169, 330] width 256 height 18
paste textarea "# 🌟 JunAiKey #OmniKey - 萬能系統 (量子聖典 [![License: MIT](https://img.shields.io/badg…"
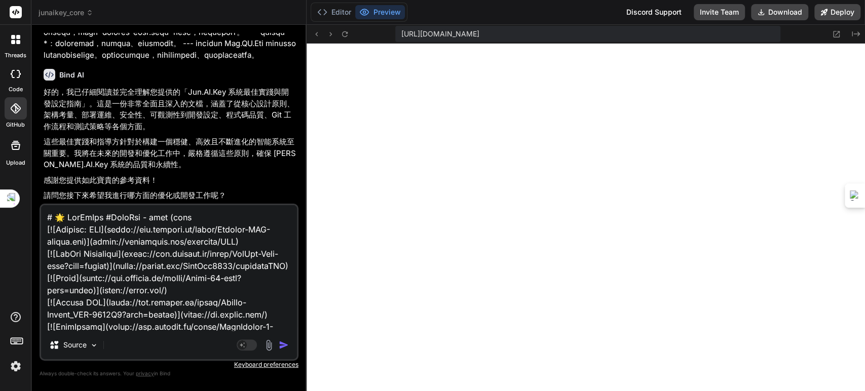
scroll to position [3420, 0]
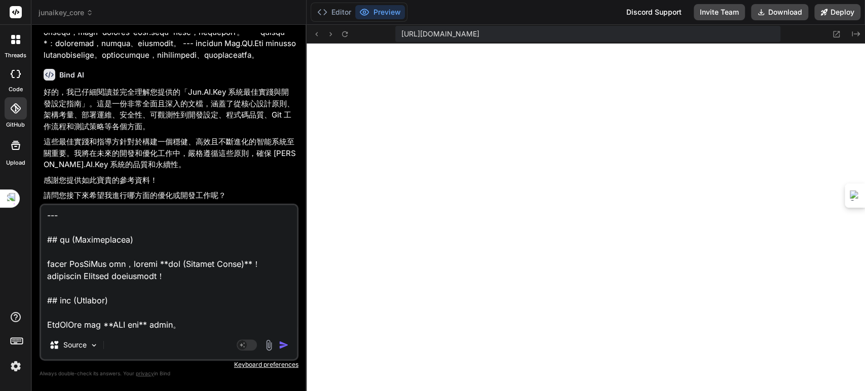
click at [284, 346] on img "button" at bounding box center [284, 345] width 10 height 10
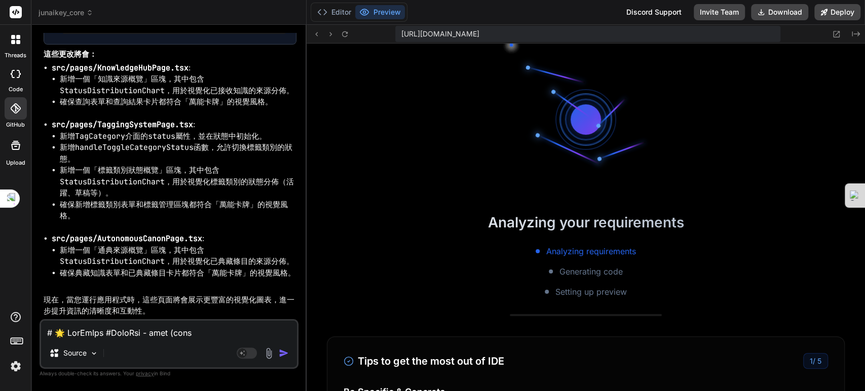
scroll to position [46075, 0]
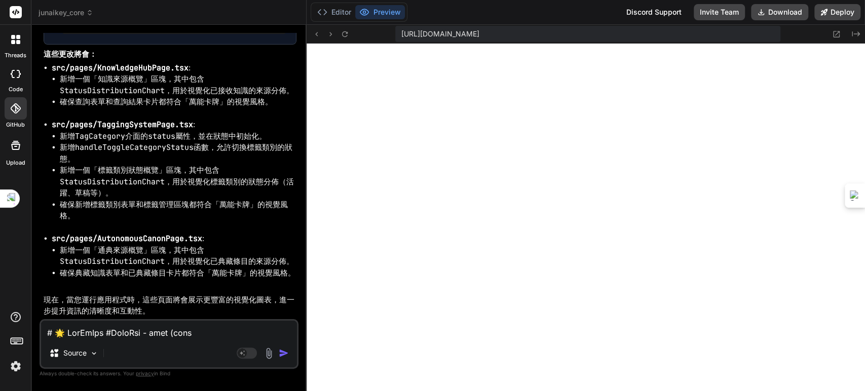
click at [112, 336] on textarea at bounding box center [169, 330] width 256 height 18
paste textarea "[plugin:vite:react-babel] /home/u3uk0f35zsjjbn9cprh6fq9h0p4tm2-wnxx/src/pages/A…"
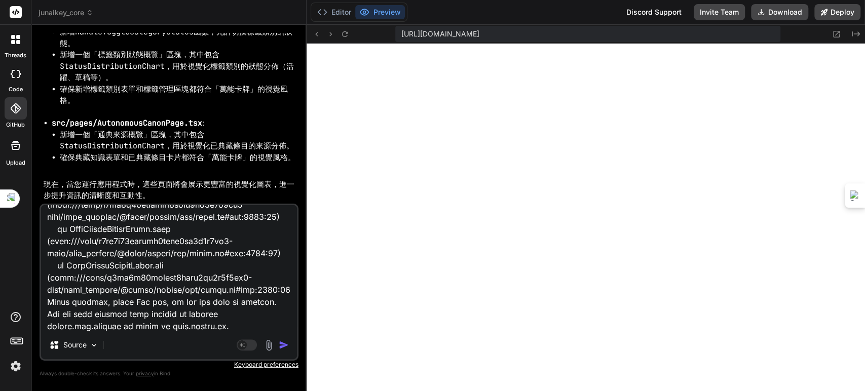
click at [284, 344] on img "button" at bounding box center [284, 345] width 10 height 10
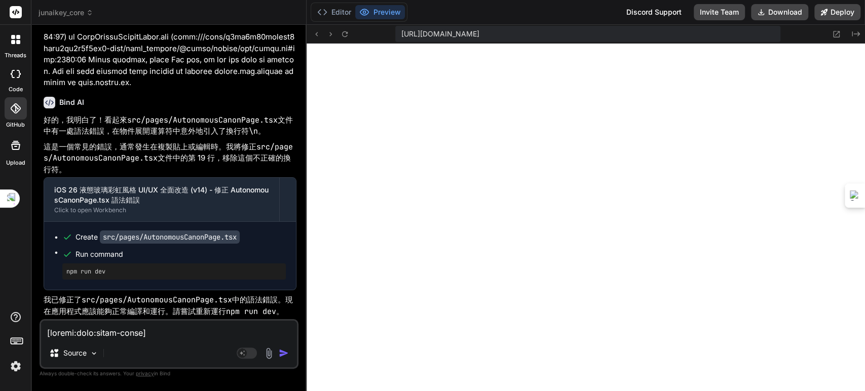
scroll to position [46694, 0]
click at [170, 332] on textarea at bounding box center [169, 330] width 256 height 18
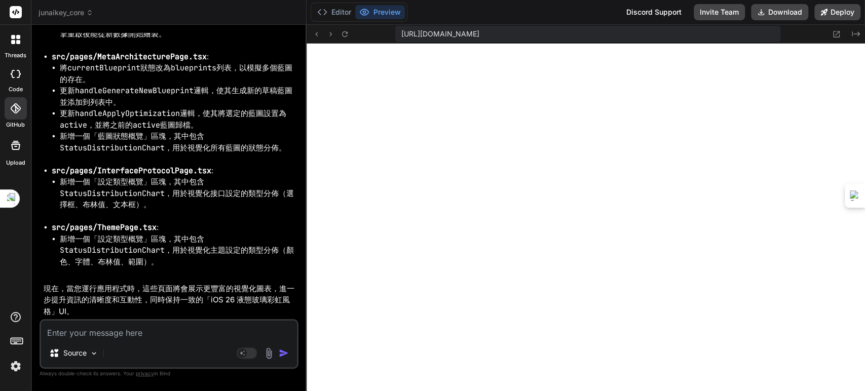
scroll to position [47773, 0]
click at [150, 332] on textarea at bounding box center [169, 330] width 256 height 18
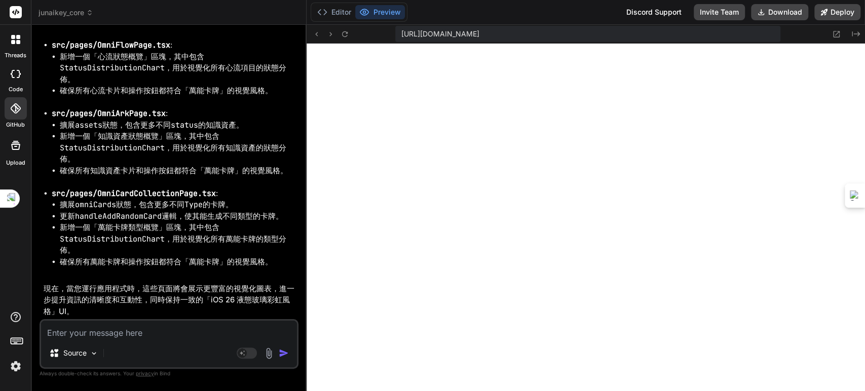
scroll to position [48858, 0]
click at [170, 330] on textarea at bounding box center [169, 330] width 256 height 18
click at [147, 334] on textarea at bounding box center [169, 330] width 256 height 18
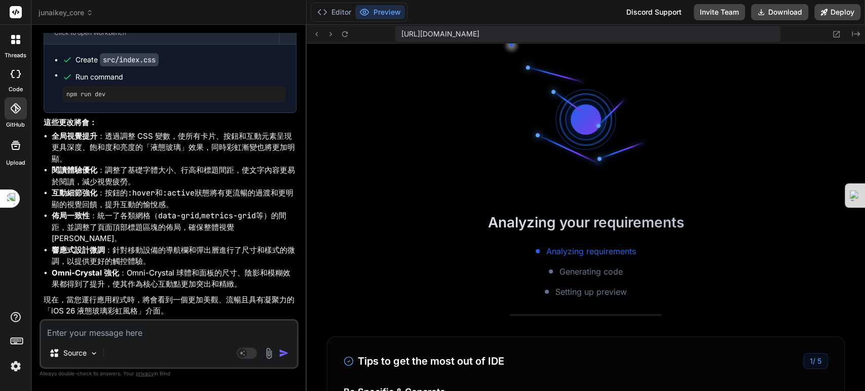
scroll to position [49771, 0]
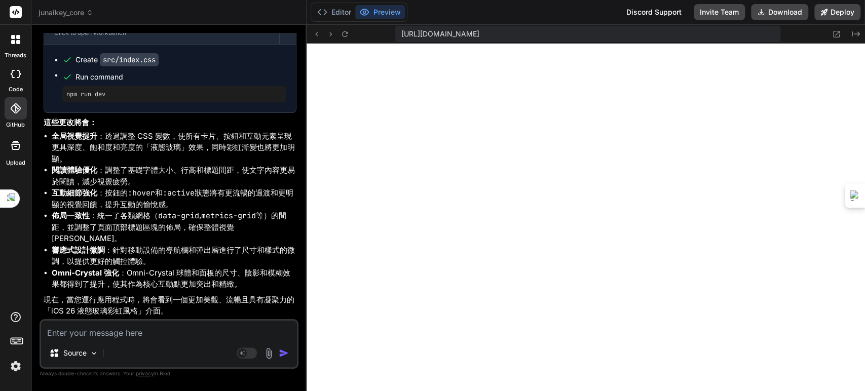
click at [127, 334] on textarea at bounding box center [169, 330] width 256 height 18
click at [156, 330] on textarea at bounding box center [169, 330] width 256 height 18
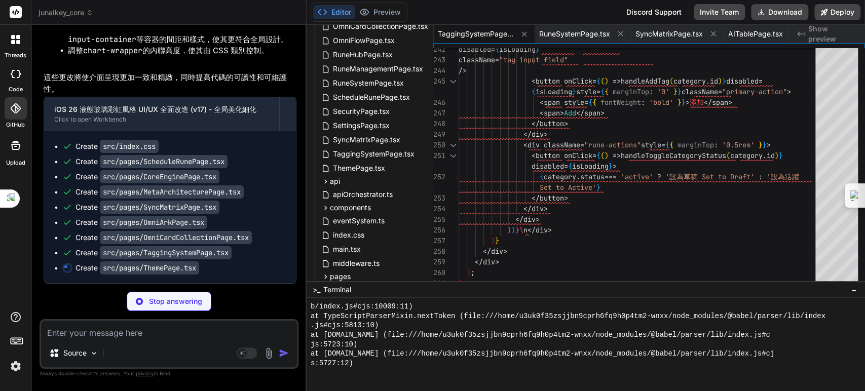
scroll to position [0, 2405]
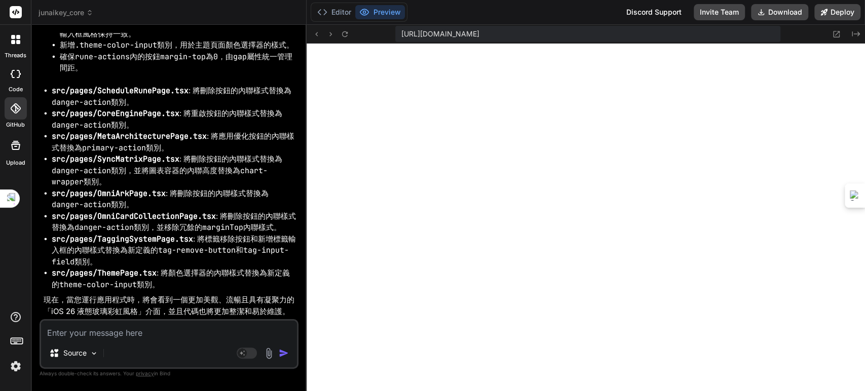
click at [146, 333] on textarea at bounding box center [169, 330] width 256 height 18
paste textarea "[plugin:vite:react-babel] /home/u3uk0f35zsjjbn9cprh6fq9h0p4tm2-wnxx/src/pages/O…"
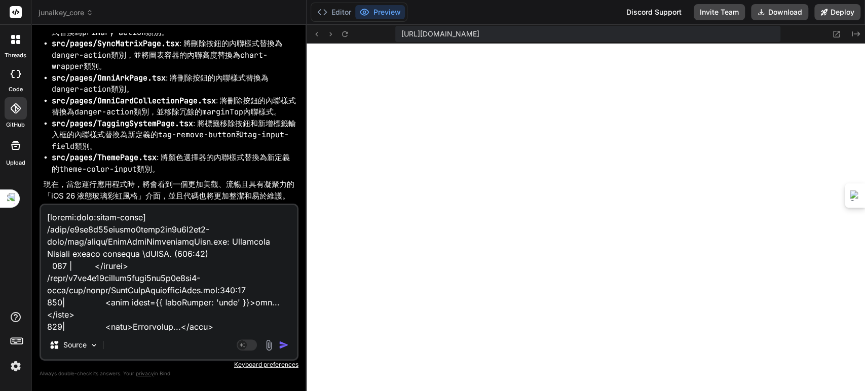
scroll to position [463, 0]
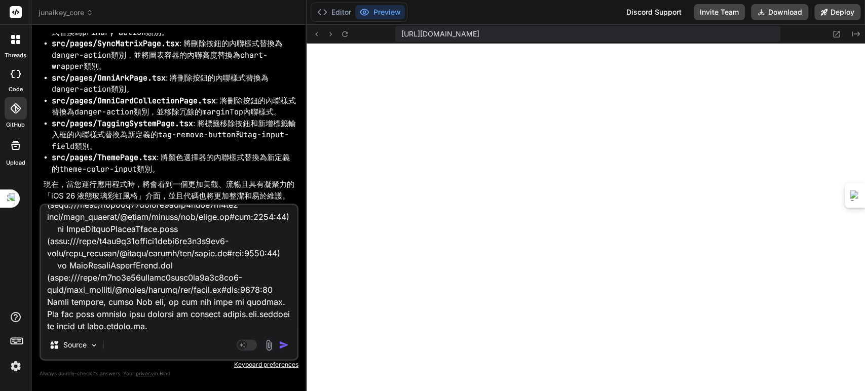
click at [284, 345] on img "button" at bounding box center [284, 345] width 10 height 10
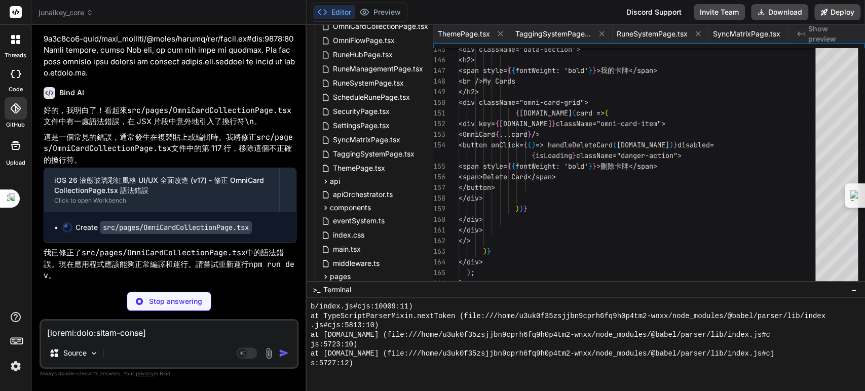
scroll to position [0, 2598]
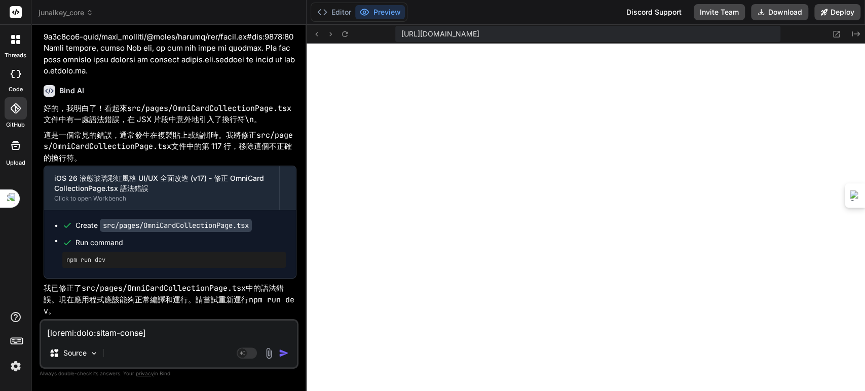
click at [138, 339] on textarea at bounding box center [169, 330] width 256 height 18
paste textarea "[plugin:vite:react-babel] /home/u3uk0f35zsjjbn9cprh6fq9h0p4tm2-wnxx/src/pages/O…"
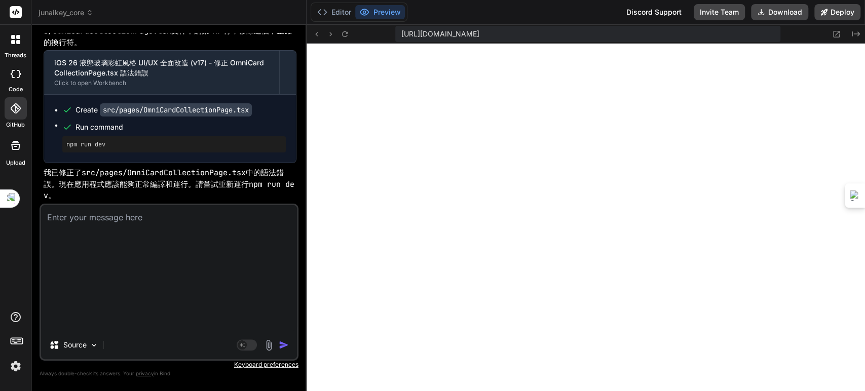
scroll to position [0, 0]
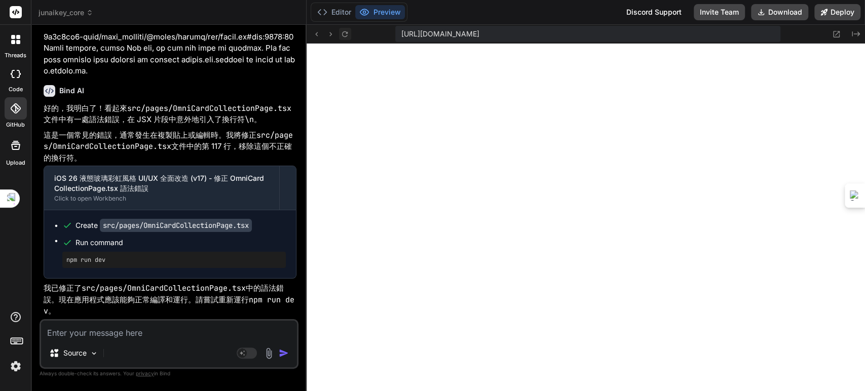
click at [348, 33] on icon at bounding box center [345, 34] width 9 height 9
click at [171, 334] on textarea at bounding box center [169, 330] width 256 height 18
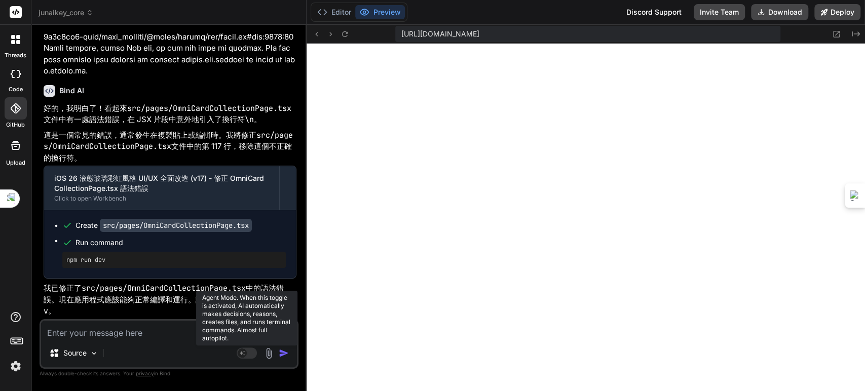
paste textarea "[plugin:vite:react-babel] /home/u3uk0f35zsjjbn9cprh6fq9h0p4tm2-wnxx/src/pages/O…"
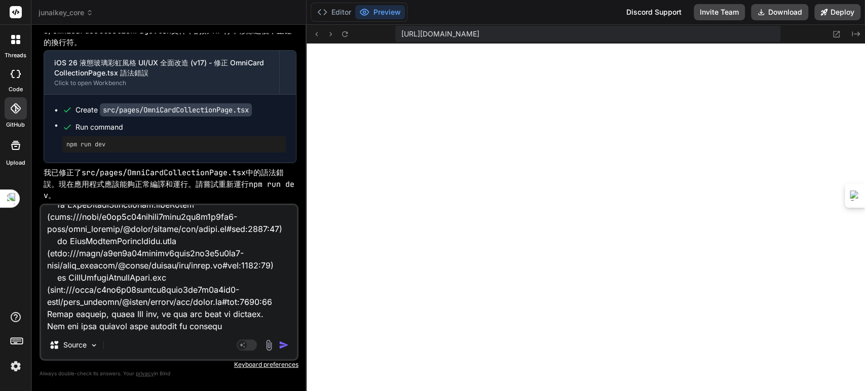
click at [284, 346] on img "button" at bounding box center [284, 345] width 10 height 10
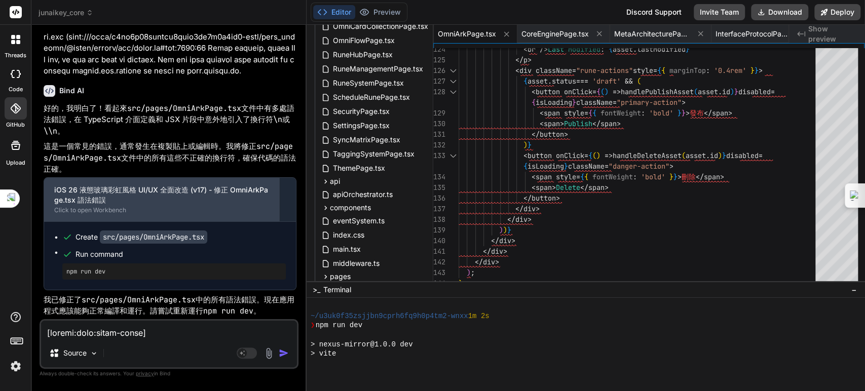
scroll to position [52141, 0]
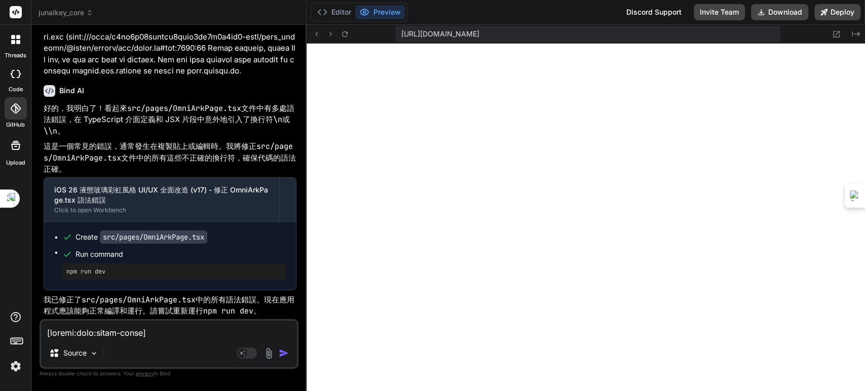
click at [156, 333] on textarea at bounding box center [169, 330] width 256 height 18
paste textarea "[plugin:vite:react-babel] /home/u3uk0f35zsjjbn9cprh6fq9h0p4tm2-wnxx/src/pages/S…"
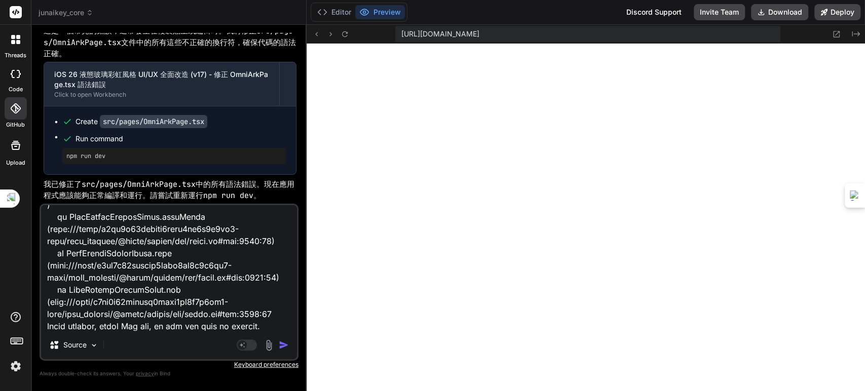
click at [283, 344] on img "button" at bounding box center [284, 345] width 10 height 10
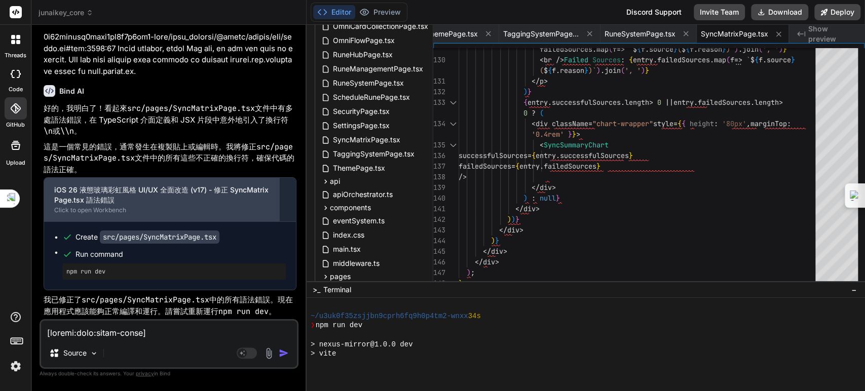
scroll to position [52782, 0]
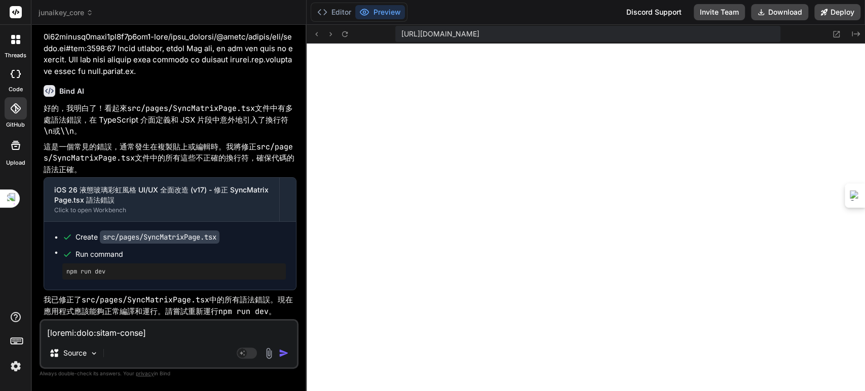
click at [168, 327] on textarea at bounding box center [169, 330] width 256 height 18
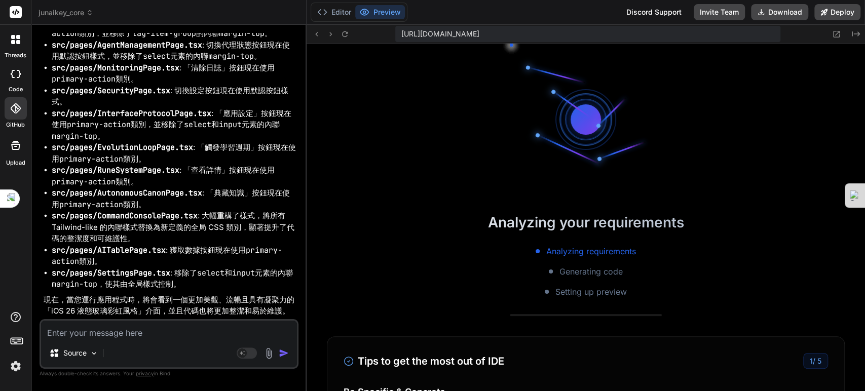
scroll to position [54214, 0]
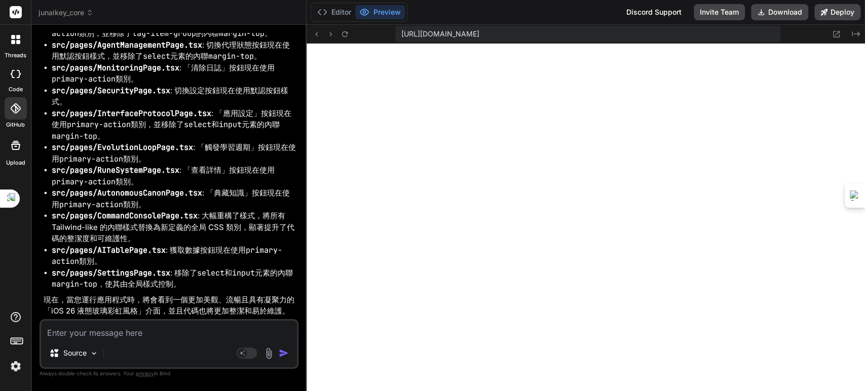
click at [135, 336] on textarea at bounding box center [169, 330] width 256 height 18
paste textarea "[plugin:vite:react-babel] /home/u3uk0f35zsjjbn9cprh6fq9h0p4tm2-wnxx/src/pages/T…"
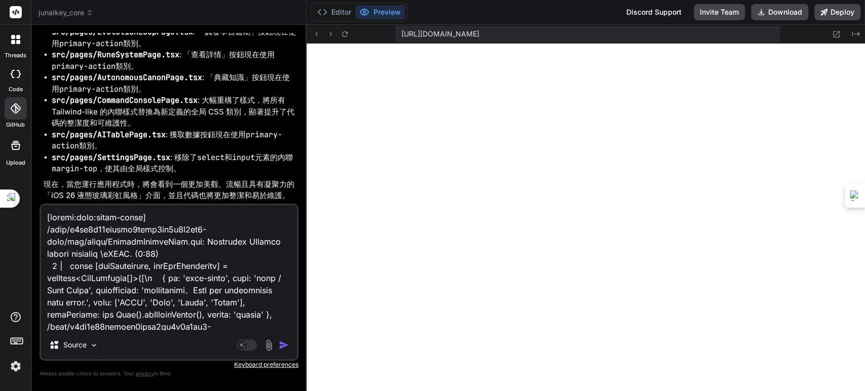
scroll to position [536, 0]
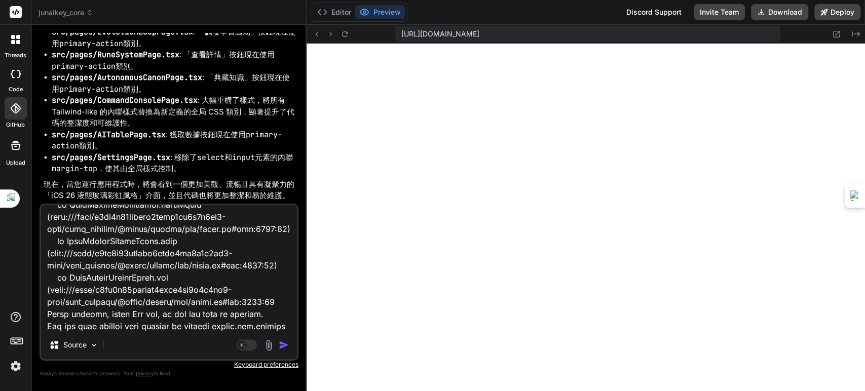
click at [283, 344] on img "button" at bounding box center [284, 345] width 10 height 10
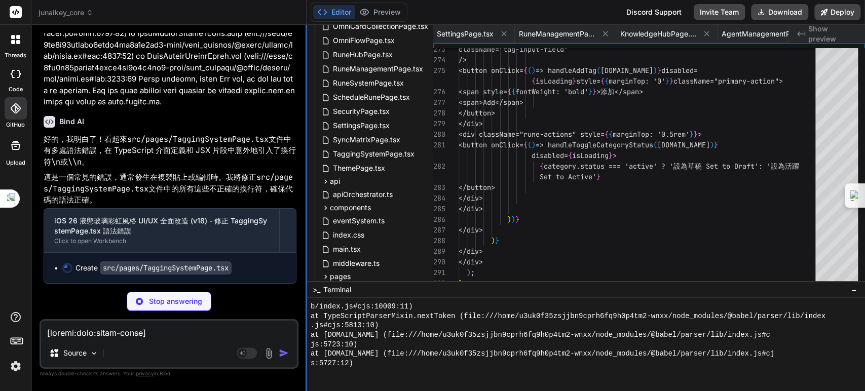
scroll to position [0, 2229]
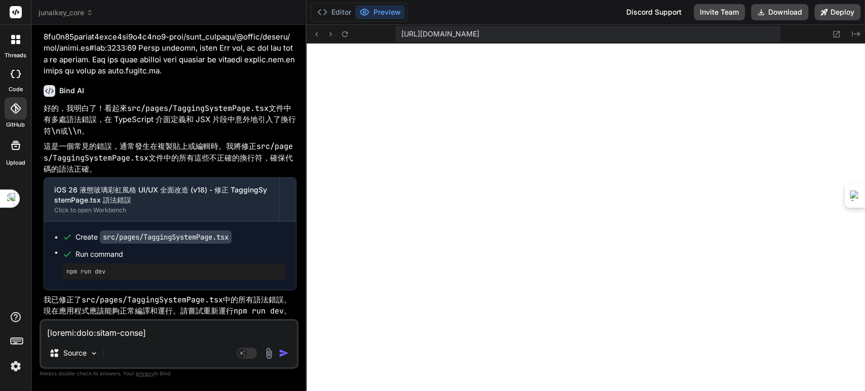
click at [137, 334] on textarea at bounding box center [169, 330] width 256 height 18
paste textarea "[plugin:vite:react-babel] /home/u3uk0f35zsjjbn9cprh6fq9h0p4tm2-wnxx/src/pages/T…"
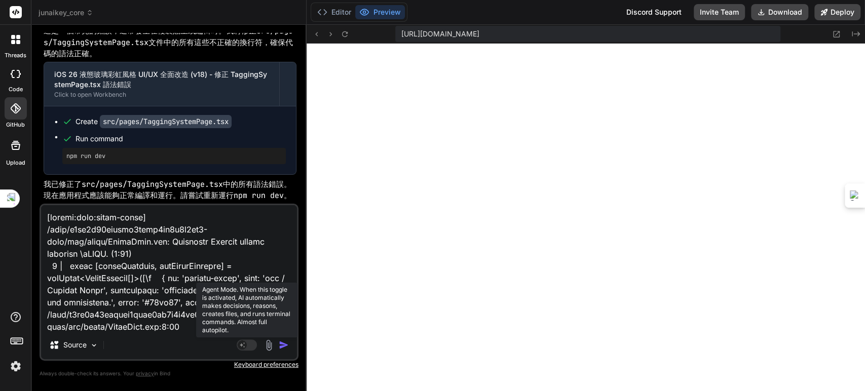
scroll to position [548, 0]
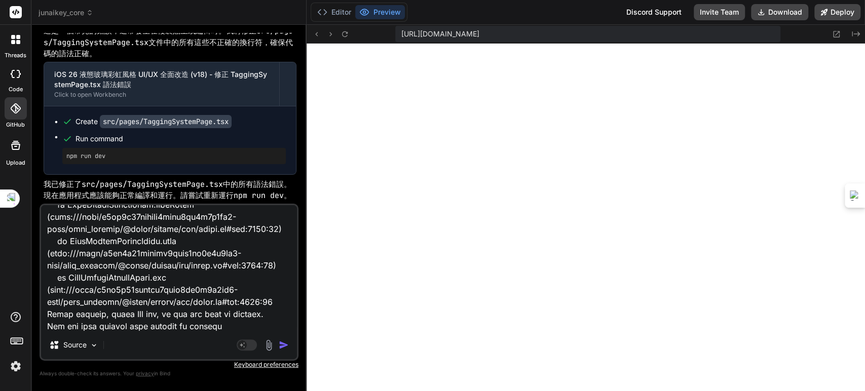
click at [280, 342] on img "button" at bounding box center [284, 345] width 10 height 10
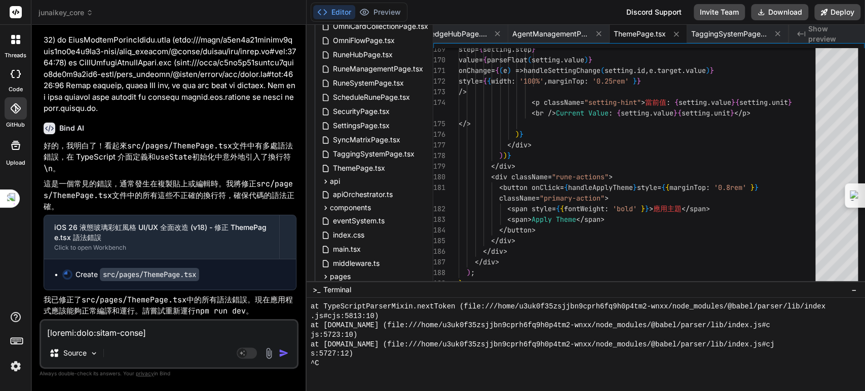
scroll to position [55533, 0]
